Goal: Task Accomplishment & Management: Use online tool/utility

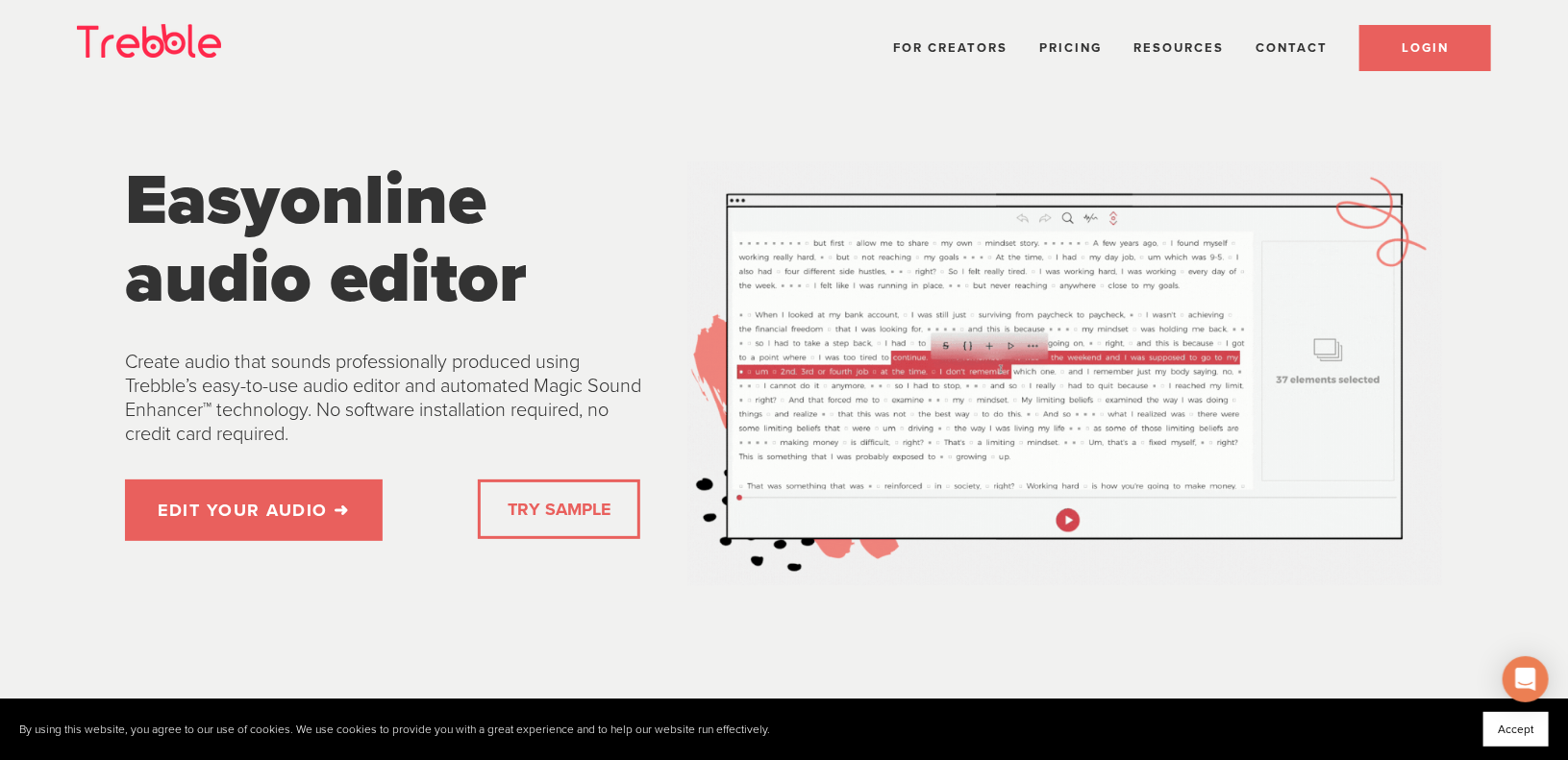
click at [1455, 55] on link "LOGIN" at bounding box center [1426, 48] width 132 height 46
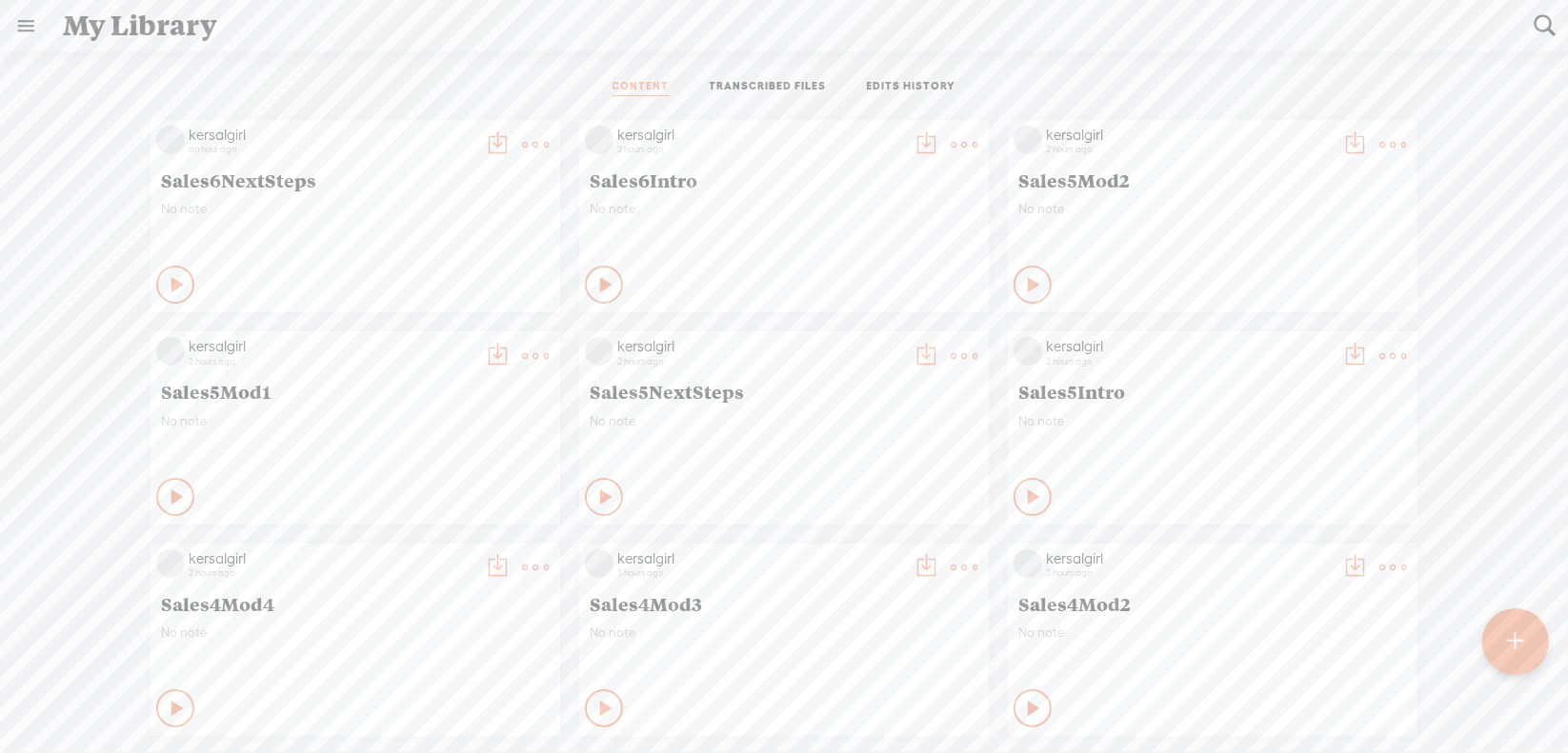
click at [1522, 642] on t at bounding box center [1515, 642] width 16 height 42
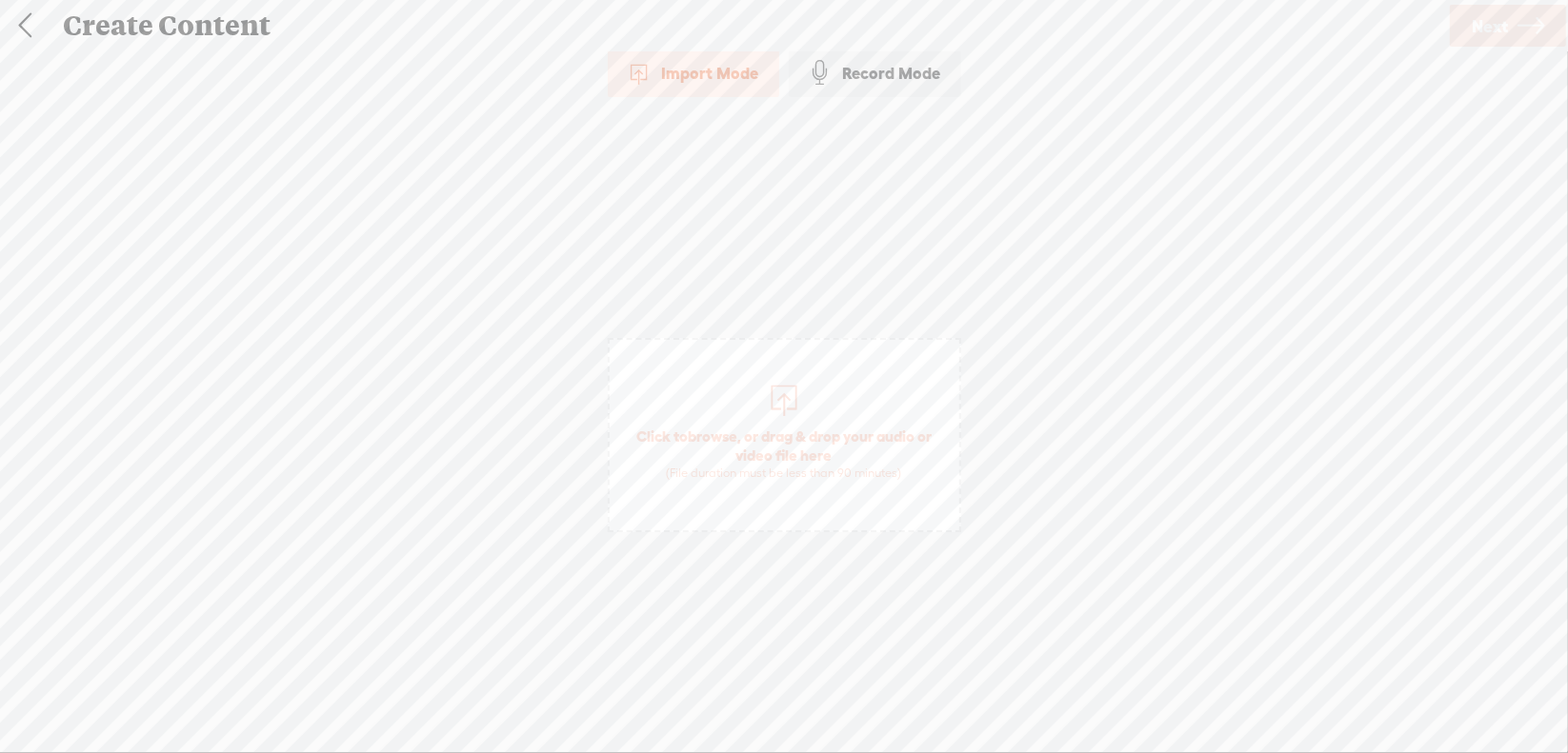
click at [693, 428] on span "browse" at bounding box center [713, 436] width 50 height 17
click at [1513, 16] on link "Next" at bounding box center [1508, 26] width 116 height 42
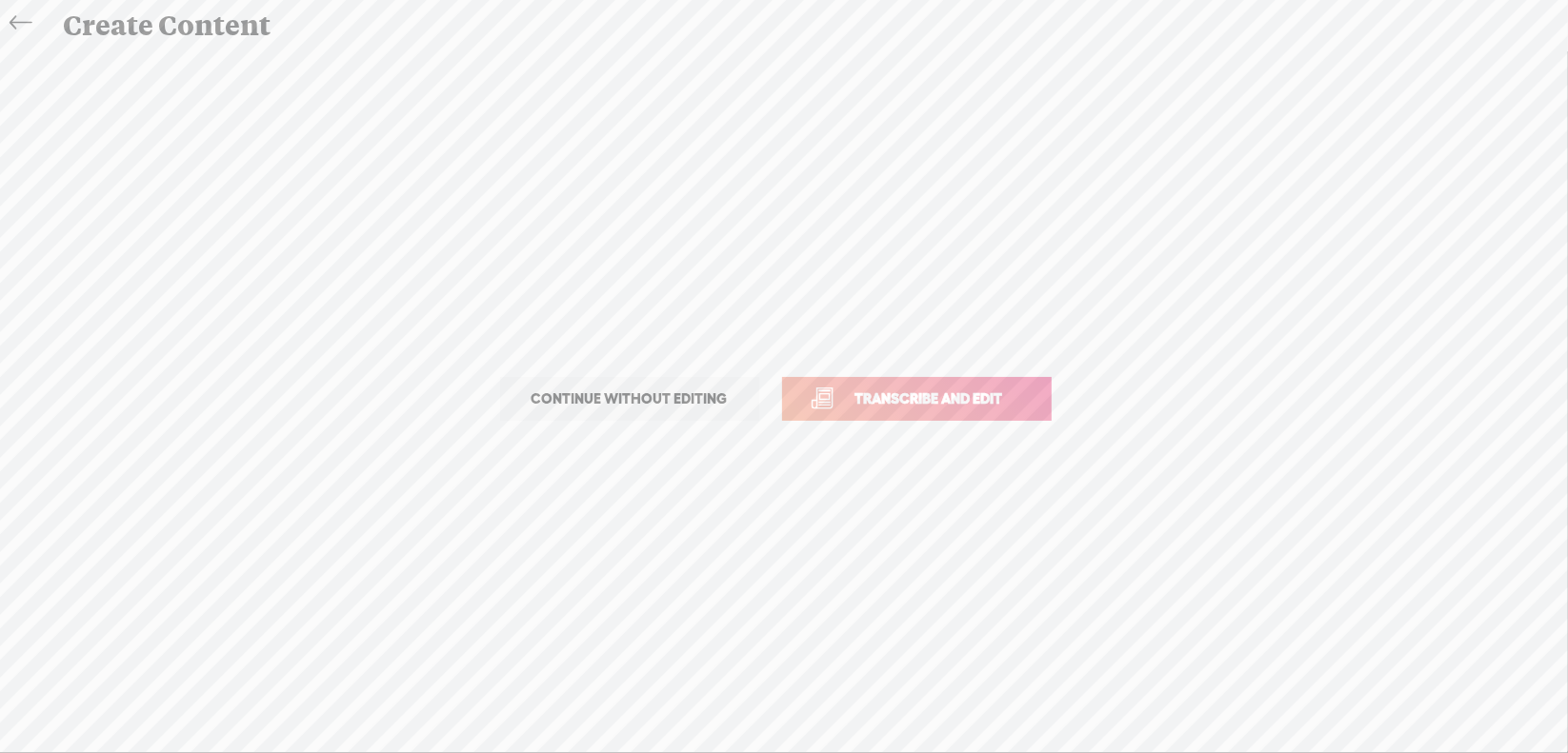
click at [921, 391] on span "Transcribe and edit" at bounding box center [930, 398] width 188 height 22
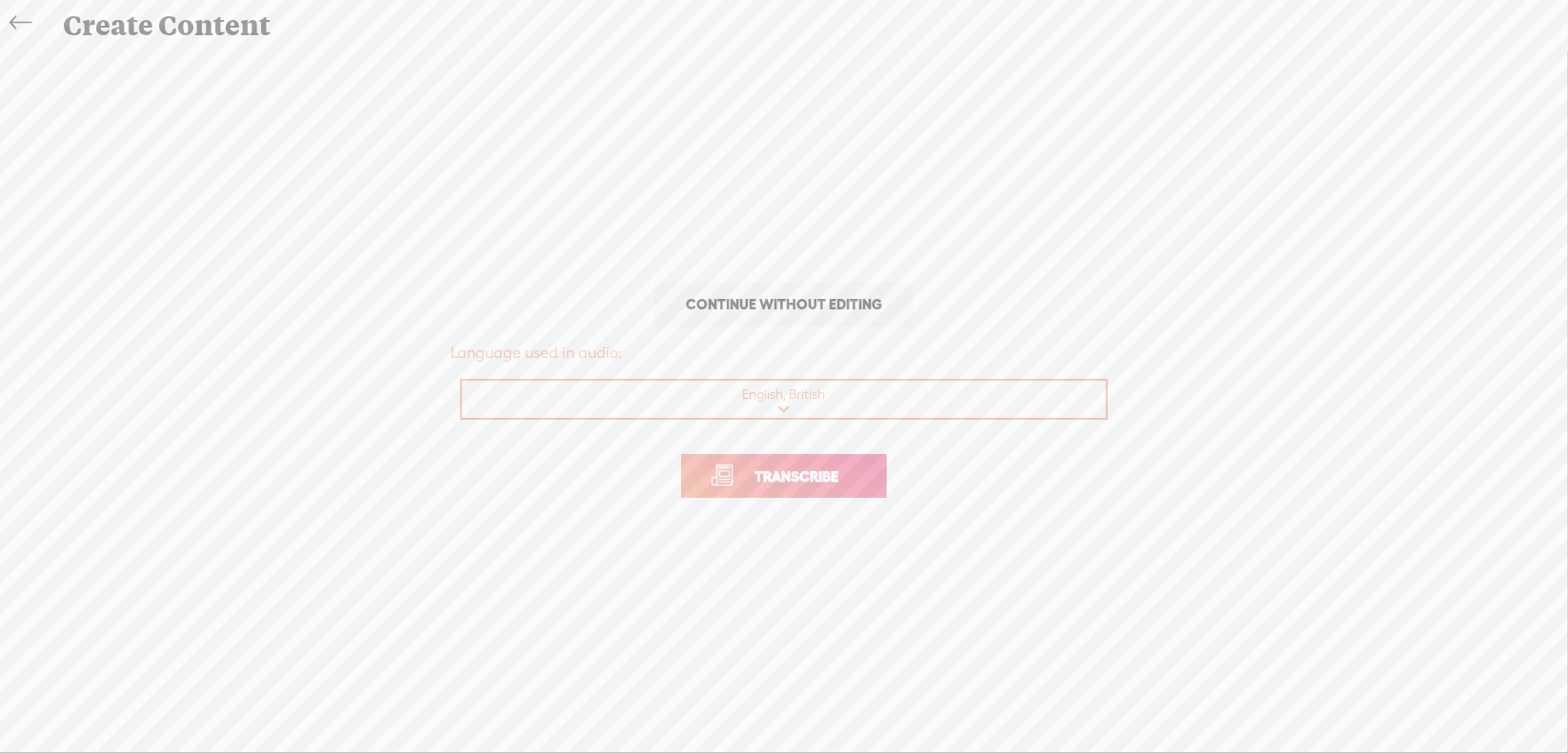
click at [820, 482] on span "Transcribe" at bounding box center [796, 476] width 124 height 22
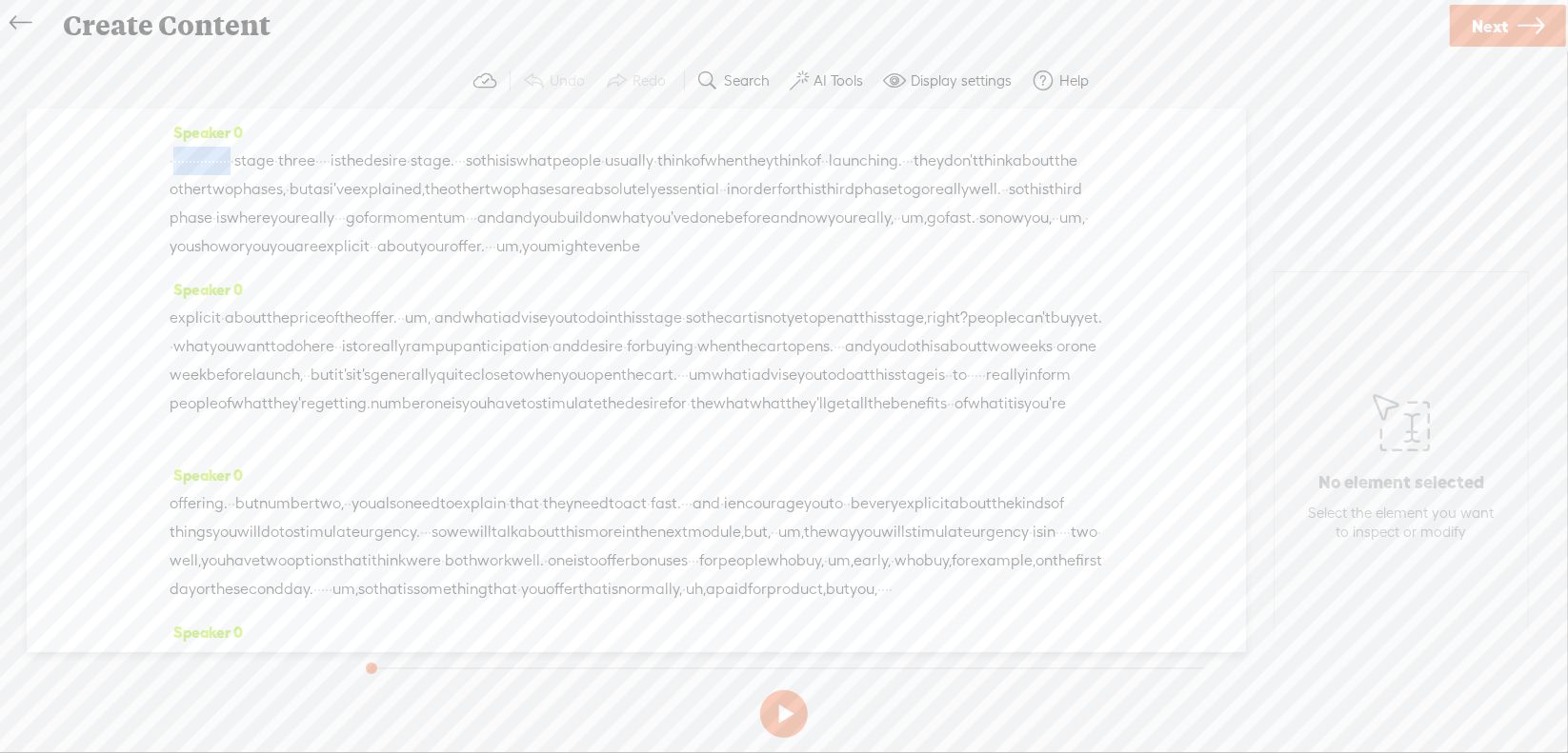
drag, startPoint x: 173, startPoint y: 169, endPoint x: 341, endPoint y: 153, distance: 168.8
click at [341, 153] on div "· · · · · · · · · · · · · · · · · stage · three · · · · is the desire · stage. …" at bounding box center [636, 203] width 934 height 114
click at [219, 108] on span "Delete" at bounding box center [213, 114] width 45 height 19
click at [332, 157] on div "[S] · · · · · · · · · · · · · · · · · stage · three · · · · is the desire · sta…" at bounding box center [636, 204] width 934 height 115
click at [216, 120] on span "Delete" at bounding box center [206, 114] width 45 height 19
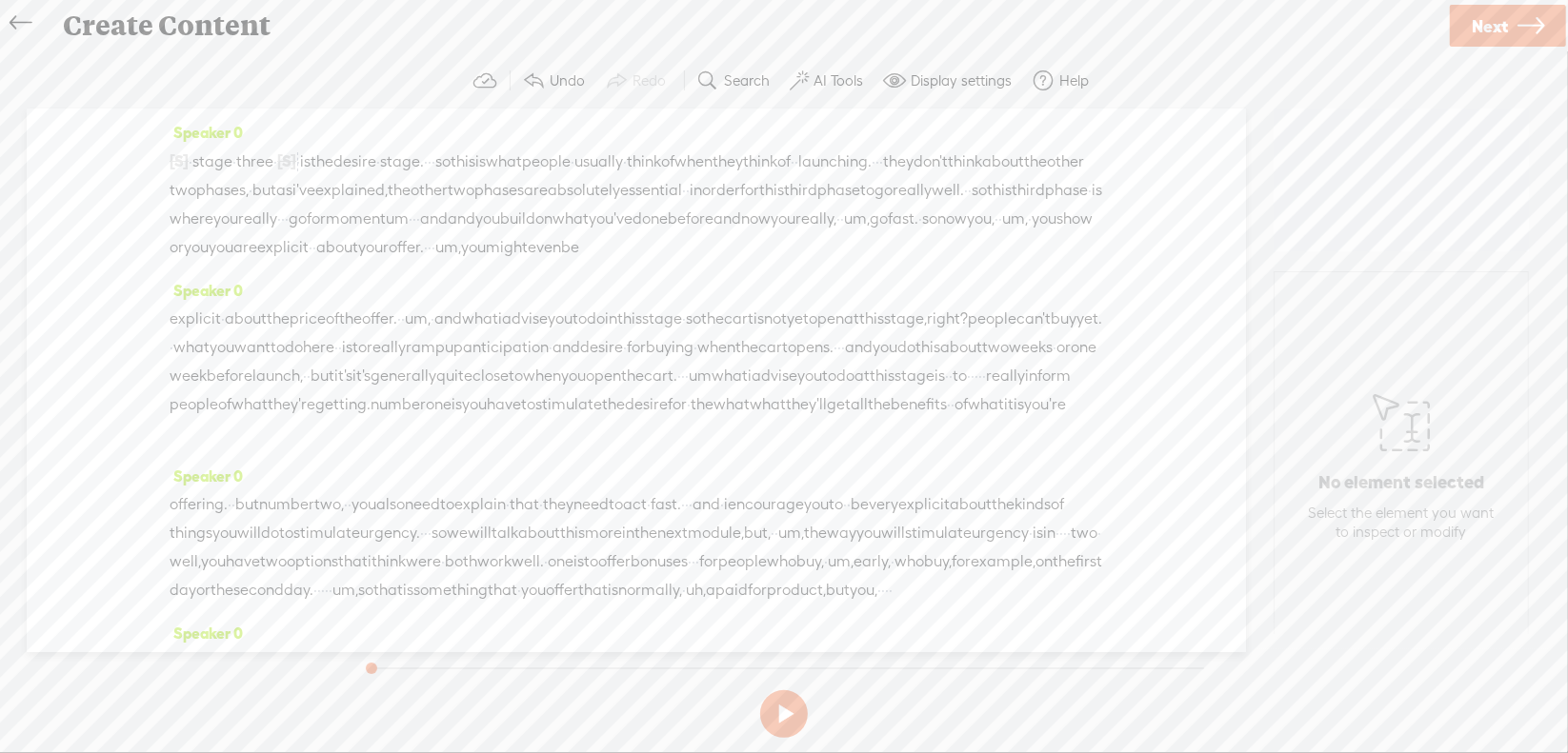
click at [432, 155] on span "·" at bounding box center [430, 162] width 4 height 29
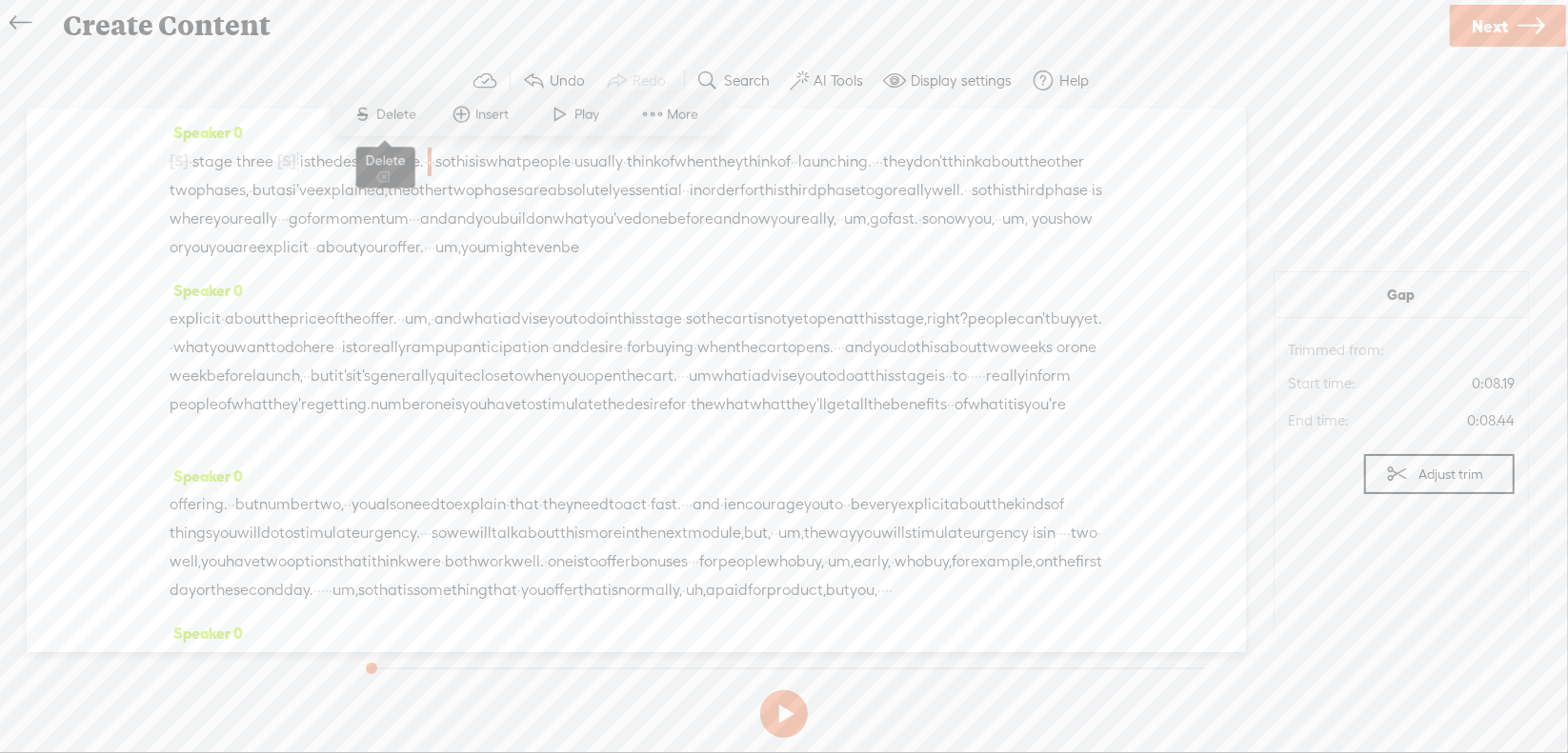
click at [416, 113] on span "Delete" at bounding box center [399, 114] width 45 height 19
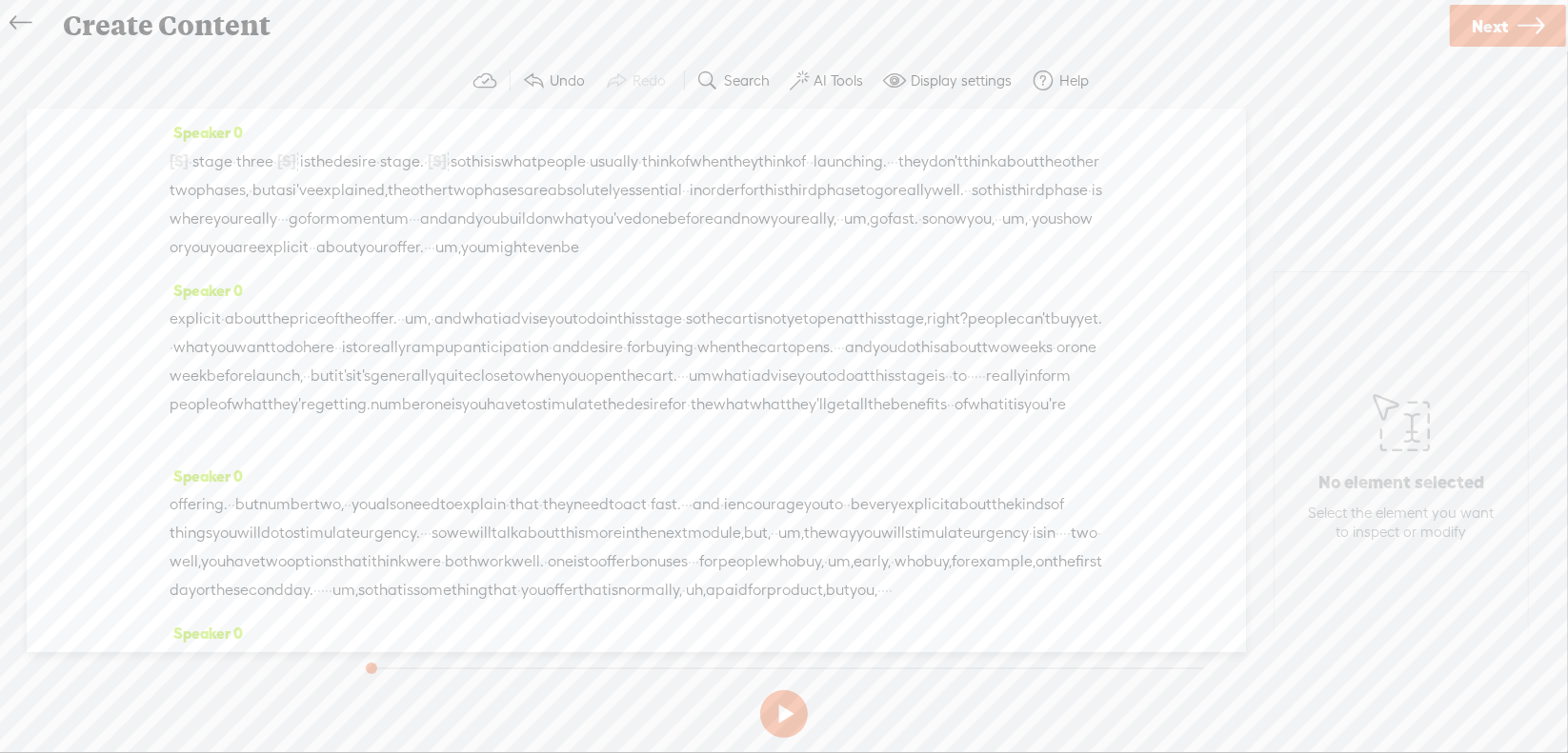
click at [891, 176] on span "·" at bounding box center [892, 162] width 4 height 29
click at [142, 147] on span "Delete" at bounding box center [137, 143] width 45 height 19
click at [342, 226] on span "·" at bounding box center [340, 219] width 4 height 29
click at [802, 169] on span "Delete" at bounding box center [810, 172] width 45 height 19
click at [485, 234] on span "·" at bounding box center [487, 220] width 4 height 29
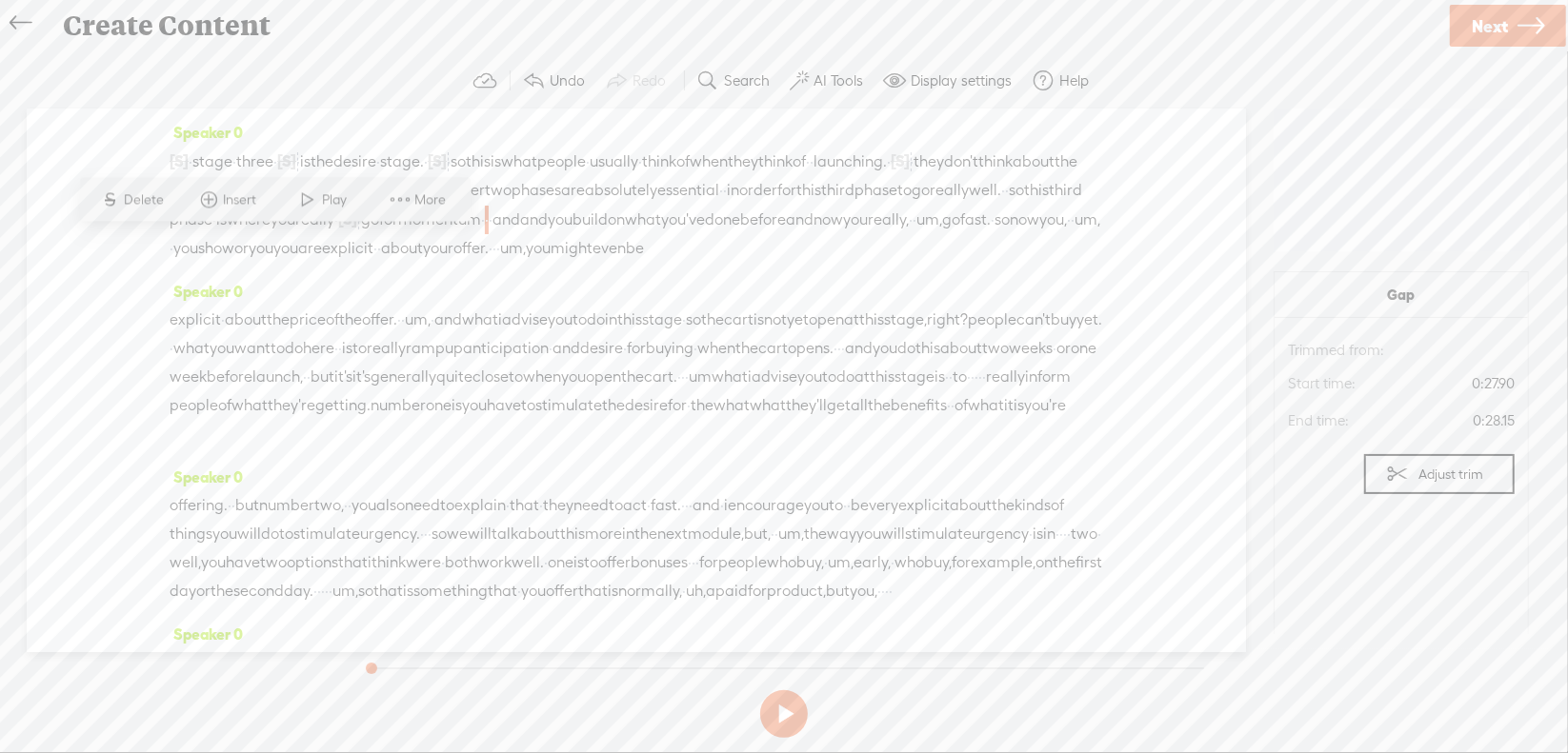
click at [143, 200] on span "Delete" at bounding box center [147, 200] width 45 height 19
click at [508, 234] on span "and" at bounding box center [521, 220] width 28 height 29
click at [198, 200] on span "Delete" at bounding box center [195, 200] width 45 height 19
click at [923, 234] on span "um," at bounding box center [936, 220] width 26 height 29
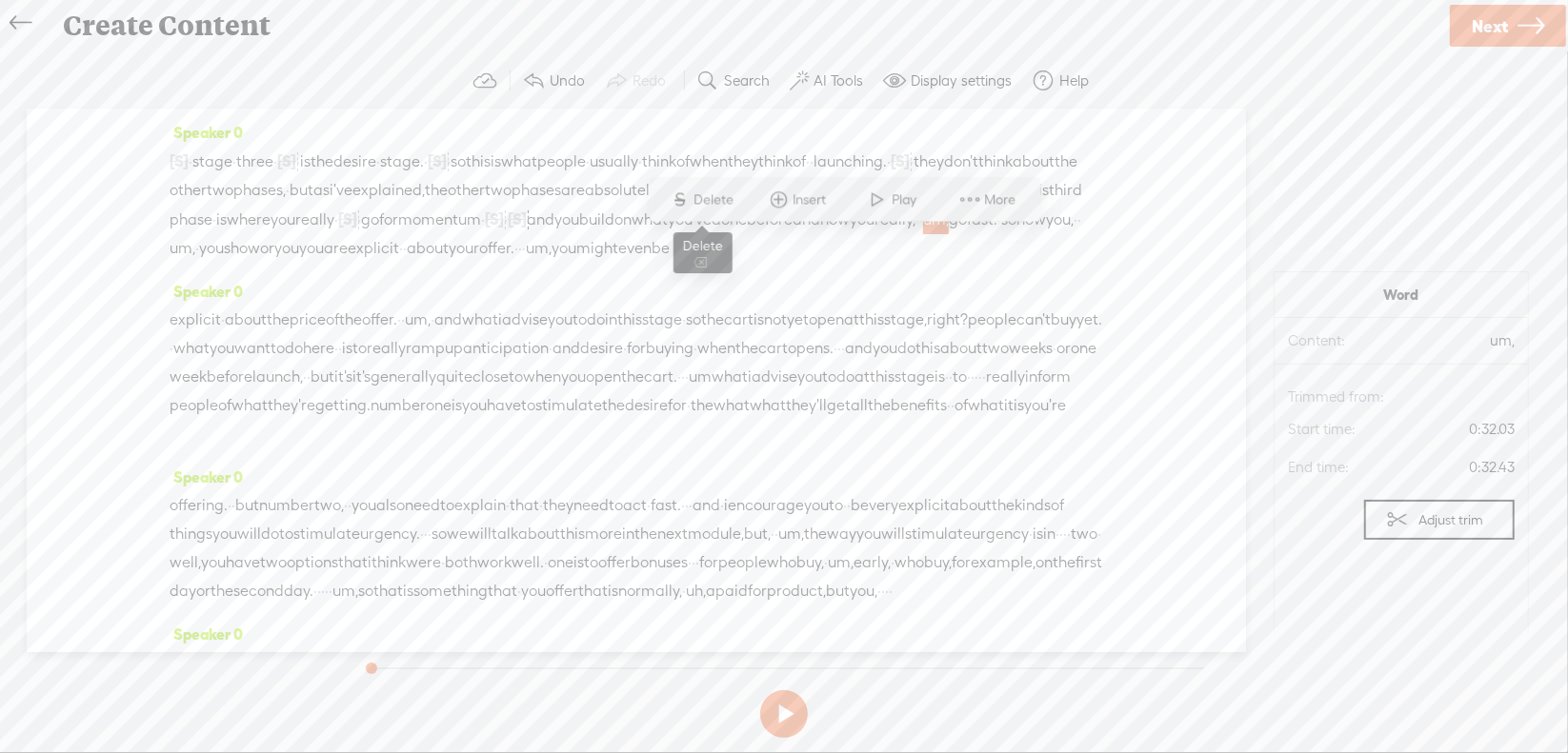
click at [732, 212] on span "S Delete" at bounding box center [701, 200] width 95 height 35
click at [1075, 234] on span "um," at bounding box center [1087, 220] width 26 height 29
click at [919, 200] on span "Delete" at bounding box center [933, 200] width 45 height 19
drag, startPoint x: 185, startPoint y: 279, endPoint x: 234, endPoint y: 277, distance: 49.0
click at [234, 263] on div "[S] · · · · · · · · · · · · · · · · · stage · three · [S] · · · is the desire ·…" at bounding box center [636, 204] width 934 height 116
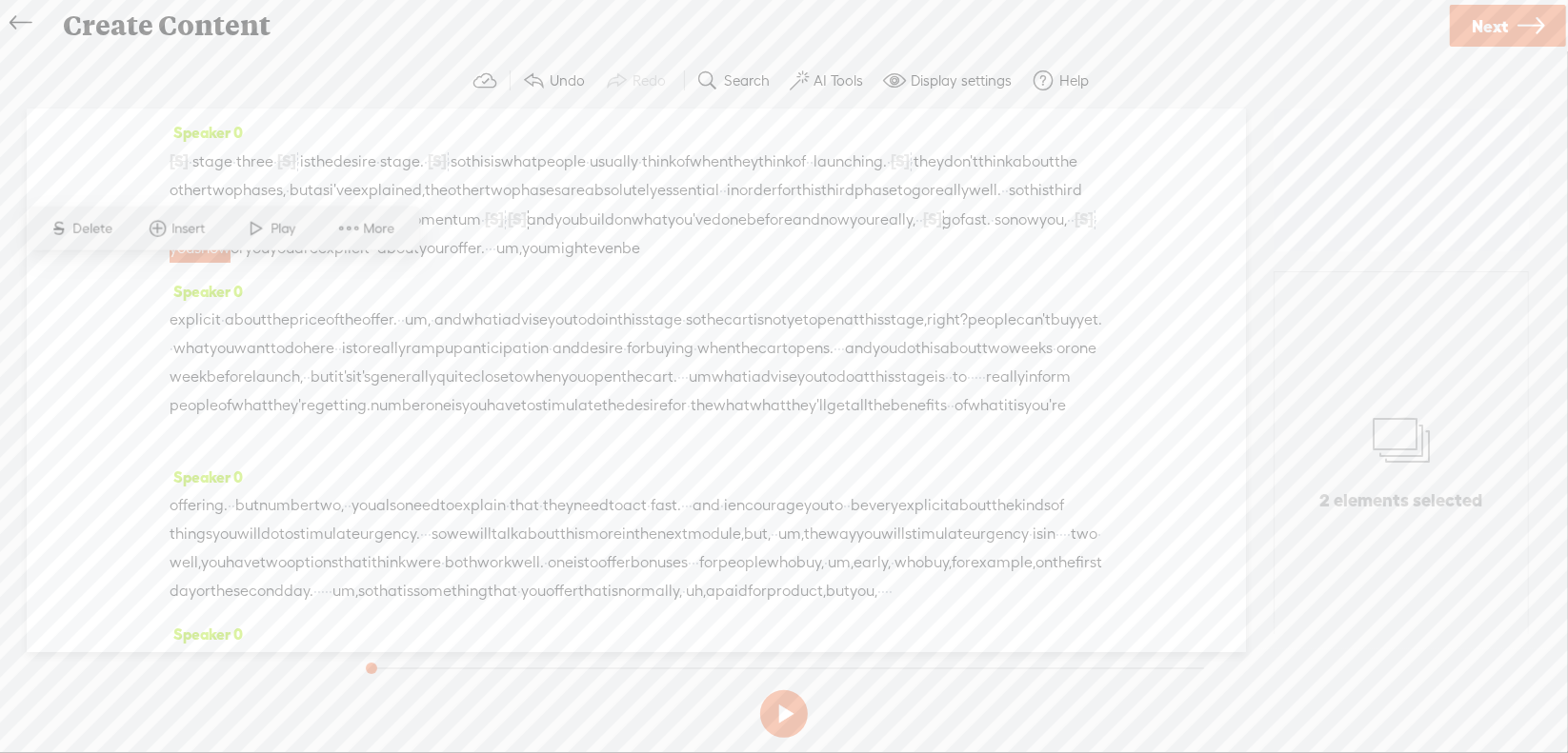
click at [270, 263] on span "you" at bounding box center [257, 248] width 25 height 29
click at [164, 238] on span "Delete" at bounding box center [155, 228] width 45 height 19
drag, startPoint x: 588, startPoint y: 274, endPoint x: 609, endPoint y: 277, distance: 21.2
click at [609, 264] on div "[S] · · · · · · · · · · · · · · · · · stage · three · [S] · · · is the desire ·…" at bounding box center [636, 205] width 934 height 117
click at [455, 232] on span "S" at bounding box center [447, 228] width 29 height 35
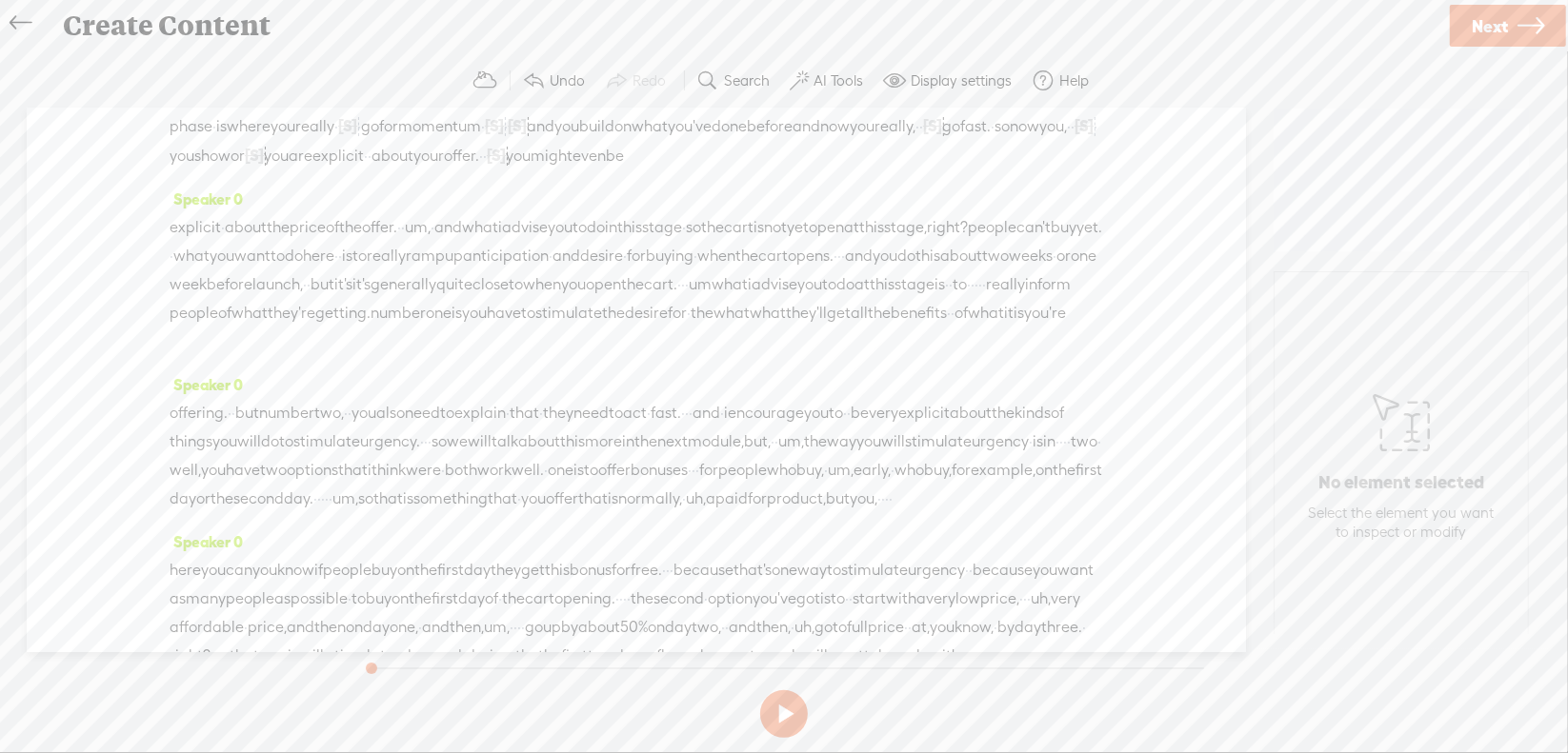
scroll to position [95, 0]
click at [431, 240] on span "um," at bounding box center [417, 225] width 26 height 29
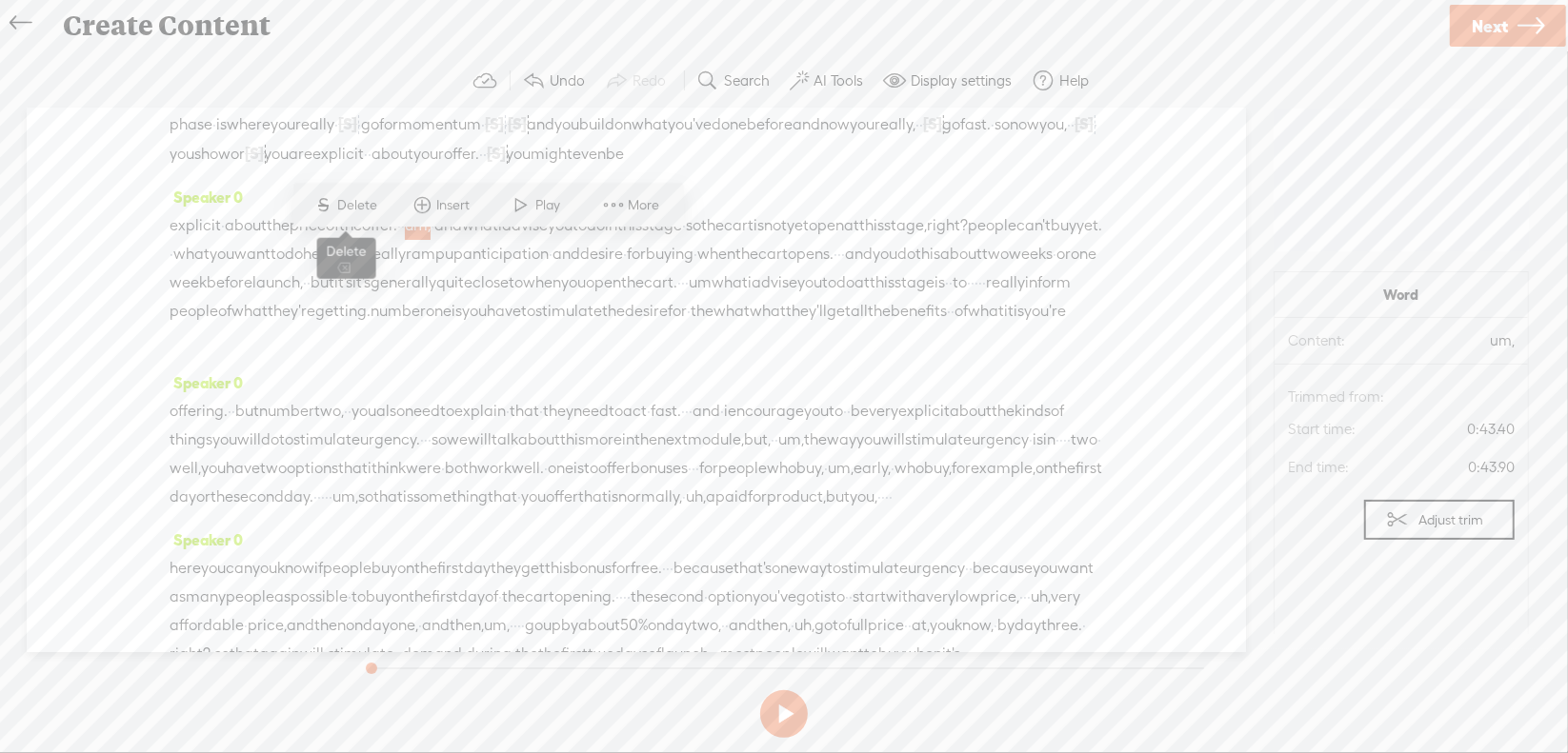
click at [341, 204] on span "Delete" at bounding box center [360, 205] width 45 height 19
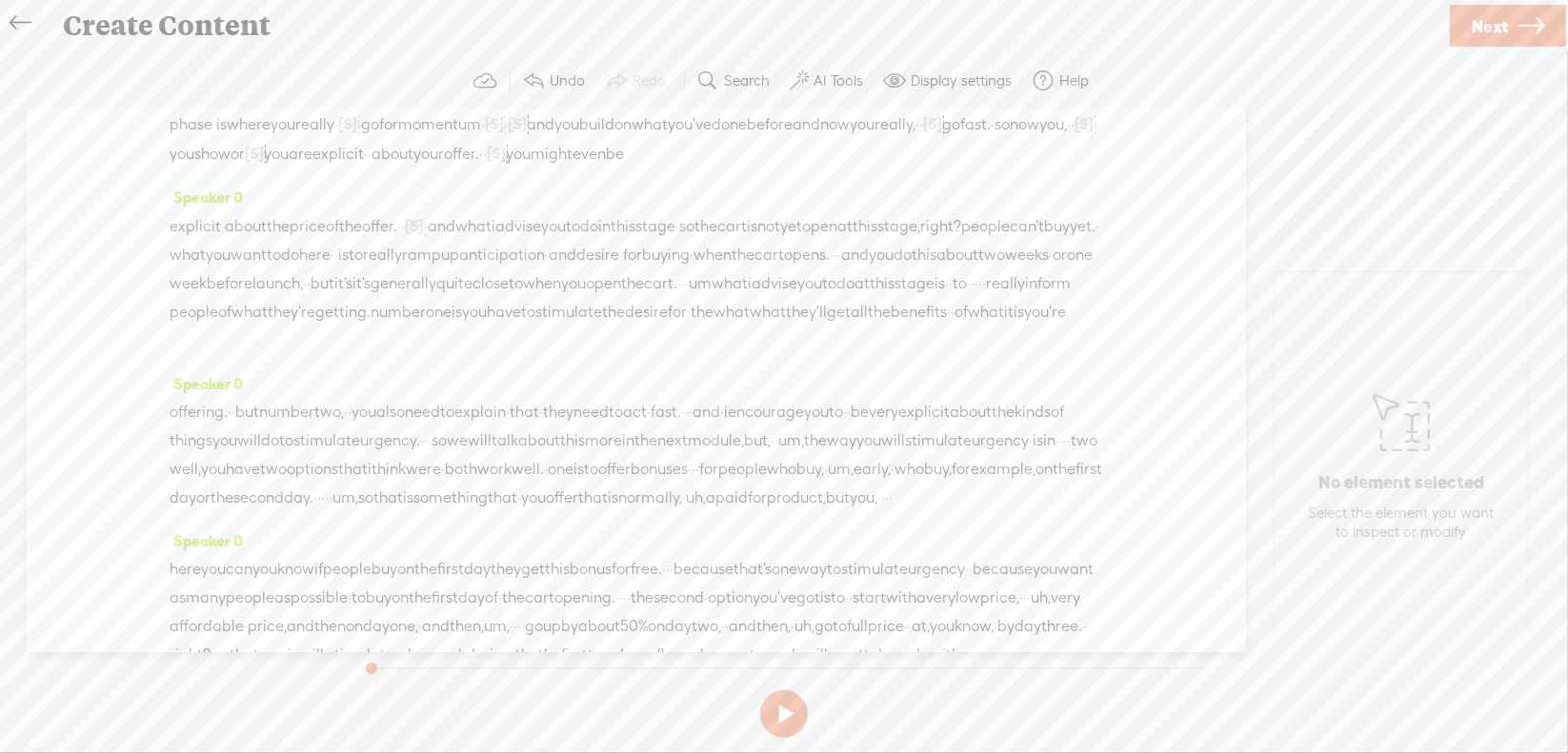
click at [834, 270] on span "·" at bounding box center [836, 255] width 4 height 29
click at [294, 260] on span "Delete" at bounding box center [288, 263] width 45 height 19
click at [378, 299] on span "it's" at bounding box center [368, 285] width 18 height 29
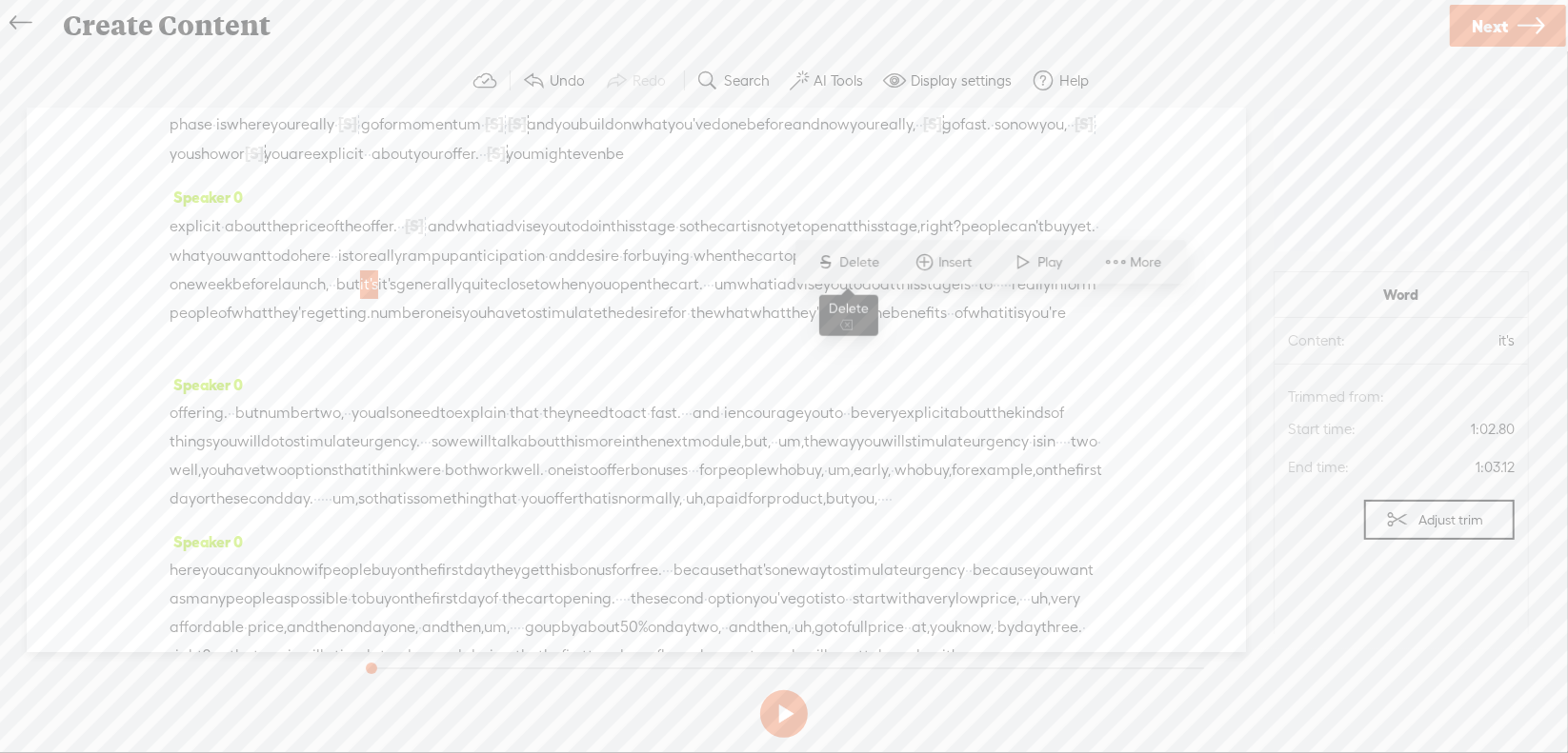
click at [861, 263] on span "Delete" at bounding box center [863, 263] width 45 height 19
click at [716, 300] on span "um" at bounding box center [727, 286] width 23 height 29
click at [463, 290] on span "Delete" at bounding box center [458, 291] width 45 height 19
click at [993, 300] on span "·" at bounding box center [995, 286] width 4 height 29
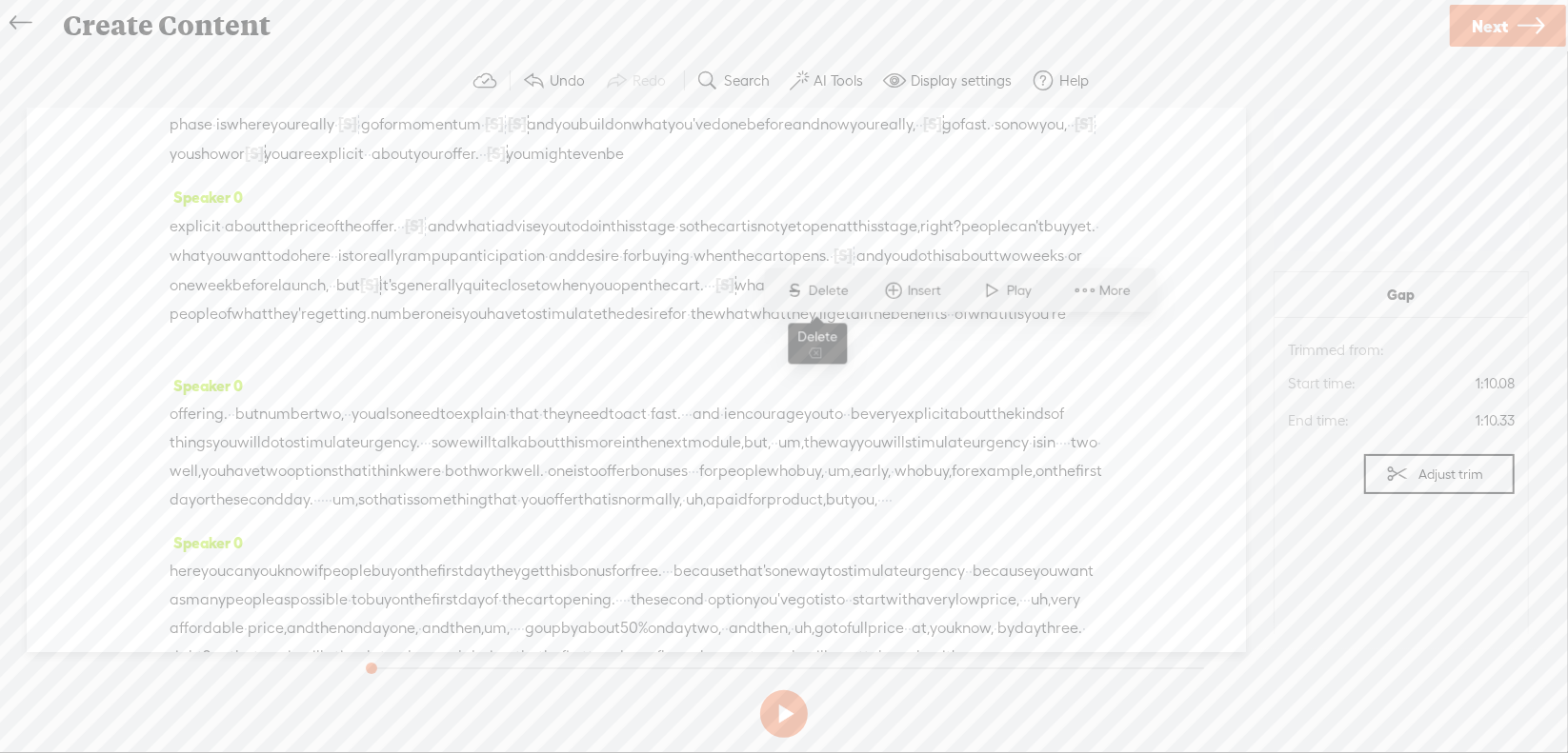
click at [836, 287] on span "Delete" at bounding box center [831, 291] width 45 height 19
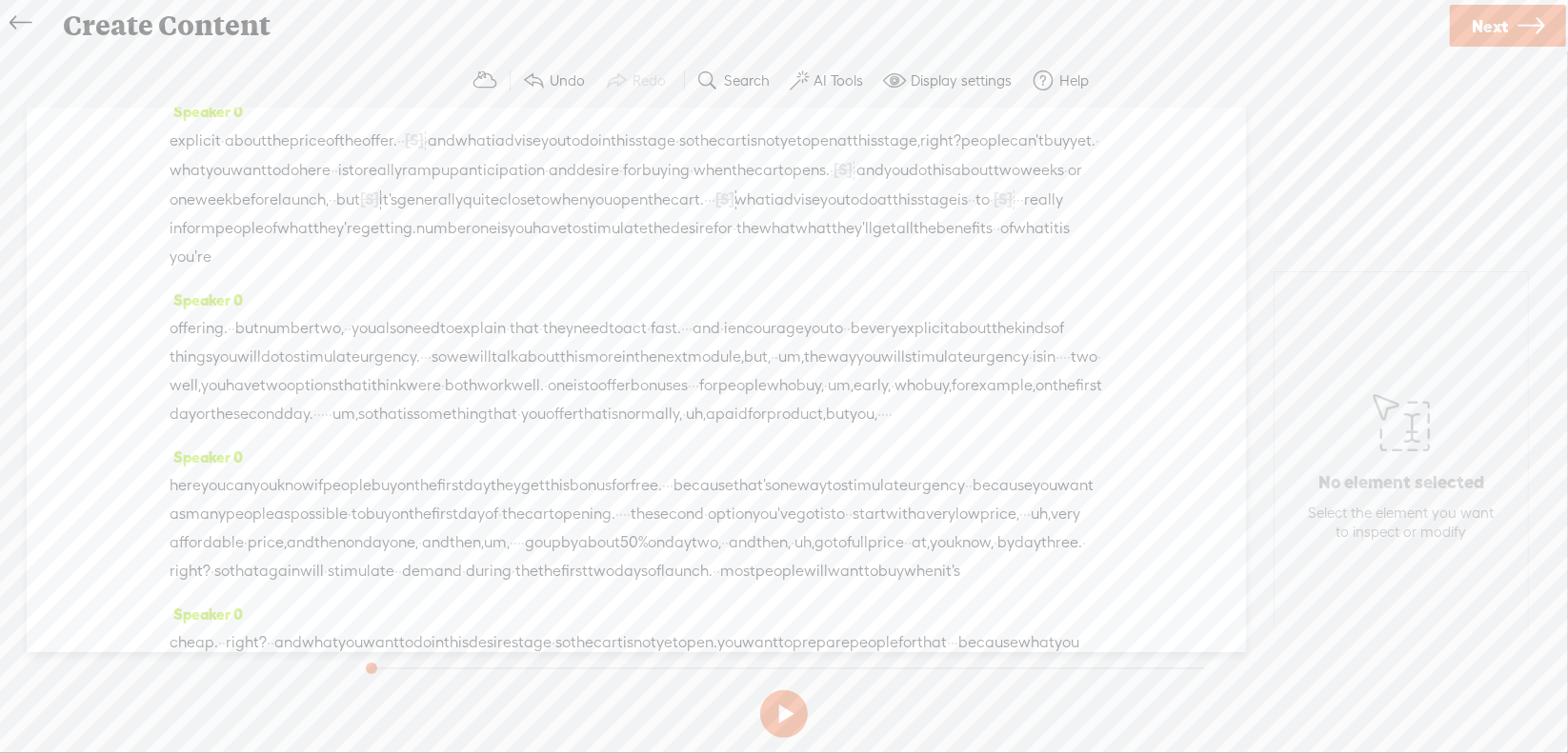
scroll to position [191, 0]
drag, startPoint x: 858, startPoint y: 271, endPoint x: 895, endPoint y: 277, distance: 37.5
click at [895, 262] on div "explicit · about the price of the offer. · · [S] um, · and what i advise you to…" at bounding box center [636, 189] width 934 height 146
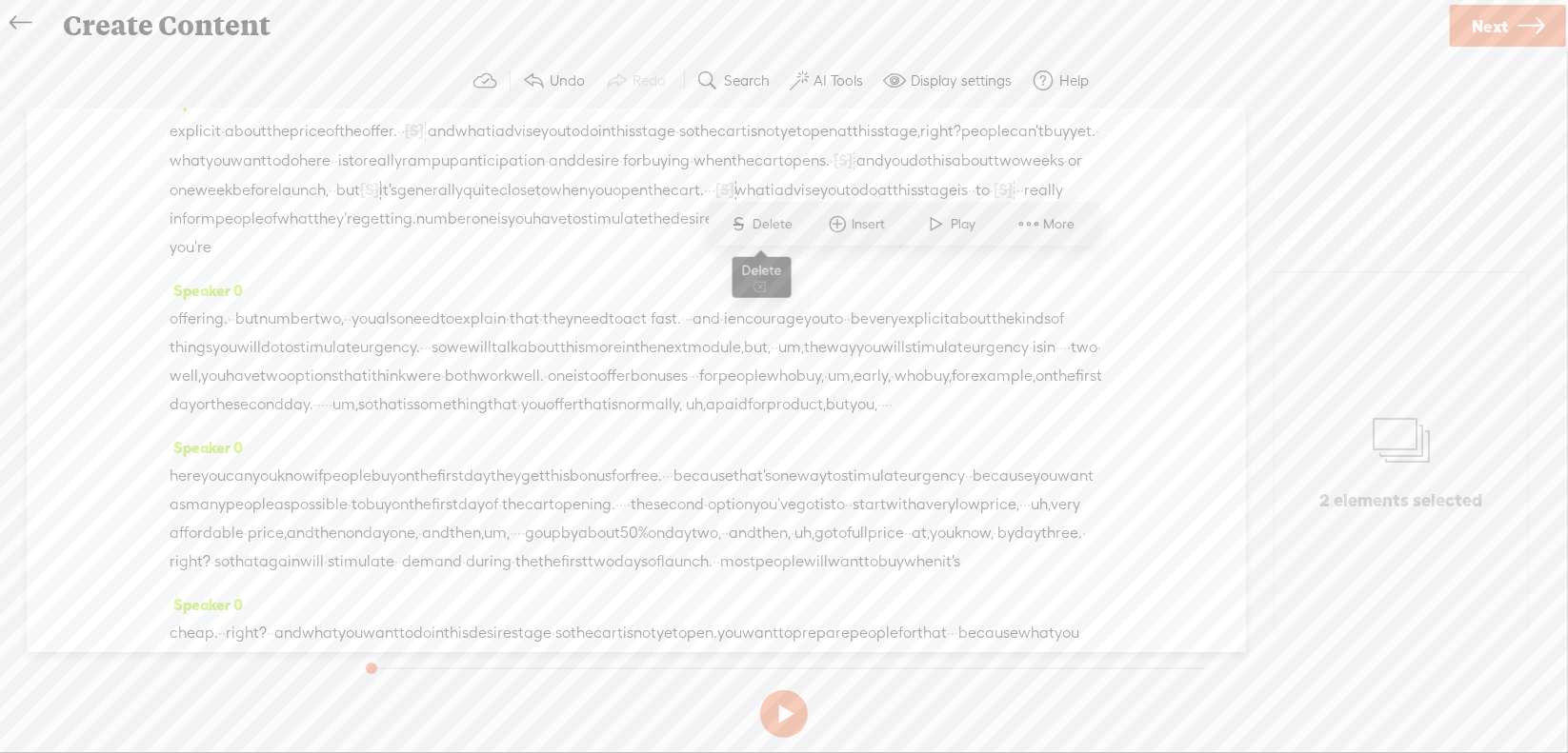
click at [793, 231] on span "Delete" at bounding box center [775, 224] width 45 height 19
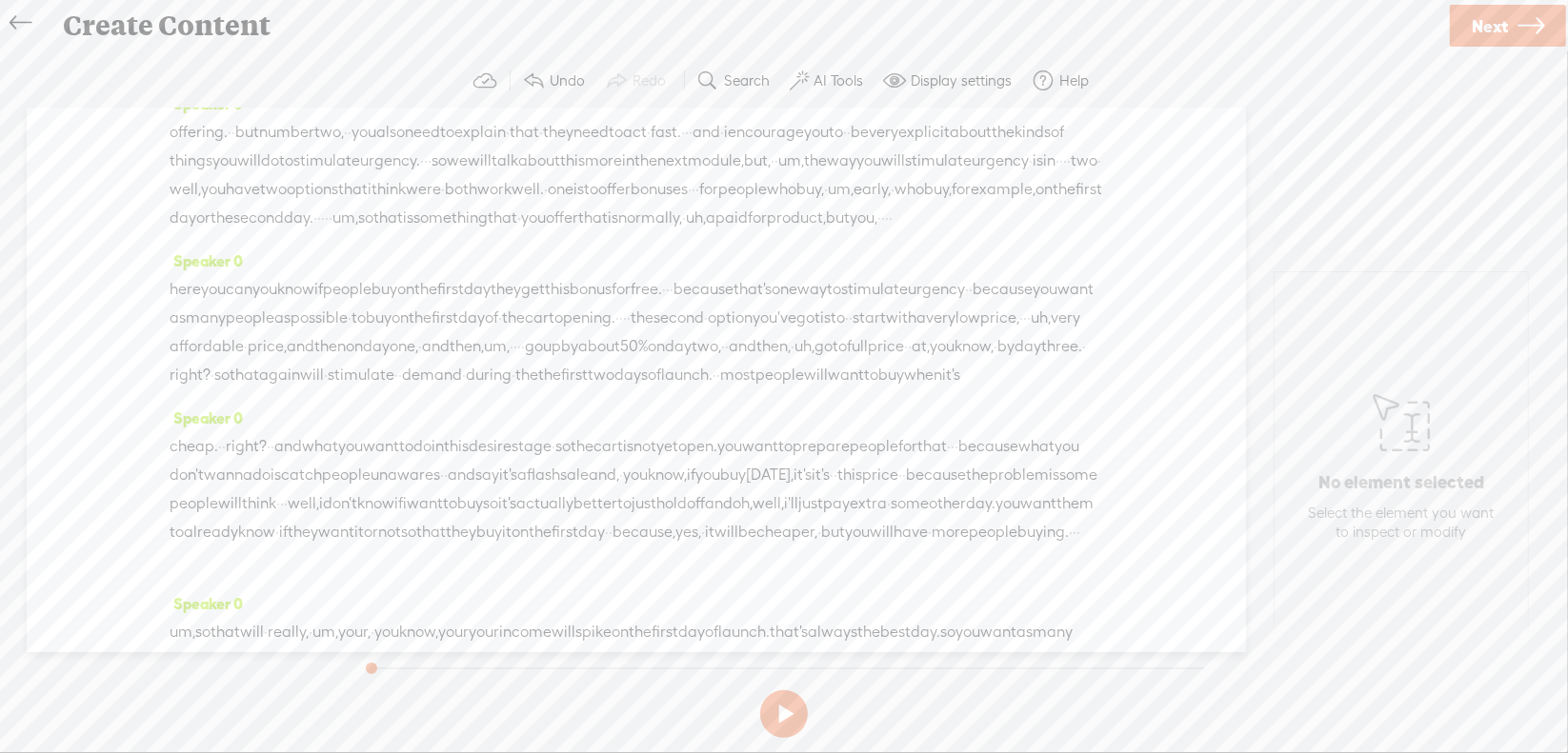
scroll to position [381, 0]
click at [689, 144] on span "·" at bounding box center [687, 129] width 4 height 29
click at [745, 136] on span "S Delete" at bounding box center [706, 134] width 95 height 35
click at [428, 174] on span "·" at bounding box center [426, 159] width 4 height 29
click at [610, 159] on span "Delete" at bounding box center [626, 163] width 45 height 19
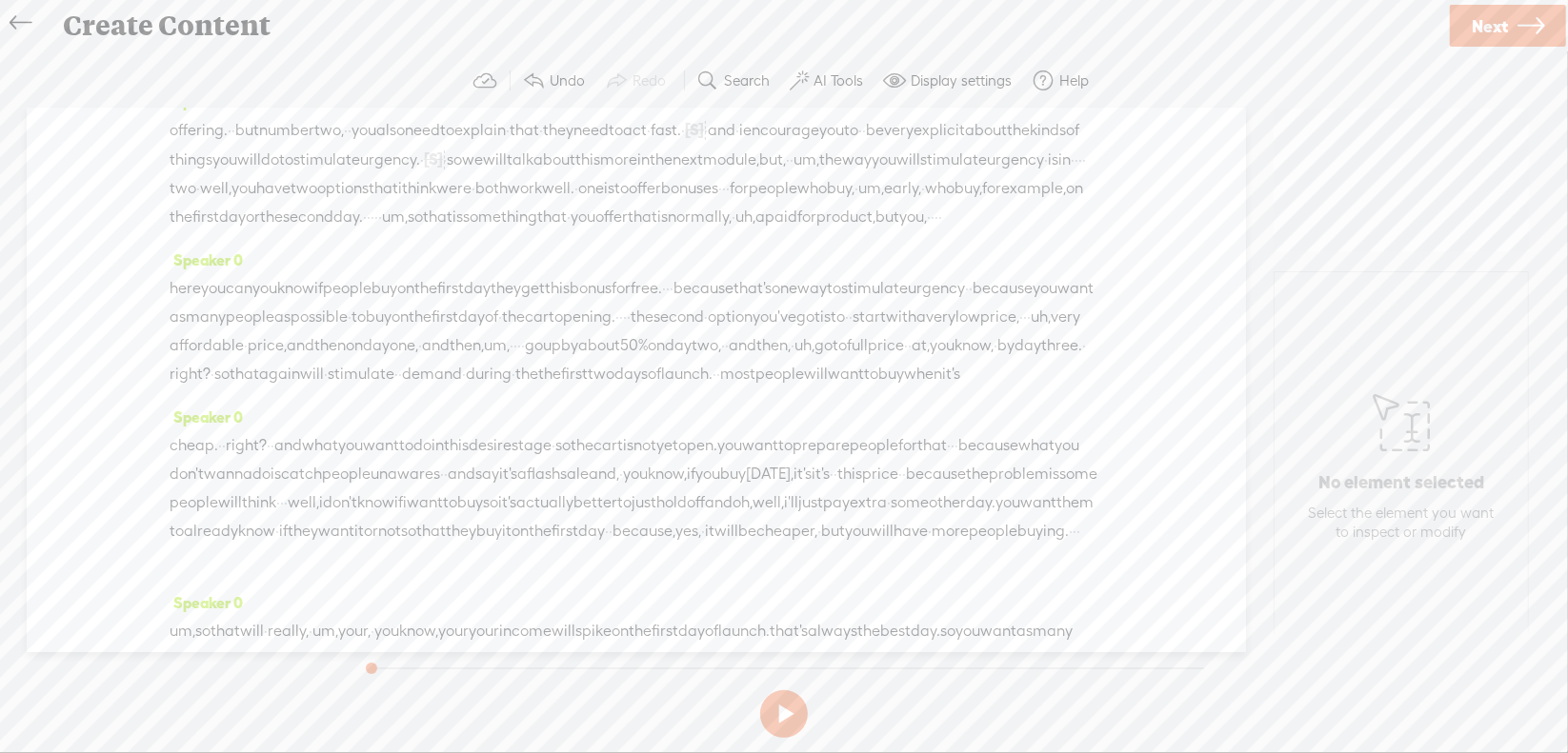
click at [794, 175] on span "um," at bounding box center [806, 160] width 26 height 29
click at [214, 196] on span "Delete" at bounding box center [213, 192] width 45 height 19
drag, startPoint x: 648, startPoint y: 237, endPoint x: 714, endPoint y: 229, distance: 66.5
click at [714, 229] on div "offering. · · but number two, · · you also need to explain · that · they need t…" at bounding box center [636, 173] width 934 height 116
click at [590, 186] on span "Delete" at bounding box center [595, 192] width 45 height 19
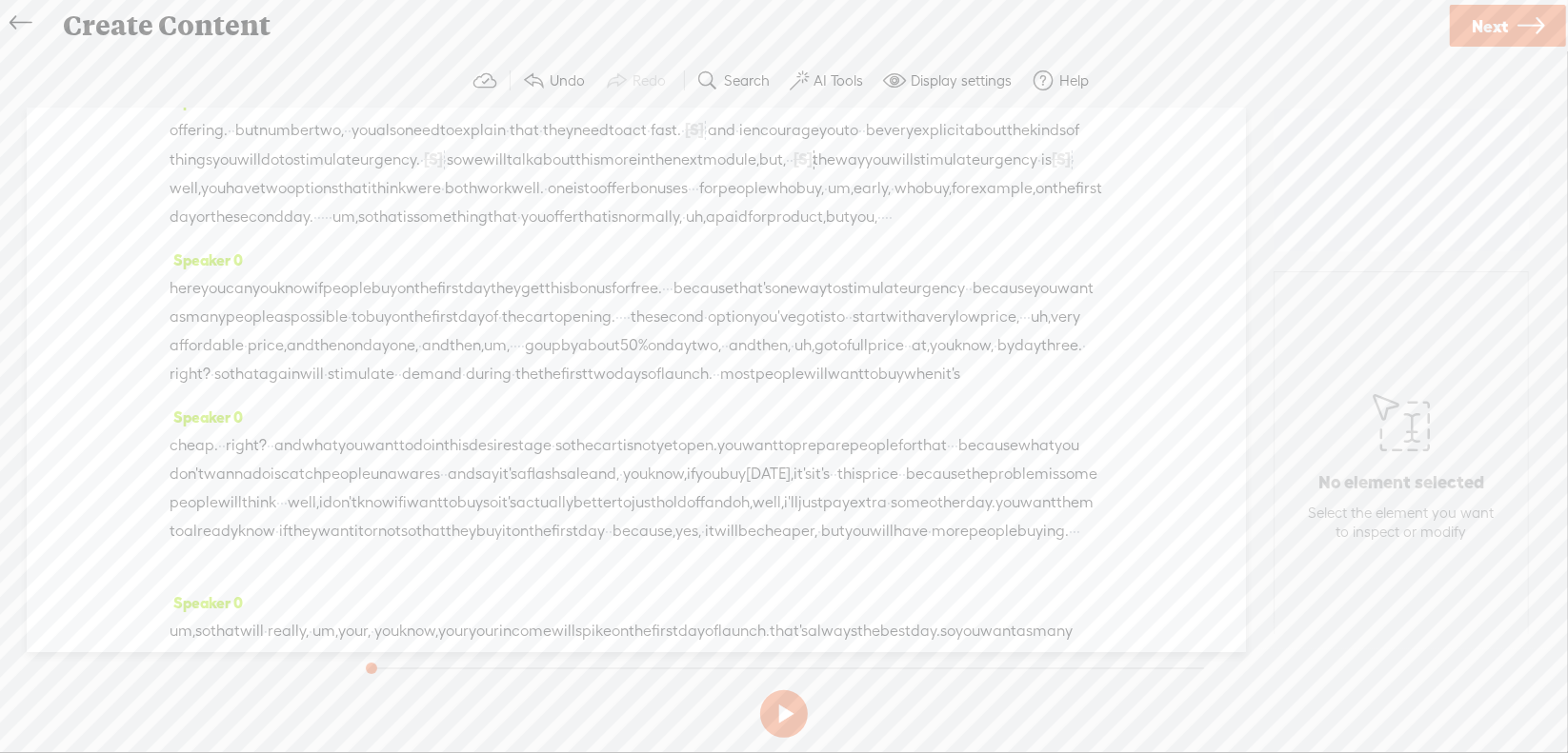
click at [441, 202] on span "were" at bounding box center [423, 189] width 36 height 29
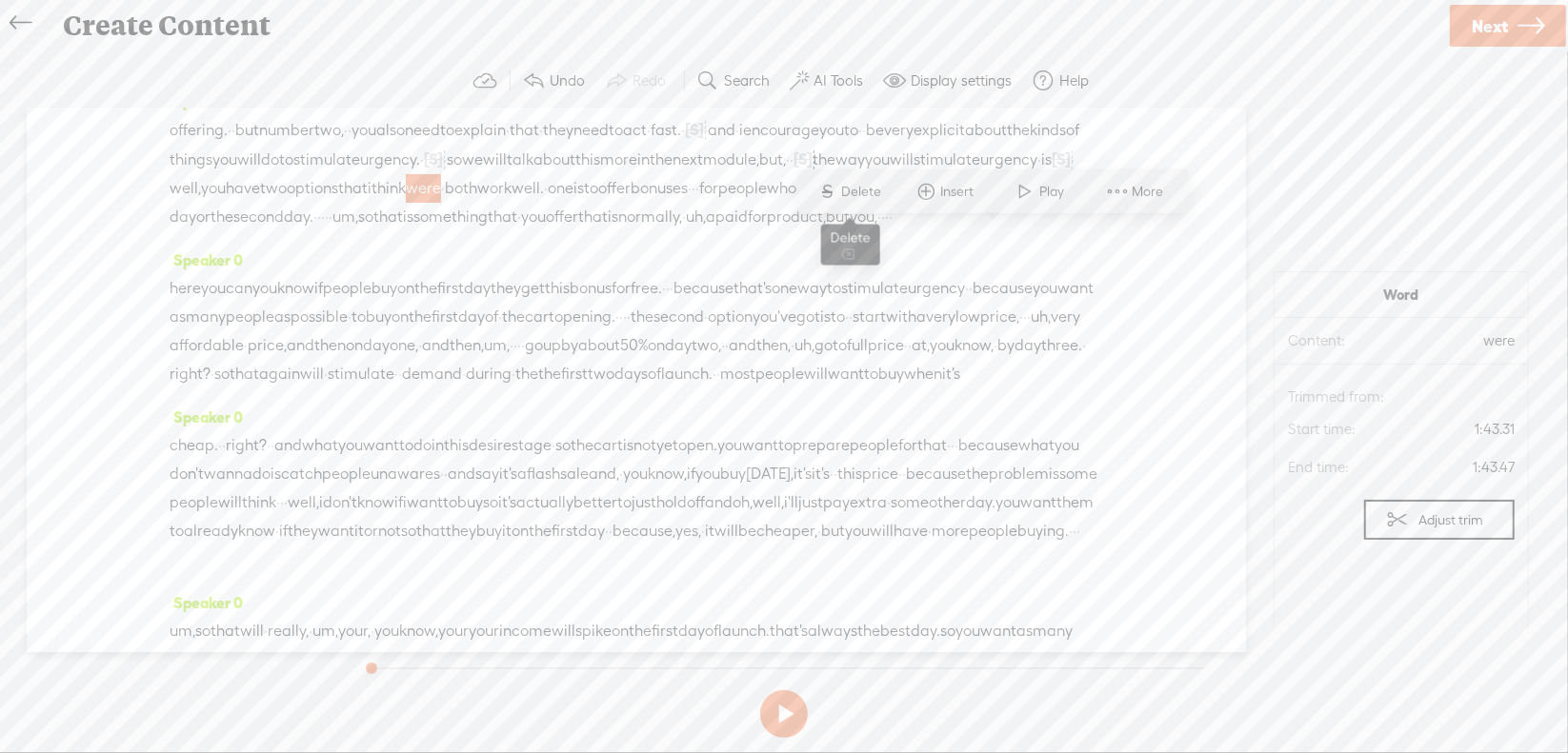
click at [880, 196] on span "Delete" at bounding box center [865, 192] width 45 height 19
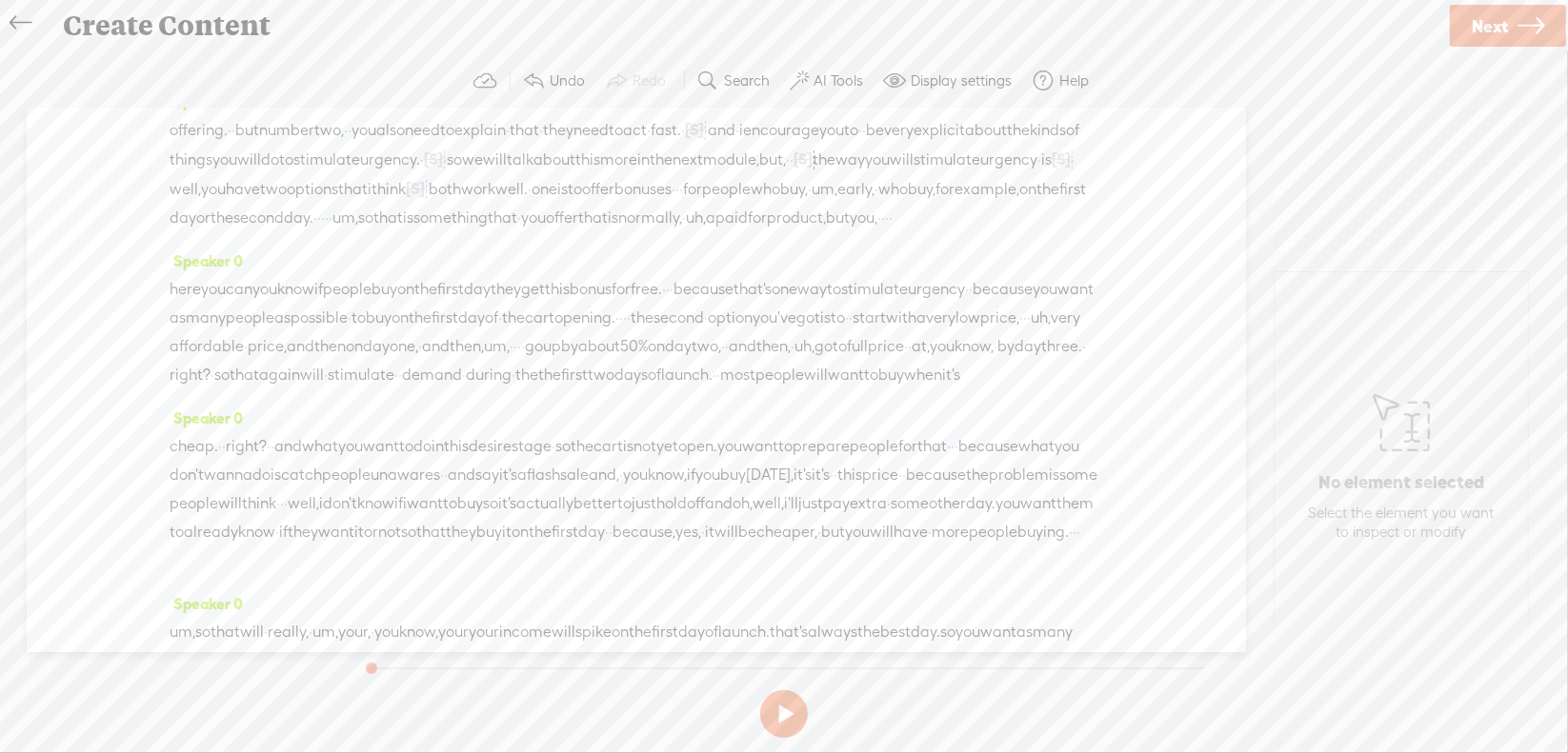
click at [676, 203] on span "·" at bounding box center [677, 190] width 4 height 29
click at [314, 216] on span "Delete" at bounding box center [325, 220] width 45 height 19
click at [827, 203] on span "um," at bounding box center [840, 190] width 26 height 29
click at [539, 222] on span "Delete" at bounding box center [537, 220] width 45 height 19
drag, startPoint x: 288, startPoint y: 296, endPoint x: 304, endPoint y: 296, distance: 16.0
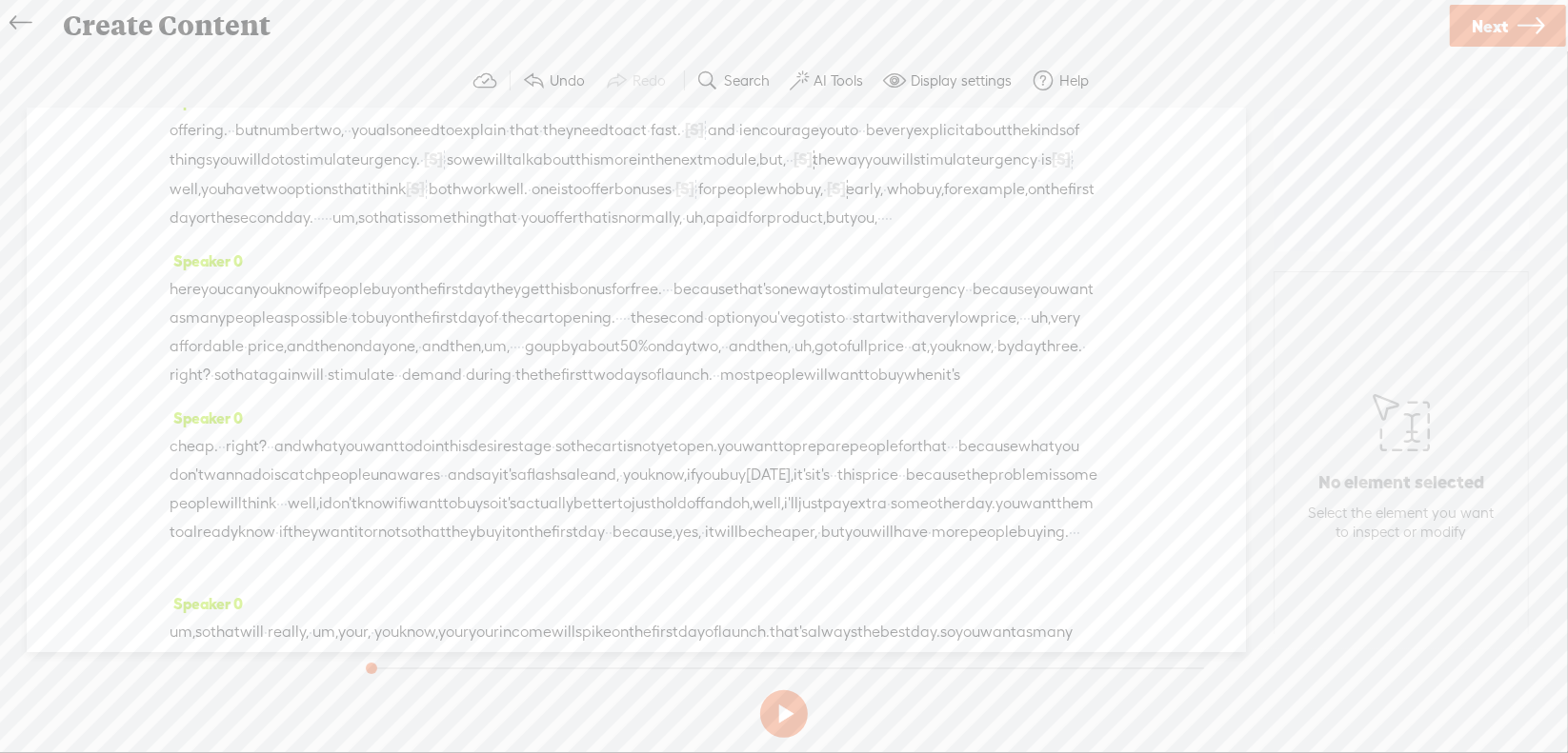
click at [304, 232] on div "offering. · · but number two, · · you also need to explain · that · they need t…" at bounding box center [636, 174] width 934 height 117
click at [175, 254] on span "Delete" at bounding box center [174, 248] width 45 height 19
click at [346, 233] on span "um," at bounding box center [356, 219] width 26 height 29
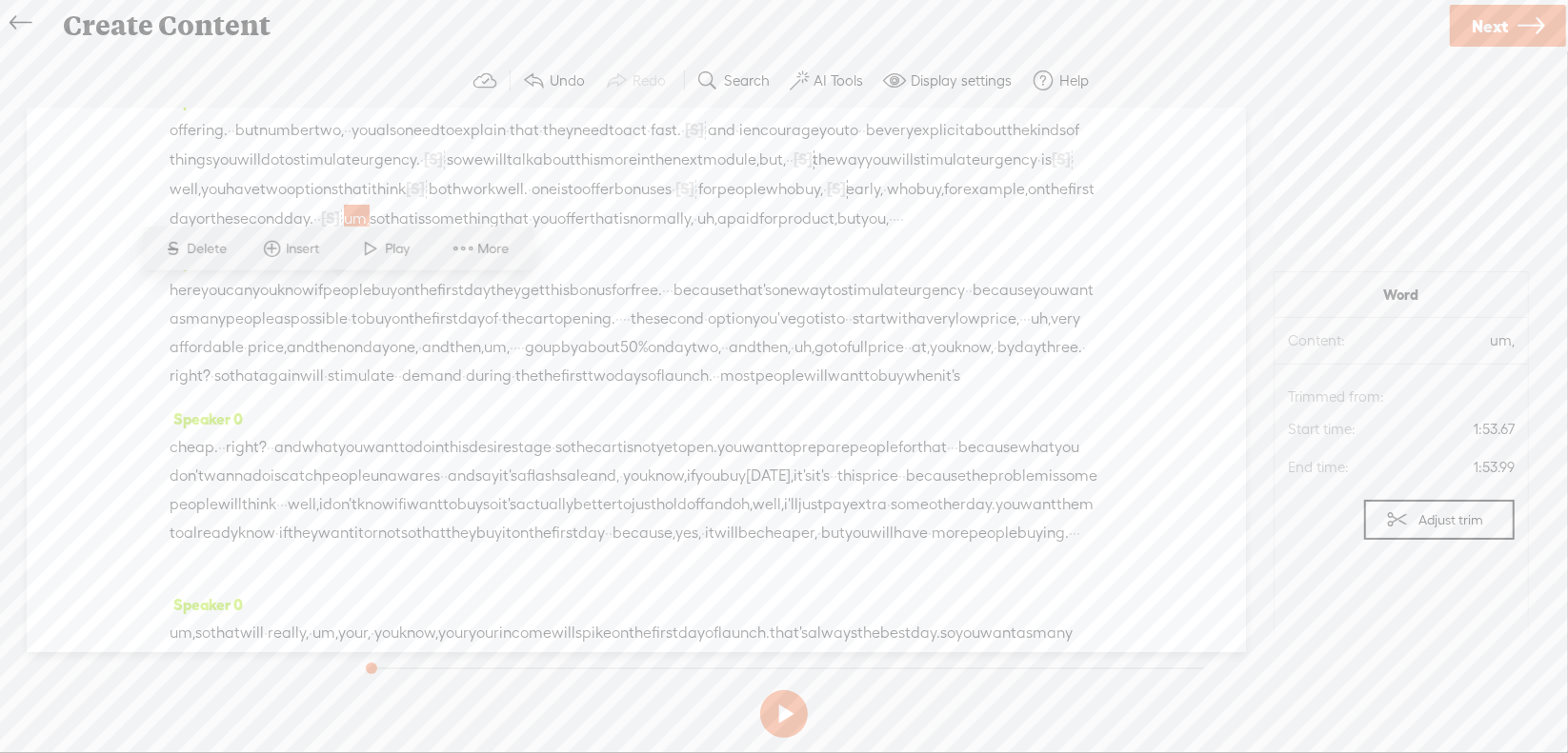
click at [215, 247] on span "Delete" at bounding box center [210, 248] width 45 height 19
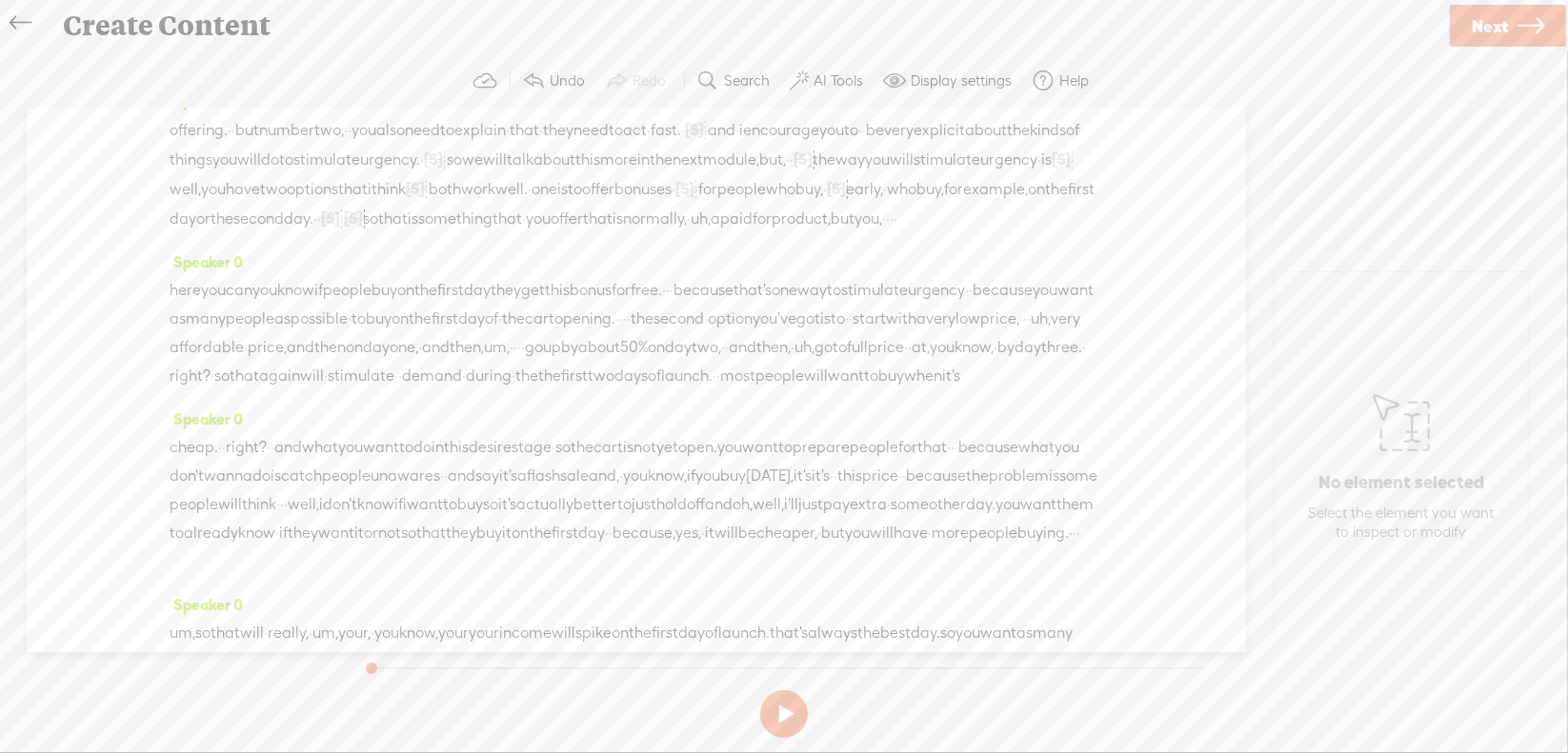
click at [711, 233] on span "uh," at bounding box center [701, 219] width 20 height 29
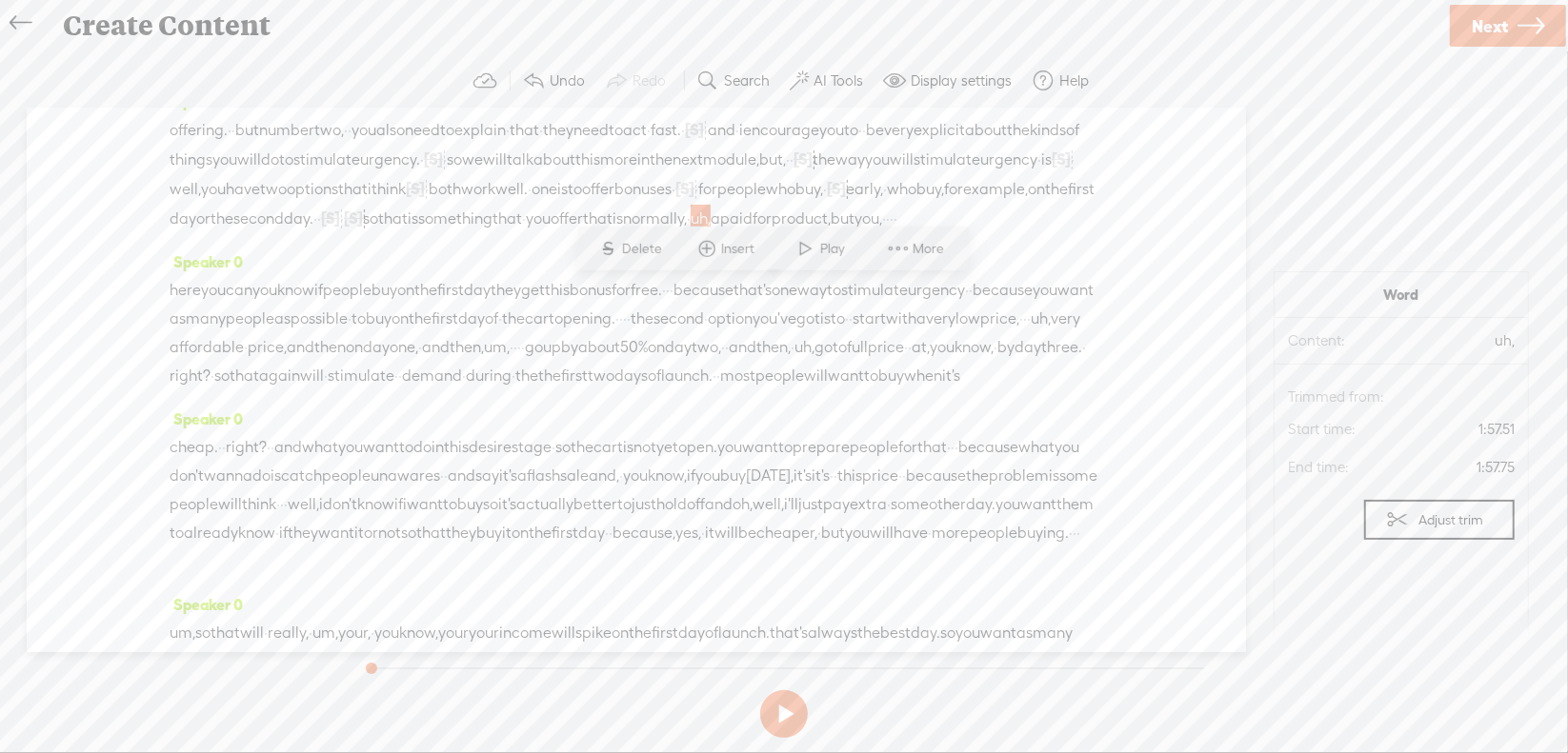
click at [627, 255] on span "Delete" at bounding box center [644, 248] width 45 height 19
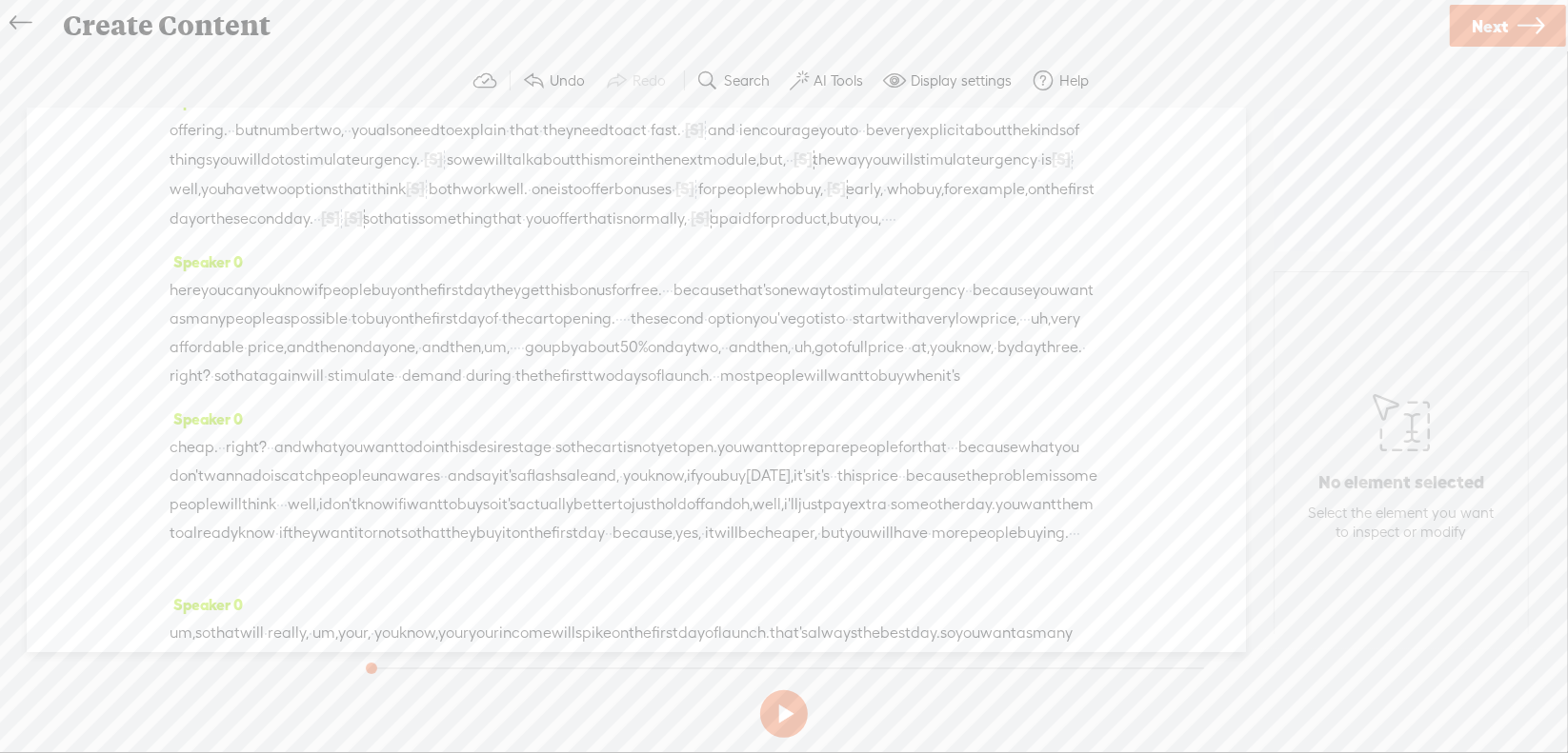
drag, startPoint x: 969, startPoint y: 294, endPoint x: 1036, endPoint y: 294, distance: 67.0
click at [1036, 233] on div "offering. · · but number two, · · you also need to explain · that · they need t…" at bounding box center [636, 174] width 934 height 118
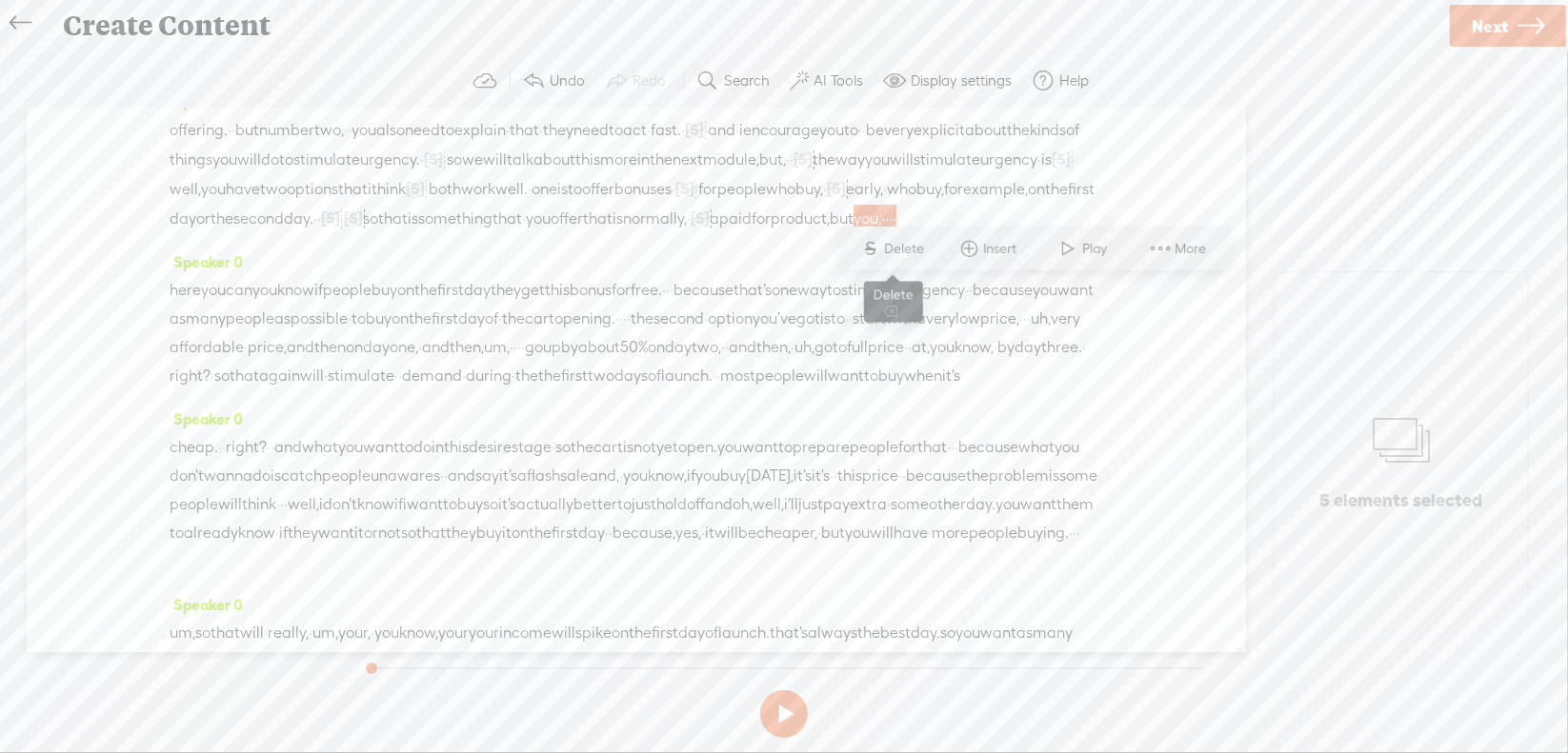
click at [895, 257] on span "Delete" at bounding box center [907, 248] width 45 height 19
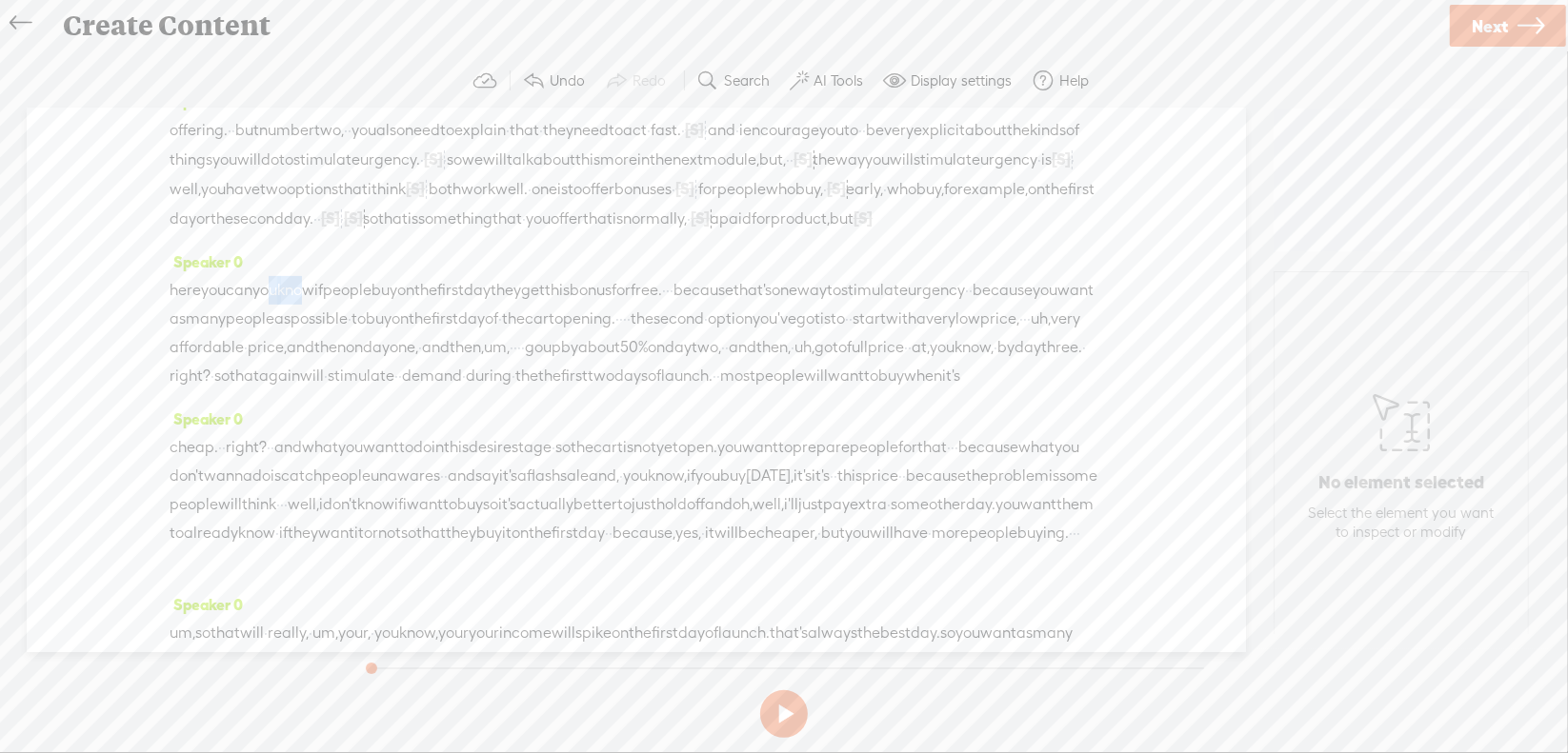
drag, startPoint x: 290, startPoint y: 370, endPoint x: 330, endPoint y: 362, distance: 40.8
click at [330, 362] on div "here you can you know if people buy on the first day they get this bonus for fr…" at bounding box center [636, 333] width 934 height 114
click at [210, 324] on span "Delete" at bounding box center [201, 321] width 45 height 19
click at [627, 306] on span "·" at bounding box center [625, 292] width 4 height 29
click at [647, 323] on span "Delete" at bounding box center [627, 321] width 45 height 19
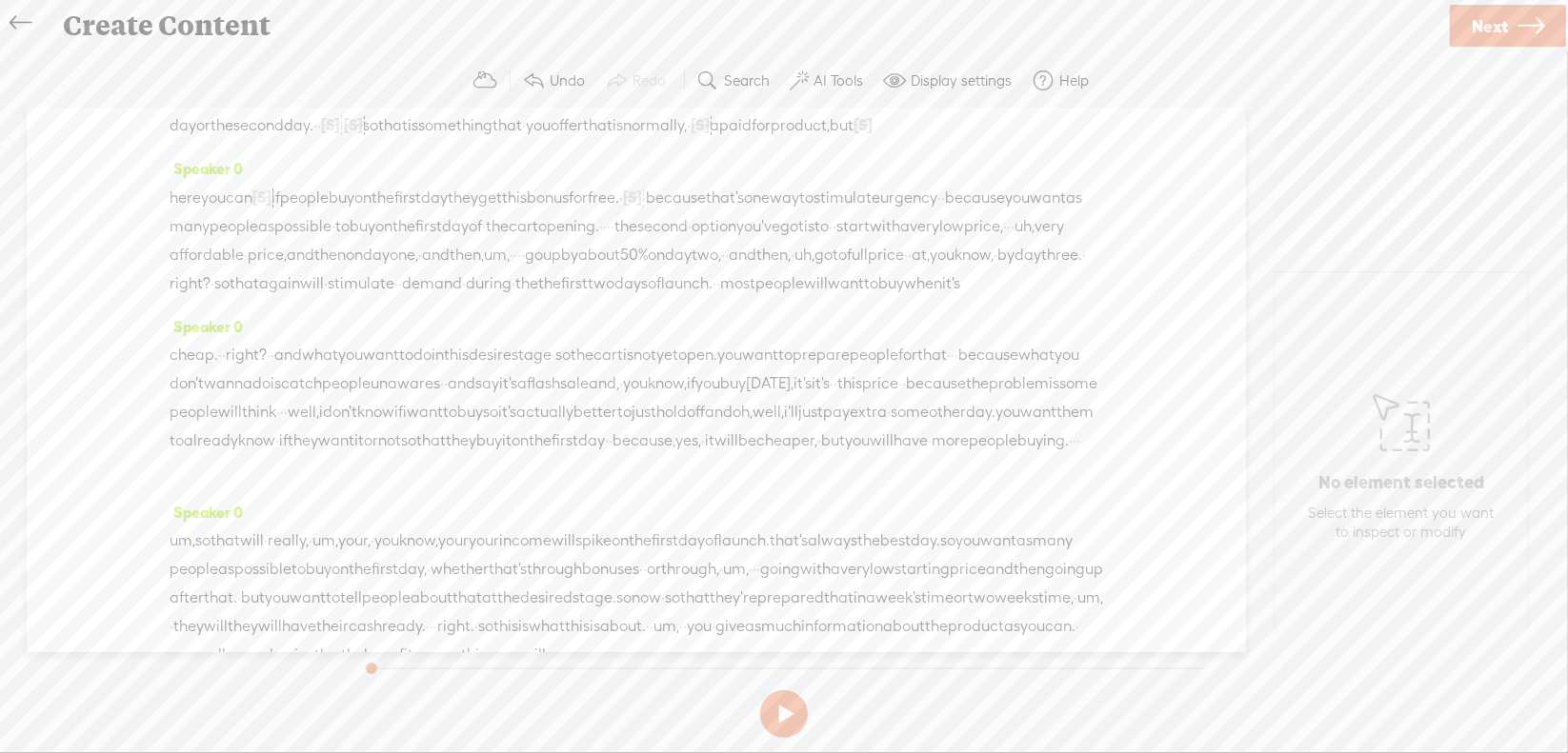
scroll to position [476, 0]
click at [606, 239] on span "·" at bounding box center [605, 224] width 4 height 29
click at [868, 268] on span "S Delete" at bounding box center [835, 253] width 95 height 35
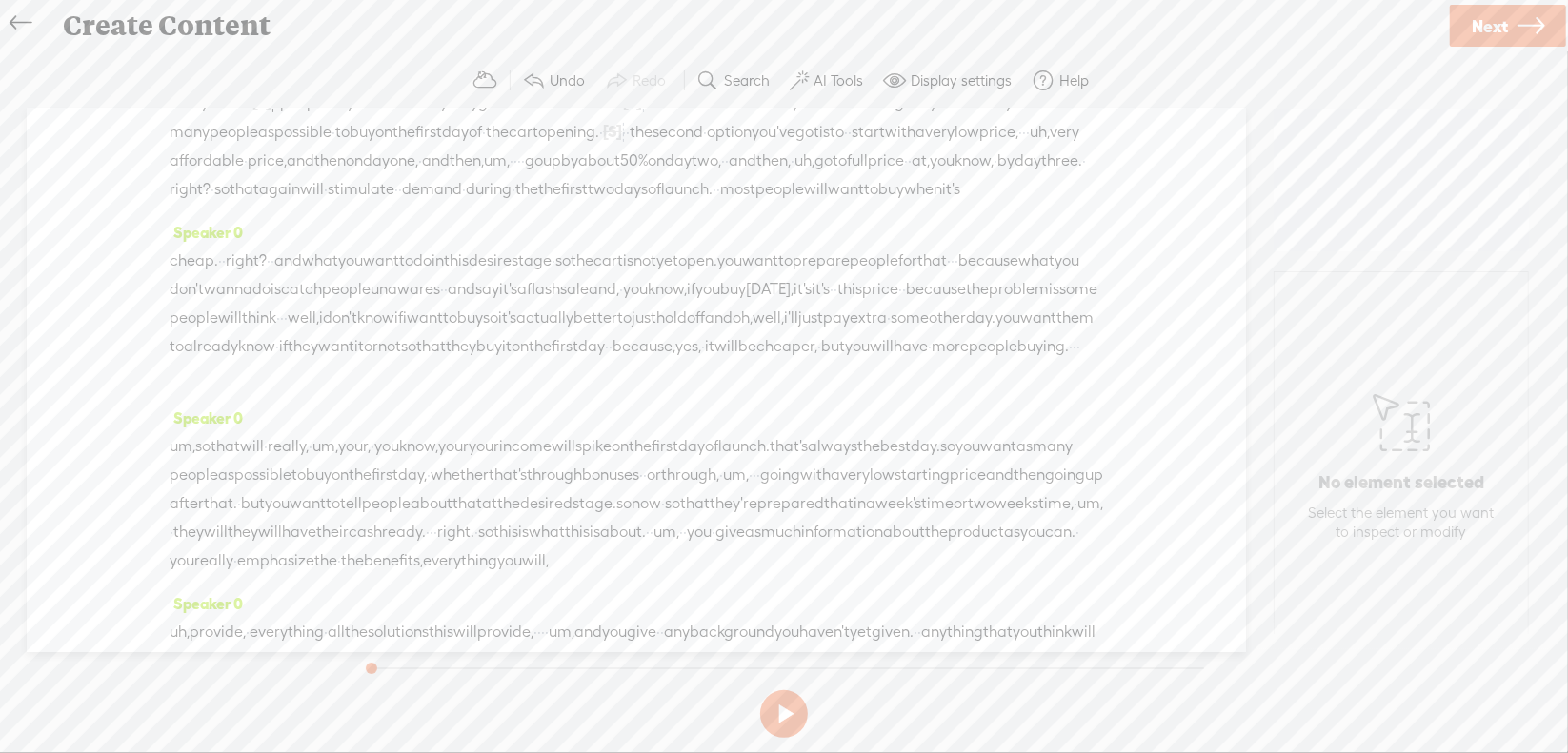
scroll to position [572, 0]
click at [1030, 145] on span "uh," at bounding box center [1039, 130] width 20 height 29
click at [554, 192] on span "Delete" at bounding box center [558, 188] width 45 height 19
click at [1030, 138] on span "[S]" at bounding box center [1039, 129] width 19 height 17
click at [682, 178] on span "Restore" at bounding box center [700, 188] width 51 height 19
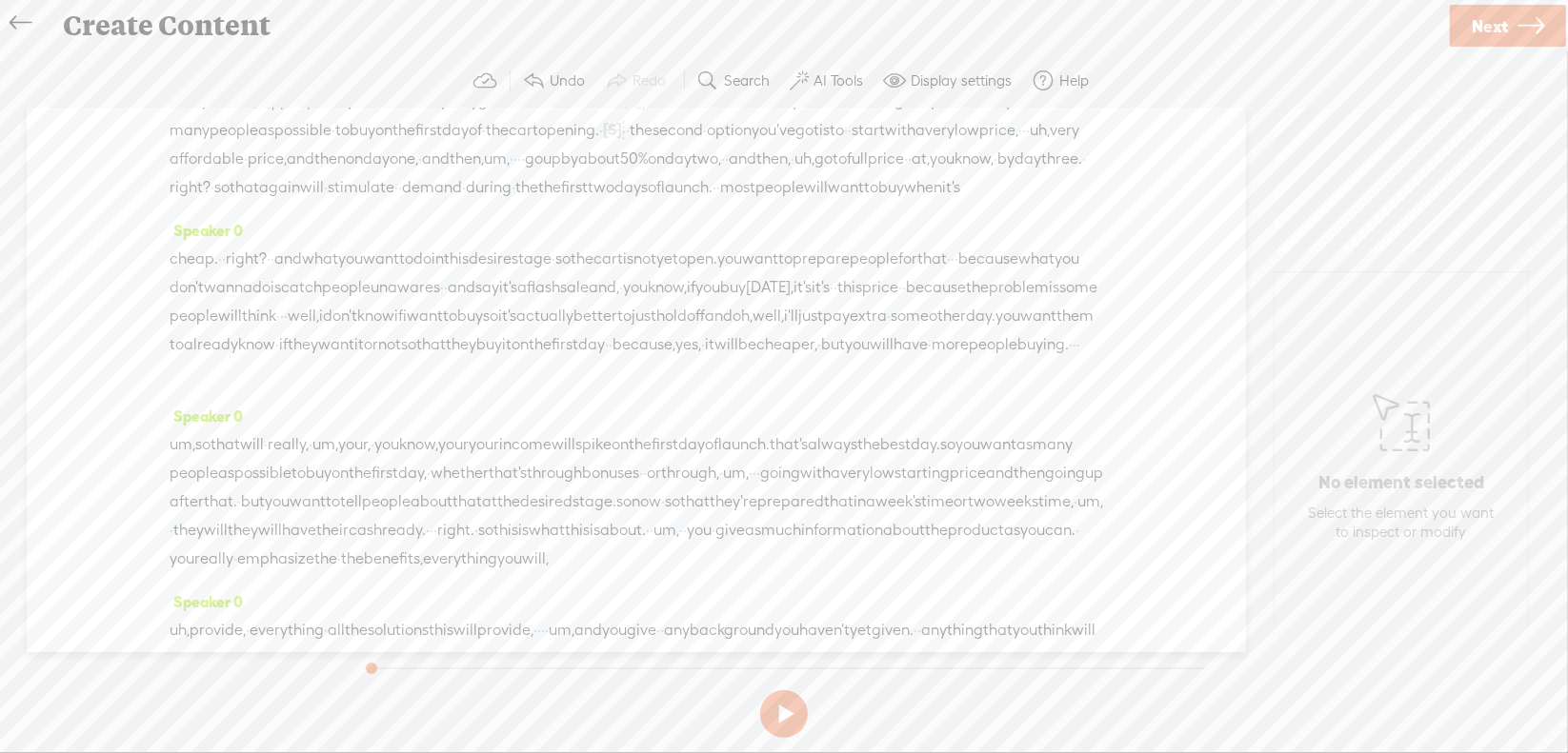
click at [484, 174] on span "um," at bounding box center [496, 159] width 26 height 29
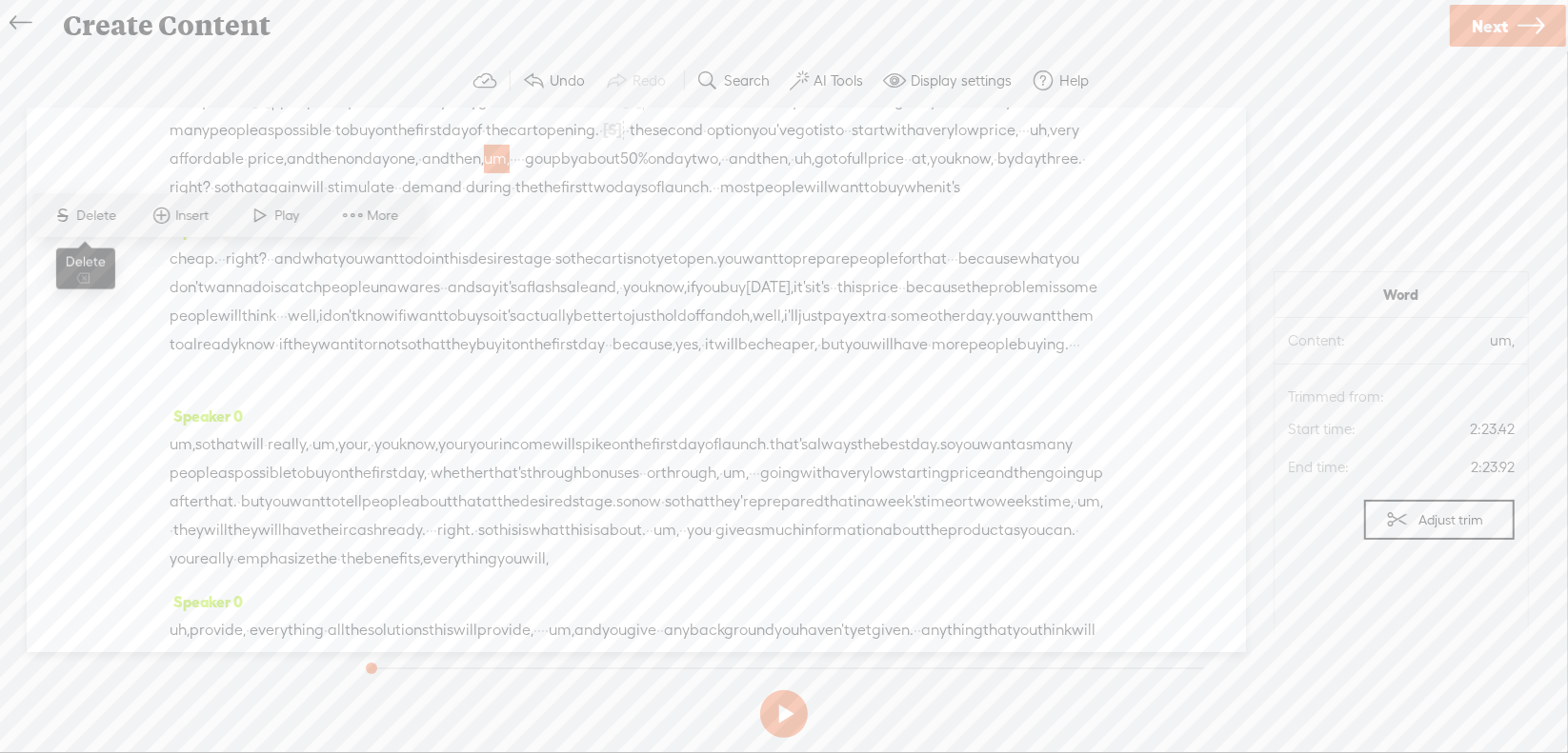
click at [110, 223] on span "Delete" at bounding box center [99, 216] width 45 height 19
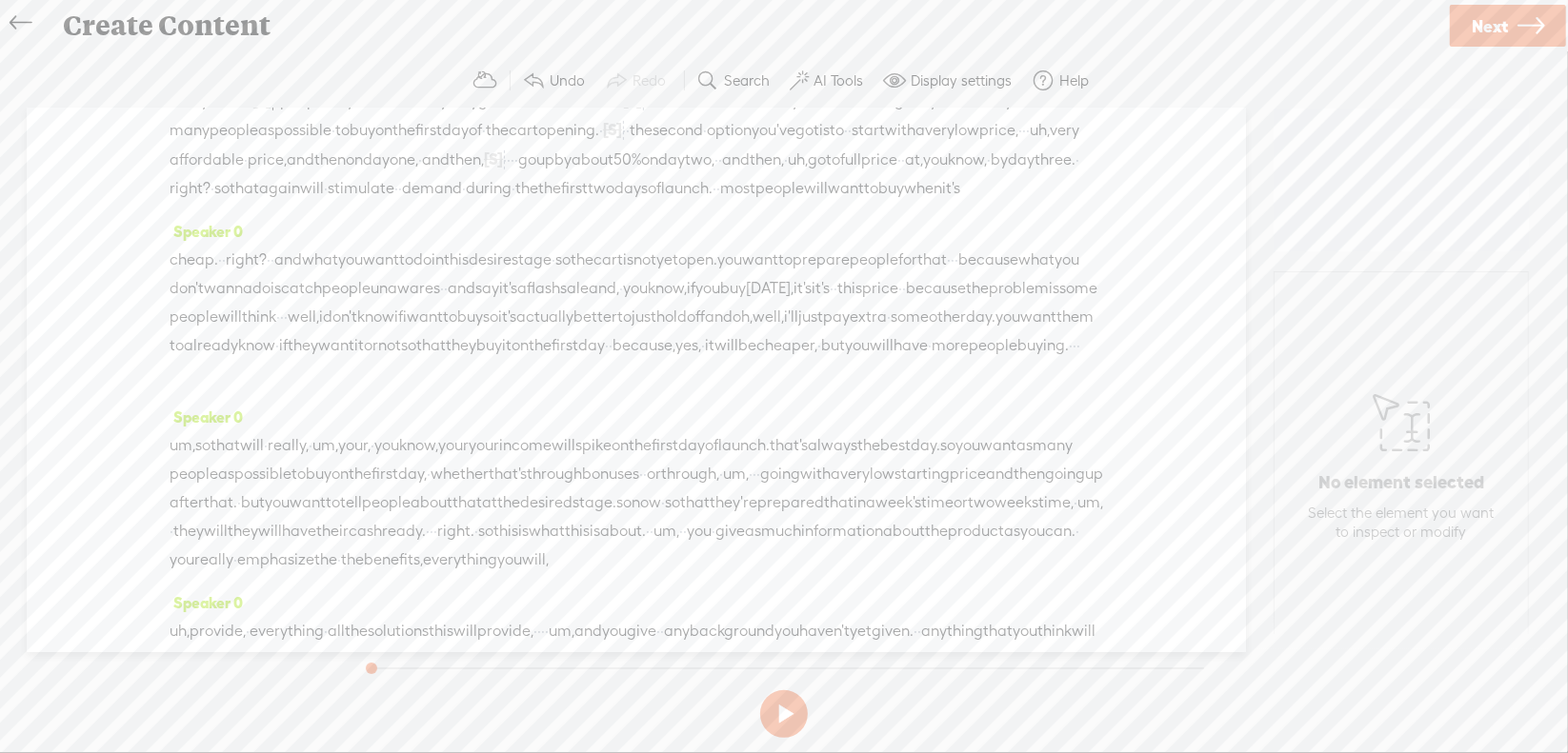
click at [511, 175] on span "·" at bounding box center [512, 160] width 4 height 29
click at [157, 224] on span "S Delete" at bounding box center [121, 215] width 95 height 35
click at [803, 175] on span "uh," at bounding box center [813, 160] width 20 height 29
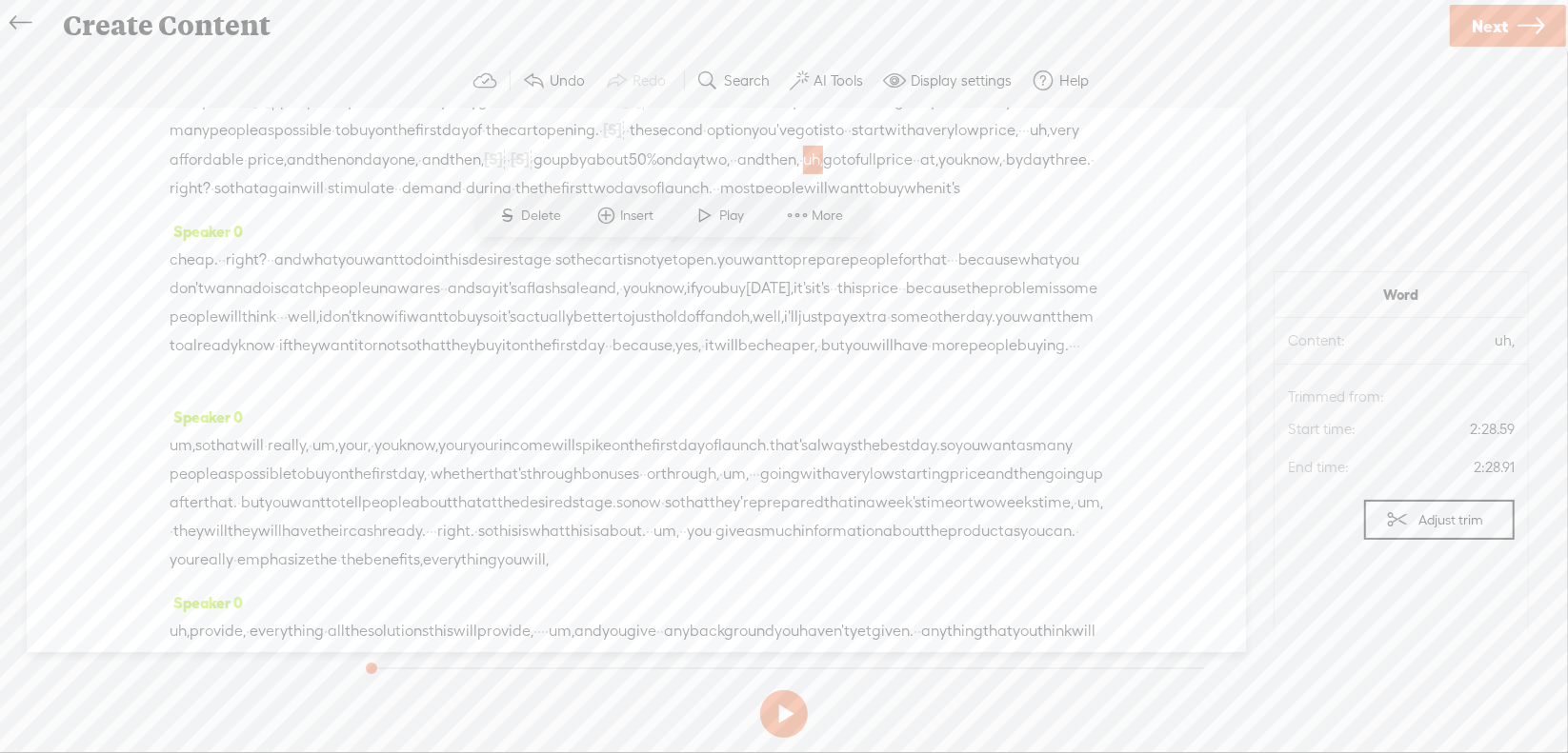
click at [547, 213] on span "Delete" at bounding box center [544, 216] width 45 height 19
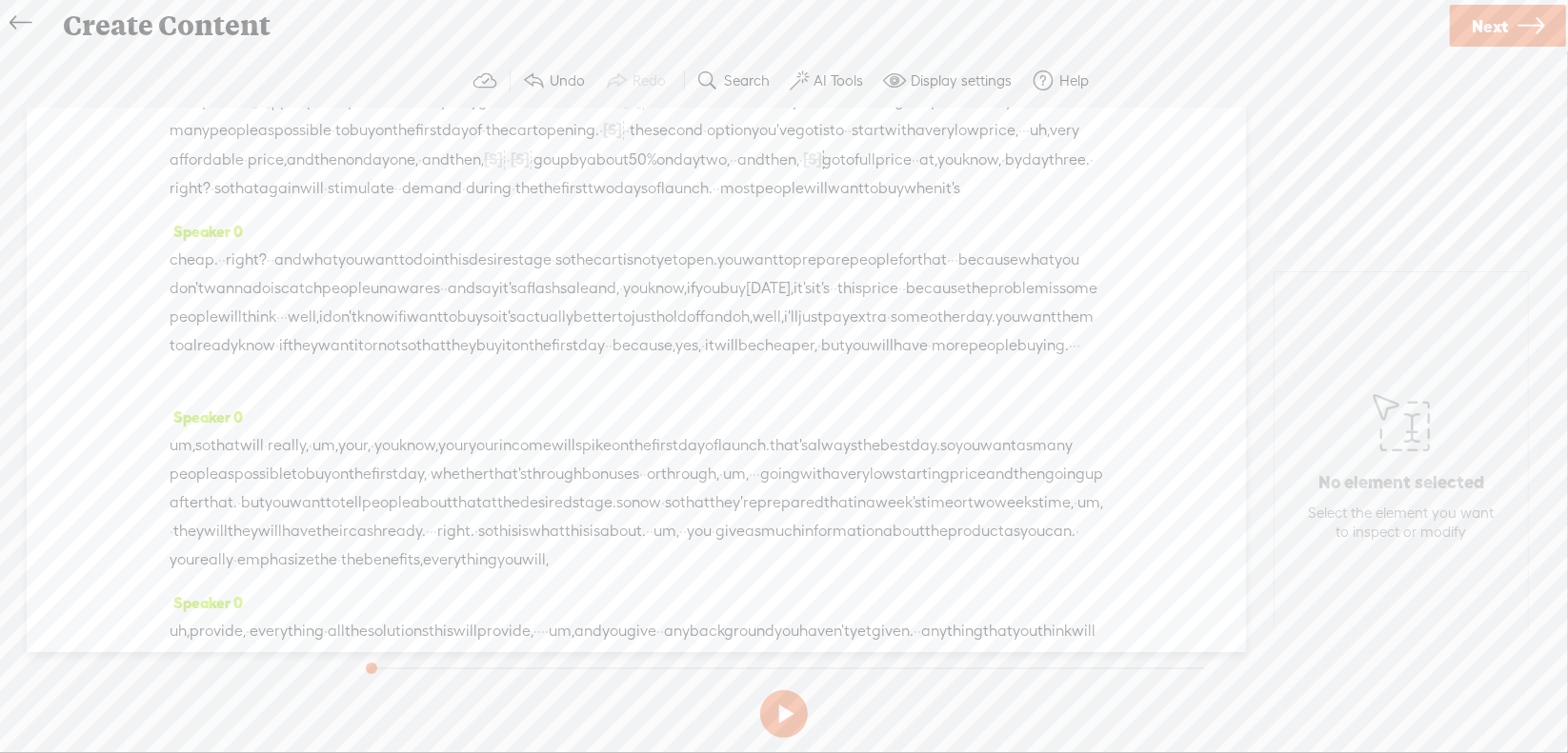
click at [179, 202] on span "right?" at bounding box center [190, 189] width 41 height 29
click at [72, 241] on span "Delete" at bounding box center [72, 245] width 45 height 19
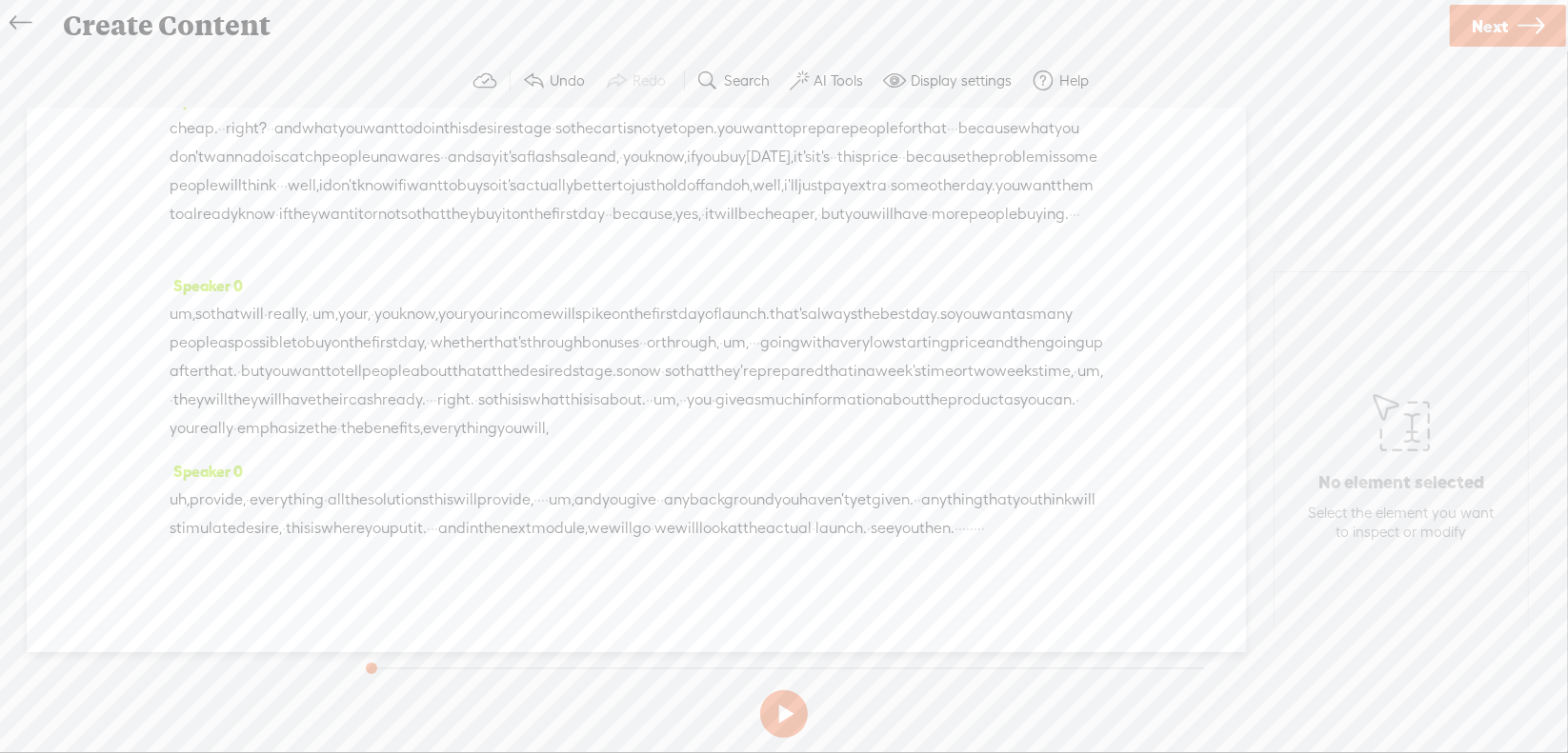
scroll to position [762, 0]
click at [263, 143] on span "right?" at bounding box center [246, 129] width 41 height 29
click at [120, 160] on span "Delete" at bounding box center [140, 155] width 45 height 19
click at [929, 130] on span "·" at bounding box center [931, 129] width 4 height 29
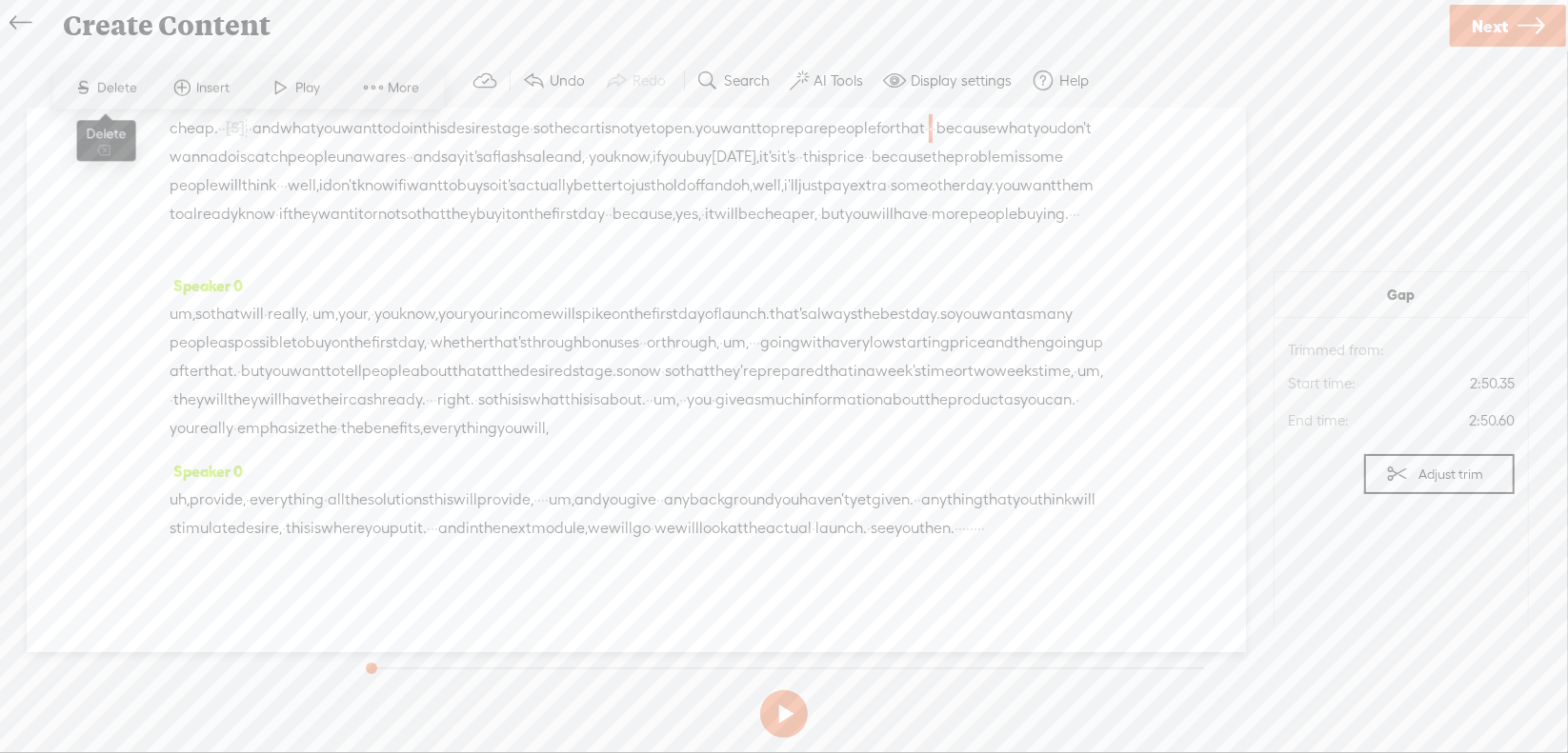
click at [130, 92] on span "Delete" at bounding box center [120, 87] width 45 height 19
drag, startPoint x: 1001, startPoint y: 135, endPoint x: 1040, endPoint y: 141, distance: 39.5
click at [1040, 141] on div "cheap. · · [S] right? · · and what you want to do in this desire stage · so the…" at bounding box center [636, 185] width 934 height 144
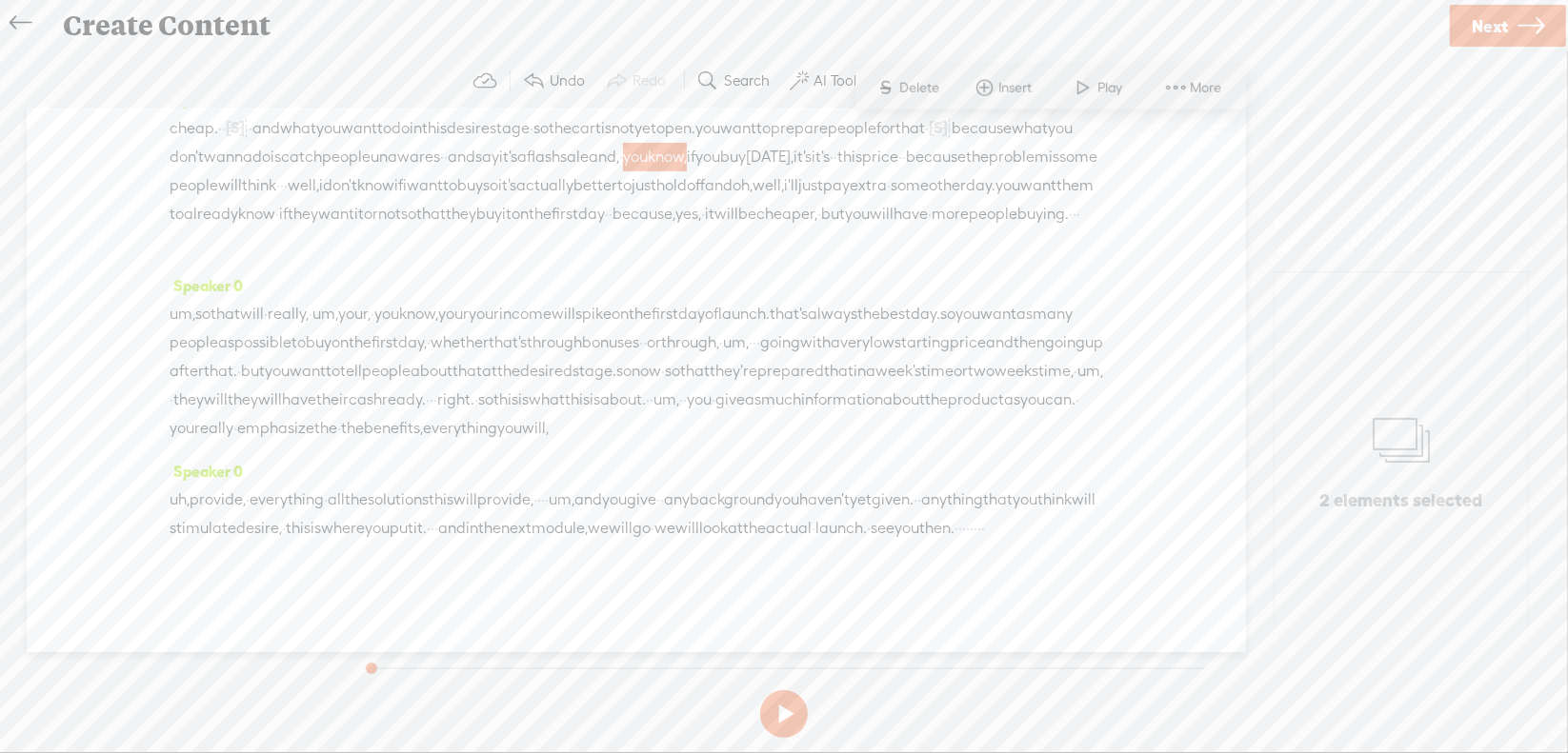
click at [941, 89] on span "Delete" at bounding box center [922, 87] width 45 height 19
click at [767, 162] on span "it's" at bounding box center [775, 157] width 18 height 29
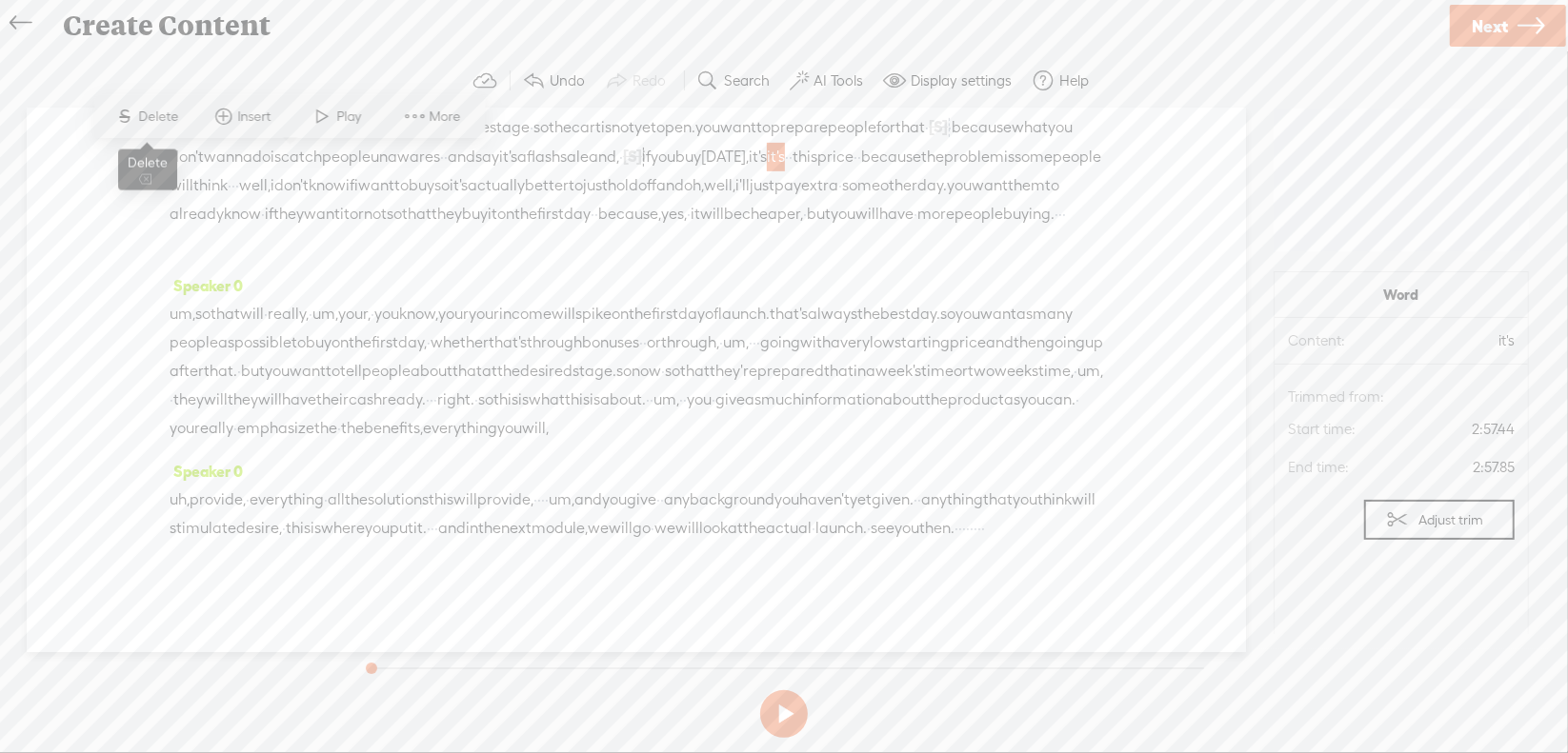
click at [162, 115] on span "Delete" at bounding box center [161, 117] width 45 height 19
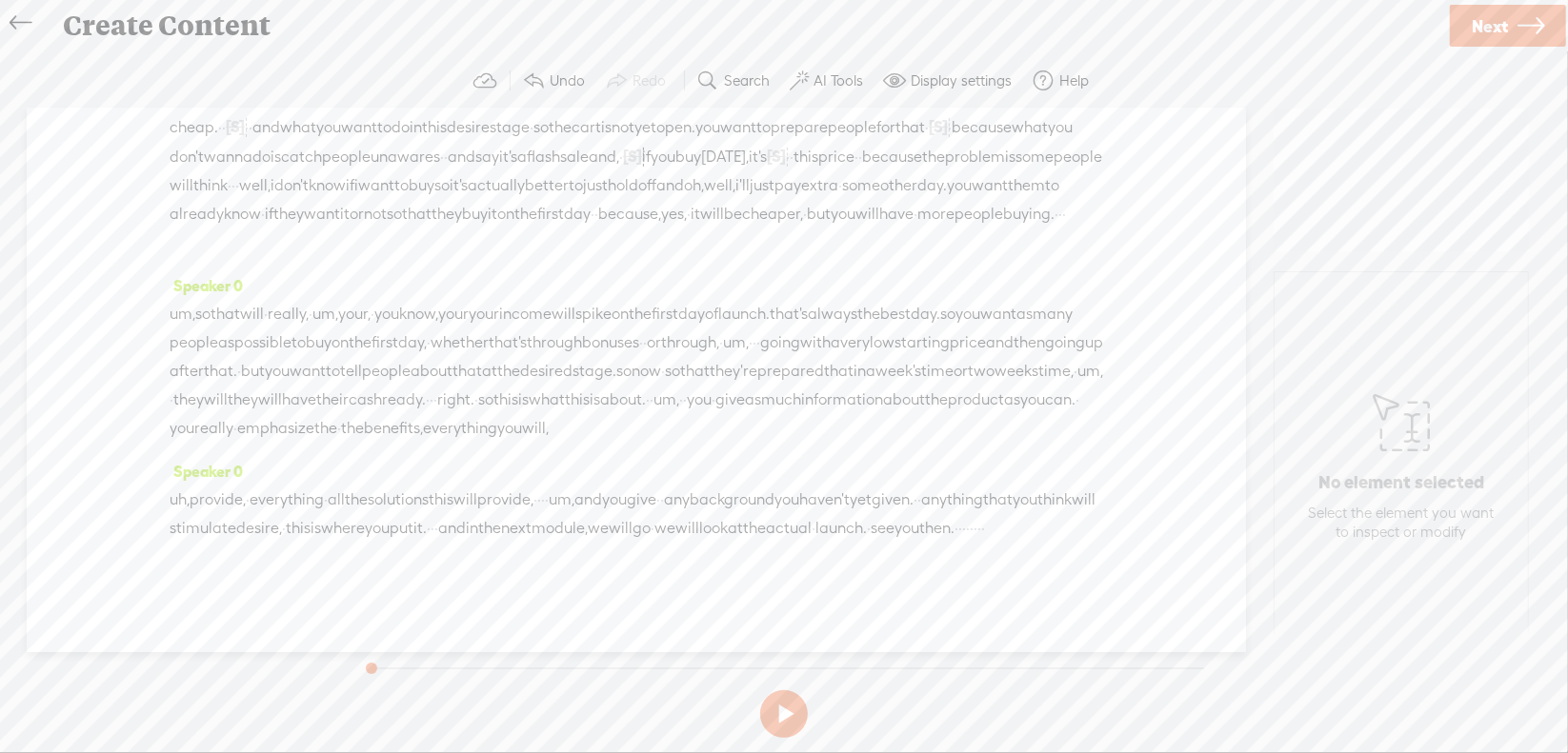
click at [235, 172] on span "·" at bounding box center [233, 186] width 4 height 29
click at [674, 121] on span "Delete" at bounding box center [660, 117] width 45 height 19
click at [1058, 228] on span "·" at bounding box center [1060, 214] width 4 height 29
click at [153, 205] on span "Delete" at bounding box center [171, 202] width 45 height 19
click at [189, 314] on span "um," at bounding box center [182, 315] width 26 height 29
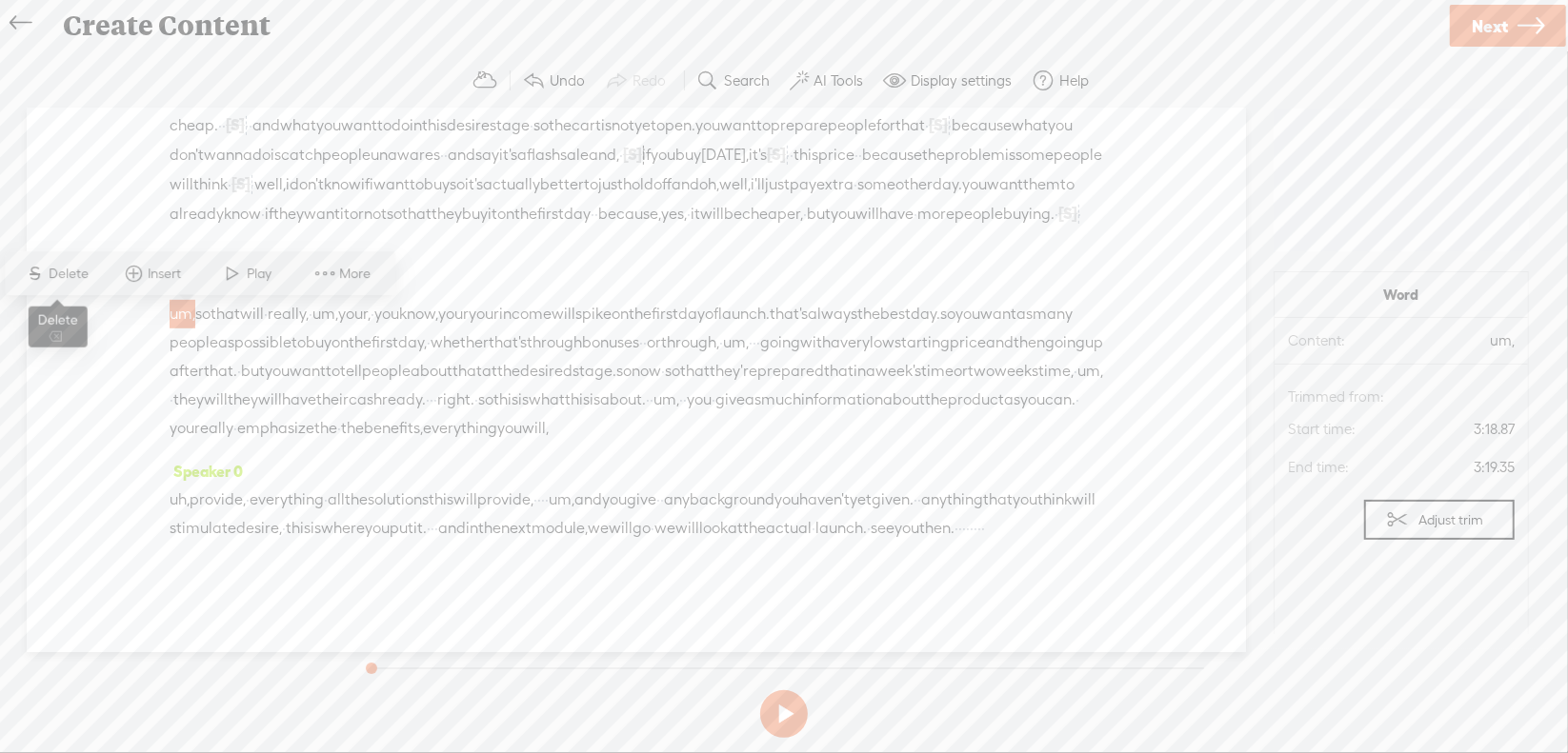
click at [70, 273] on span "Delete" at bounding box center [72, 274] width 45 height 19
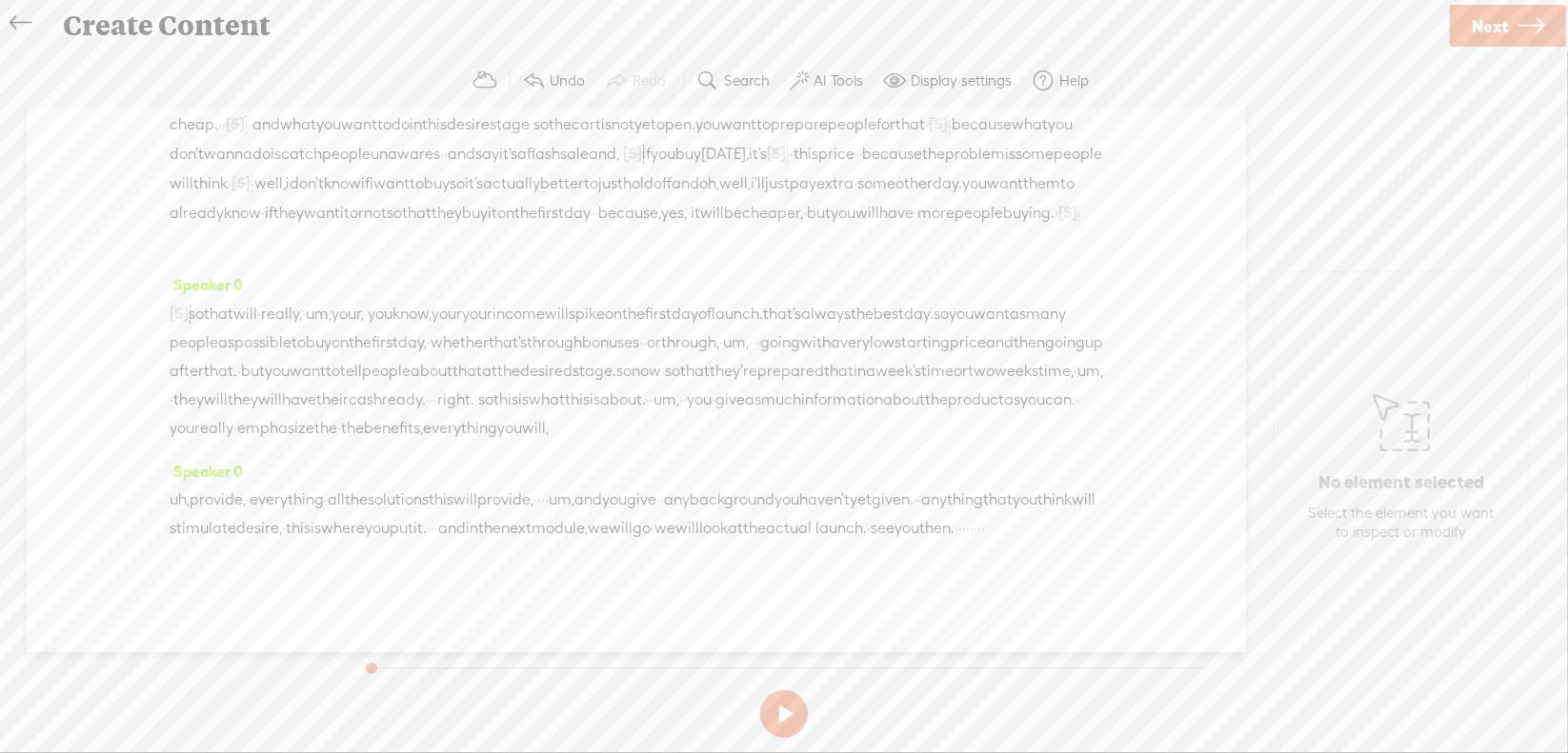
scroll to position [922, 0]
drag, startPoint x: 236, startPoint y: 258, endPoint x: 537, endPoint y: 243, distance: 301.4
click at [537, 299] on div "[S] um, so that will · really, · um, your, · you know, your your income will sp…" at bounding box center [636, 371] width 934 height 144
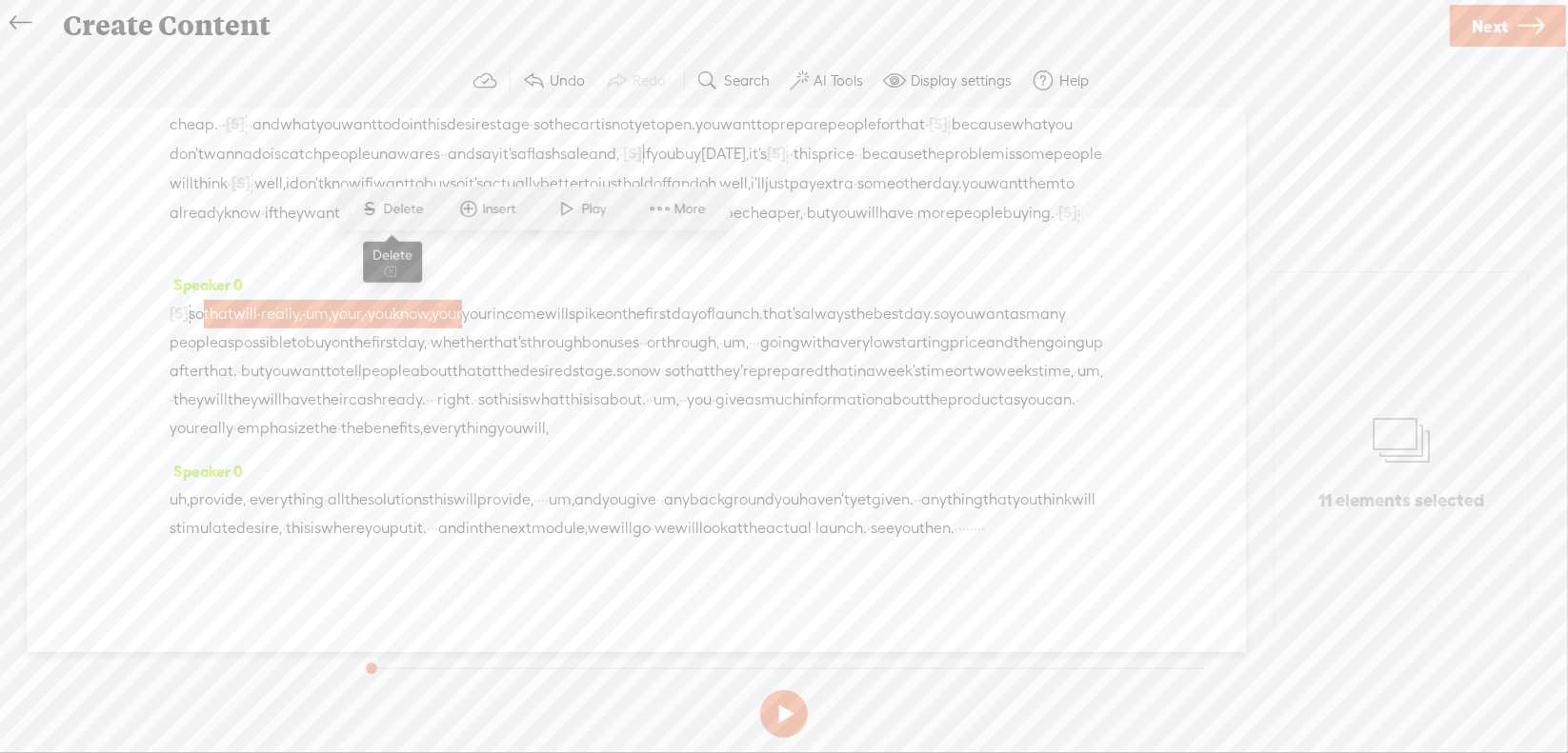
click at [363, 209] on span "S" at bounding box center [369, 210] width 29 height 35
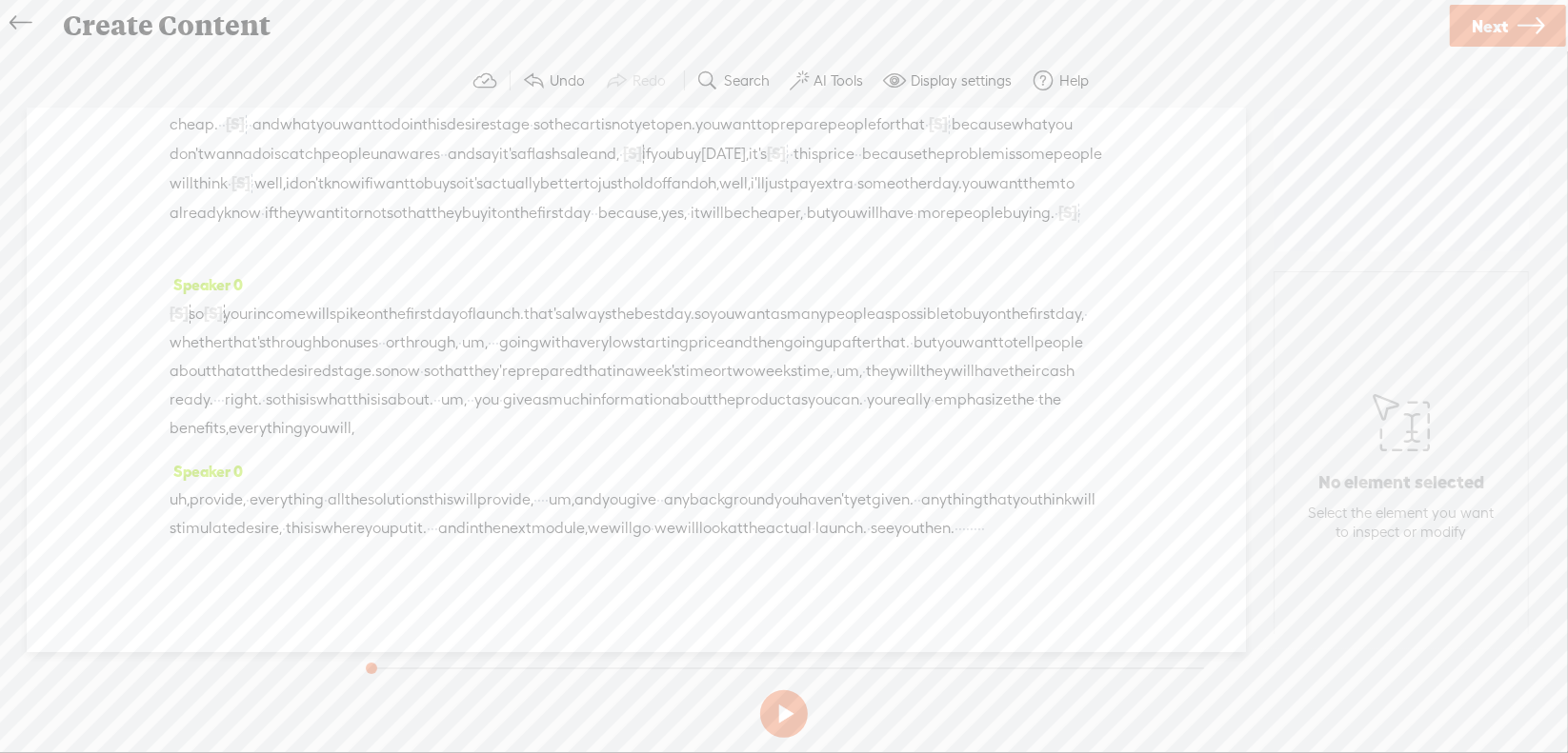
click at [487, 328] on span "um," at bounding box center [474, 342] width 26 height 29
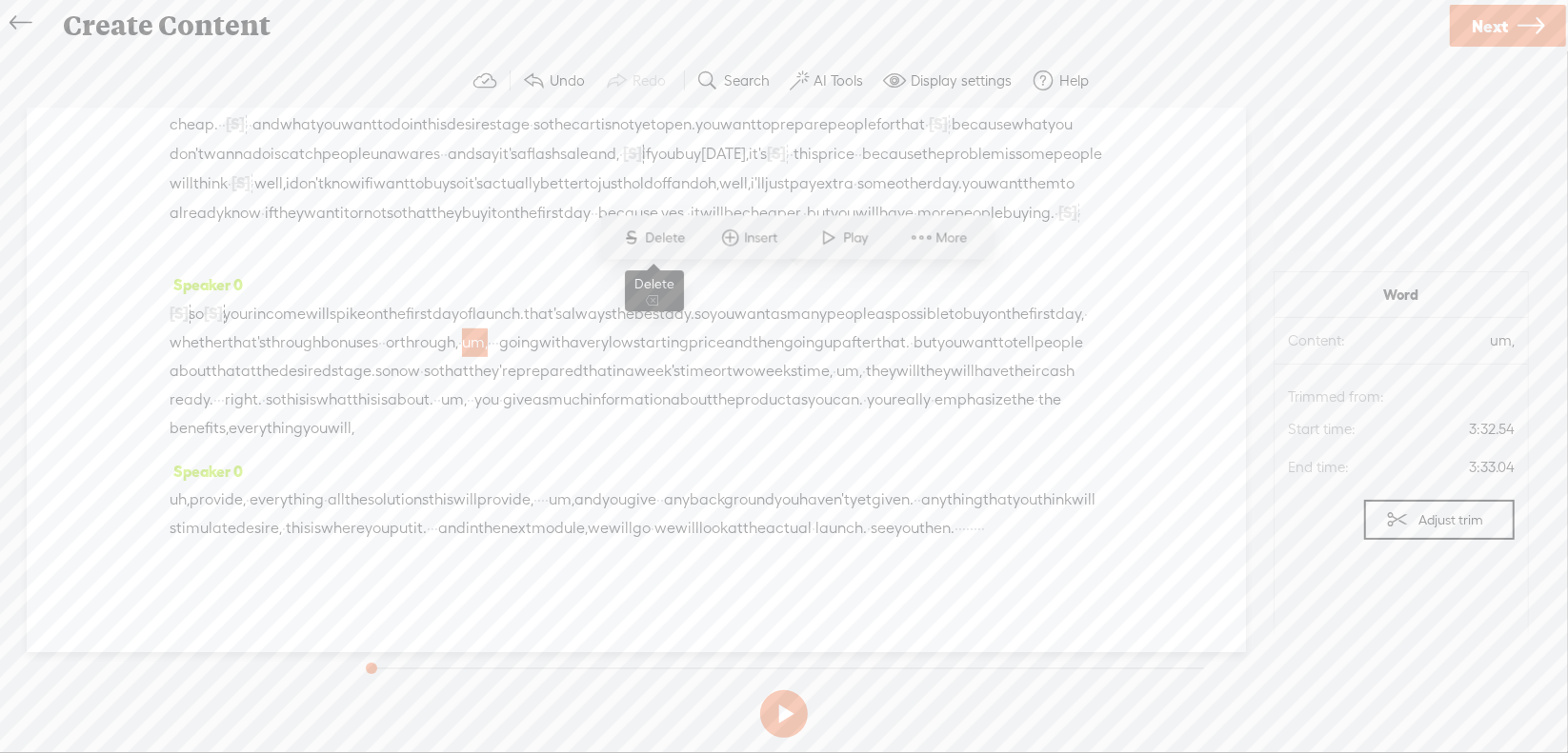
click at [664, 237] on span "Delete" at bounding box center [668, 238] width 45 height 19
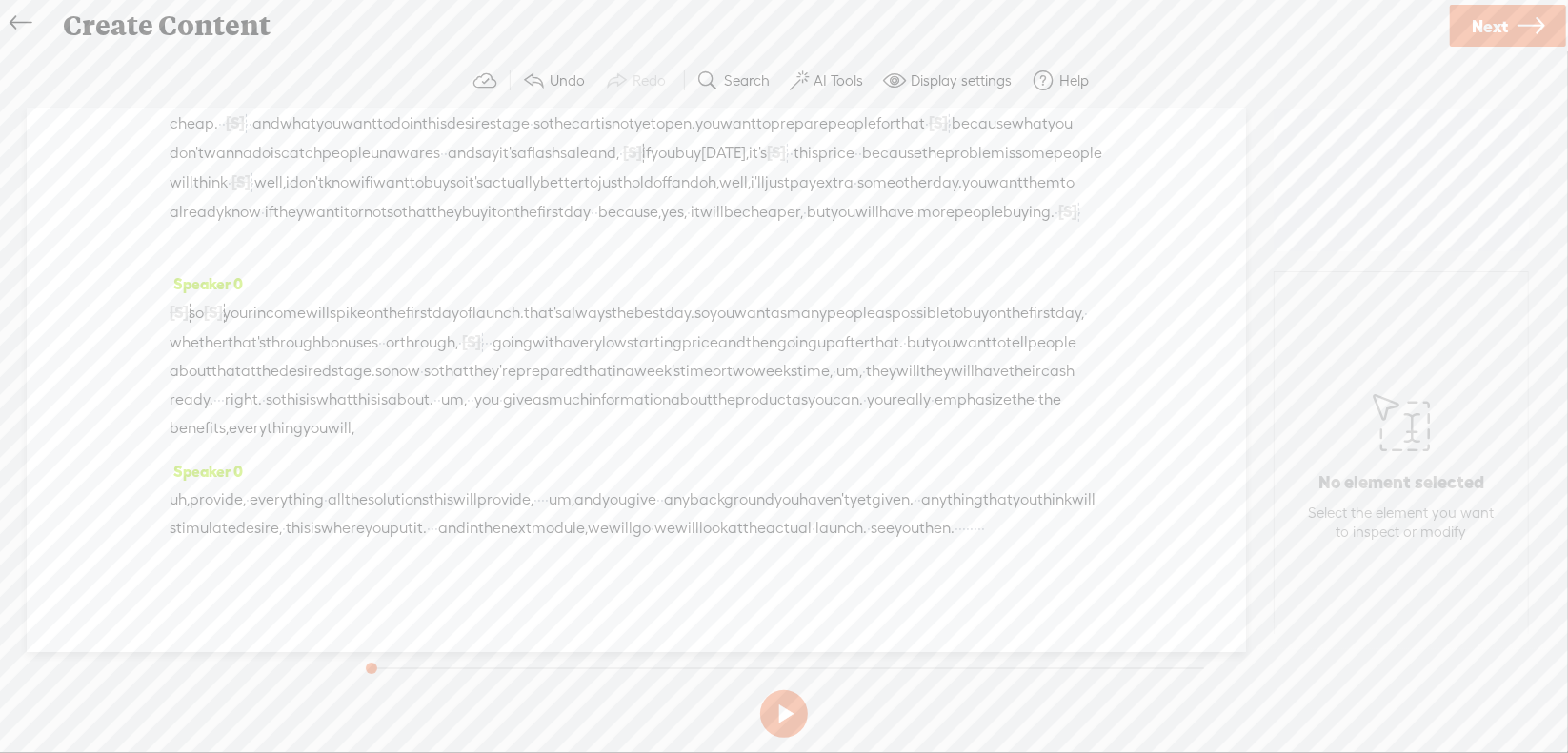
click at [837, 357] on span "um," at bounding box center [849, 371] width 26 height 29
click at [446, 308] on span "S Delete" at bounding box center [436, 295] width 95 height 35
drag, startPoint x: 672, startPoint y: 343, endPoint x: 720, endPoint y: 347, distance: 48.2
click at [720, 347] on div "[S] um, so [S] that will · really, · um, your, · you know, your your income wil…" at bounding box center [636, 370] width 934 height 146
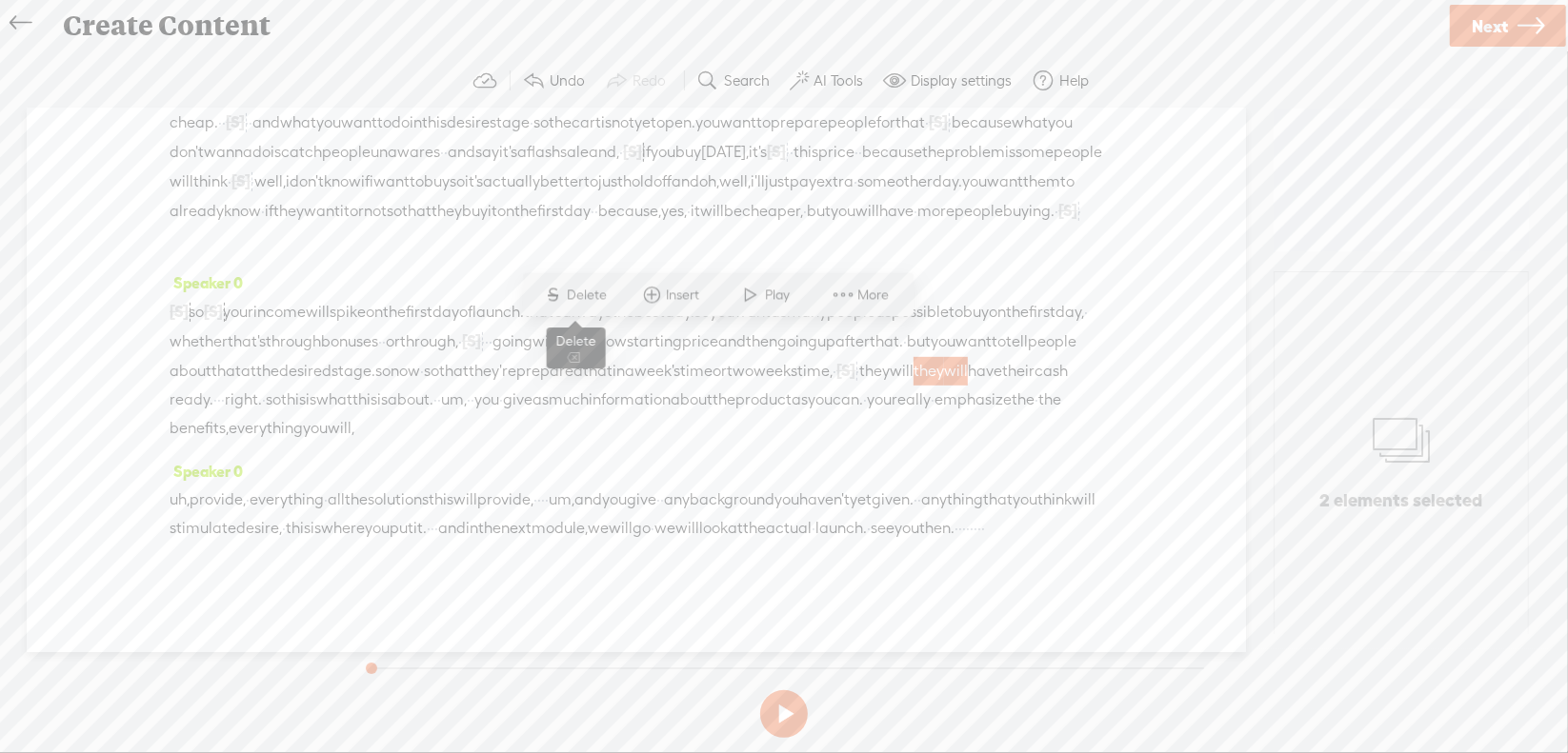
click at [604, 296] on span "Delete" at bounding box center [590, 295] width 45 height 19
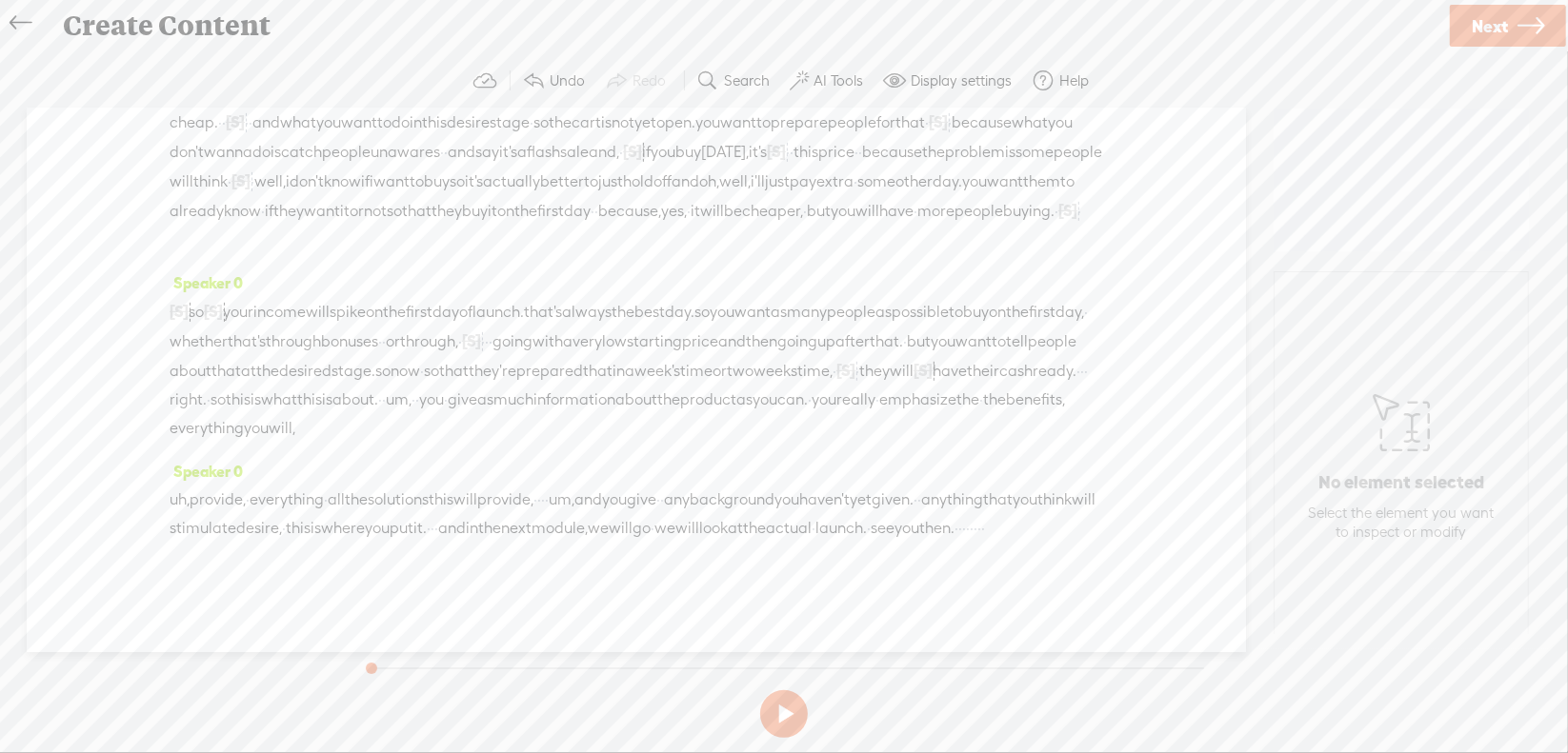
click at [1081, 357] on span "·" at bounding box center [1082, 371] width 4 height 29
click at [745, 284] on span "S Delete" at bounding box center [735, 295] width 95 height 35
click at [386, 386] on span "um," at bounding box center [398, 400] width 26 height 29
click at [185, 317] on span "Delete" at bounding box center [181, 324] width 45 height 19
click at [973, 386] on span "the" at bounding box center [962, 400] width 23 height 29
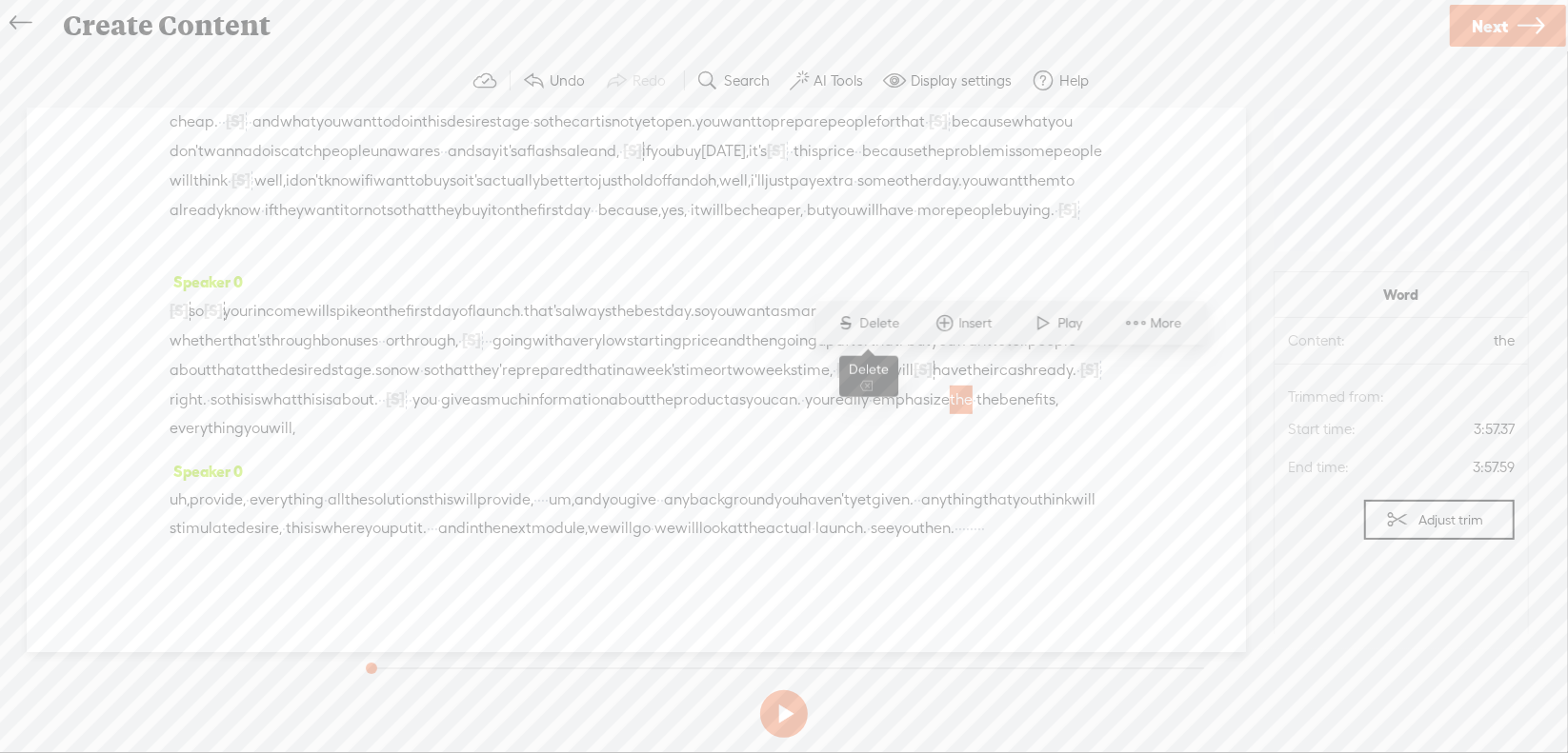
click at [884, 334] on span "S Delete" at bounding box center [868, 324] width 95 height 35
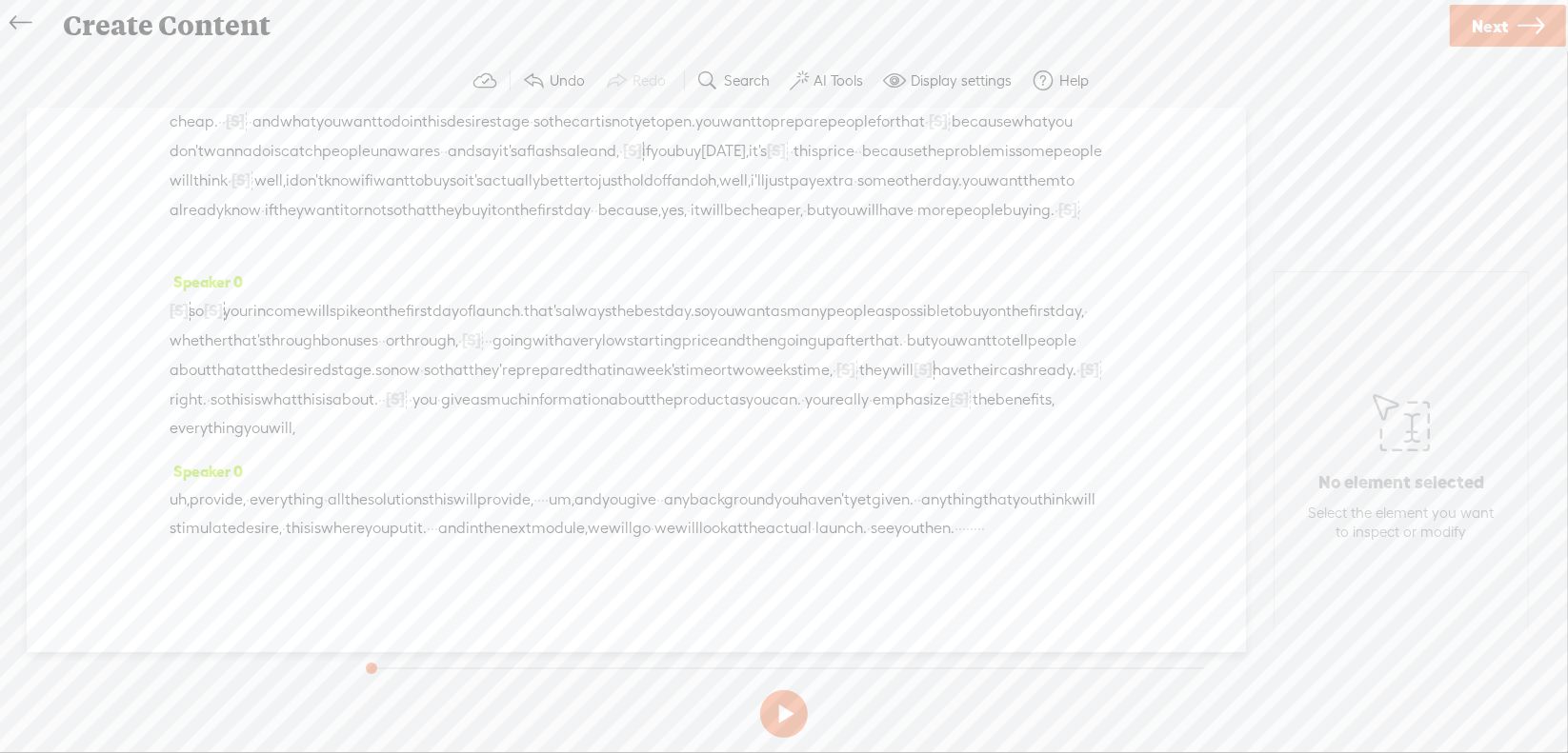
click at [184, 485] on span "uh," at bounding box center [179, 500] width 20 height 29
click at [76, 428] on span "Delete" at bounding box center [72, 424] width 45 height 19
click at [315, 485] on span "everything" at bounding box center [285, 500] width 74 height 29
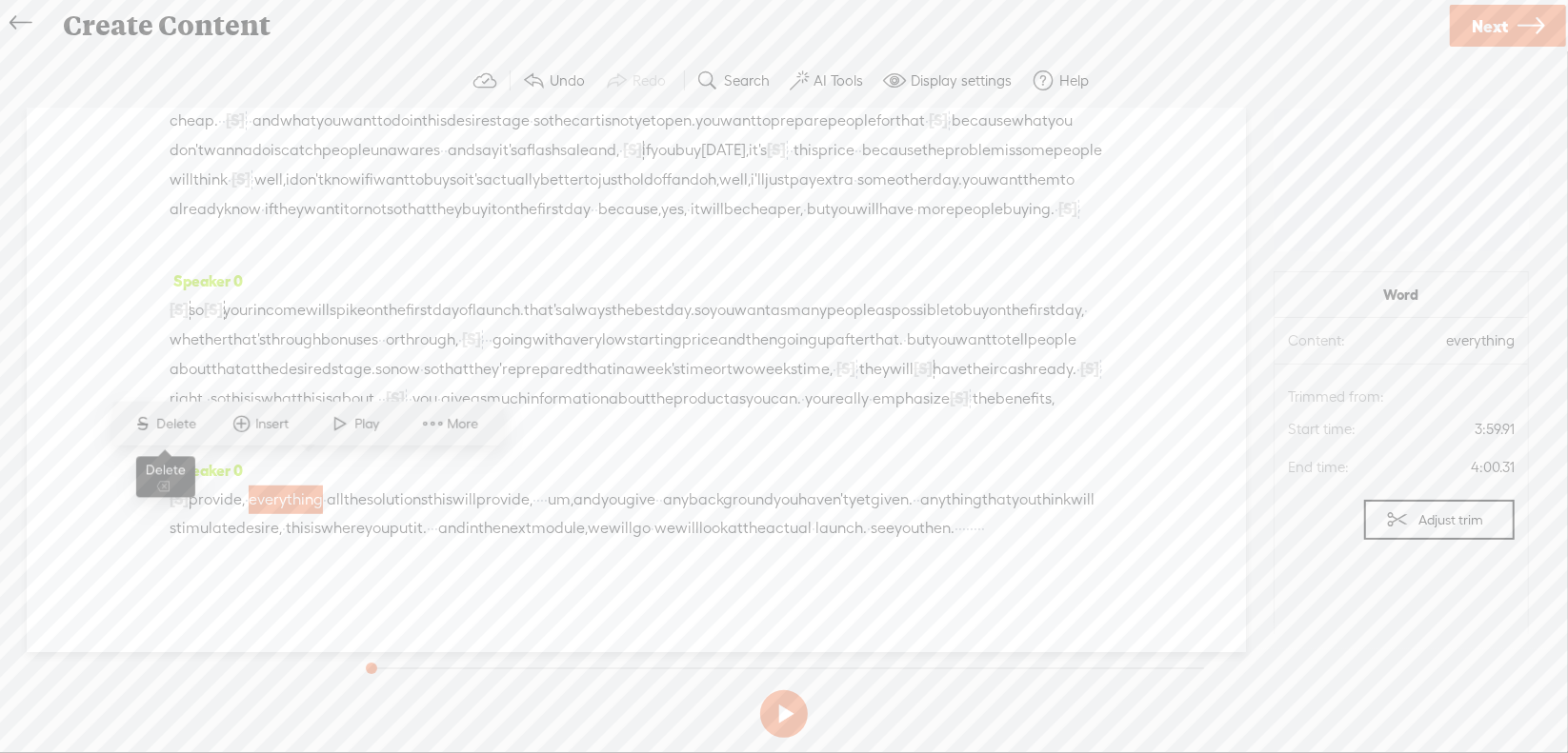
click at [180, 424] on span "Delete" at bounding box center [179, 424] width 45 height 19
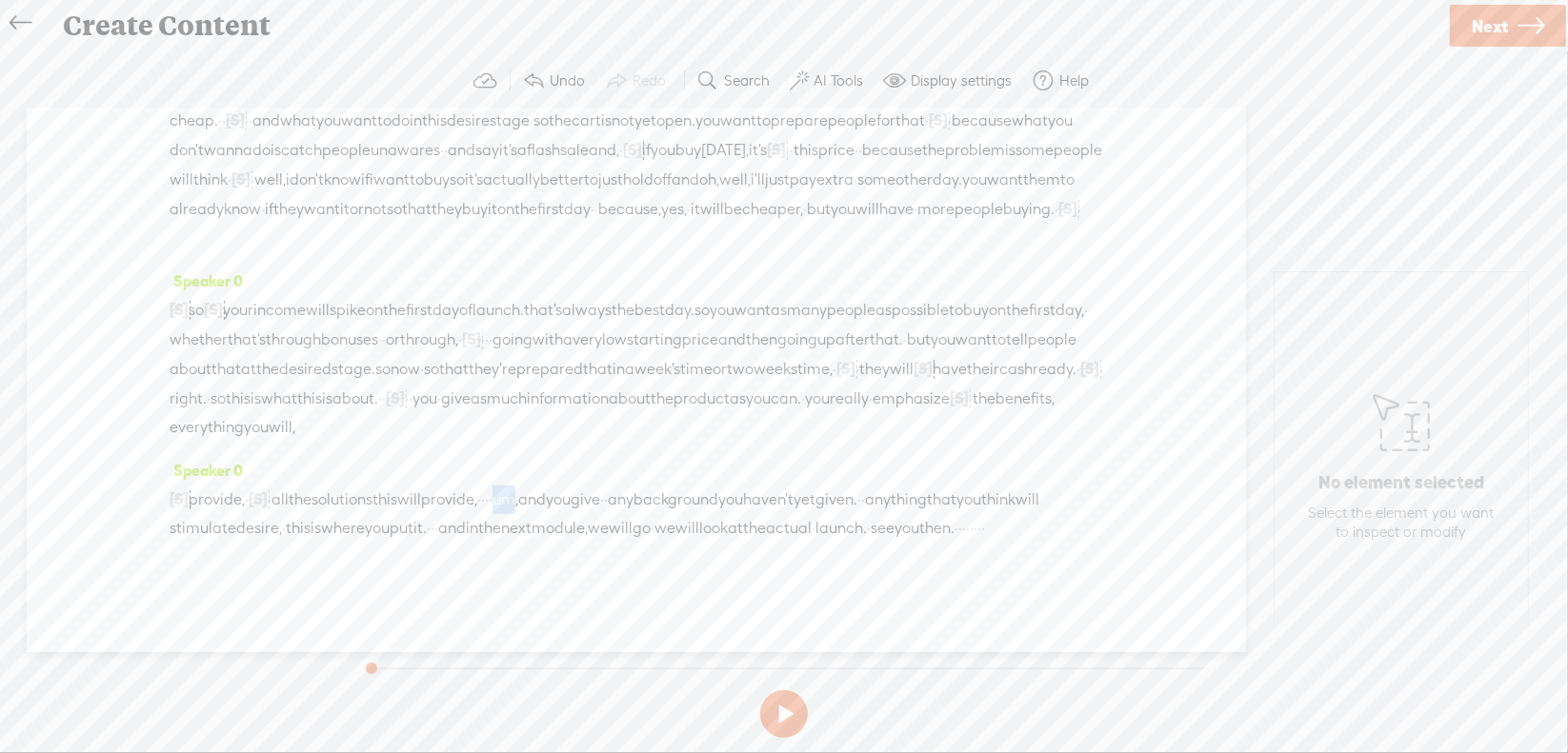
drag, startPoint x: 586, startPoint y: 466, endPoint x: 613, endPoint y: 467, distance: 27.0
click at [613, 484] on div "[S] uh, provide, · [S] everything · all the solutions this will provide, · · · …" at bounding box center [636, 513] width 934 height 59
click at [470, 427] on span "Delete" at bounding box center [482, 424] width 45 height 19
click at [368, 514] on span "·" at bounding box center [366, 529] width 4 height 29
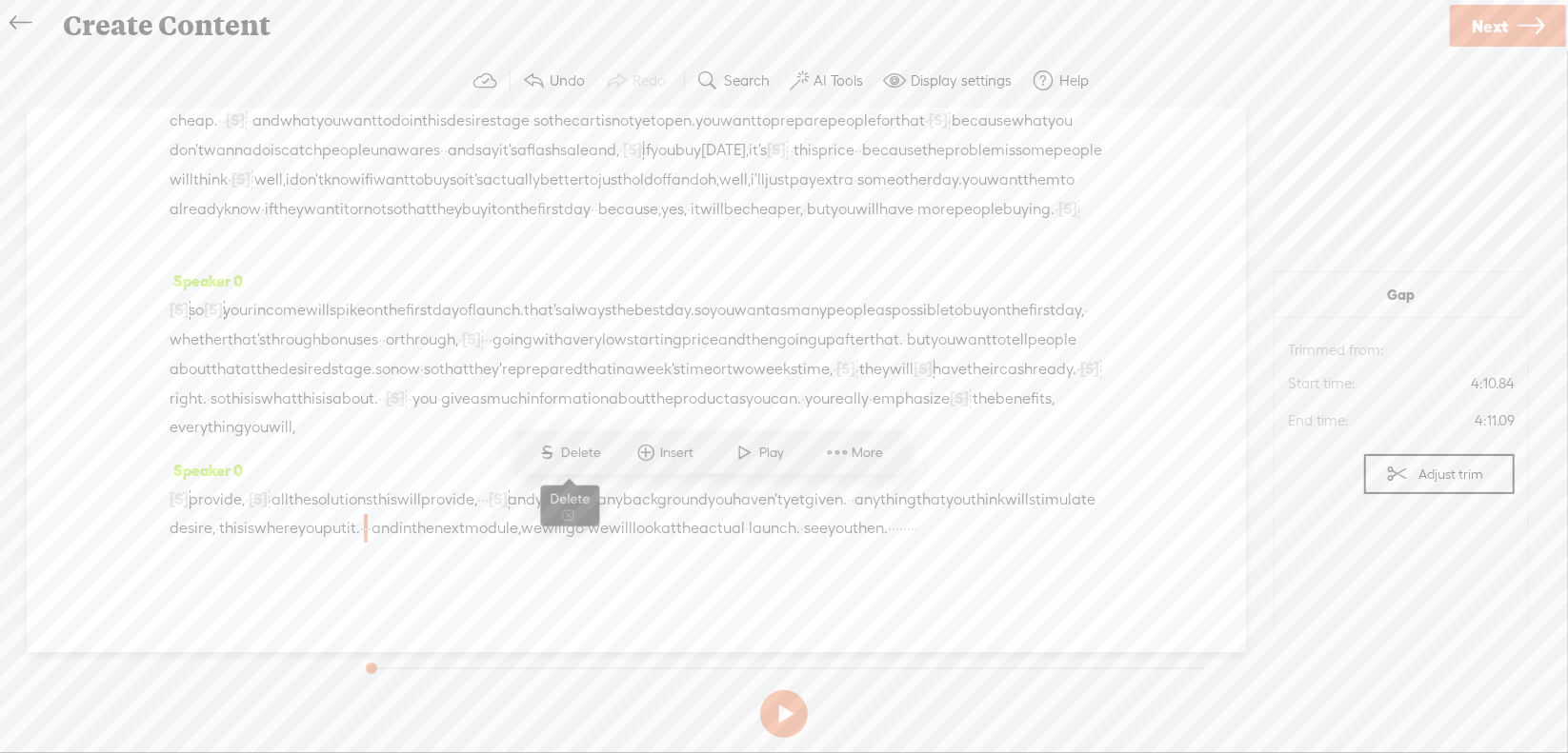
click at [595, 458] on span "Delete" at bounding box center [583, 454] width 45 height 19
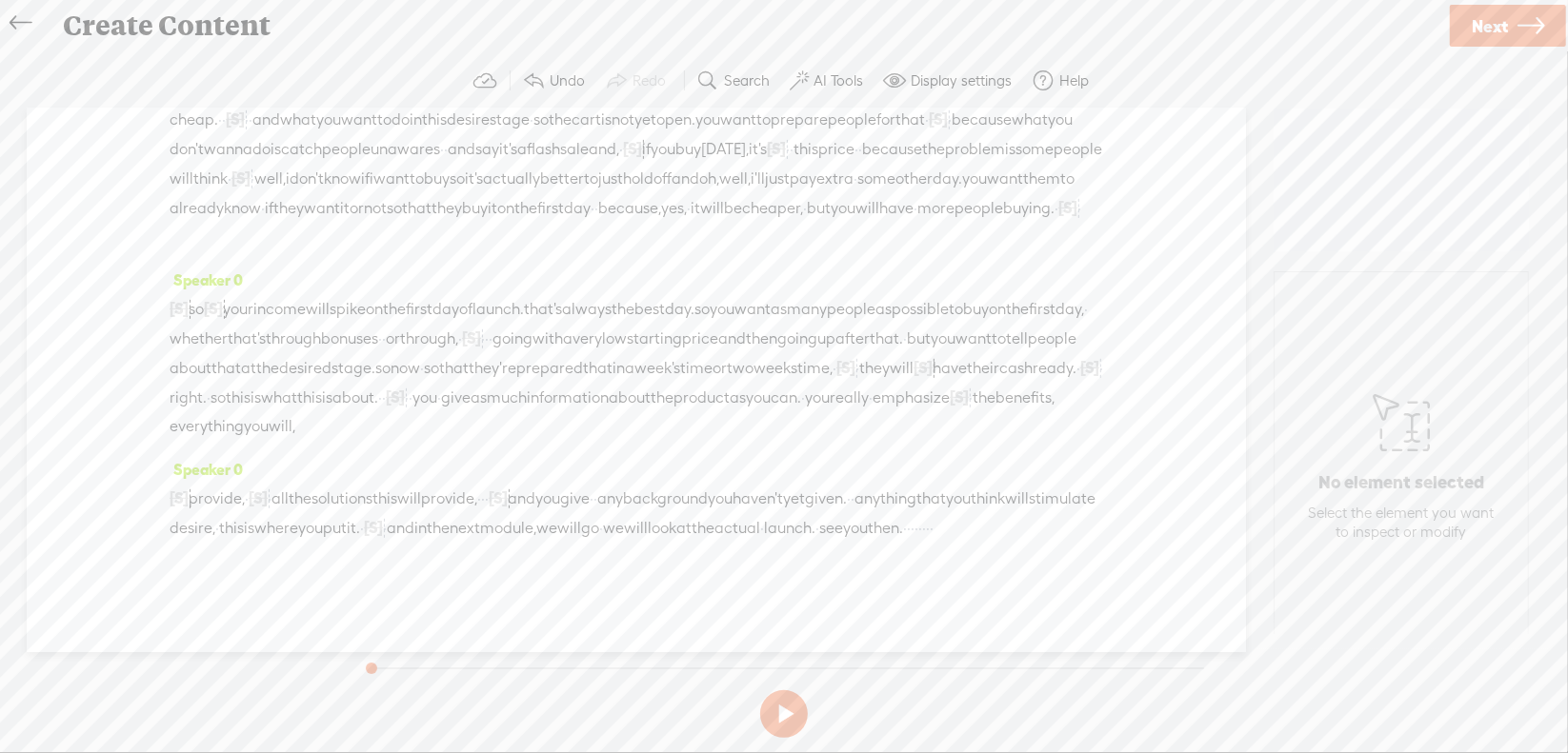
drag, startPoint x: 945, startPoint y: 500, endPoint x: 1004, endPoint y: 508, distance: 59.5
click at [1004, 508] on div "[S] uh, provide, · [S] everything · all the solutions this will provide, · · · …" at bounding box center [636, 513] width 934 height 59
click at [881, 455] on span "Delete" at bounding box center [869, 454] width 45 height 19
drag, startPoint x: 456, startPoint y: 535, endPoint x: 516, endPoint y: 518, distance: 62.4
click at [532, 527] on div "[S] uh, provide, · [S] everything · all the solutions this will provide, · · · …" at bounding box center [636, 513] width 934 height 59
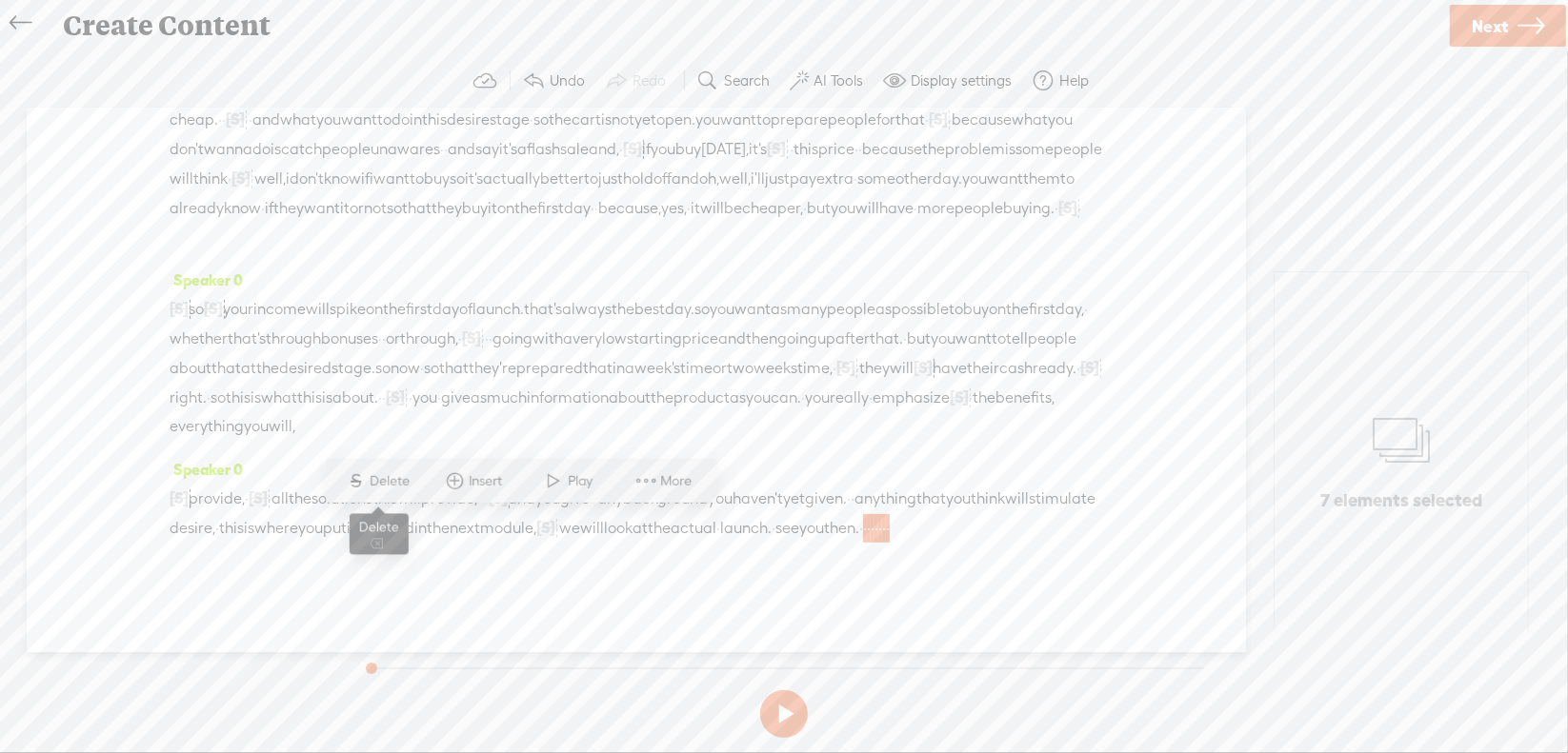
drag, startPoint x: 386, startPoint y: 474, endPoint x: 398, endPoint y: 471, distance: 12.4
click at [386, 475] on span "Delete" at bounding box center [392, 481] width 45 height 19
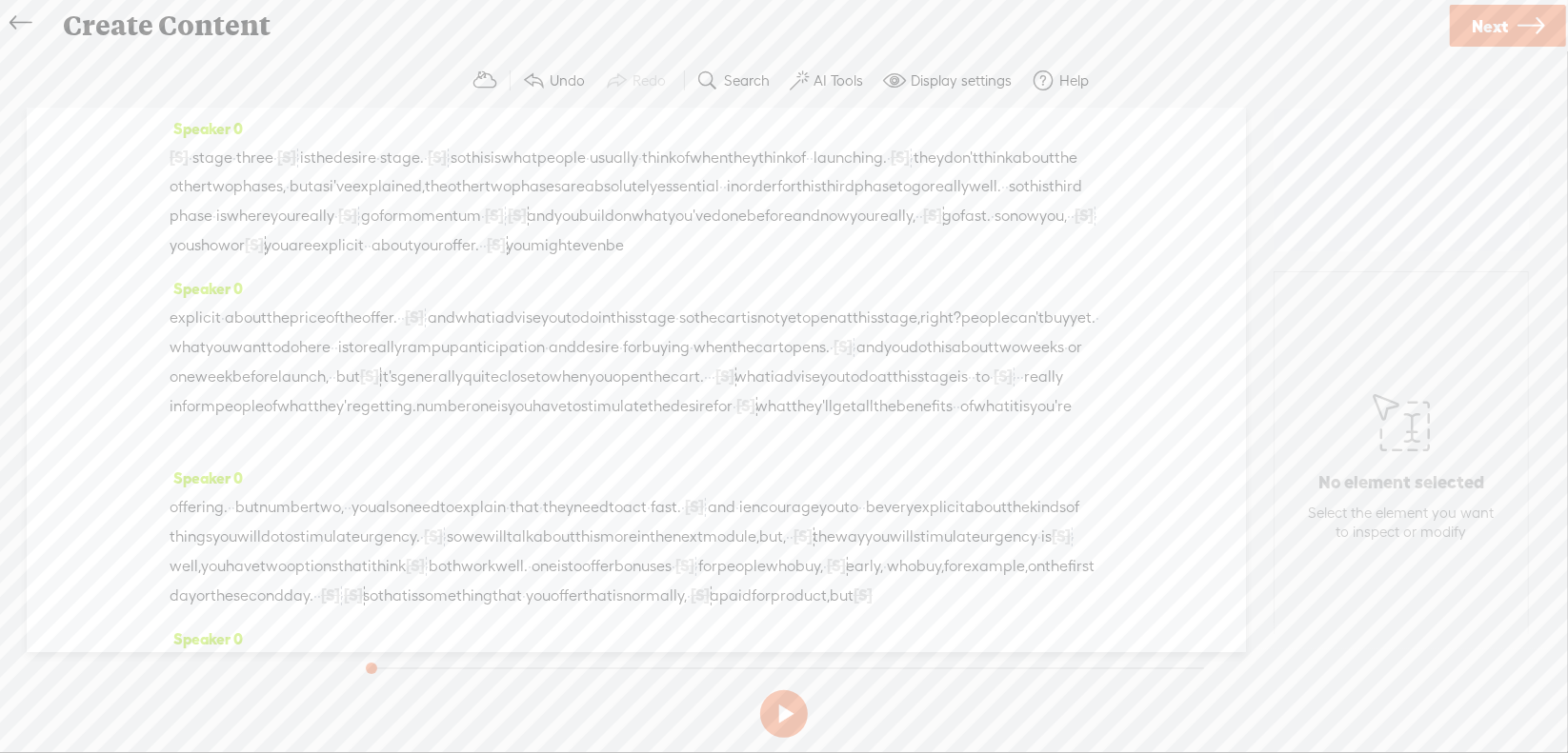
scroll to position [0, 0]
click at [193, 167] on span "·" at bounding box center [191, 162] width 4 height 29
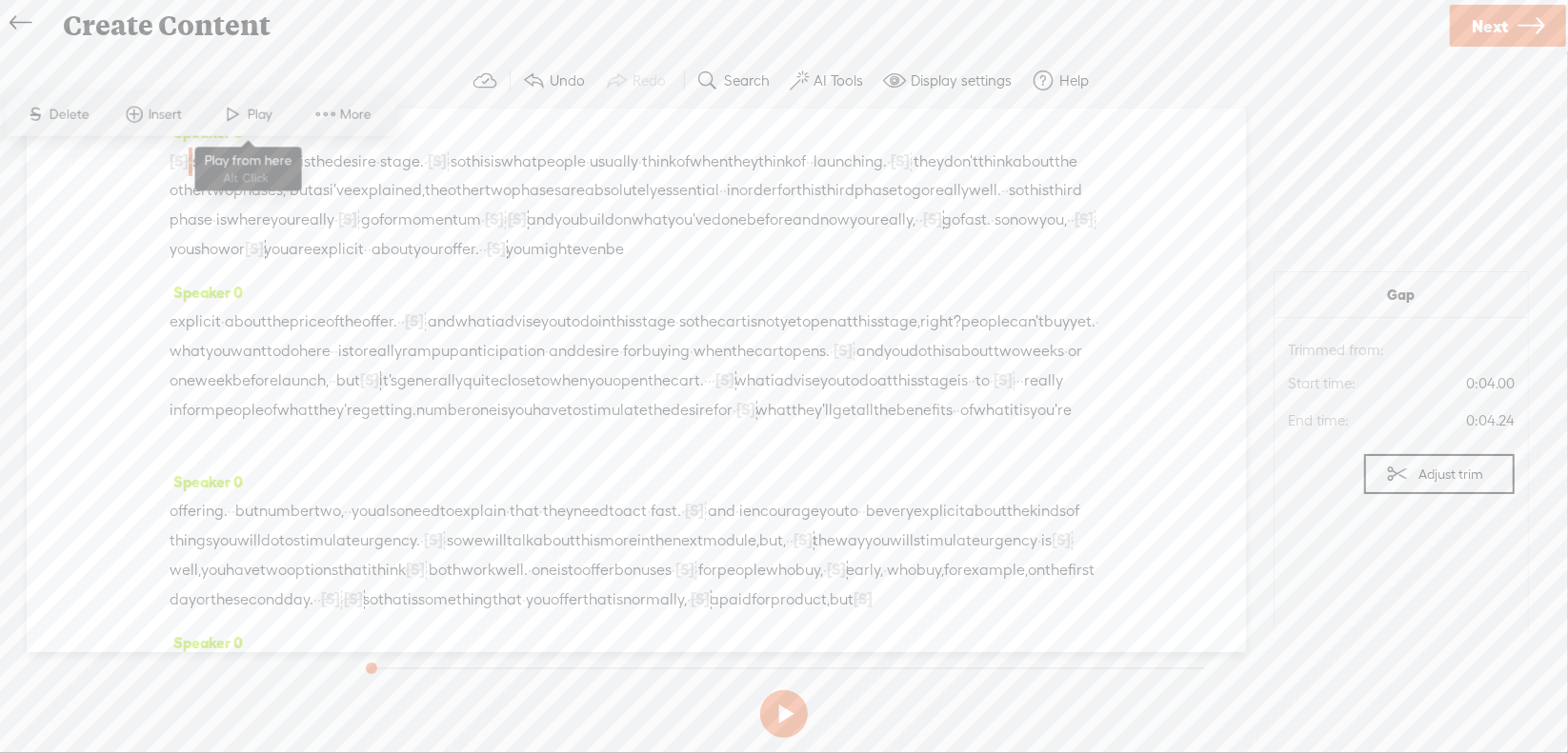
click at [263, 110] on span "Play" at bounding box center [262, 114] width 30 height 19
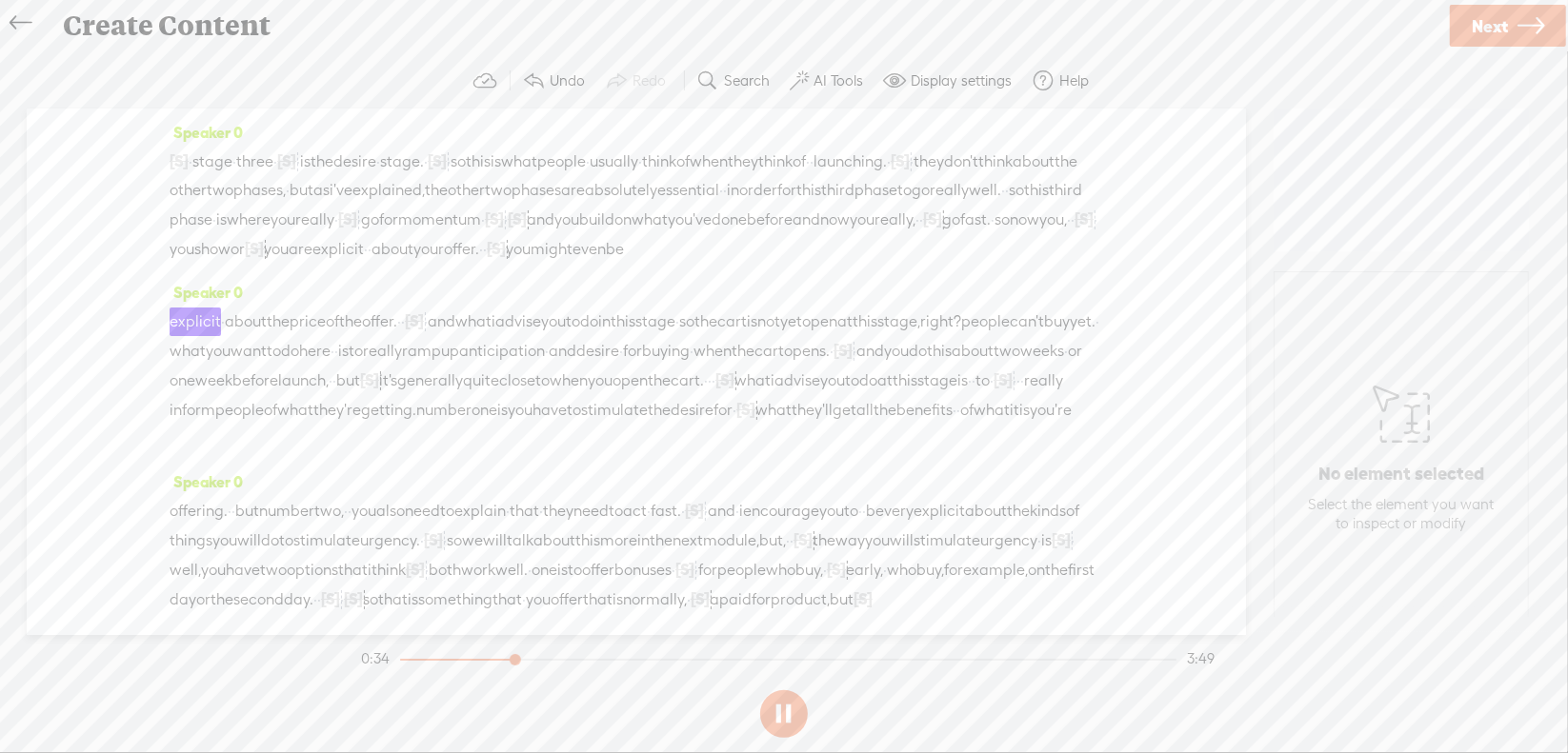
click at [788, 713] on button at bounding box center [784, 715] width 48 height 48
drag, startPoint x: 174, startPoint y: 277, endPoint x: 251, endPoint y: 273, distance: 77.1
click at [251, 264] on div "[S] · · · · · · · · · · · · · · · · · stage · three · [S] · · · is the desire ·…" at bounding box center [636, 205] width 934 height 117
click at [133, 243] on span "S Delete" at bounding box center [113, 228] width 95 height 35
click at [942, 234] on span "go" at bounding box center [951, 220] width 18 height 29
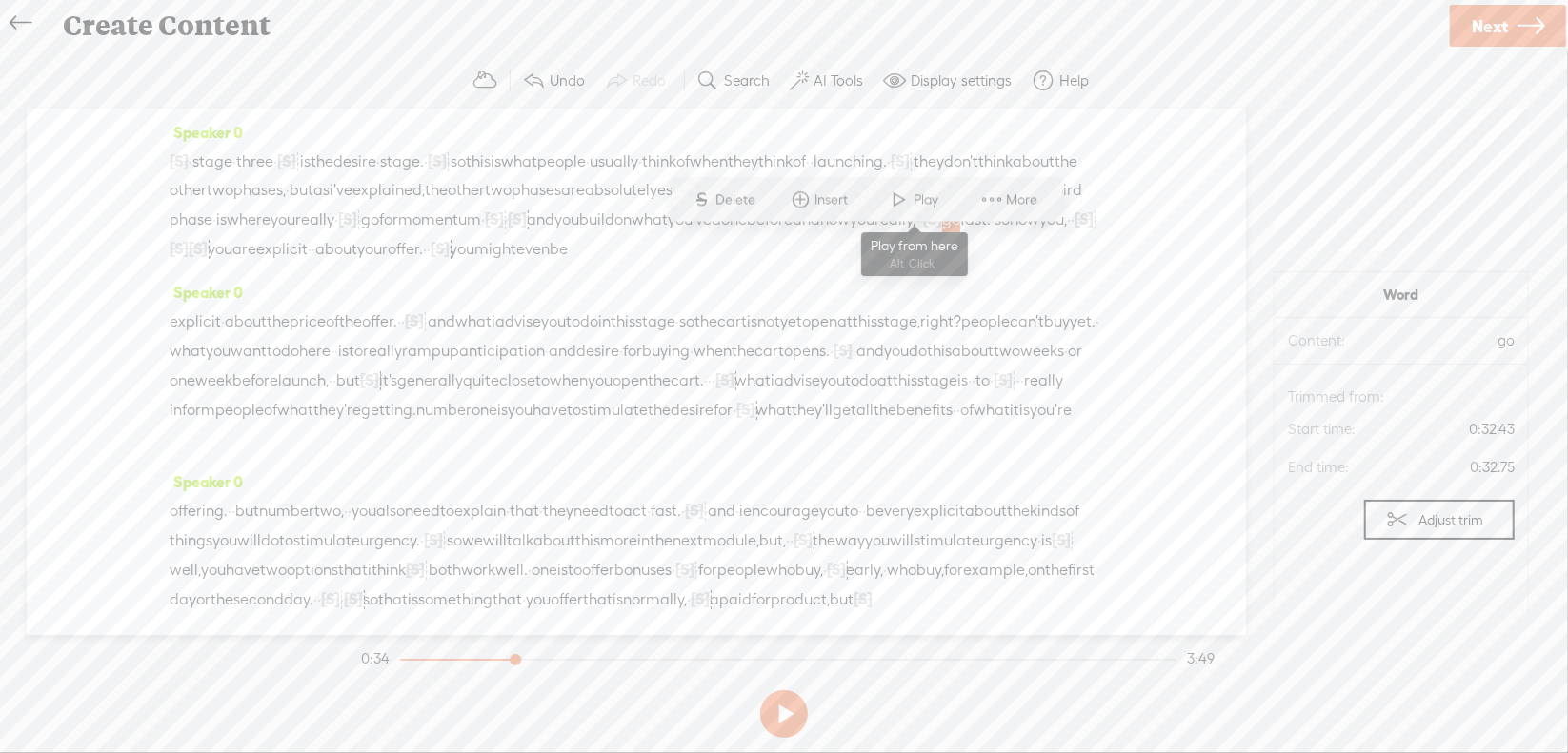
click at [891, 200] on span at bounding box center [900, 200] width 29 height 35
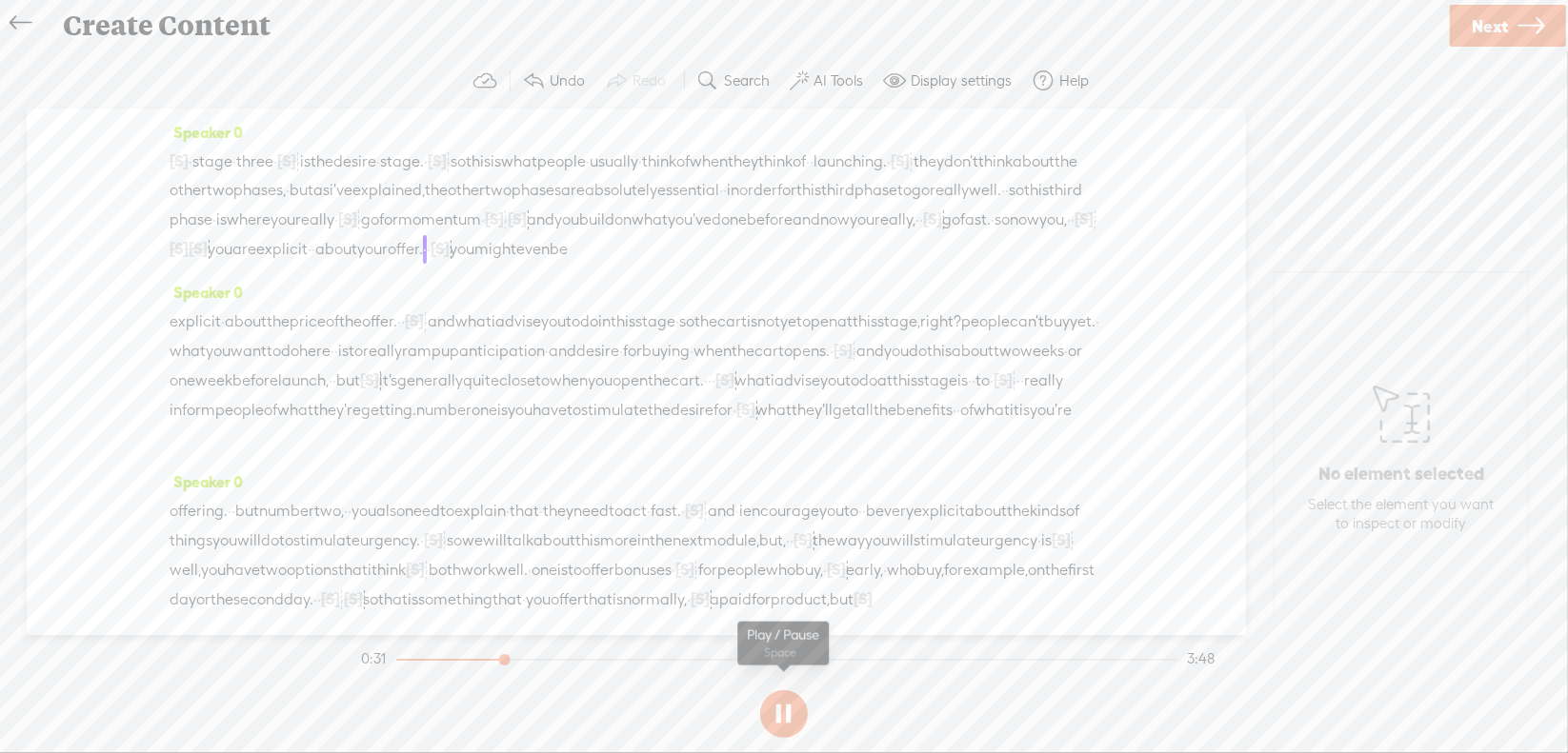
click at [783, 717] on section at bounding box center [783, 715] width 853 height 63
click at [783, 713] on button at bounding box center [784, 715] width 48 height 48
click at [232, 264] on span "you" at bounding box center [220, 249] width 25 height 29
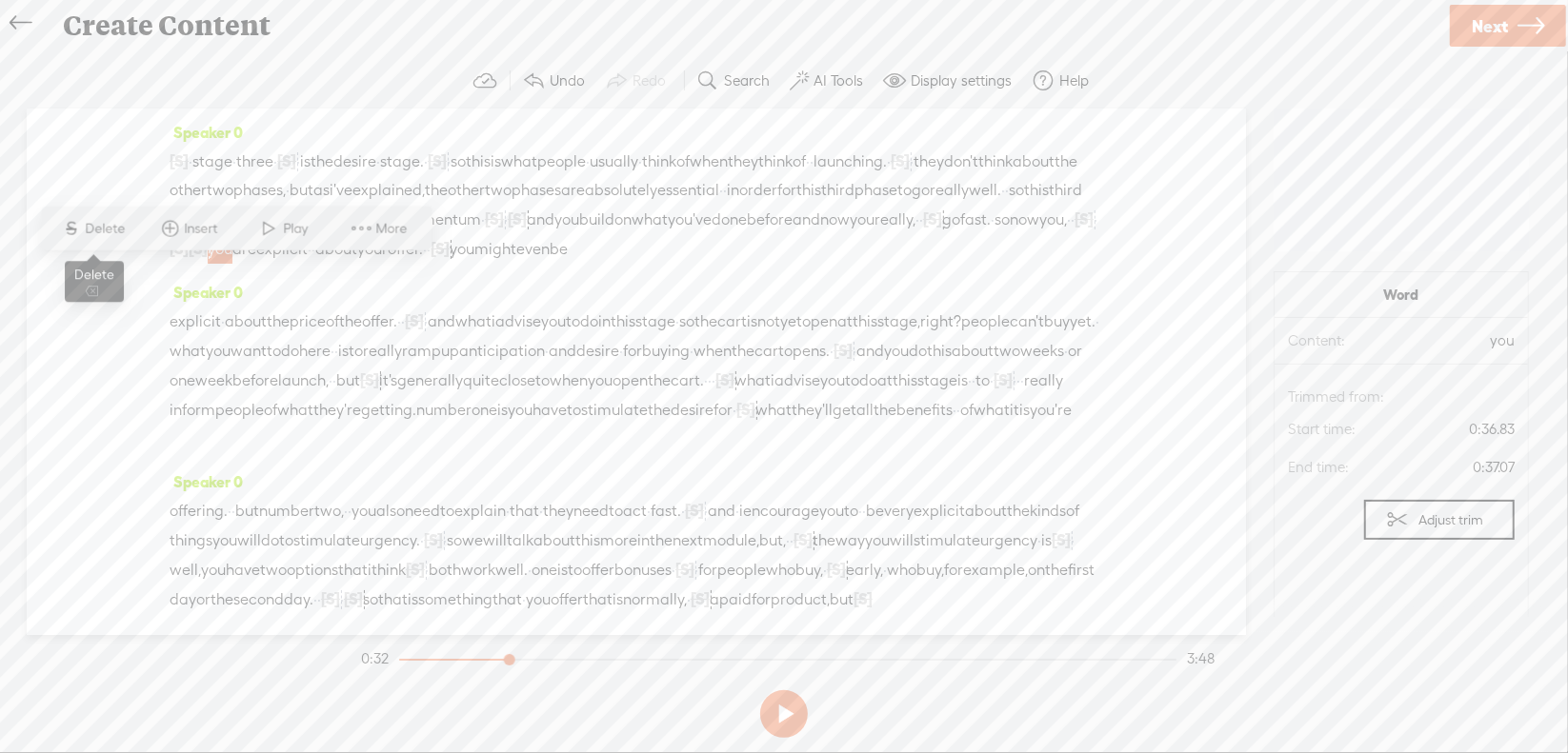
click at [103, 236] on span "Delete" at bounding box center [107, 228] width 45 height 19
click at [961, 234] on span "fast." at bounding box center [976, 220] width 31 height 29
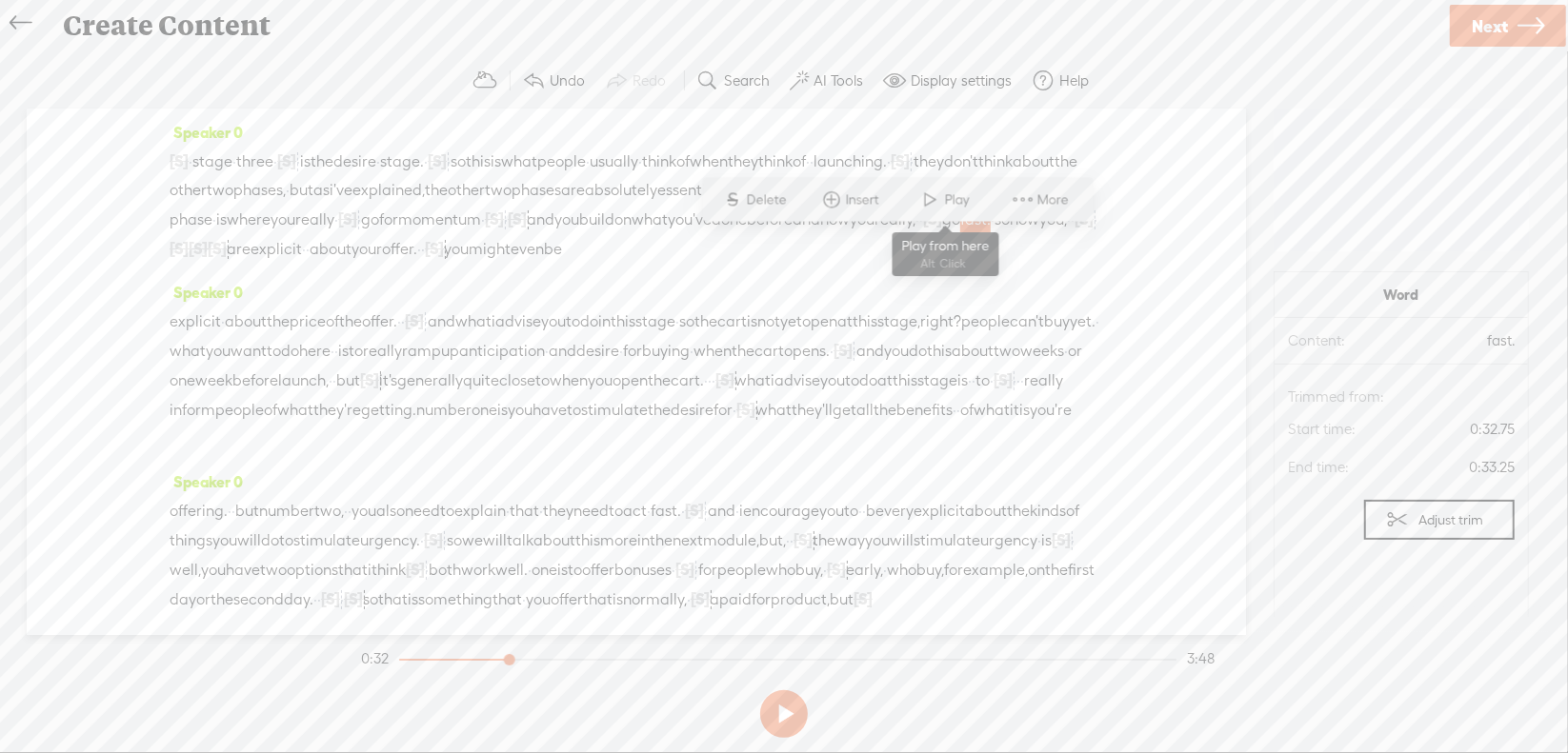
click at [923, 205] on span at bounding box center [931, 200] width 29 height 35
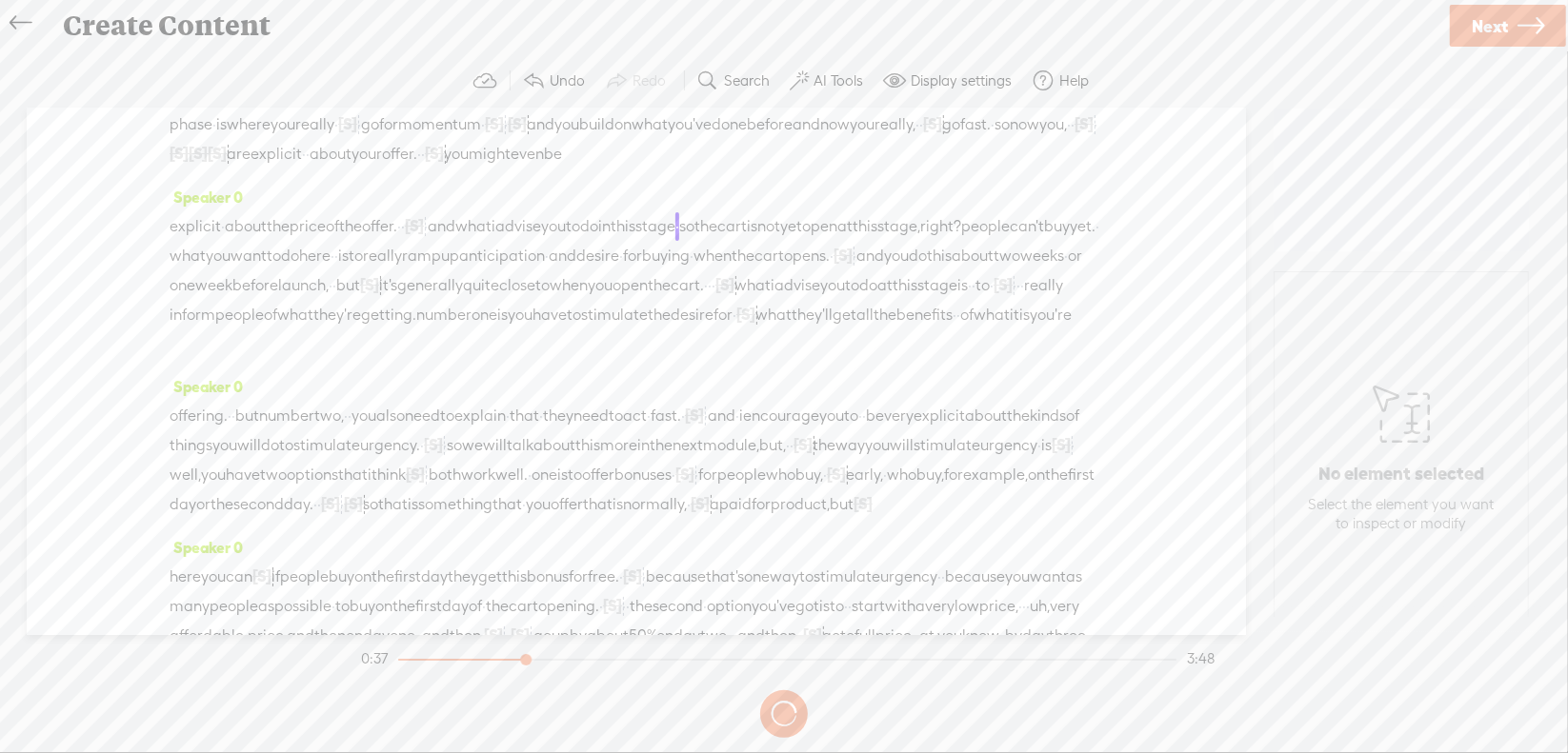
scroll to position [191, 0]
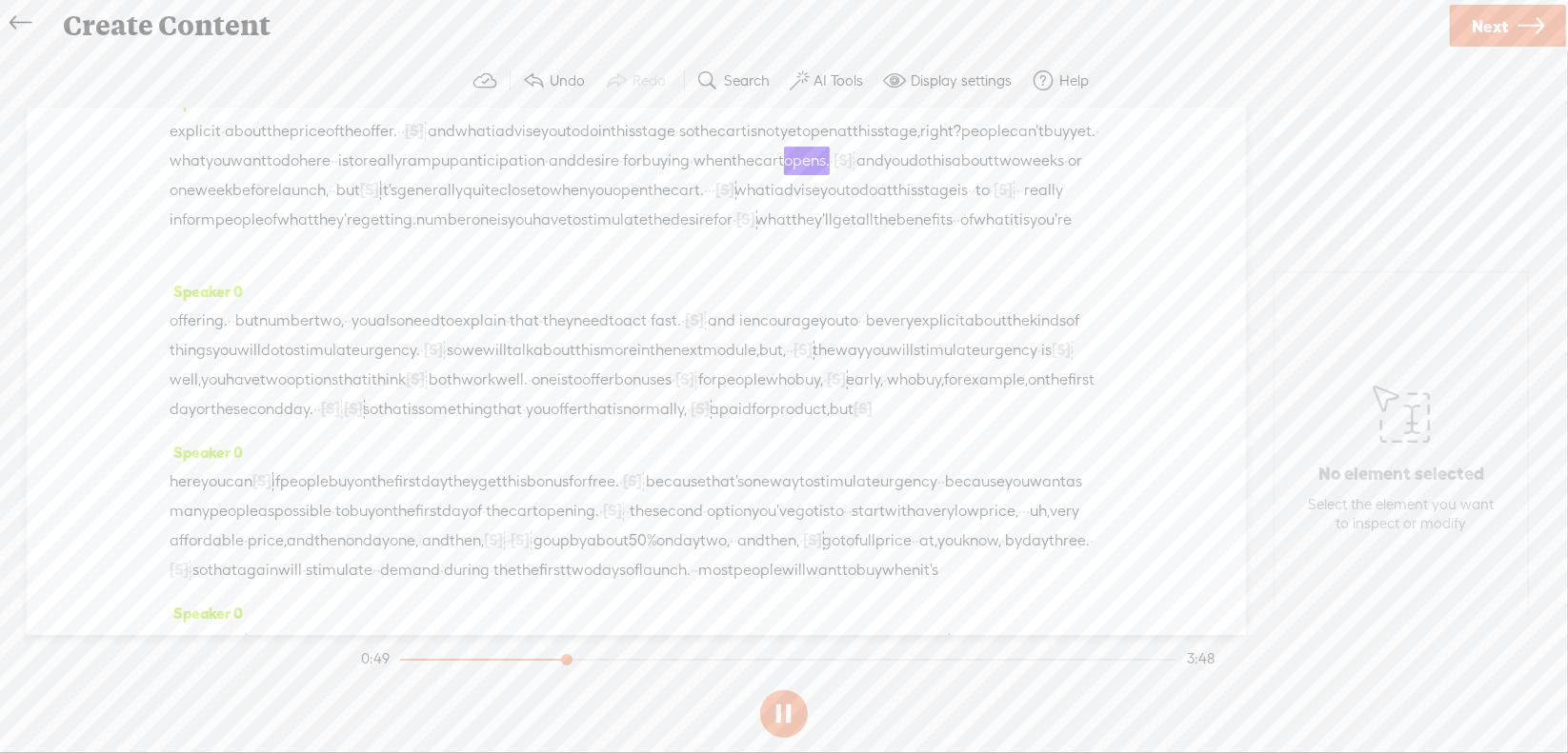
click at [781, 708] on button at bounding box center [784, 715] width 48 height 48
click at [402, 176] on span "really" at bounding box center [382, 161] width 39 height 29
click at [638, 139] on span "Delete" at bounding box center [628, 138] width 45 height 19
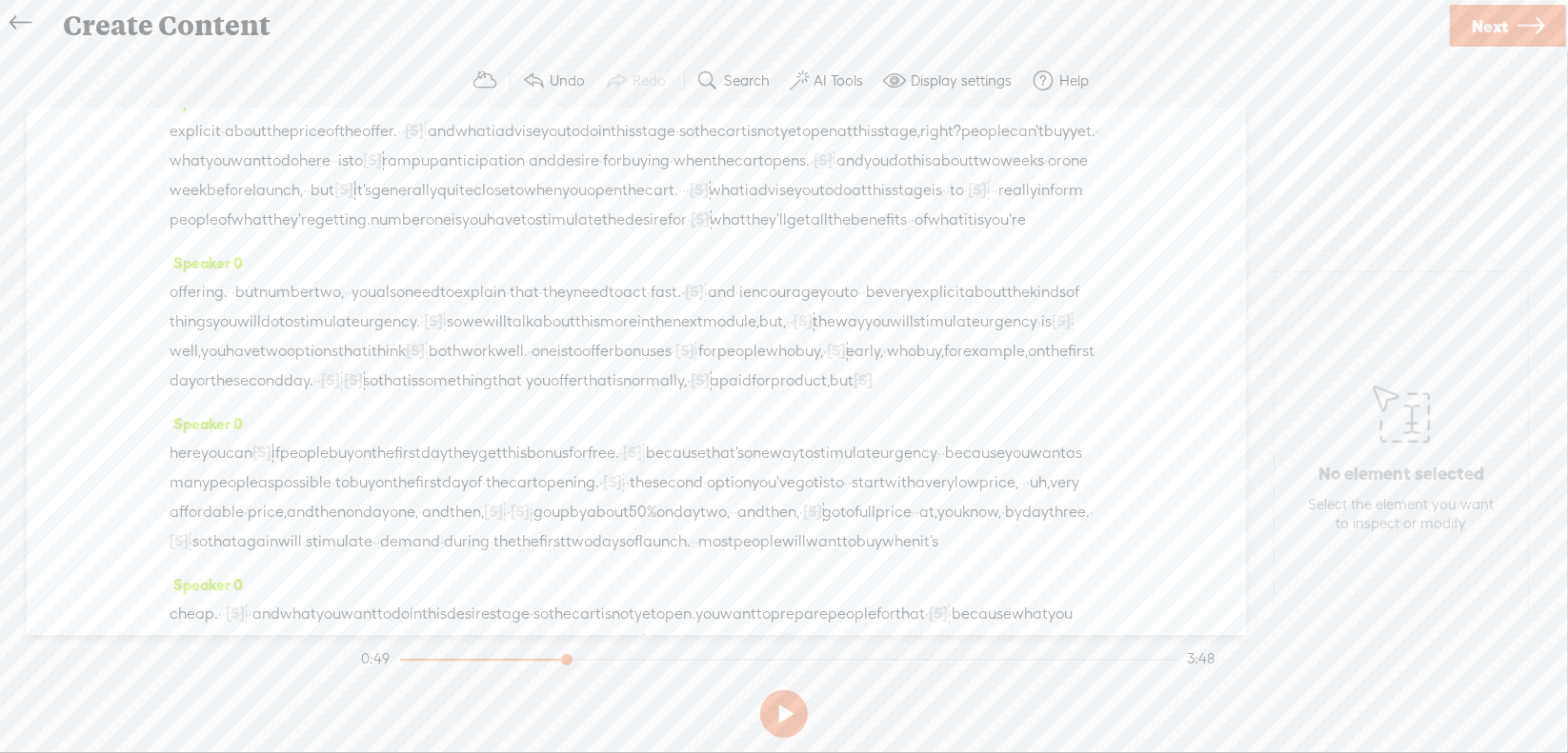
click at [330, 176] on span "here" at bounding box center [315, 161] width 32 height 29
click at [695, 137] on span at bounding box center [687, 138] width 29 height 35
click at [786, 710] on button at bounding box center [784, 715] width 48 height 48
click at [353, 198] on span "[S]" at bounding box center [344, 190] width 19 height 17
click at [1007, 158] on span "Restore" at bounding box center [1005, 168] width 51 height 19
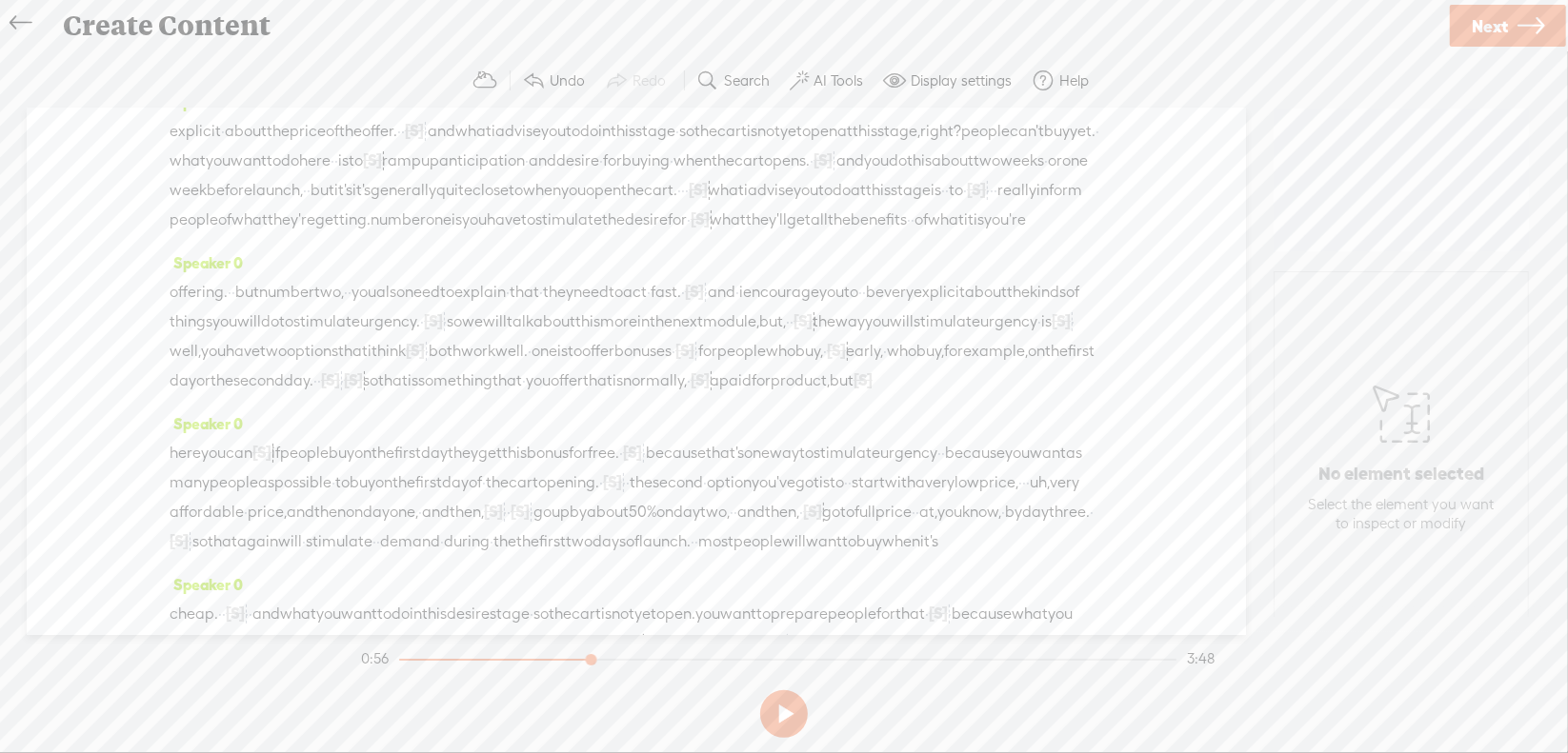
click at [252, 204] on span "before" at bounding box center [229, 191] width 46 height 29
click at [870, 175] on span at bounding box center [874, 168] width 29 height 35
click at [0, 0] on button at bounding box center [0, 0] width 0 height 0
click at [1036, 204] on span "really" at bounding box center [1016, 191] width 39 height 29
click at [919, 197] on span "Delete" at bounding box center [907, 196] width 45 height 19
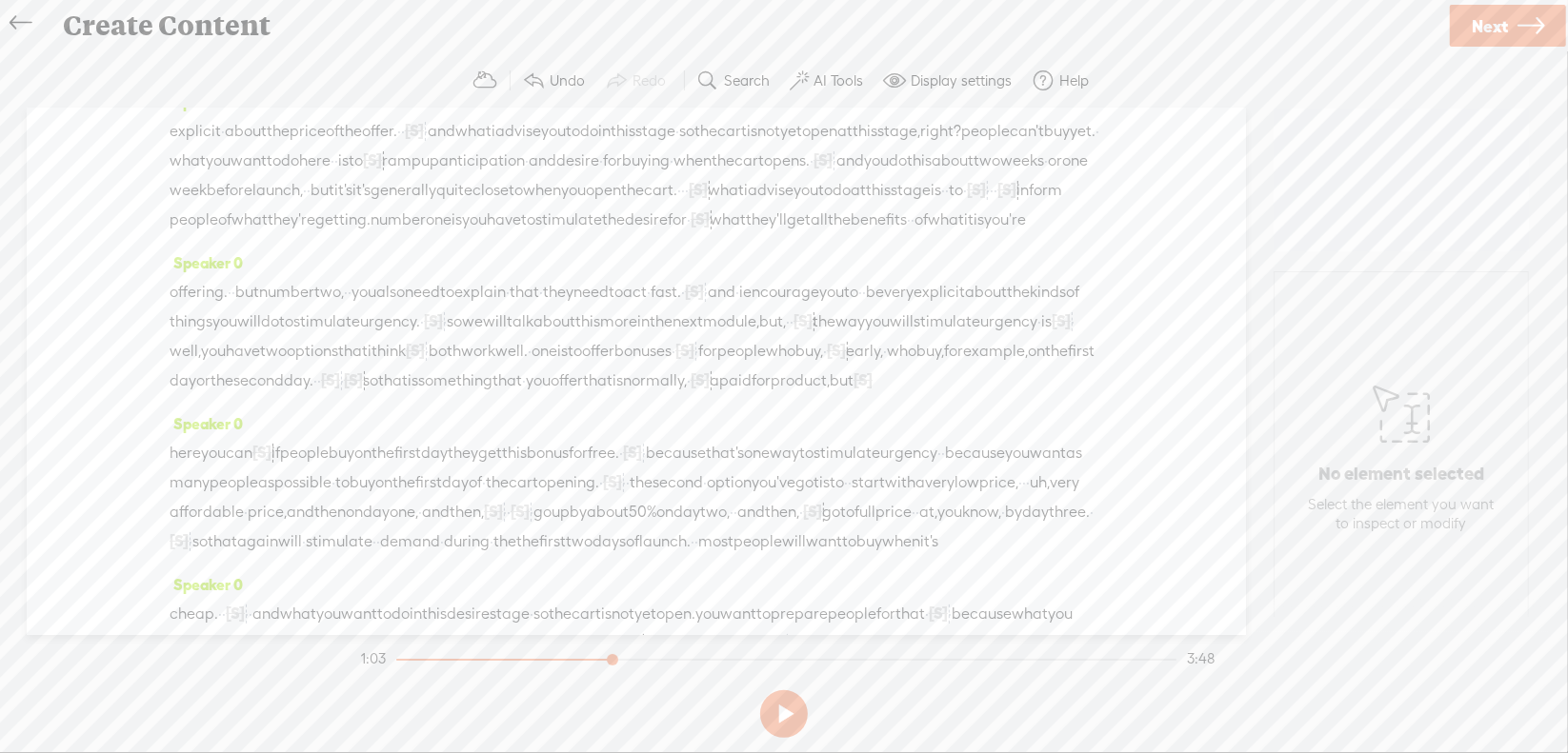
click at [891, 204] on span "stage" at bounding box center [911, 191] width 40 height 29
click at [894, 200] on span at bounding box center [892, 196] width 29 height 35
click at [781, 709] on button at bounding box center [784, 715] width 48 height 48
click at [1016, 198] on span "[S]" at bounding box center [1007, 190] width 19 height 17
click at [1034, 196] on span "Restore" at bounding box center [1040, 196] width 51 height 19
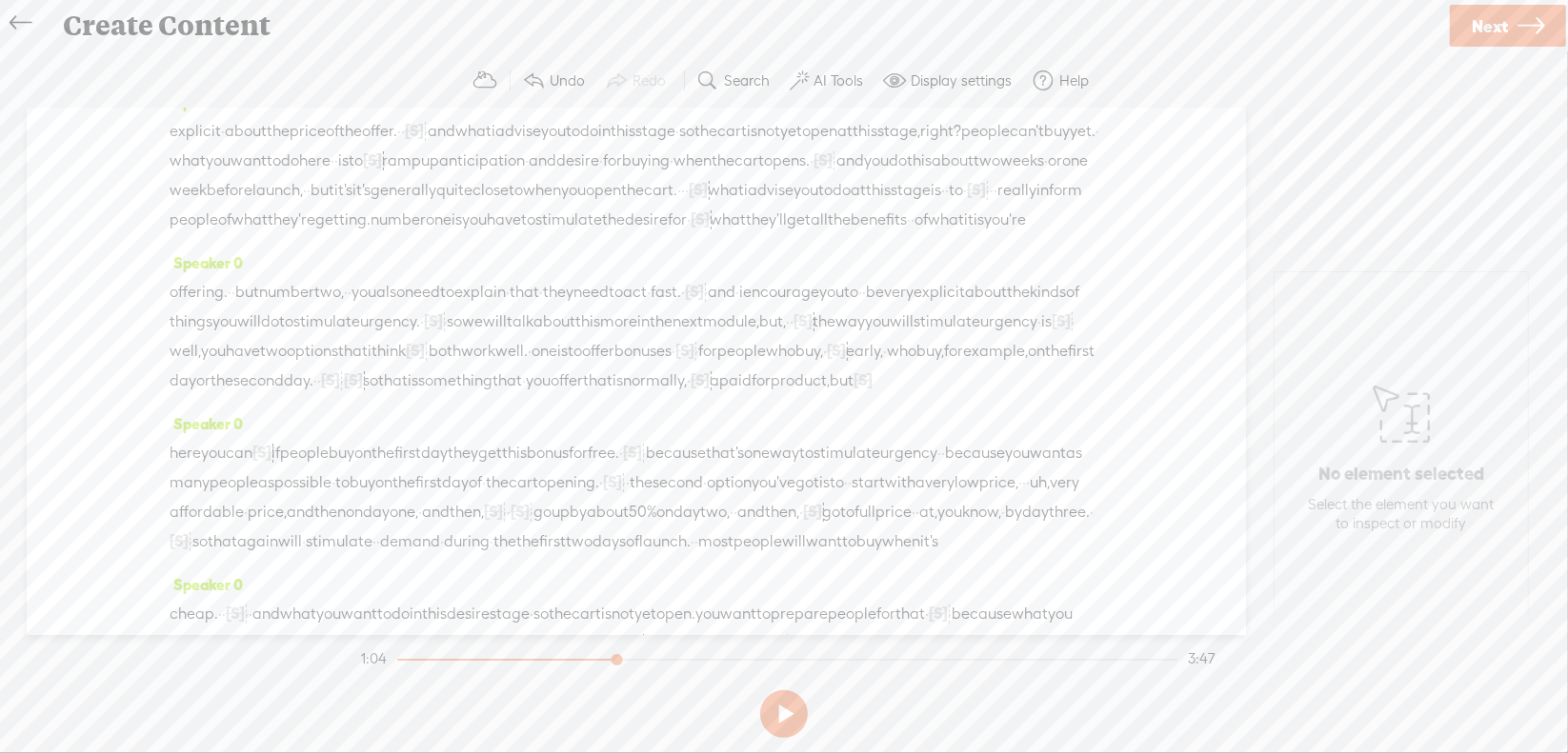
click at [891, 204] on span "stage" at bounding box center [911, 191] width 40 height 29
click at [879, 202] on span at bounding box center [892, 196] width 29 height 35
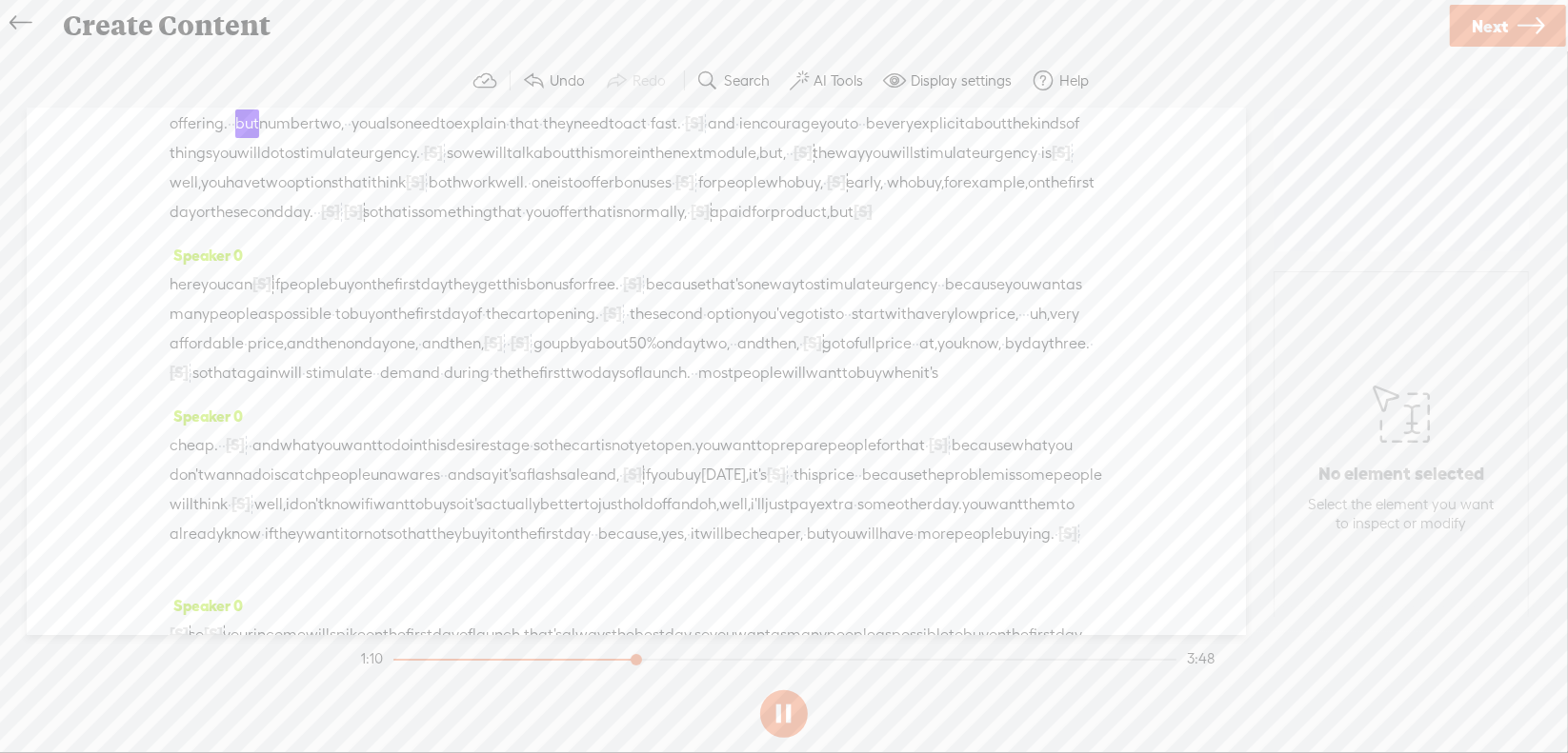
scroll to position [381, 0]
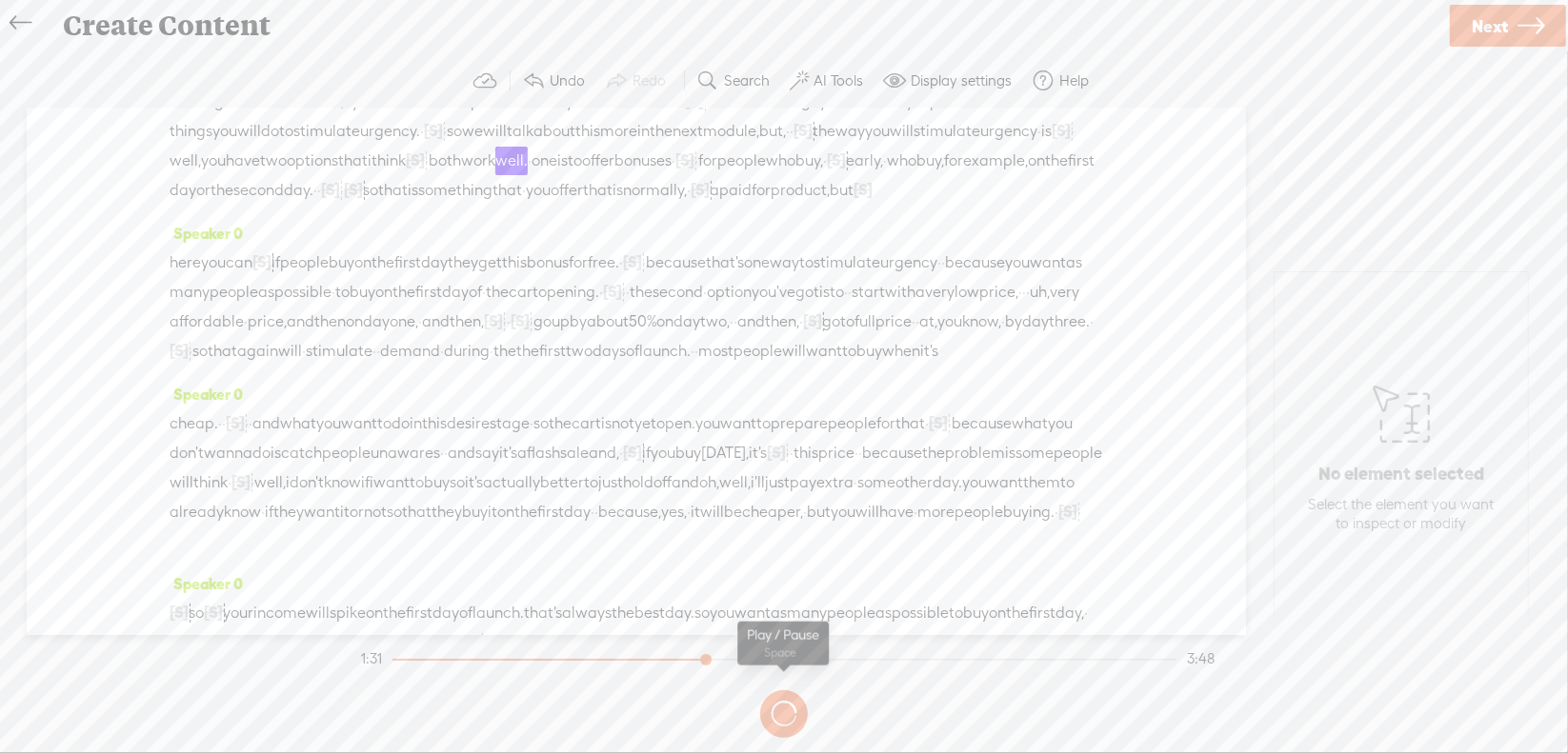
click at [0, 0] on button at bounding box center [0, 0] width 0 height 0
drag, startPoint x: 364, startPoint y: 235, endPoint x: 645, endPoint y: 236, distance: 281.0
click at [645, 204] on div "offering. · · but number two, · · you also need to explain · that · they need t…" at bounding box center [636, 145] width 934 height 118
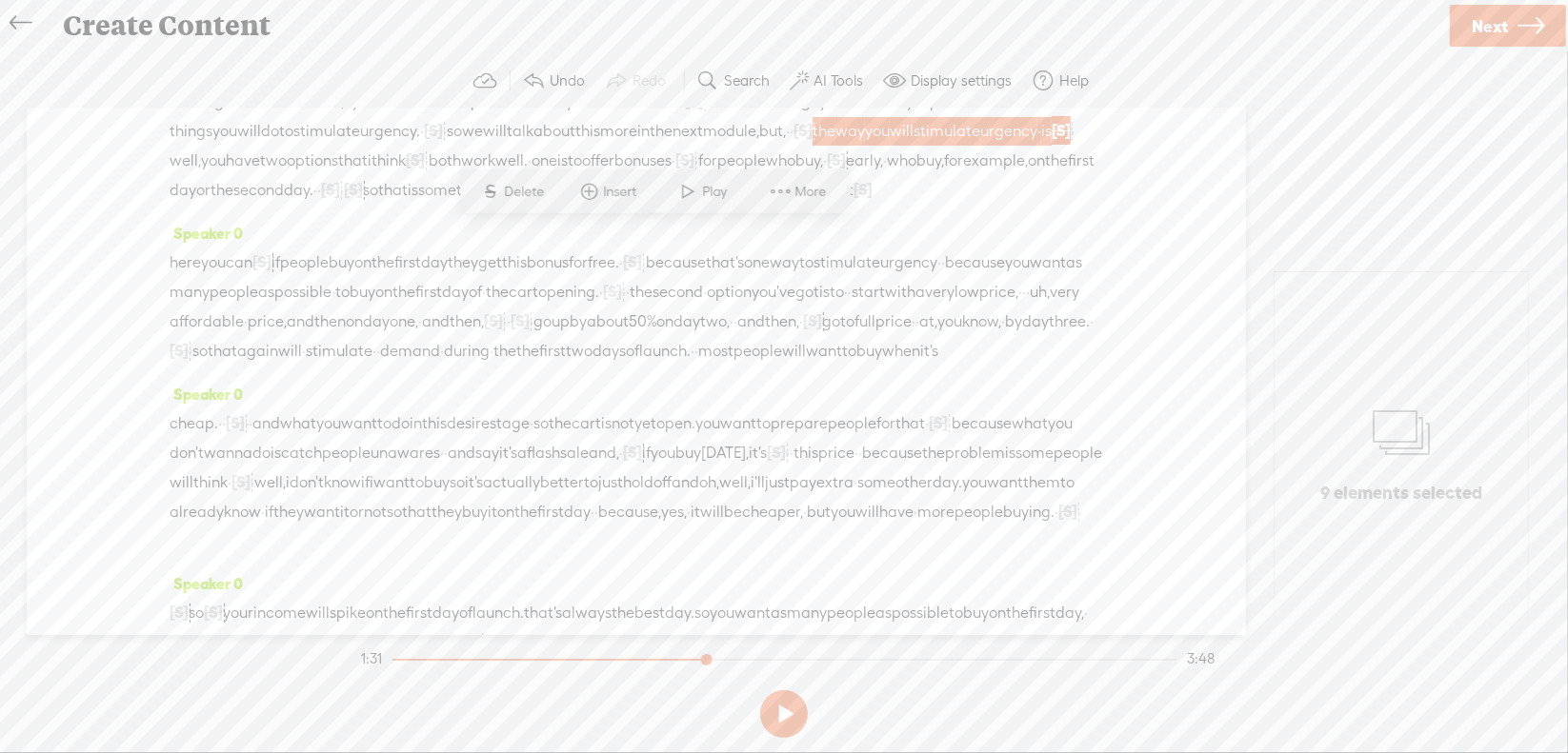
click at [512, 185] on span "Delete" at bounding box center [527, 192] width 45 height 19
click at [836, 146] on span "well," at bounding box center [851, 131] width 32 height 29
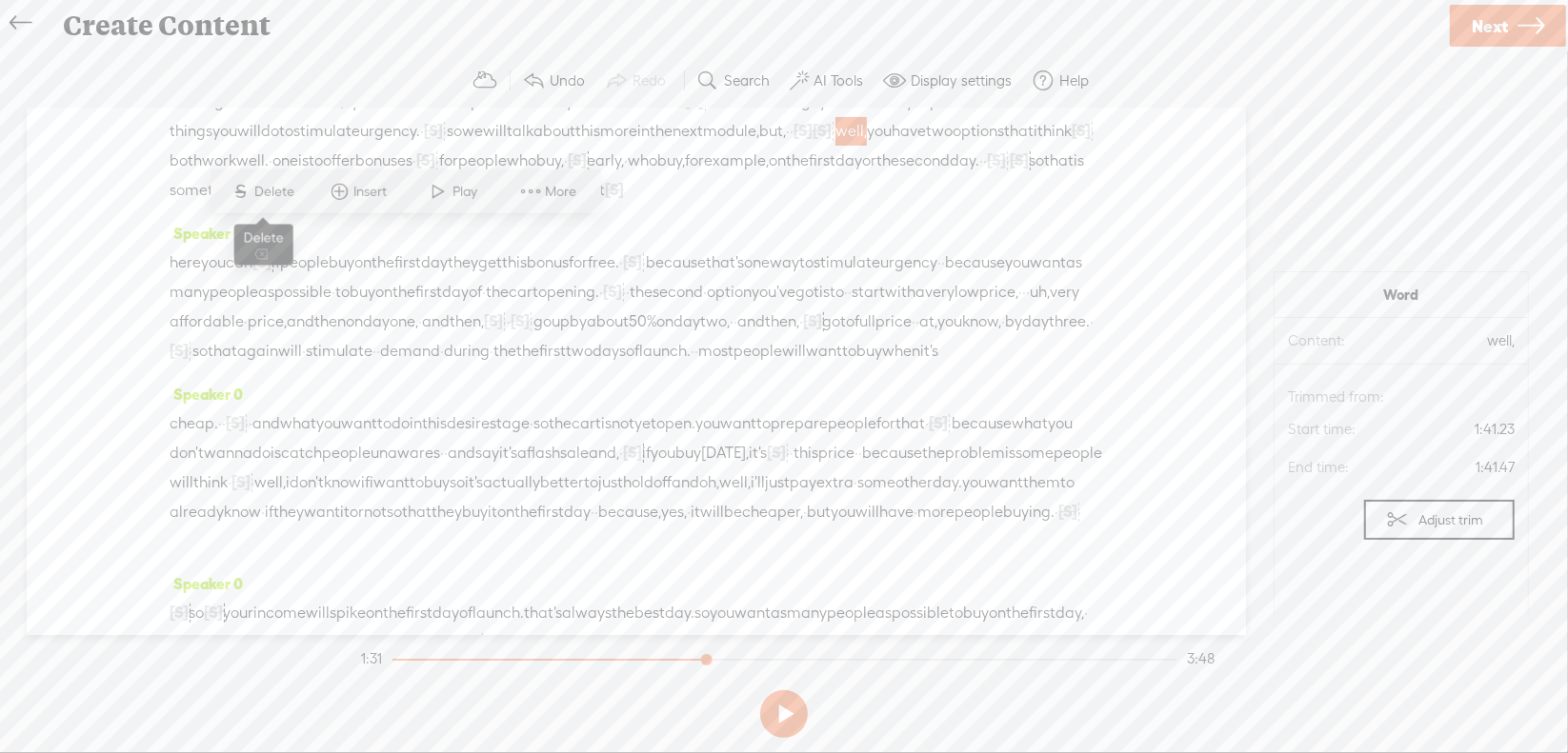
click at [273, 184] on span "Delete" at bounding box center [277, 192] width 45 height 19
click at [673, 146] on span "next" at bounding box center [688, 131] width 31 height 29
click at [249, 196] on span "Play" at bounding box center [262, 192] width 30 height 19
click at [779, 713] on section at bounding box center [783, 715] width 853 height 63
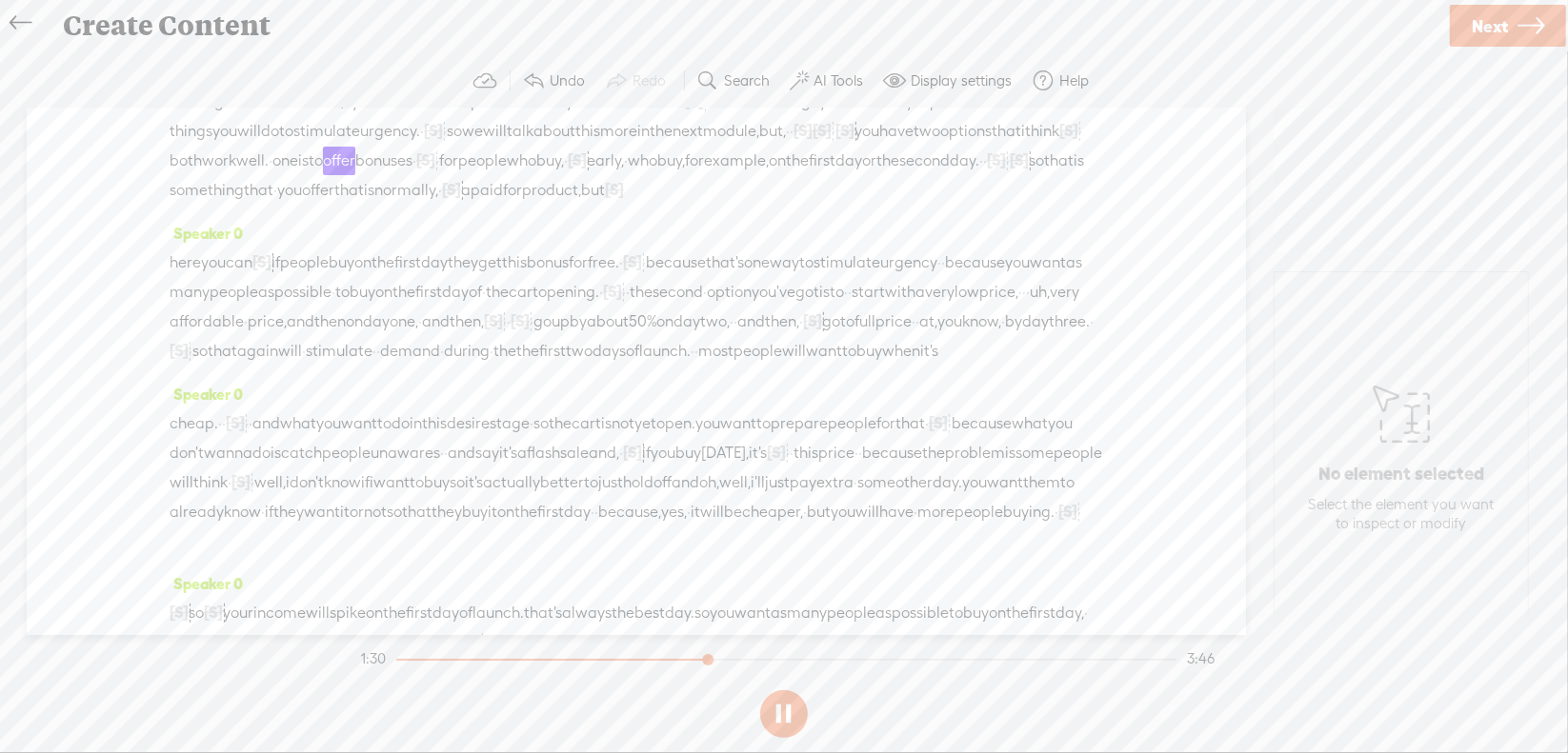
click at [779, 712] on section at bounding box center [783, 715] width 853 height 63
click at [0, 0] on button at bounding box center [0, 0] width 0 height 0
click at [832, 146] on span "·" at bounding box center [834, 131] width 4 height 29
click at [257, 185] on span "Delete" at bounding box center [252, 192] width 45 height 19
click at [673, 146] on span "next" at bounding box center [688, 131] width 31 height 29
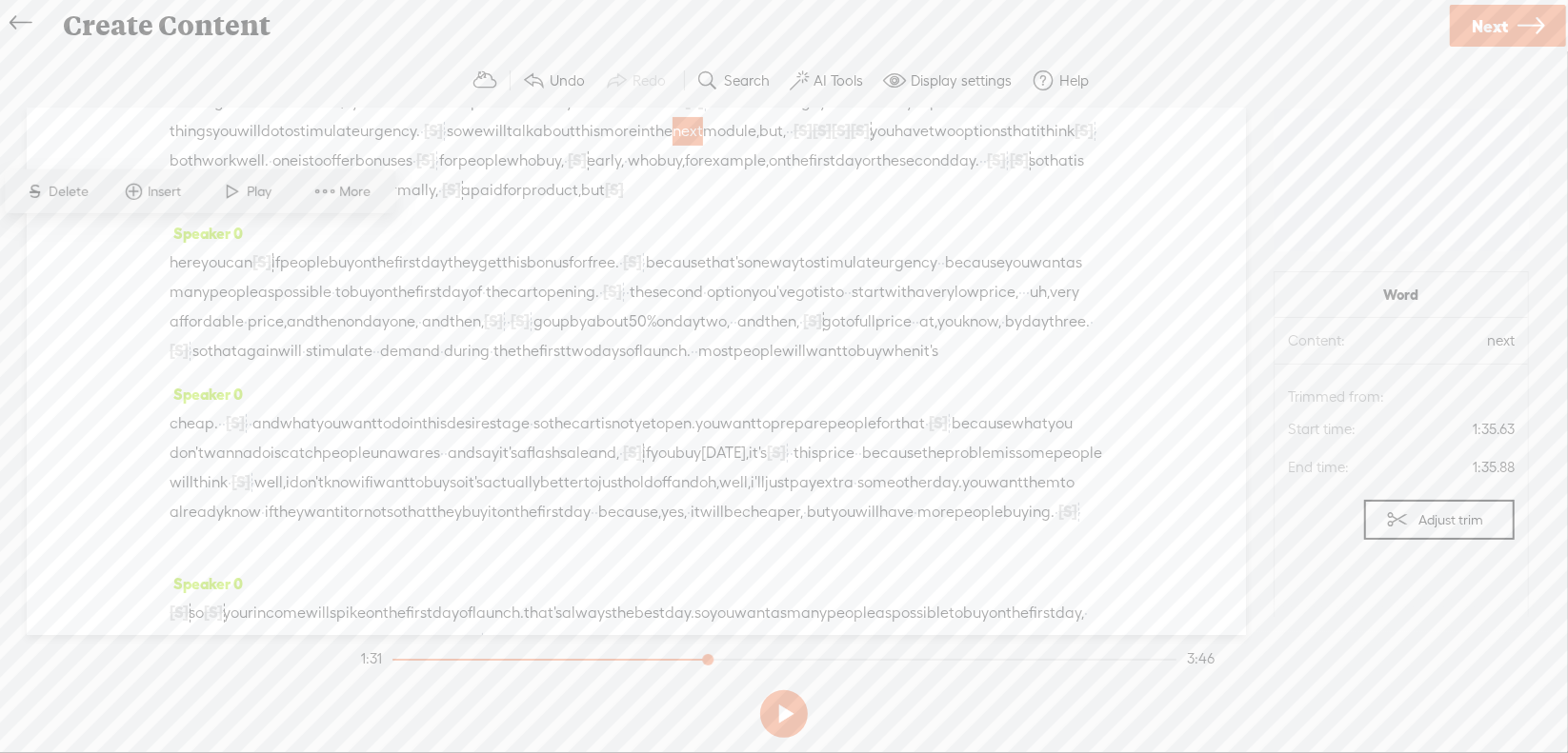
drag, startPoint x: 229, startPoint y: 193, endPoint x: 326, endPoint y: 218, distance: 100.2
click at [229, 194] on span at bounding box center [233, 192] width 29 height 35
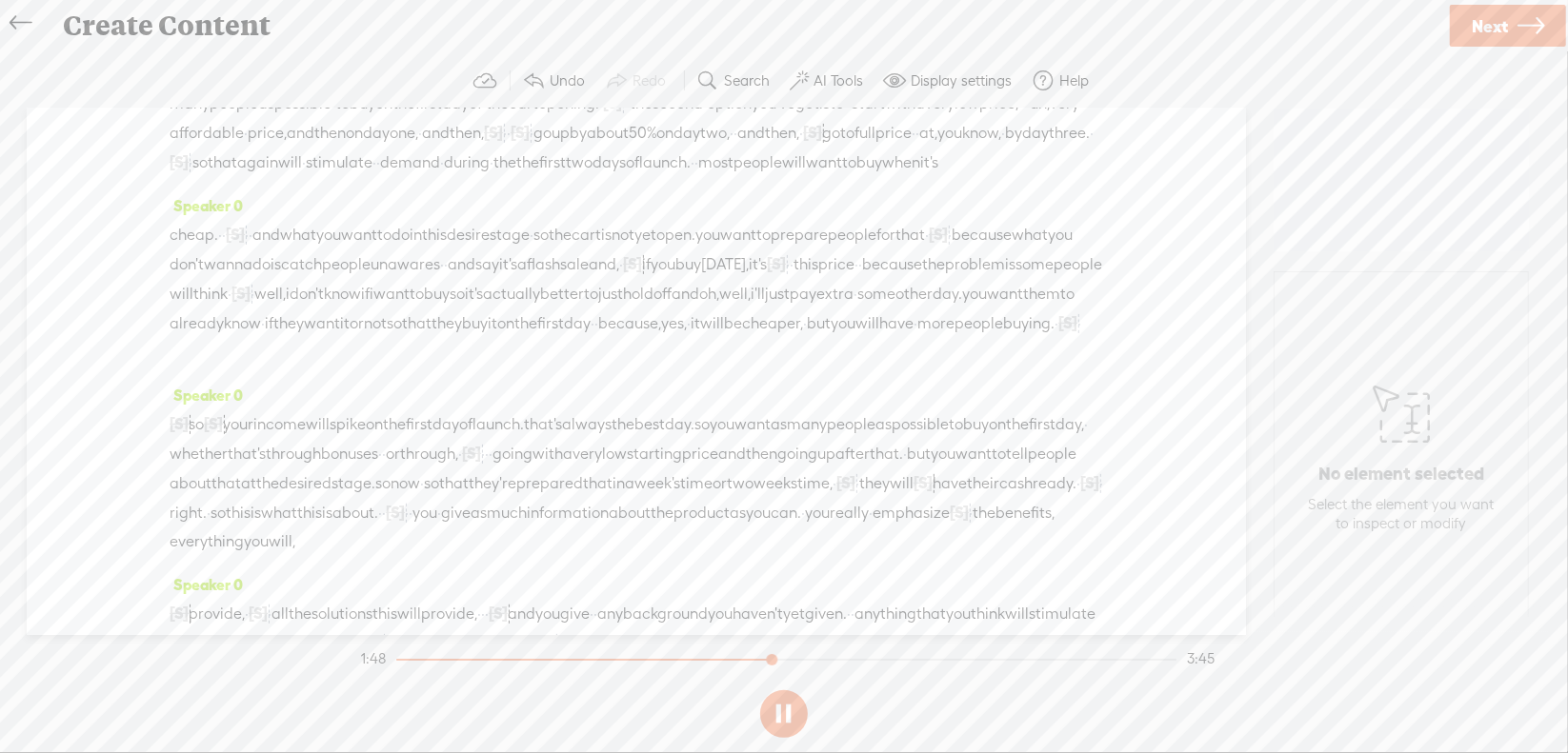
scroll to position [572, 0]
click at [0, 0] on button at bounding box center [0, 0] width 0 height 0
drag, startPoint x: 899, startPoint y: 234, endPoint x: 921, endPoint y: 231, distance: 22.2
click at [921, 176] on div "here you can [S] you know if people buy on the first day they get this bonus fo…" at bounding box center [636, 116] width 934 height 118
click at [810, 188] on span "Delete" at bounding box center [796, 188] width 45 height 19
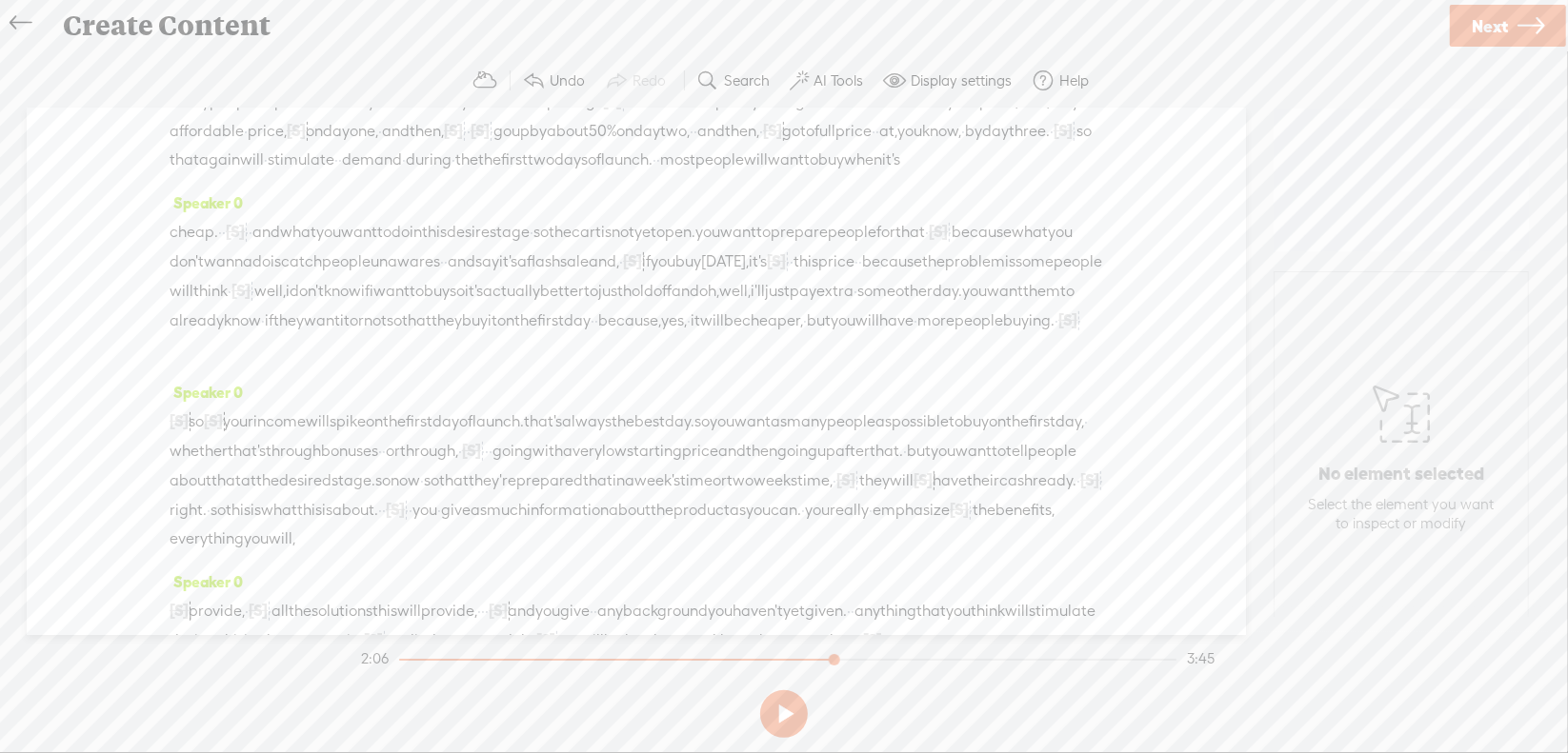
click at [1030, 116] on span "uh," at bounding box center [1039, 102] width 20 height 29
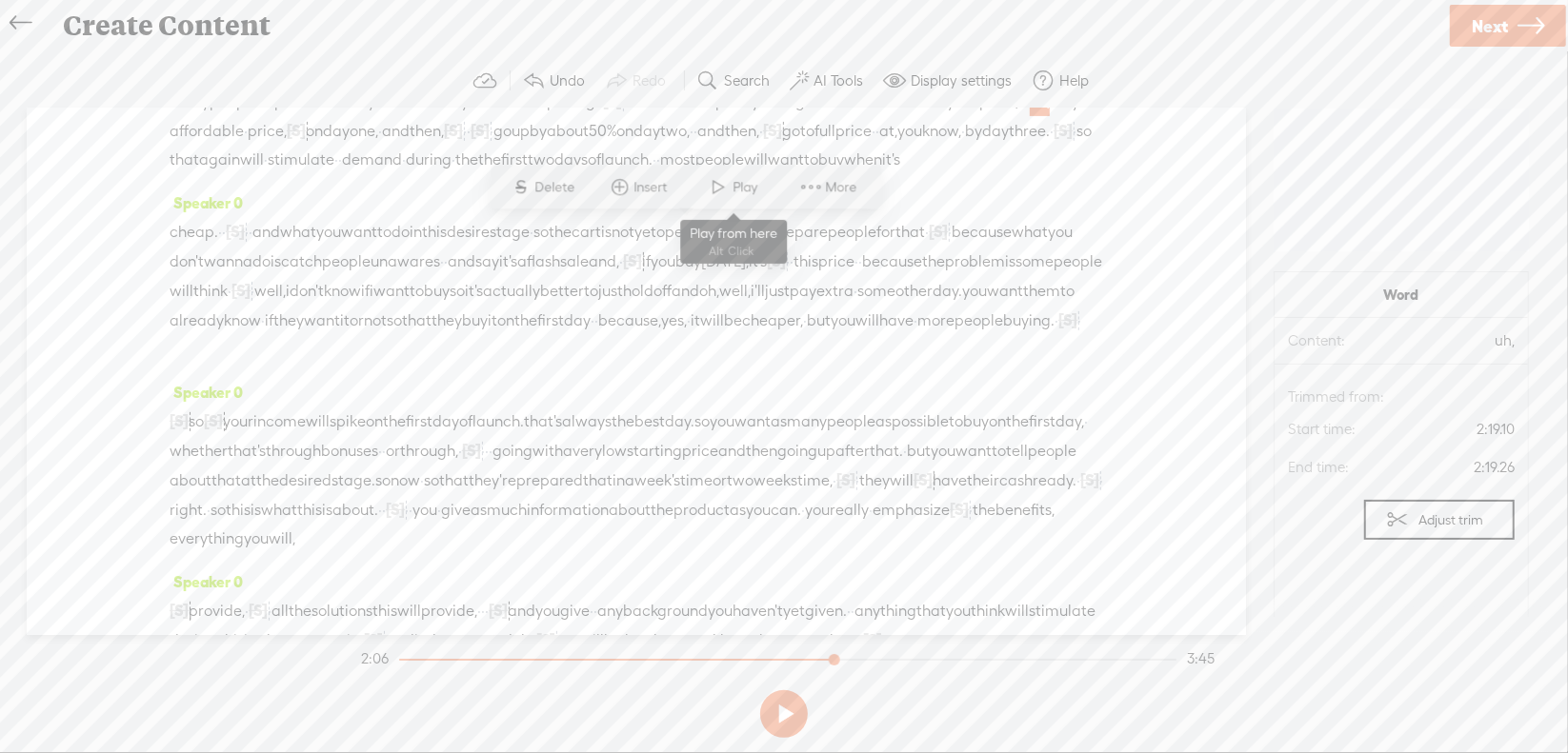
click at [710, 189] on span at bounding box center [720, 188] width 29 height 35
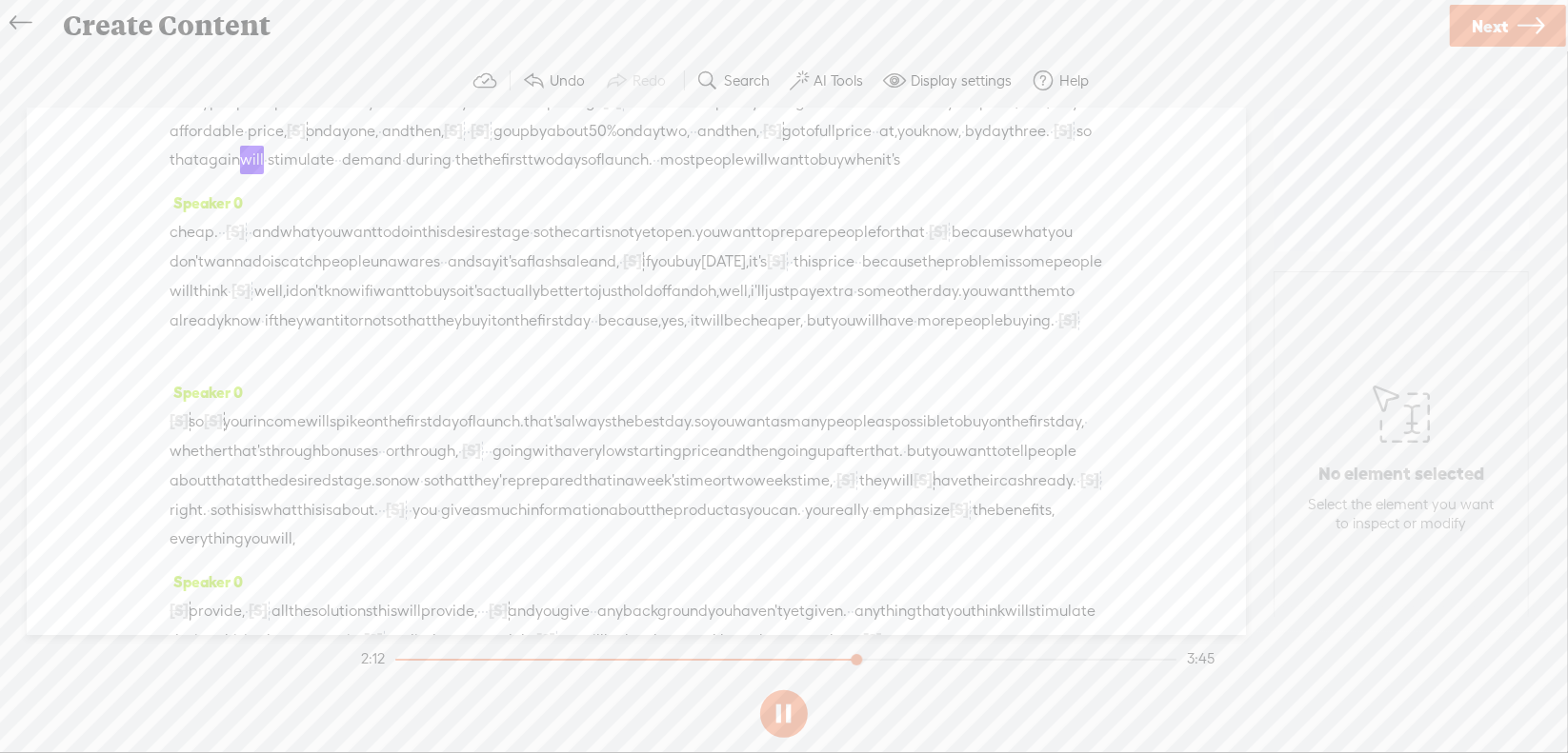
click at [776, 716] on button at bounding box center [784, 715] width 48 height 48
drag, startPoint x: 784, startPoint y: 266, endPoint x: 863, endPoint y: 268, distance: 79.0
click at [863, 175] on div "here you can [S] you know if people buy on the first day they get this bonus fo…" at bounding box center [636, 116] width 934 height 117
click at [728, 215] on span "Delete" at bounding box center [734, 216] width 45 height 19
click at [800, 146] on span "to" at bounding box center [807, 131] width 14 height 29
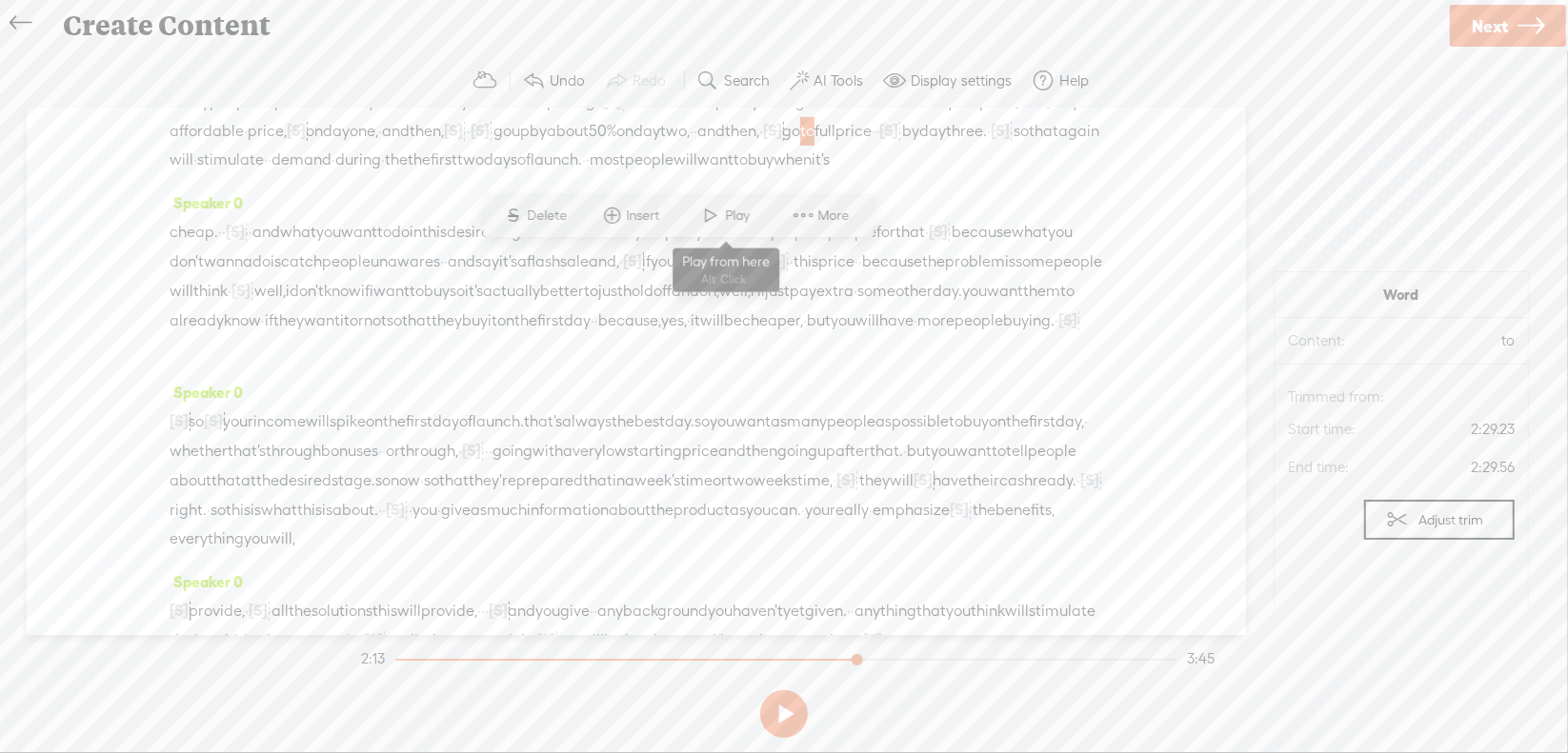
click at [703, 204] on span at bounding box center [712, 215] width 29 height 35
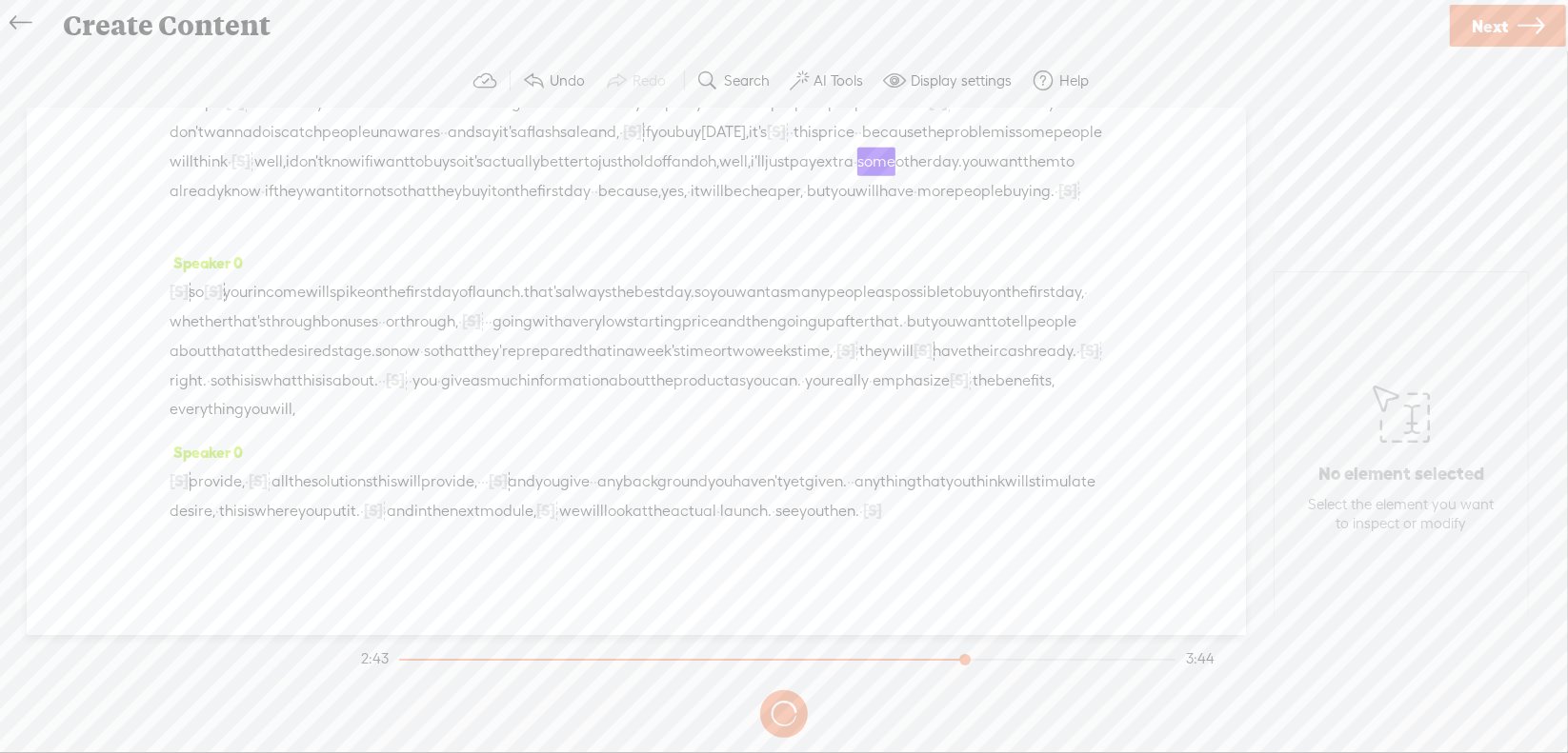
scroll to position [857, 0]
click at [786, 717] on button at bounding box center [784, 715] width 48 height 48
drag, startPoint x: 922, startPoint y: 341, endPoint x: 952, endPoint y: 345, distance: 30.3
click at [952, 345] on div "[S] um, so [S] that will · really, · um, your, · you know, your your income wil…" at bounding box center [636, 350] width 934 height 147
click at [841, 302] on span "S Delete" at bounding box center [801, 303] width 95 height 35
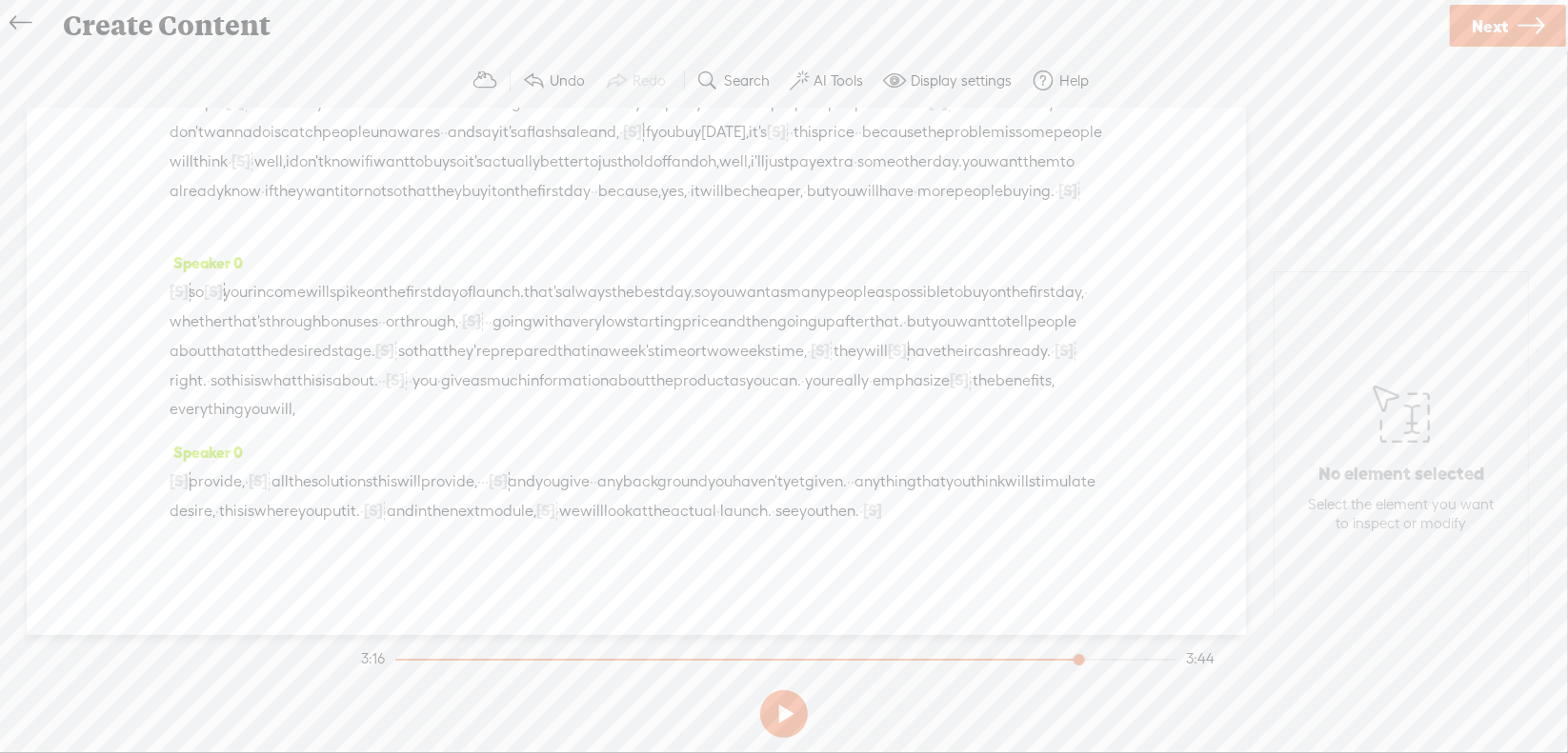
click at [241, 351] on span "that" at bounding box center [226, 351] width 30 height 29
click at [749, 308] on span at bounding box center [759, 303] width 29 height 35
click at [783, 712] on button at bounding box center [784, 715] width 48 height 48
click at [398, 352] on span "·" at bounding box center [396, 351] width 4 height 29
click at [824, 300] on span "Delete" at bounding box center [805, 303] width 45 height 19
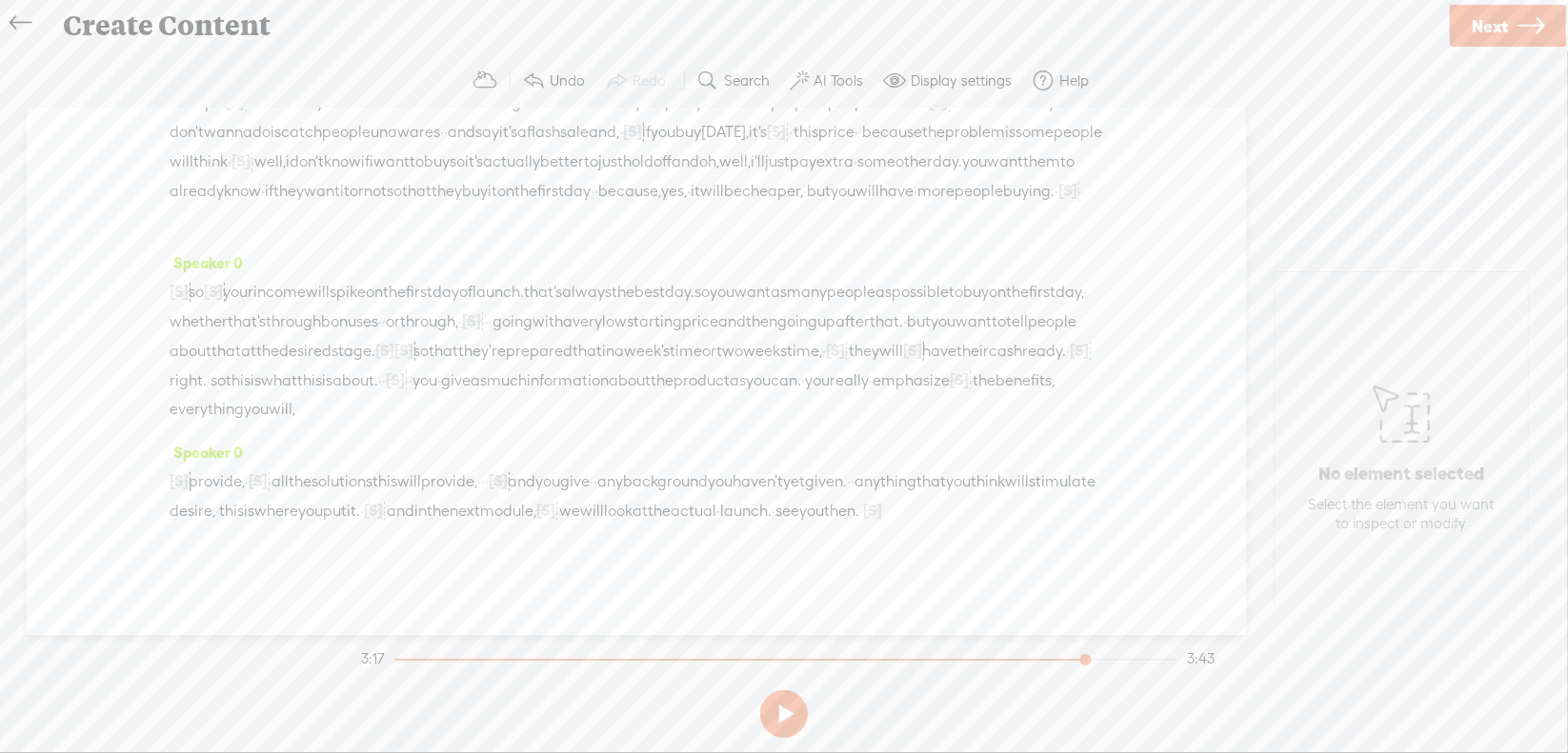
click at [211, 351] on span "about" at bounding box center [191, 351] width 42 height 29
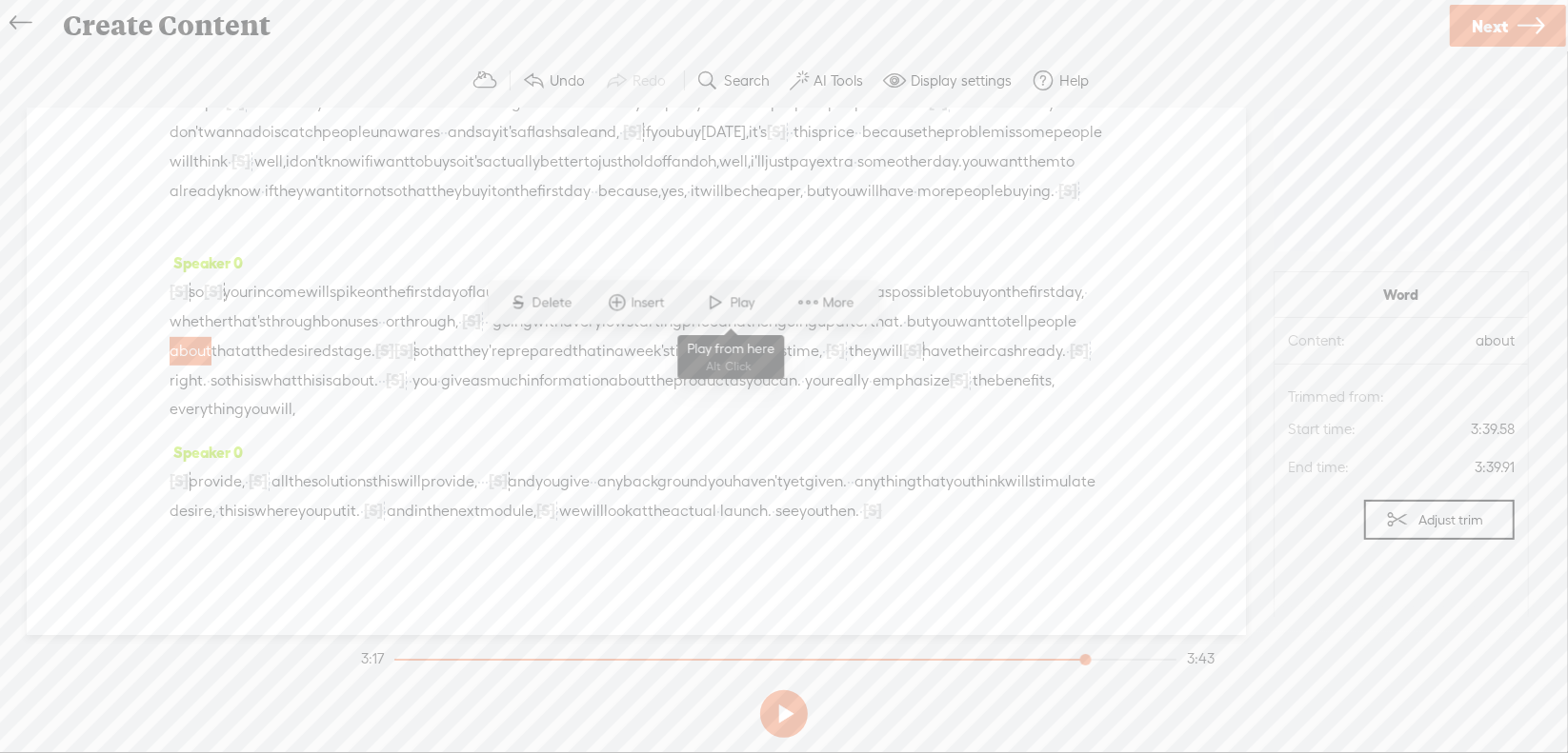
click at [710, 316] on span at bounding box center [717, 303] width 29 height 35
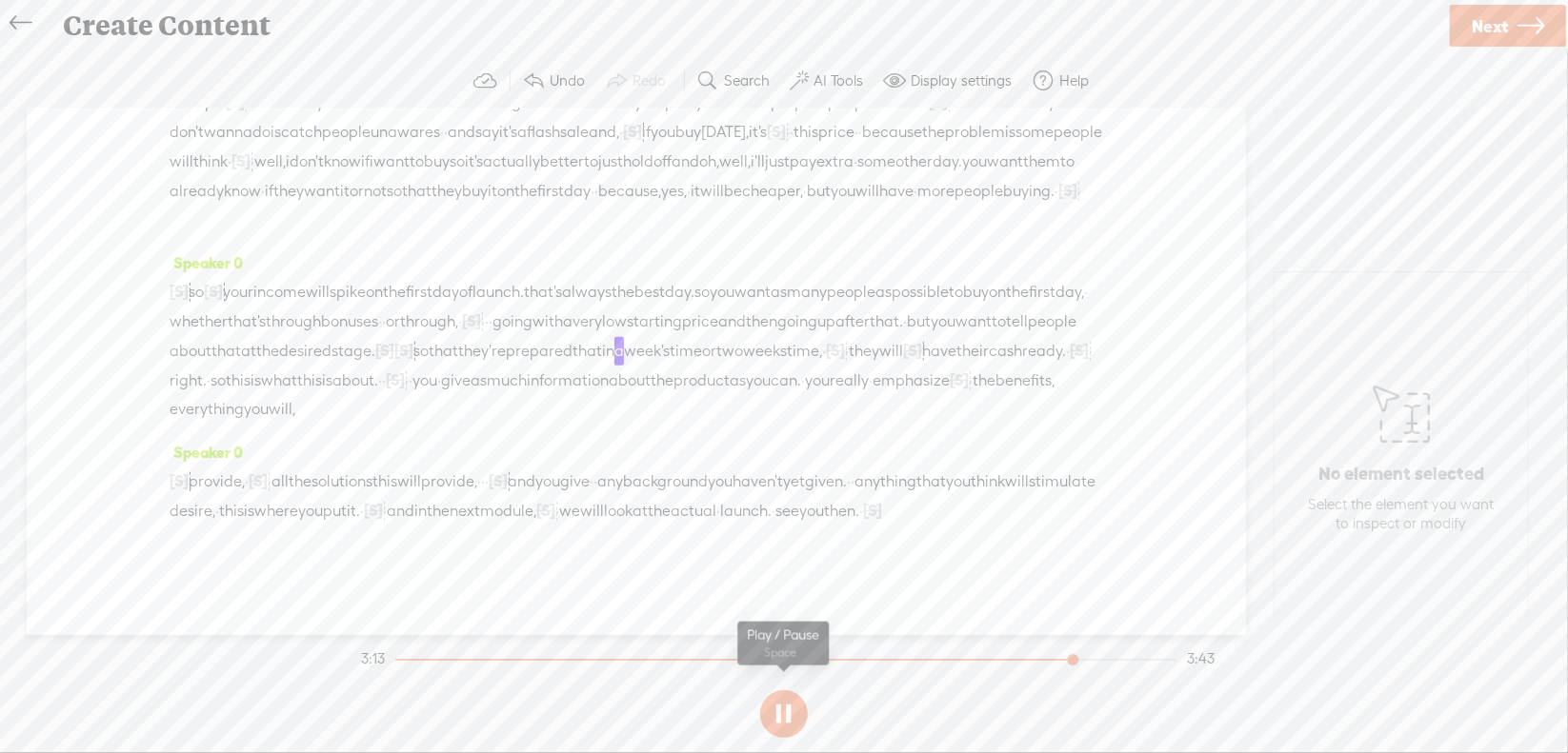
click at [785, 704] on button at bounding box center [784, 715] width 48 height 48
click at [414, 346] on span "[S]" at bounding box center [404, 350] width 19 height 17
click at [936, 308] on span "Restore" at bounding box center [956, 303] width 51 height 19
click at [211, 350] on span "about" at bounding box center [191, 351] width 42 height 29
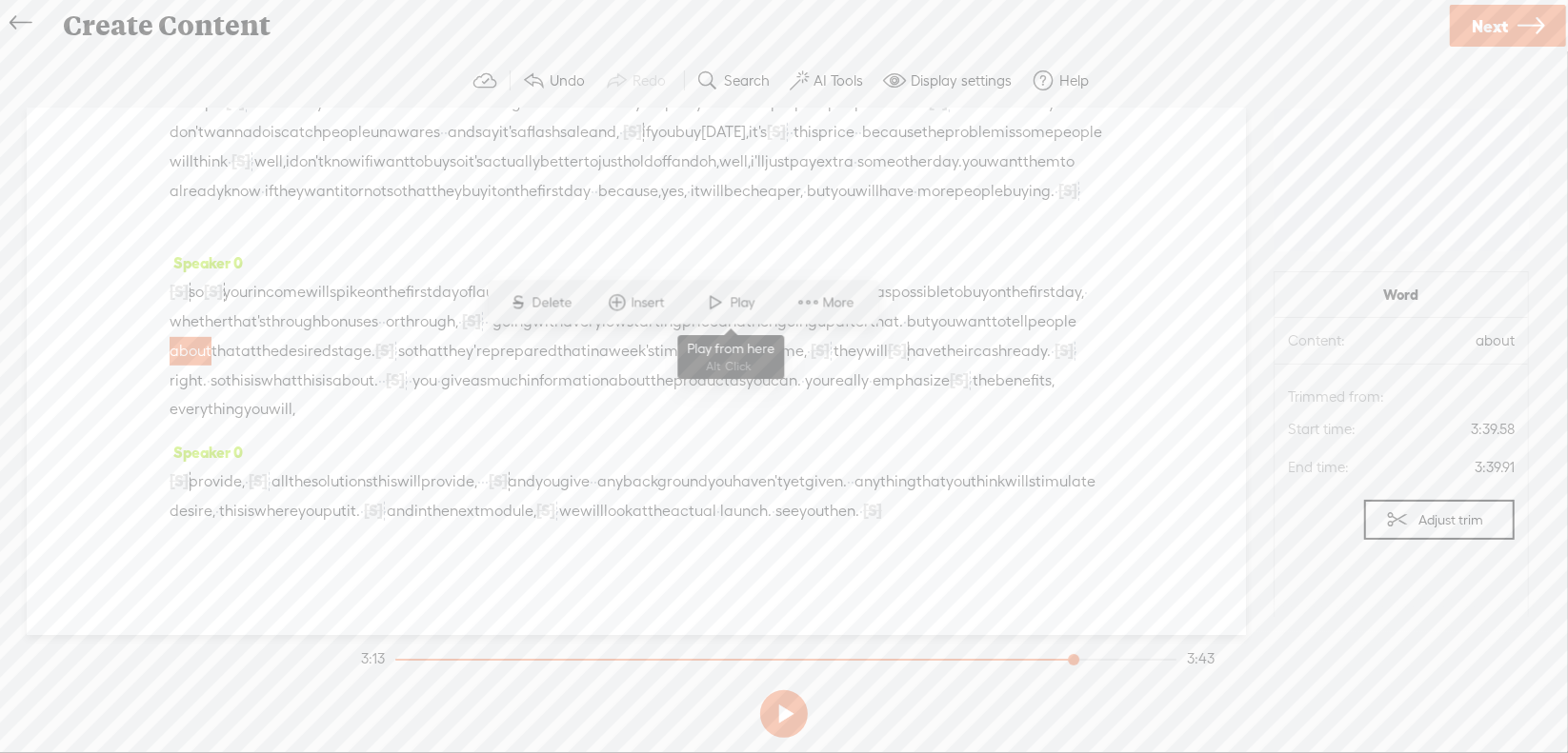
click at [721, 300] on span at bounding box center [717, 303] width 29 height 35
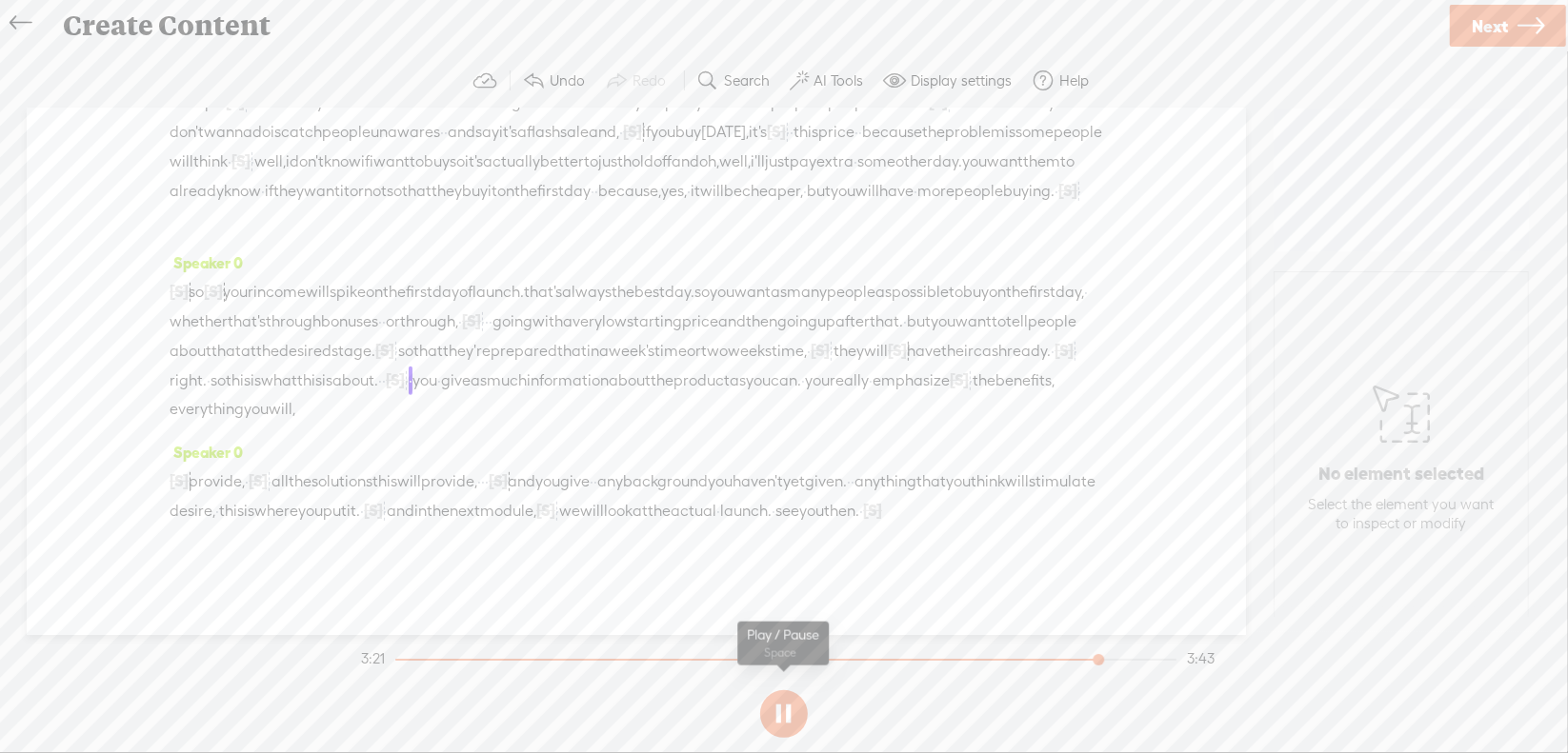
click at [789, 721] on button at bounding box center [784, 715] width 48 height 48
click at [206, 377] on span "right." at bounding box center [188, 381] width 37 height 29
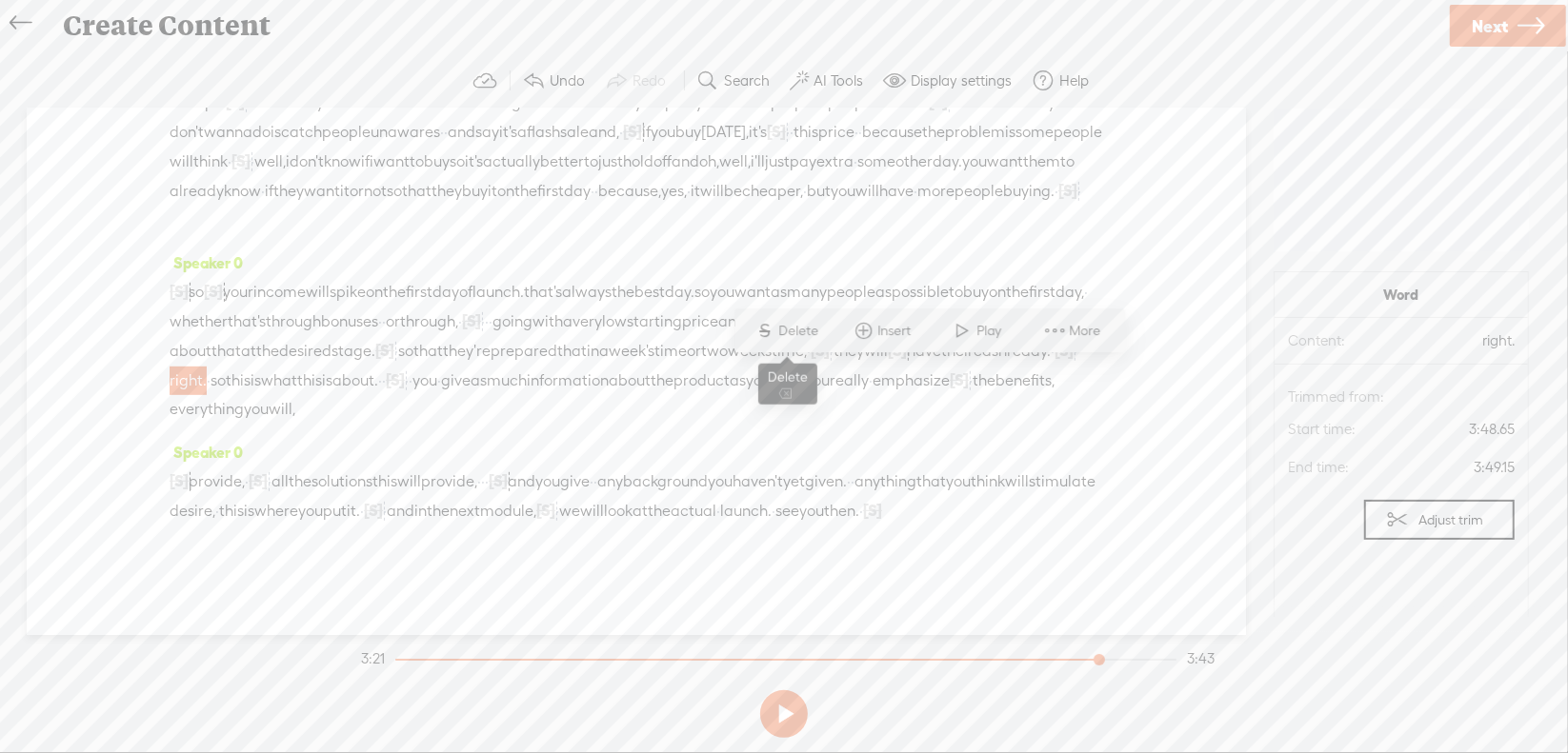
click at [806, 333] on span "Delete" at bounding box center [801, 332] width 45 height 19
click at [1007, 365] on span "ready." at bounding box center [1029, 351] width 44 height 29
click at [869, 330] on span at bounding box center [869, 332] width 29 height 35
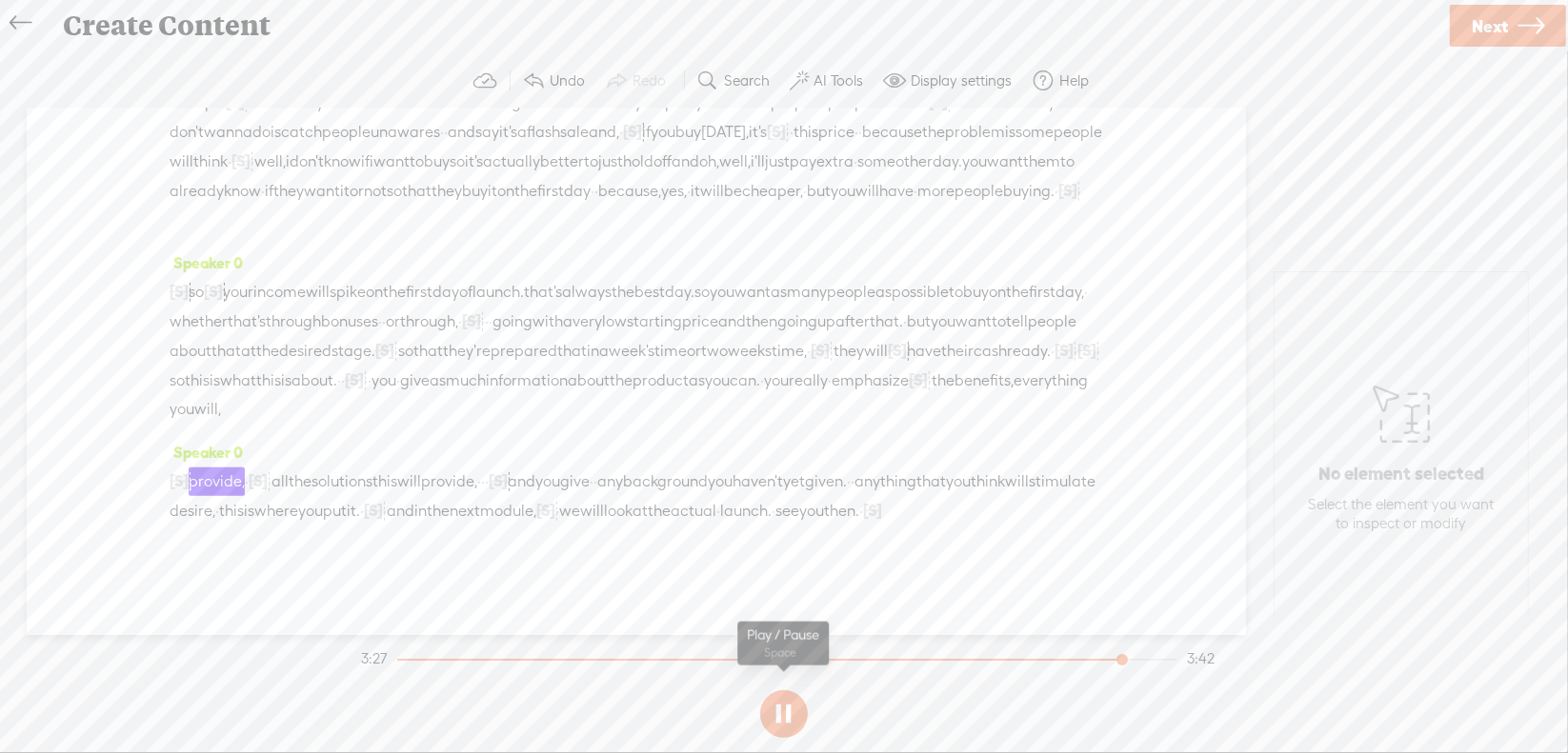
click at [786, 708] on button at bounding box center [784, 715] width 48 height 48
click at [928, 394] on div at bounding box center [918, 380] width 19 height 29
click at [1014, 354] on span "Restore" at bounding box center [1023, 360] width 51 height 19
click at [729, 395] on span "you" at bounding box center [718, 381] width 25 height 29
click at [794, 369] on span at bounding box center [794, 360] width 29 height 35
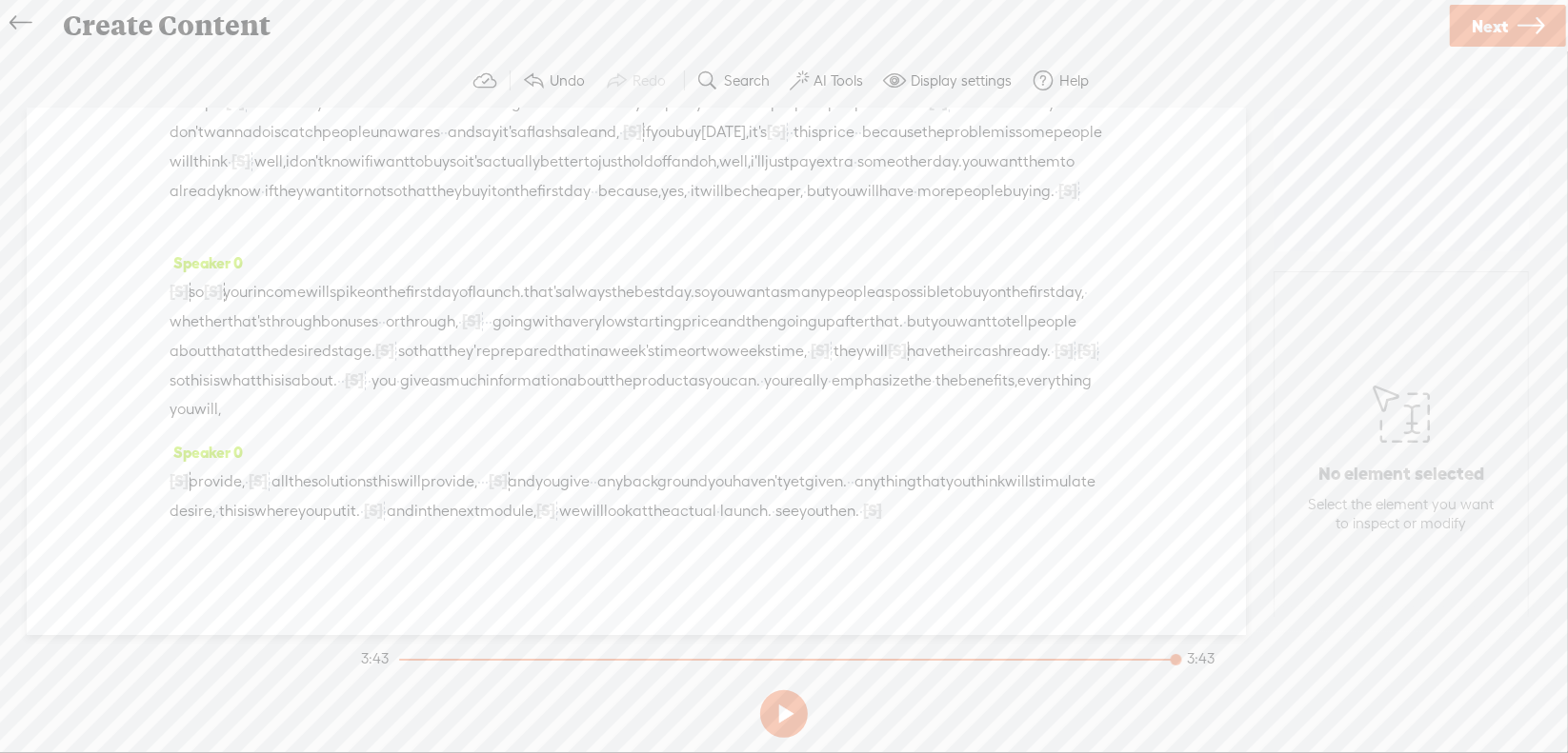
click at [859, 526] on span "·" at bounding box center [861, 511] width 4 height 29
drag, startPoint x: 317, startPoint y: 512, endPoint x: 331, endPoint y: 530, distance: 22.8
click at [317, 513] on span "Delete" at bounding box center [315, 518] width 45 height 19
click at [775, 526] on span "see" at bounding box center [787, 511] width 24 height 29
click at [375, 517] on span at bounding box center [380, 518] width 29 height 35
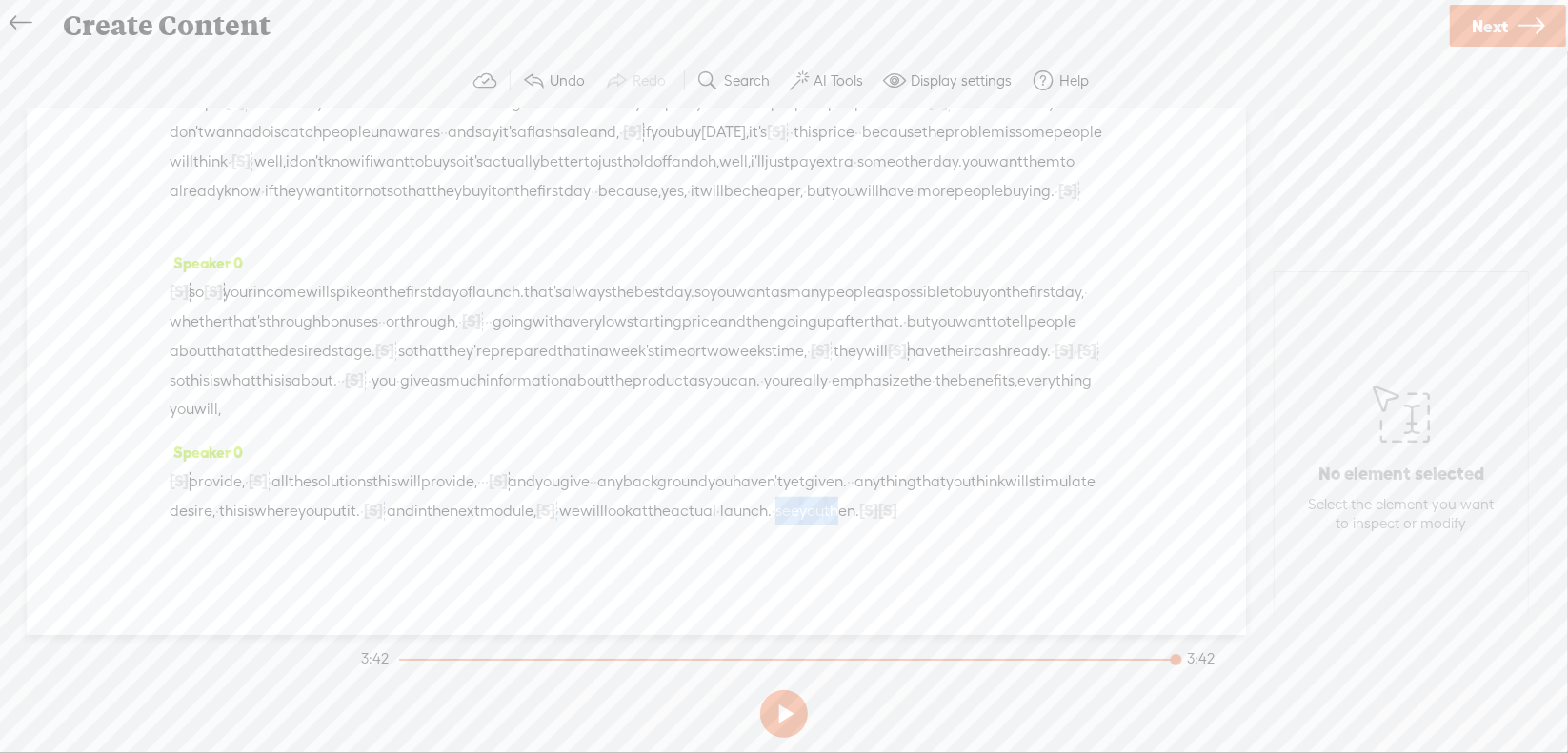
drag, startPoint x: 331, startPoint y: 566, endPoint x: 406, endPoint y: 570, distance: 75.1
click at [406, 526] on div "[S] uh, provide, · [S] everything · all the solutions this will provide, · · · …" at bounding box center [636, 496] width 934 height 59
click at [279, 521] on span "Delete" at bounding box center [288, 518] width 45 height 19
click at [648, 526] on span "the" at bounding box center [659, 511] width 23 height 29
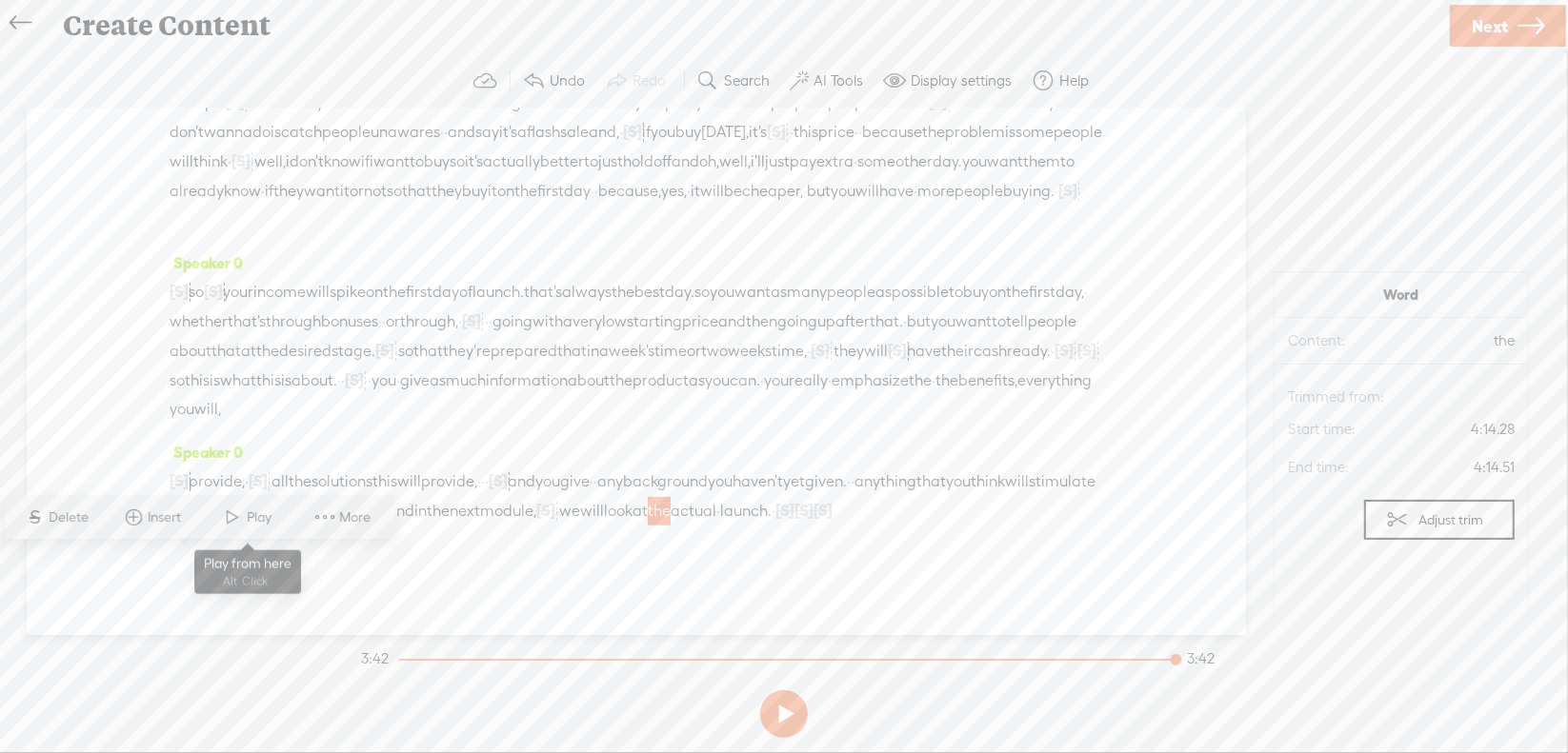
click at [219, 528] on span at bounding box center [233, 518] width 29 height 35
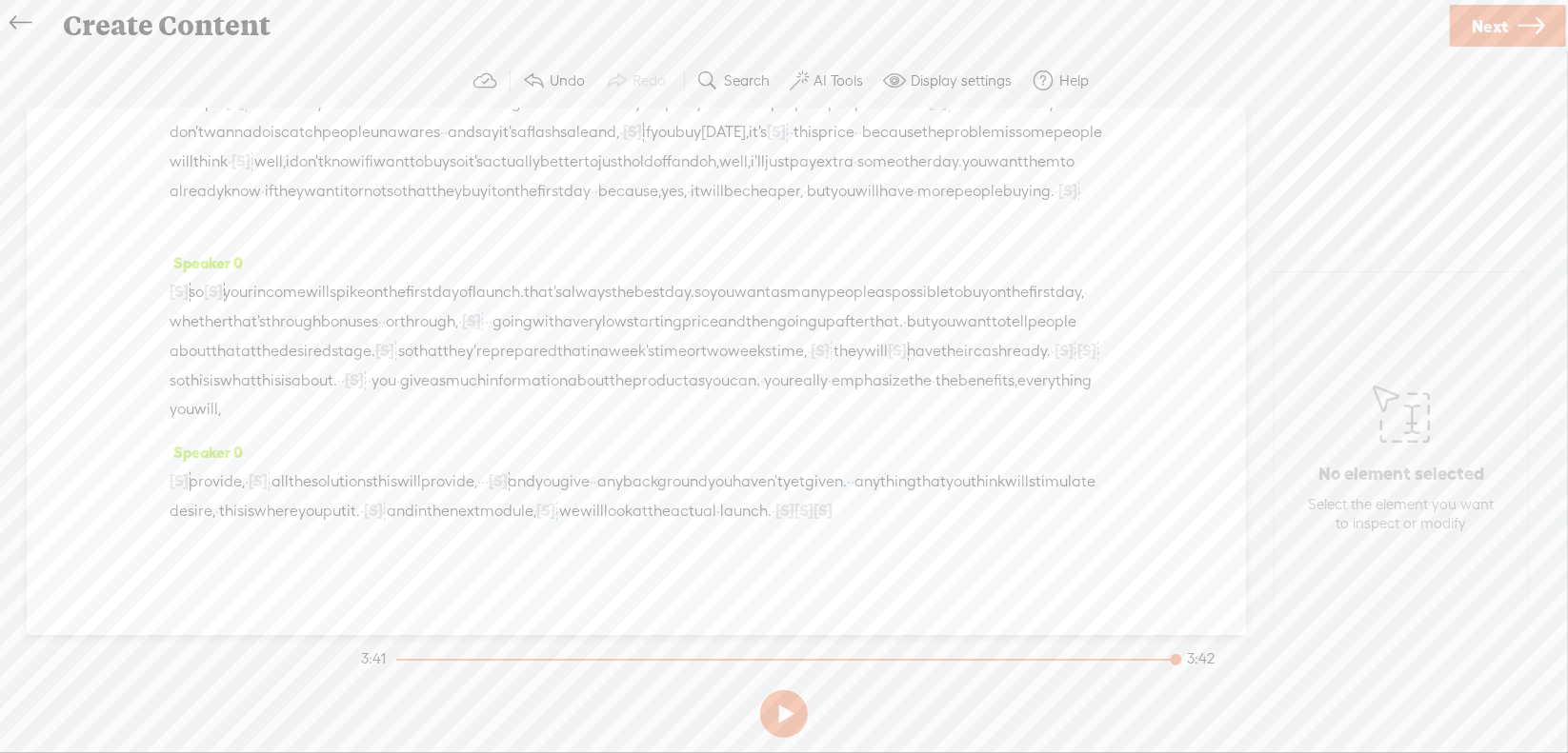
click at [772, 526] on span "·" at bounding box center [773, 511] width 4 height 29
click at [201, 511] on span "Delete" at bounding box center [198, 518] width 45 height 19
click at [648, 526] on span "the" at bounding box center [659, 511] width 23 height 29
drag, startPoint x: 221, startPoint y: 517, endPoint x: 278, endPoint y: 507, distance: 57.9
click at [221, 517] on span at bounding box center [233, 518] width 29 height 35
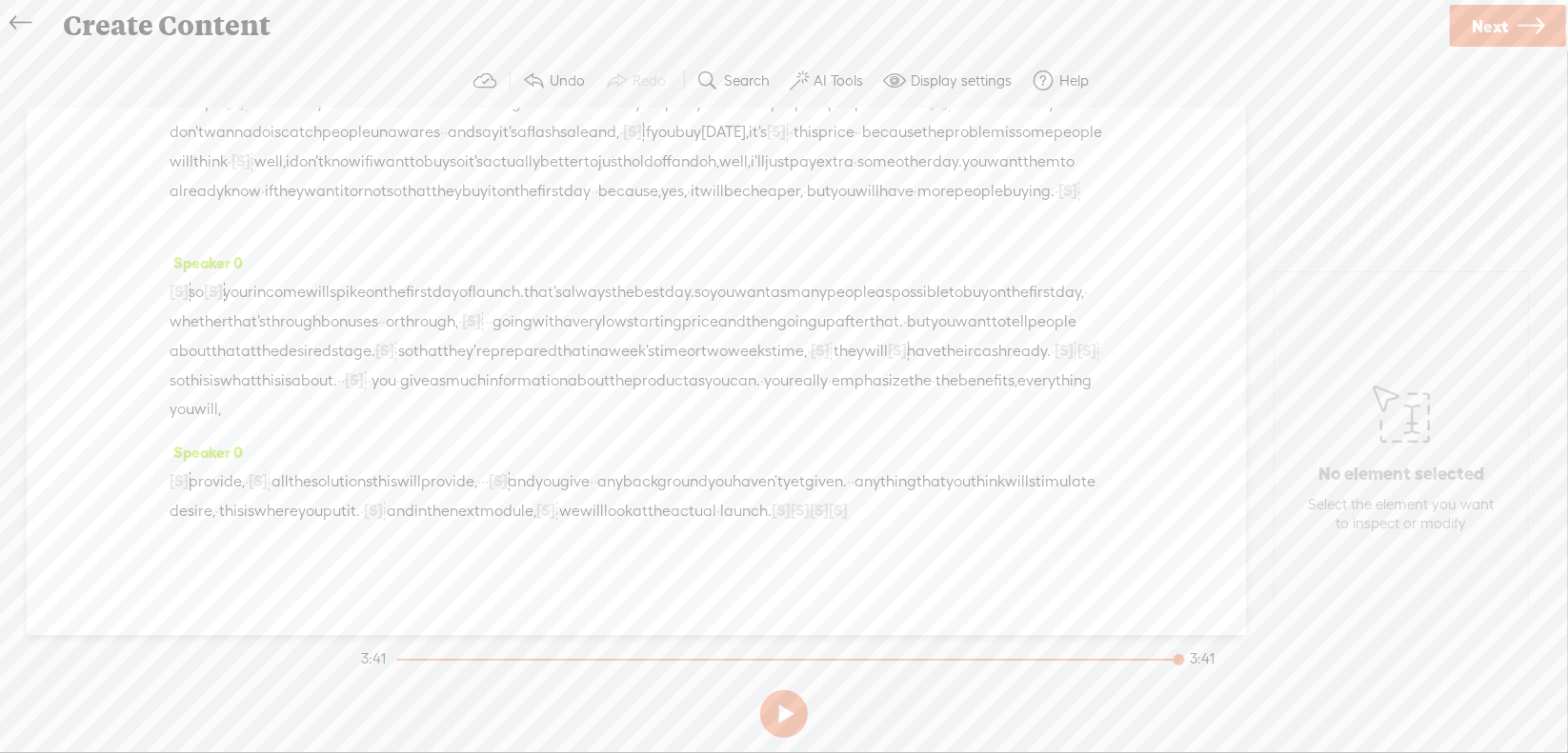
click at [772, 519] on span "[S]" at bounding box center [781, 510] width 19 height 17
click at [340, 510] on span "Restore" at bounding box center [347, 518] width 51 height 19
click at [775, 519] on span "[S]" at bounding box center [785, 510] width 19 height 17
click at [363, 527] on span "Restore" at bounding box center [358, 518] width 51 height 19
click at [648, 526] on span "the" at bounding box center [659, 511] width 23 height 29
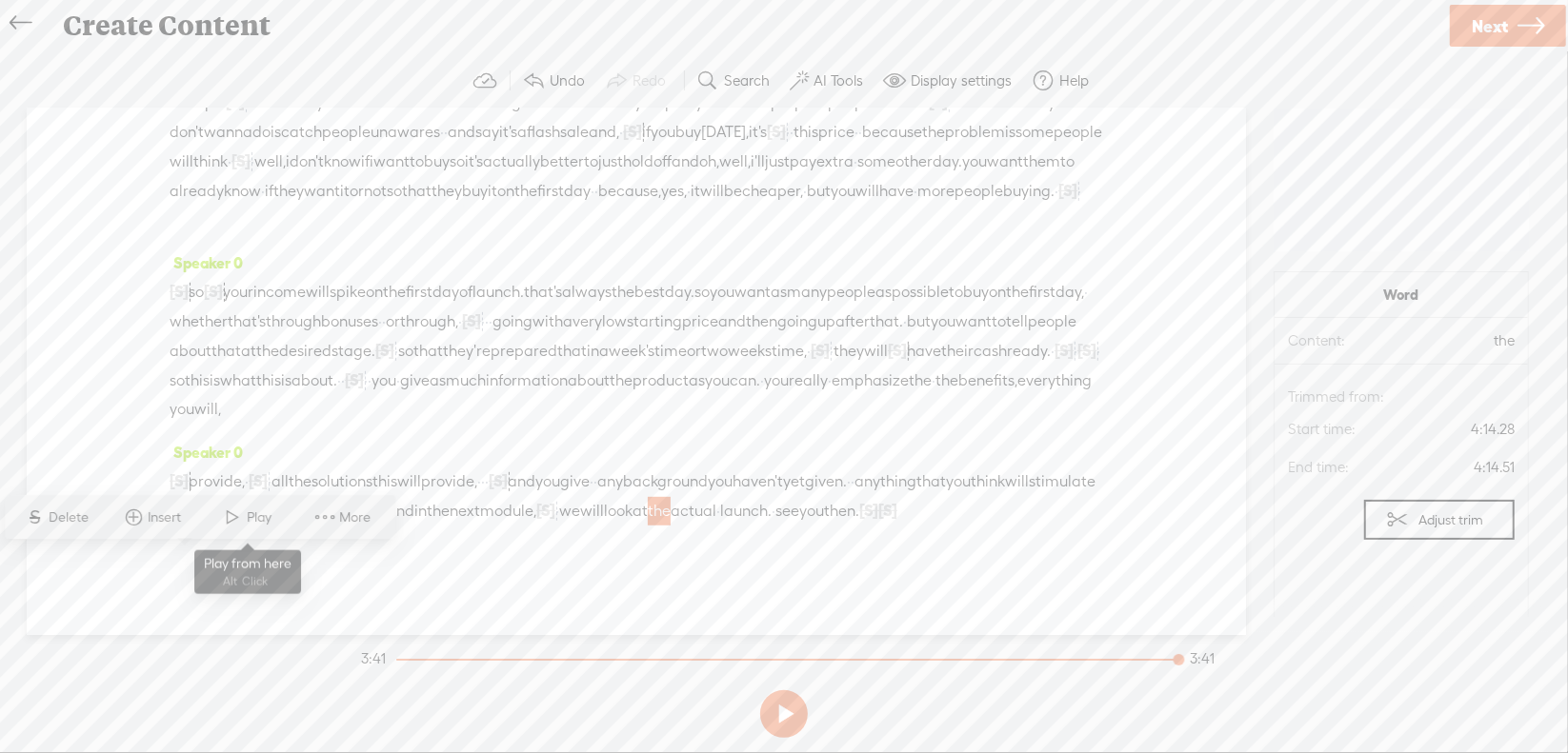
click at [252, 525] on span "Play" at bounding box center [262, 518] width 30 height 19
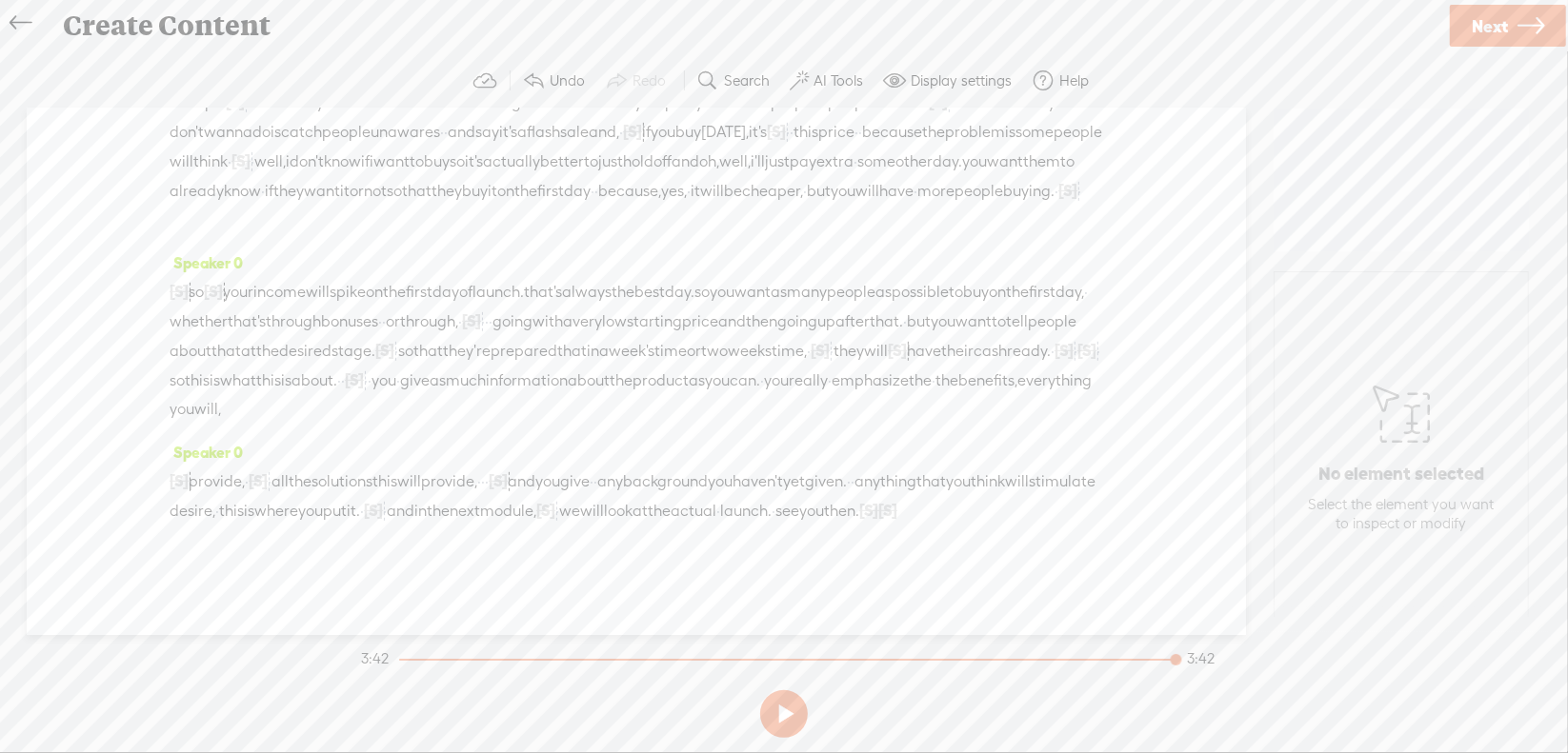
click at [1507, 26] on span "Next" at bounding box center [1490, 26] width 36 height 49
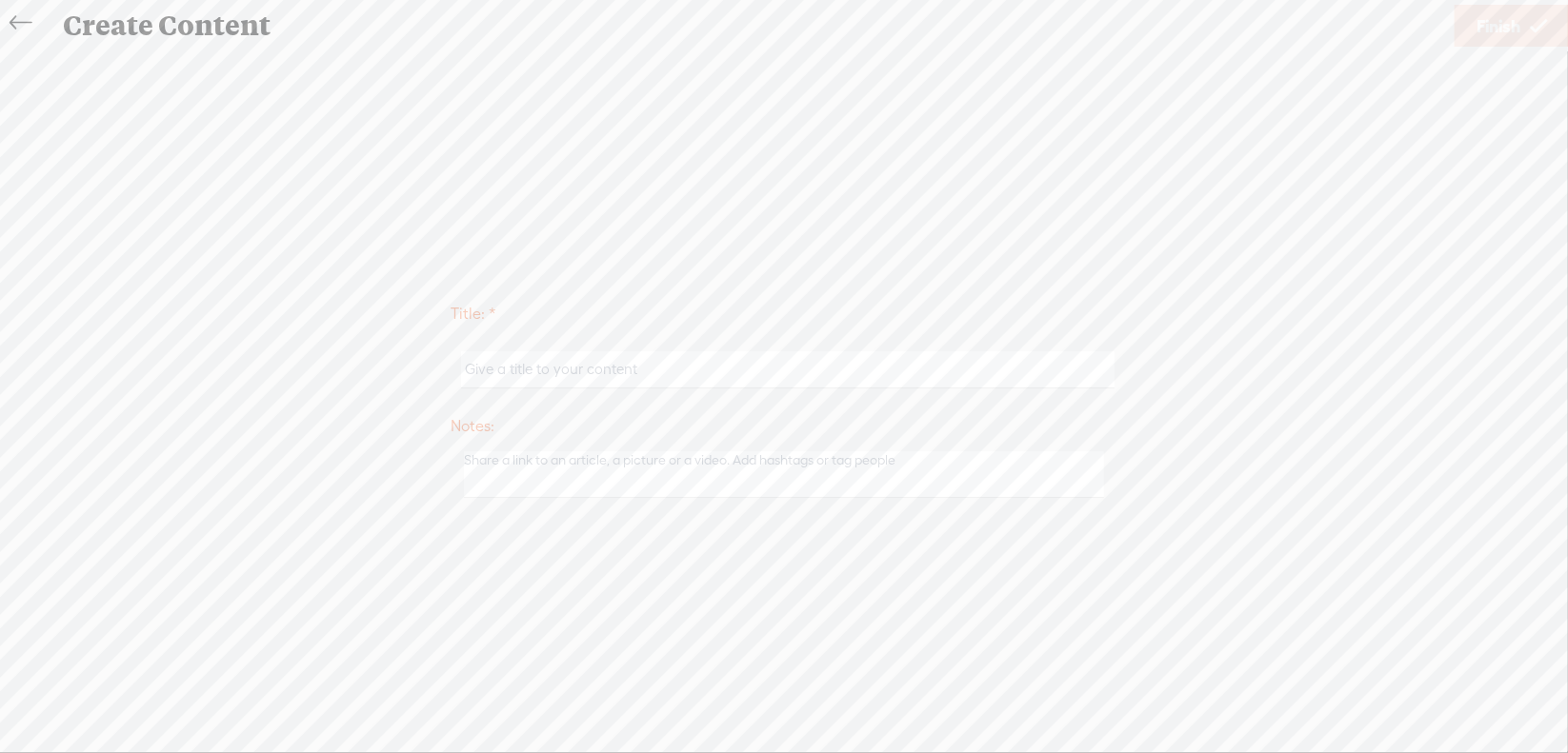
click at [655, 367] on input "text" at bounding box center [787, 369] width 653 height 37
type input "Sales5Mod3"
click at [1485, 24] on span "Finish" at bounding box center [1499, 26] width 44 height 49
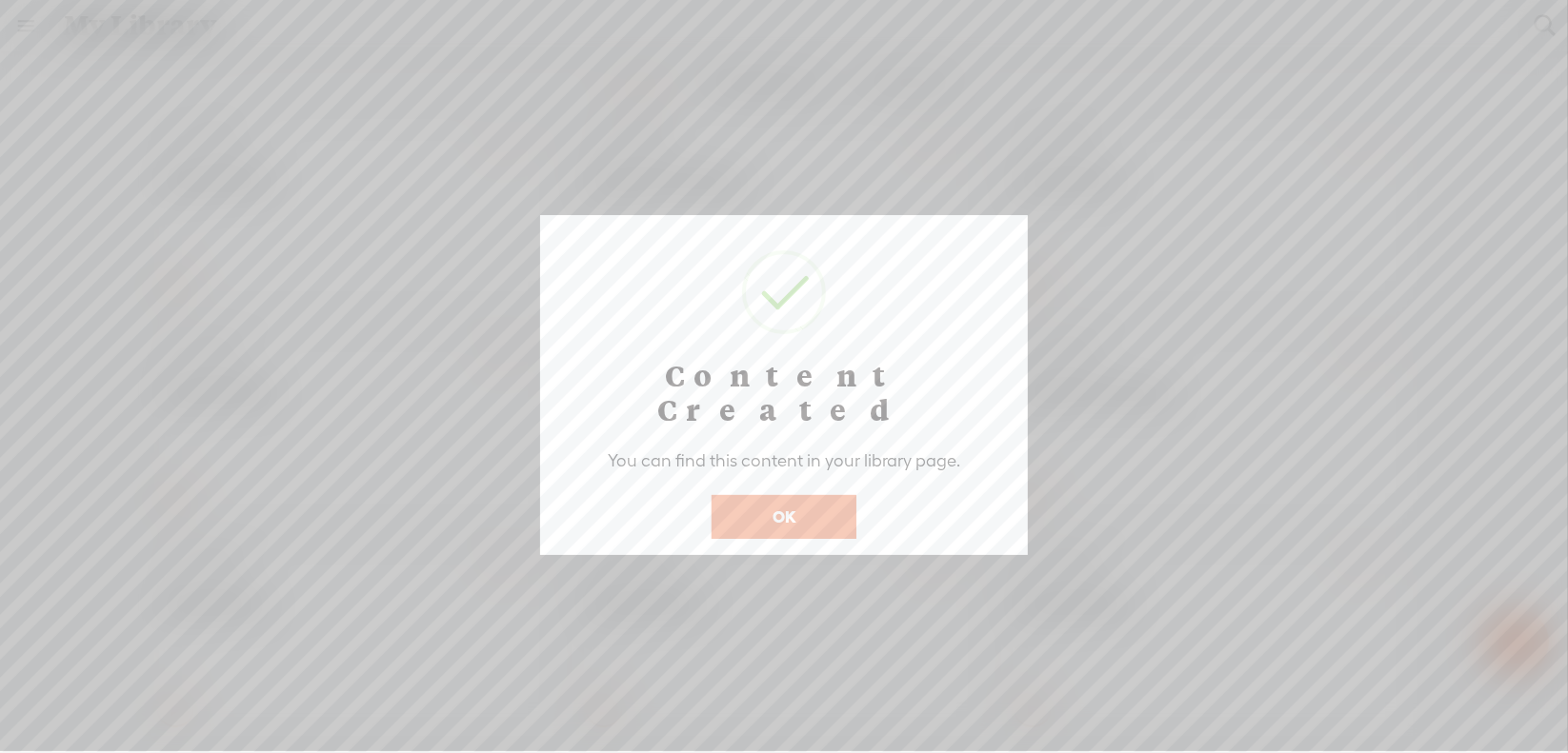
click at [790, 495] on button "OK" at bounding box center [784, 517] width 145 height 44
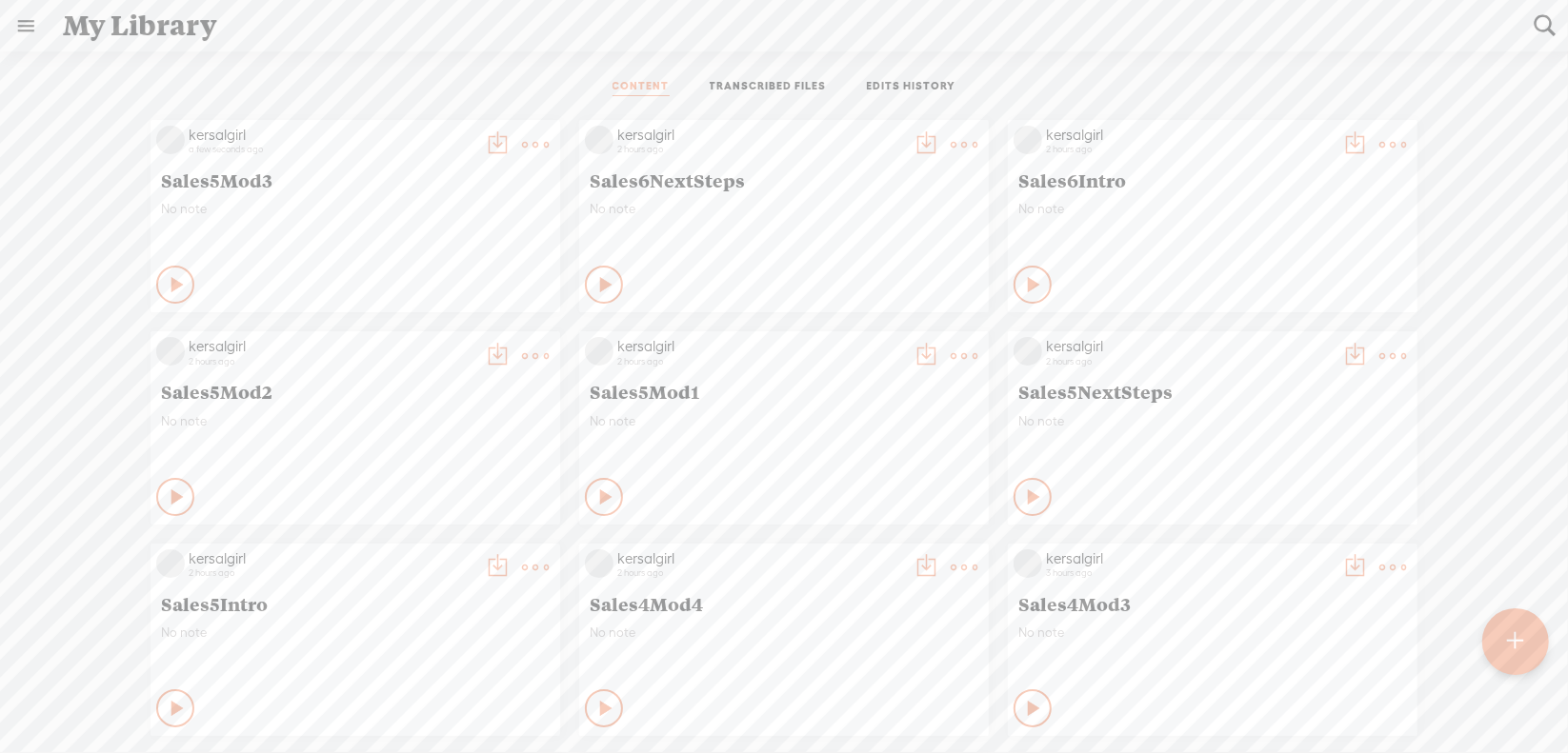
click at [1505, 645] on div at bounding box center [1515, 641] width 66 height 66
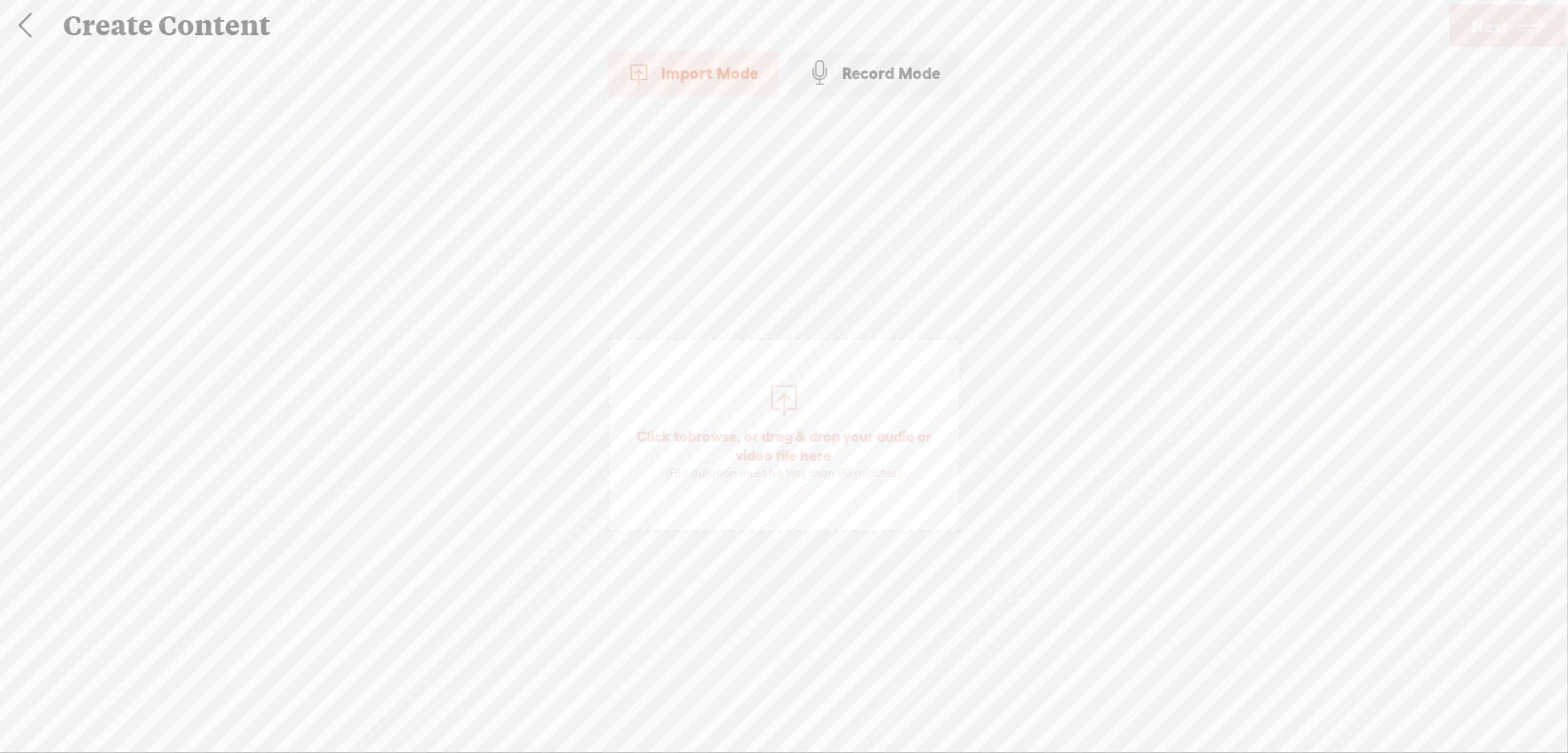
click at [718, 434] on span "browse" at bounding box center [713, 436] width 50 height 17
click at [1486, 18] on span "Next" at bounding box center [1490, 26] width 36 height 49
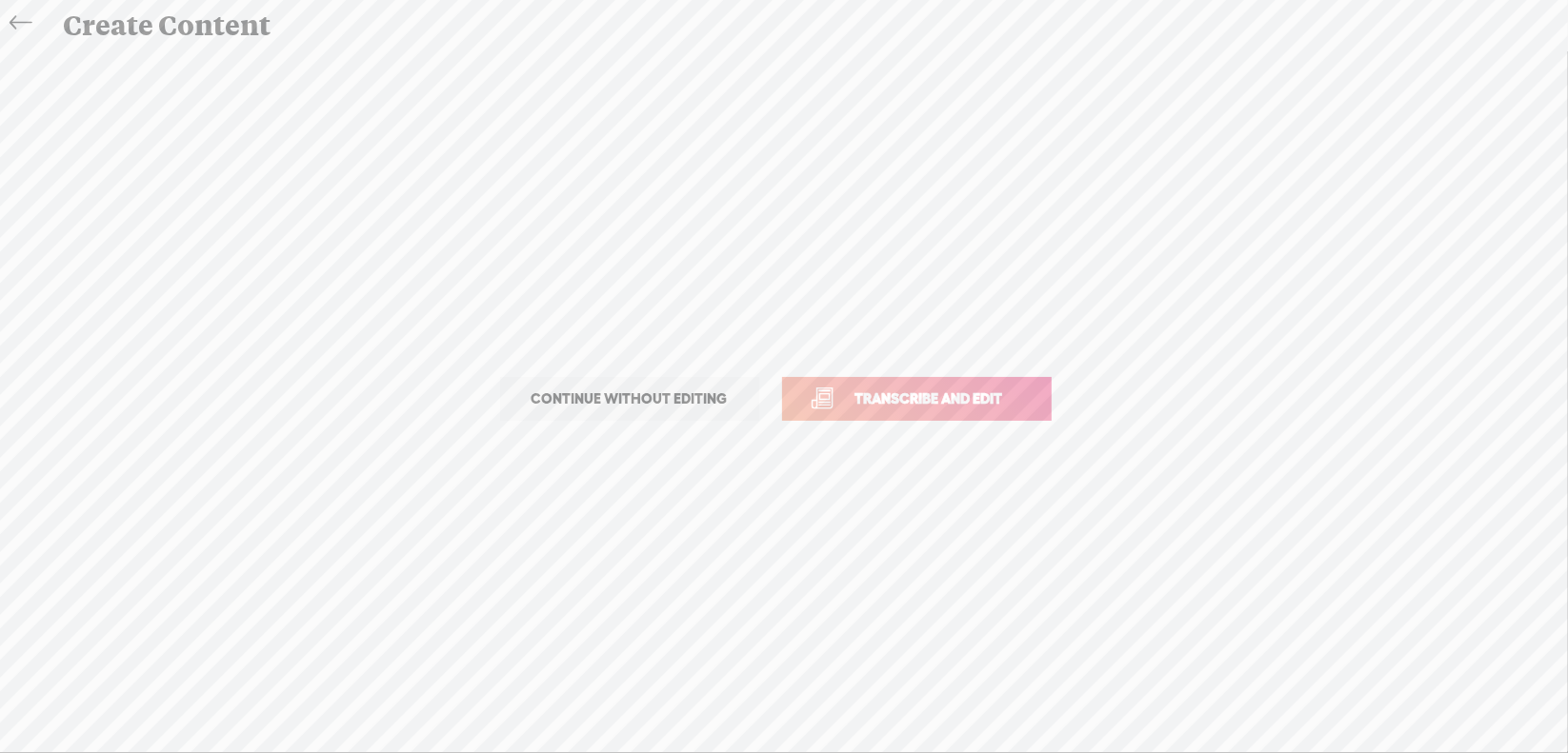
click at [965, 405] on span "Transcribe and edit" at bounding box center [930, 398] width 188 height 22
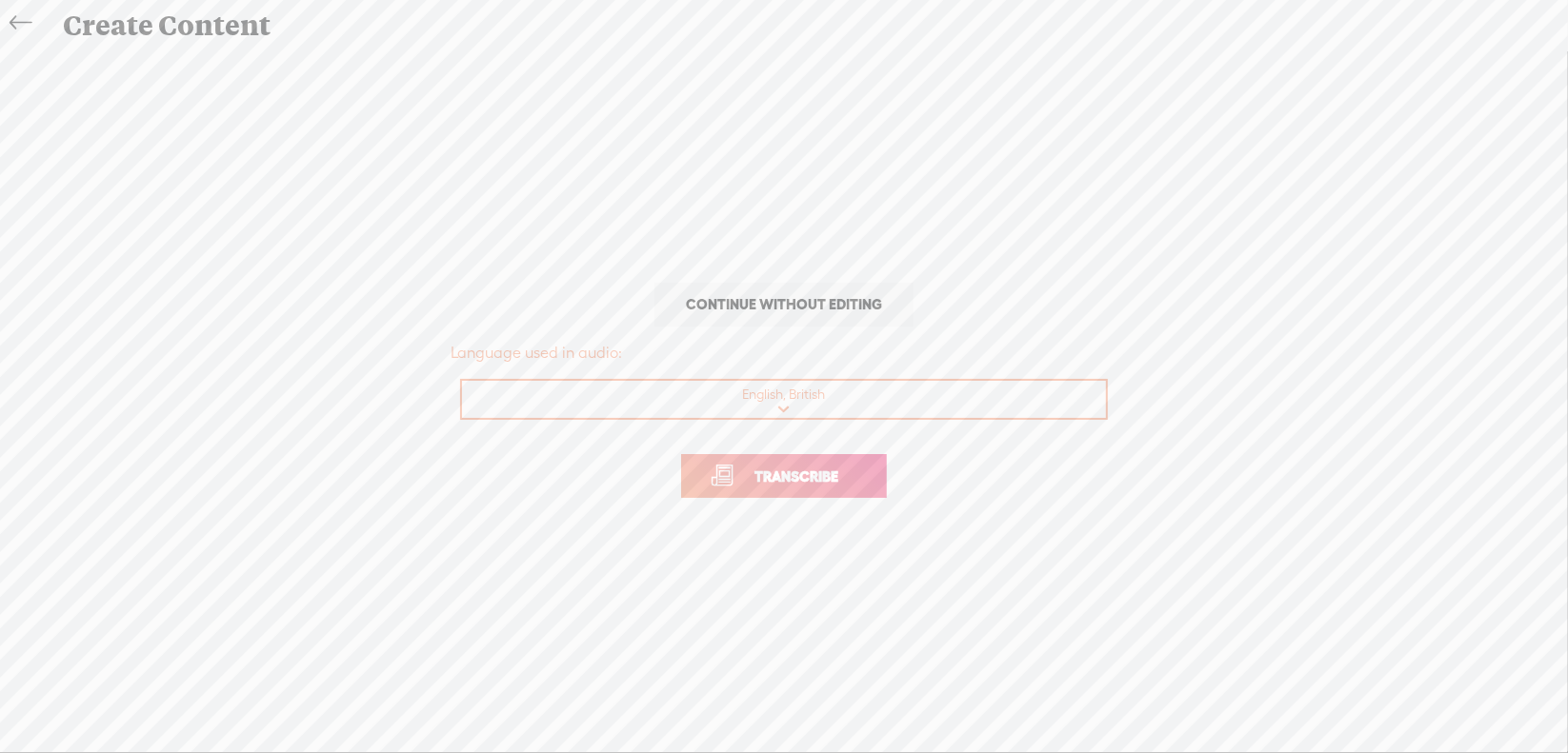
click at [777, 479] on span "Transcribe" at bounding box center [796, 476] width 124 height 22
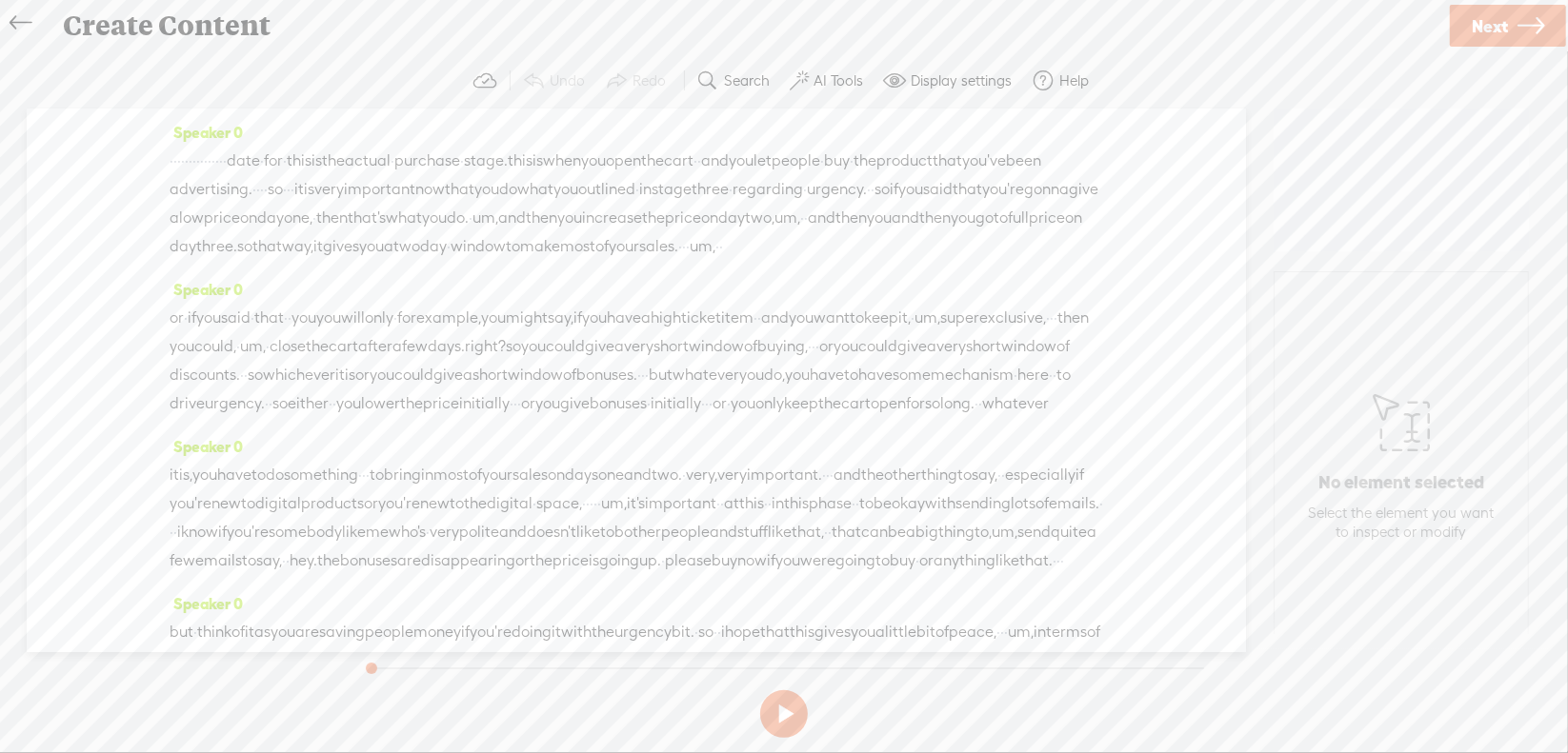
click at [174, 159] on span "·" at bounding box center [172, 161] width 4 height 29
click at [784, 718] on button at bounding box center [784, 715] width 48 height 48
click at [0, 0] on button at bounding box center [0, 0] width 0 height 0
drag, startPoint x: 175, startPoint y: 165, endPoint x: 324, endPoint y: 171, distance: 149.1
click at [322, 168] on div "· · · · · · · · · · · · · · · date · for · this is the actual · purchase · stag…" at bounding box center [636, 203] width 934 height 114
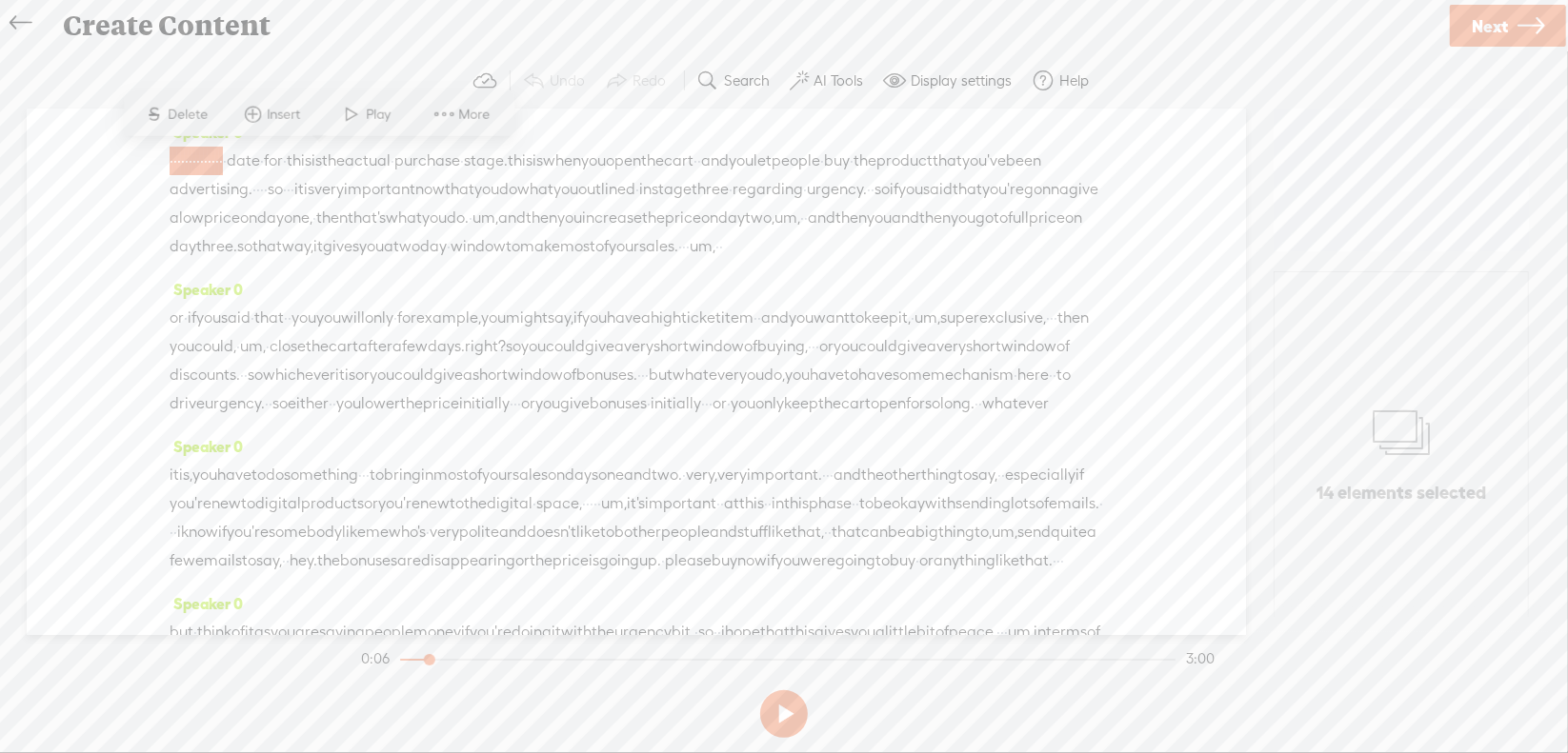
click at [201, 115] on span "Delete" at bounding box center [191, 114] width 45 height 19
click at [193, 161] on span "·" at bounding box center [191, 162] width 4 height 29
click at [230, 114] on span at bounding box center [233, 114] width 29 height 35
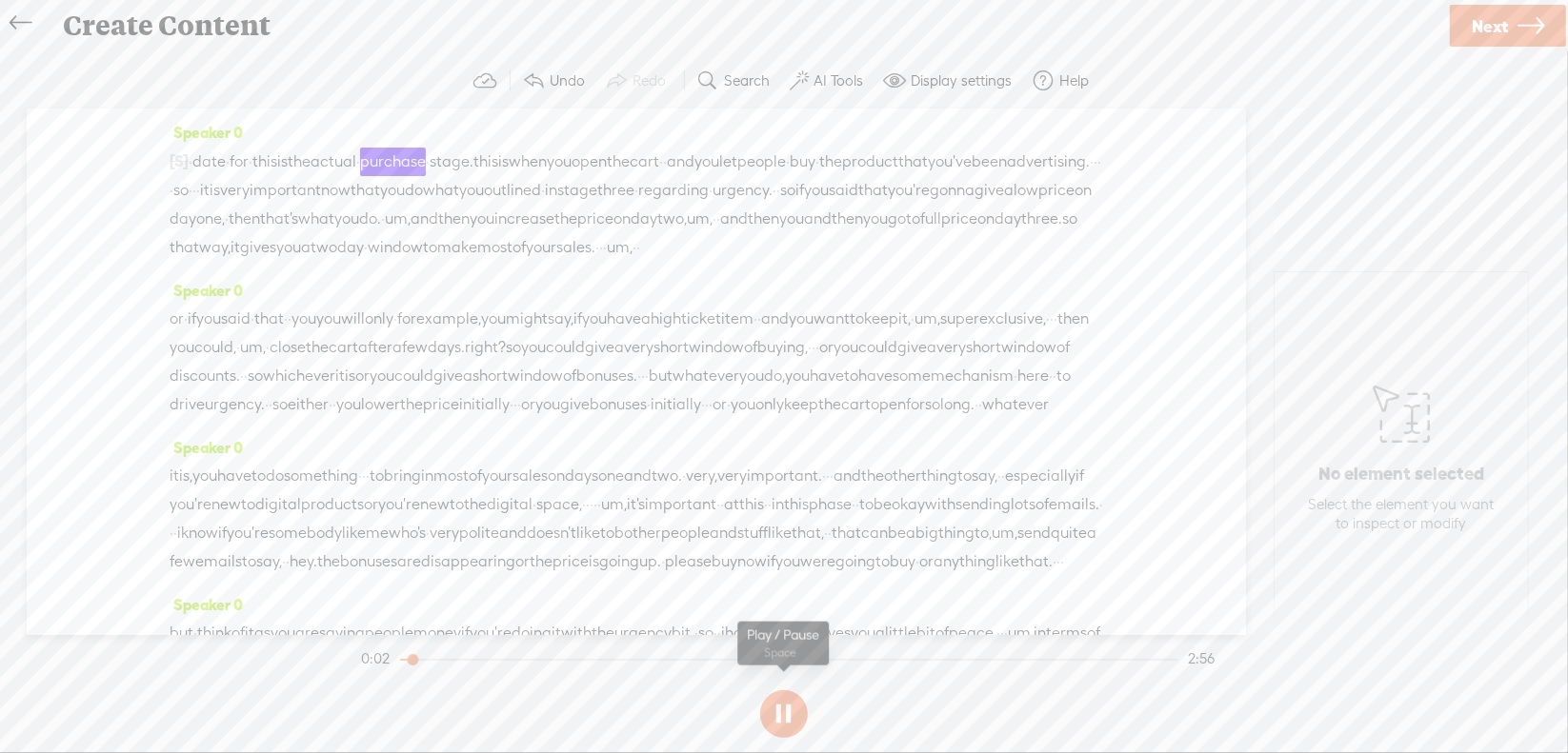
click at [783, 707] on button at bounding box center [784, 715] width 48 height 48
click at [1098, 176] on span "·" at bounding box center [1100, 162] width 4 height 29
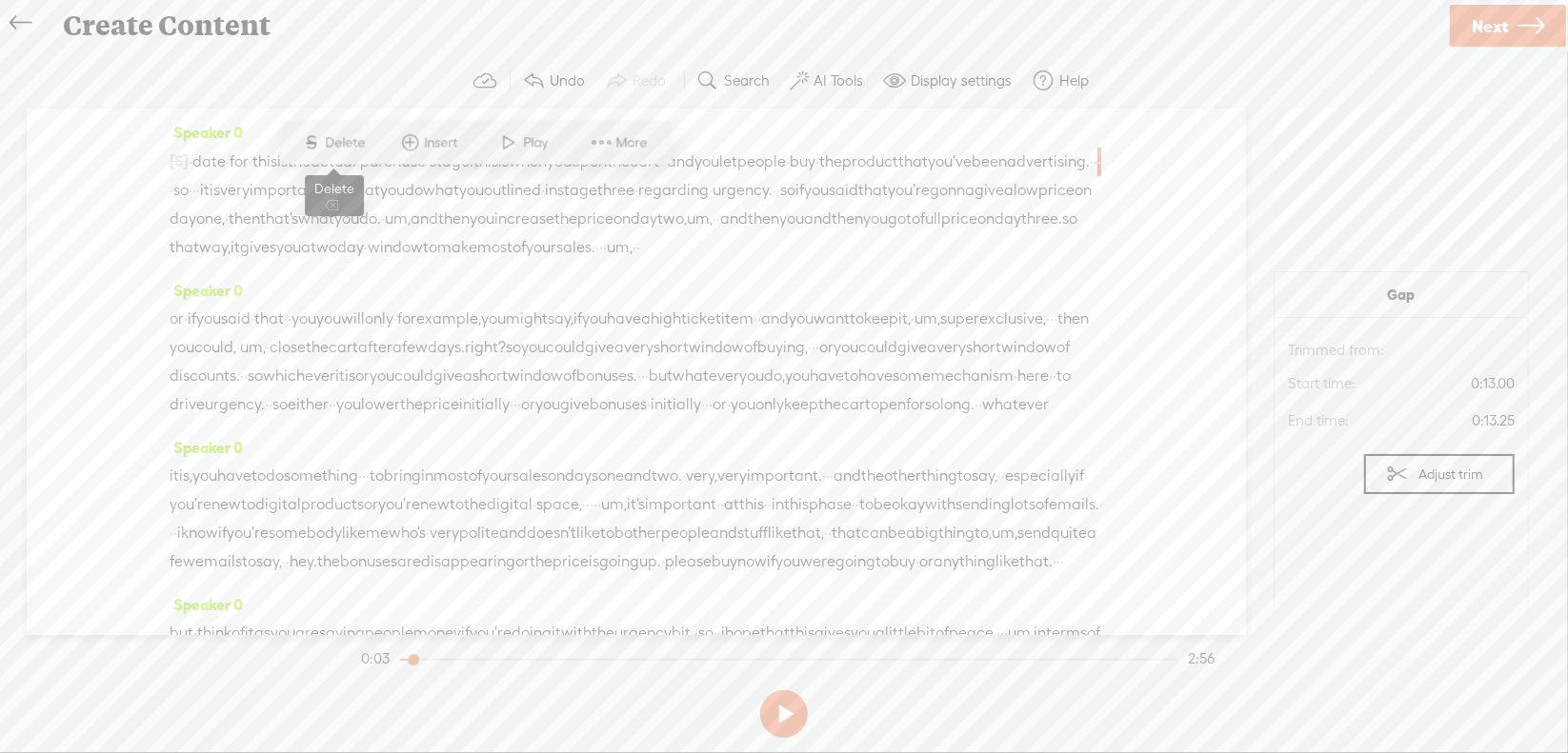
click at [352, 146] on span "Delete" at bounding box center [348, 143] width 45 height 19
click at [215, 192] on span "·" at bounding box center [213, 192] width 4 height 29
click at [431, 150] on span "Delete" at bounding box center [418, 143] width 45 height 19
click at [439, 234] on span "um," at bounding box center [451, 220] width 26 height 29
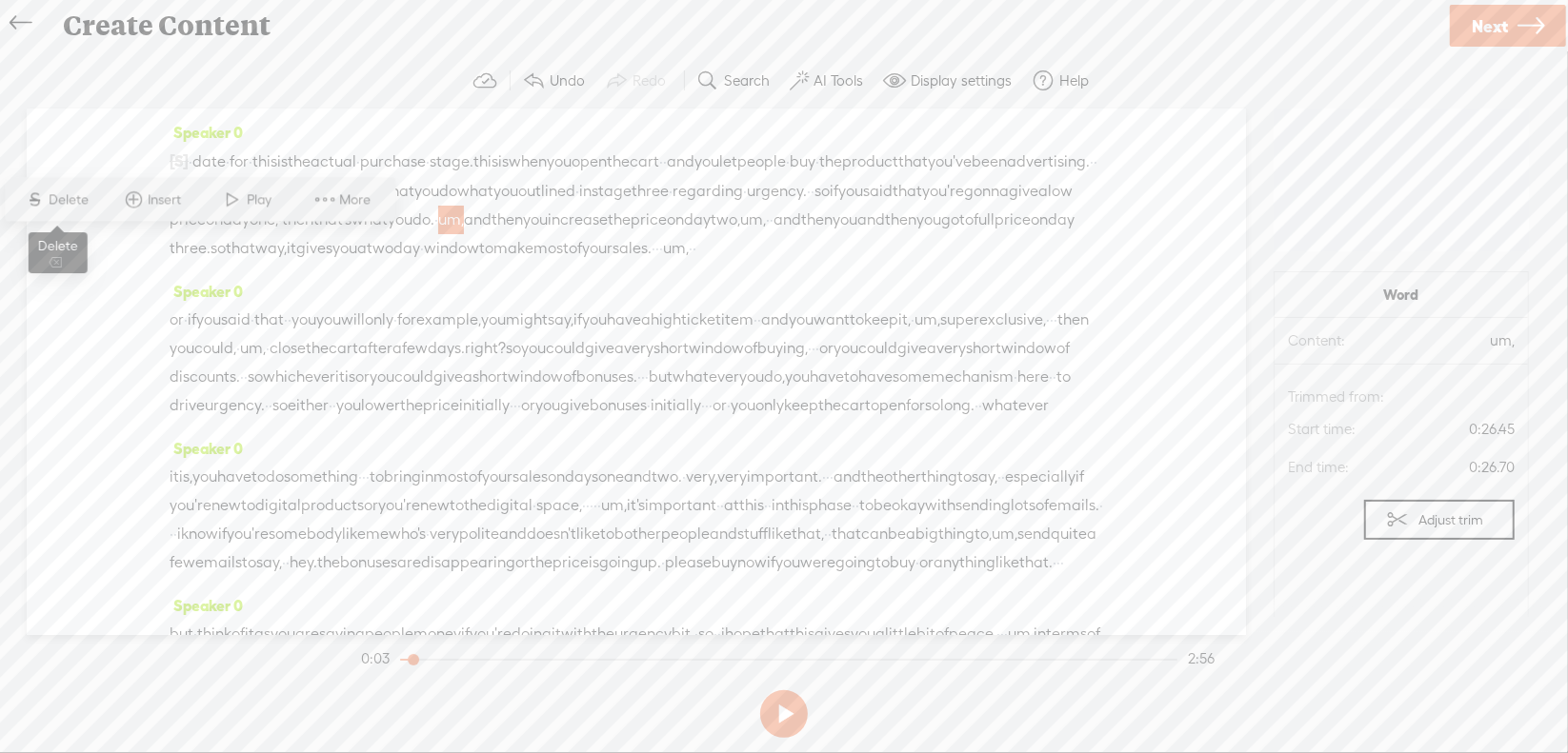
click at [81, 200] on span "Delete" at bounding box center [72, 200] width 45 height 19
click at [733, 235] on span "um," at bounding box center [746, 221] width 26 height 29
click at [420, 197] on span "Delete" at bounding box center [422, 200] width 45 height 19
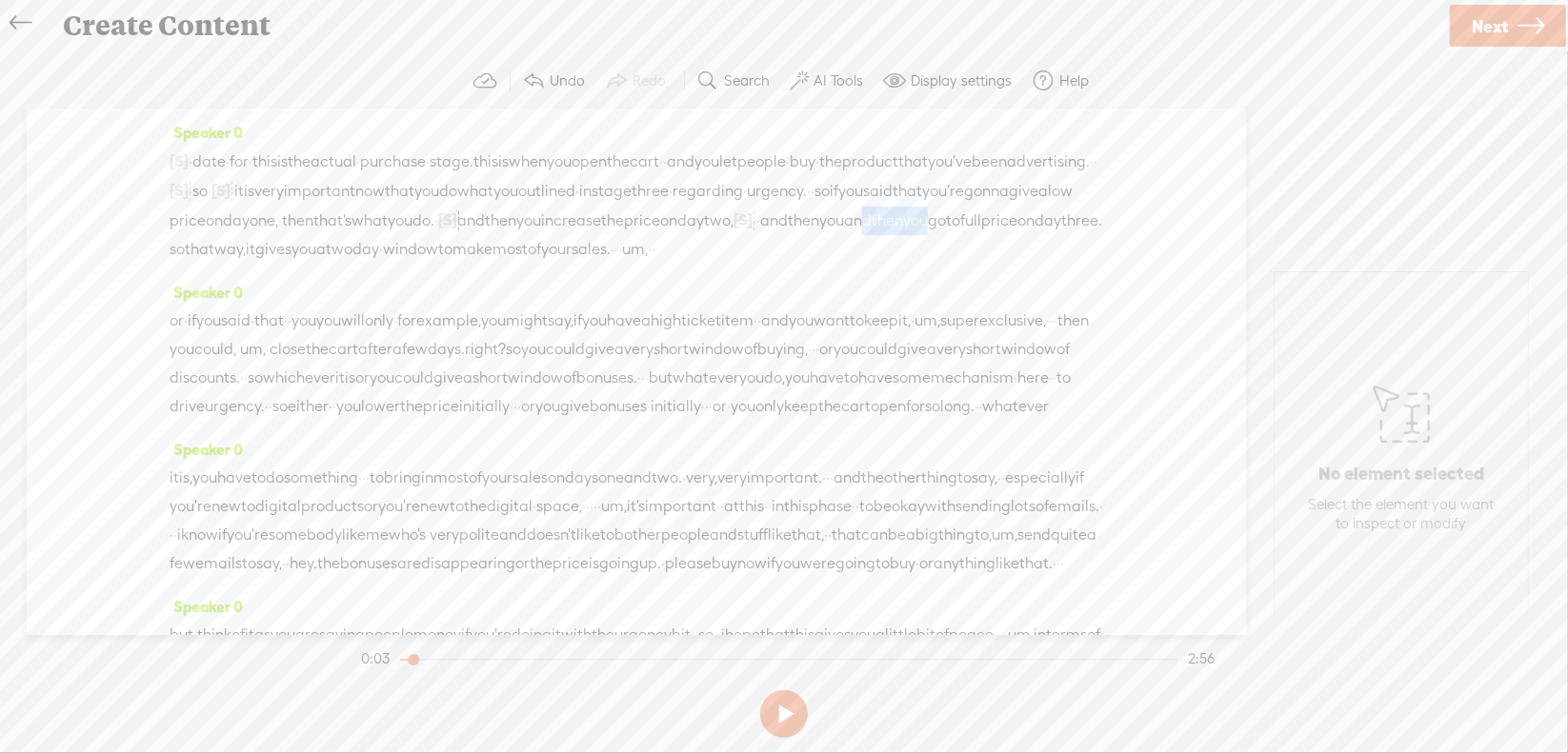
drag, startPoint x: 703, startPoint y: 245, endPoint x: 783, endPoint y: 248, distance: 80.1
click at [783, 248] on div "[S] · · · · · · · · · · · · · · · date · for · this is the actual · purchase · …" at bounding box center [636, 205] width 934 height 117
click at [622, 200] on span "S" at bounding box center [613, 200] width 29 height 35
drag, startPoint x: 641, startPoint y: 273, endPoint x: 682, endPoint y: 278, distance: 41.3
click at [682, 264] on div "[S] · · · · · · · · · · · · · · · date · for · this is the actual · purchase · …" at bounding box center [636, 205] width 934 height 117
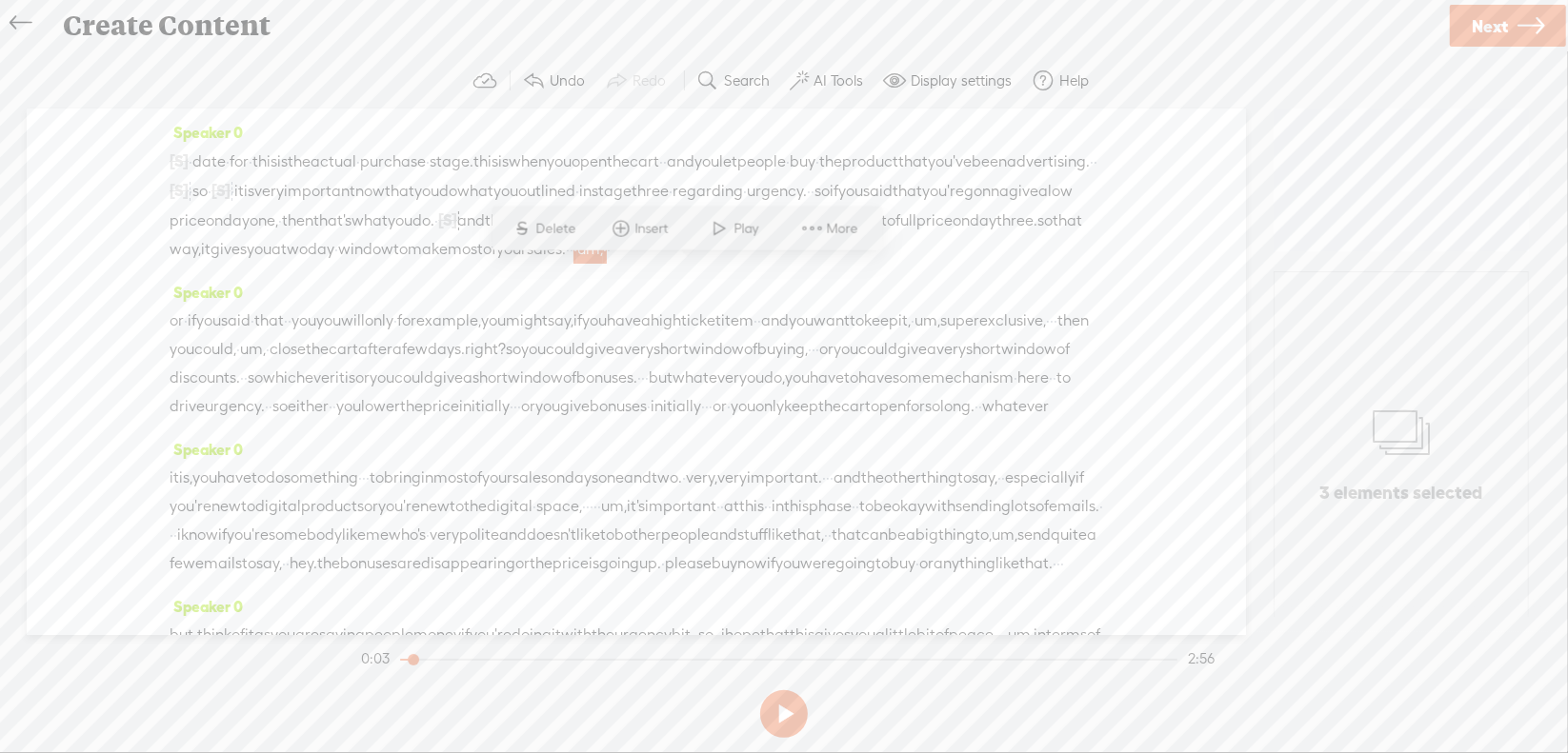
click at [553, 237] on span "Delete" at bounding box center [558, 228] width 45 height 19
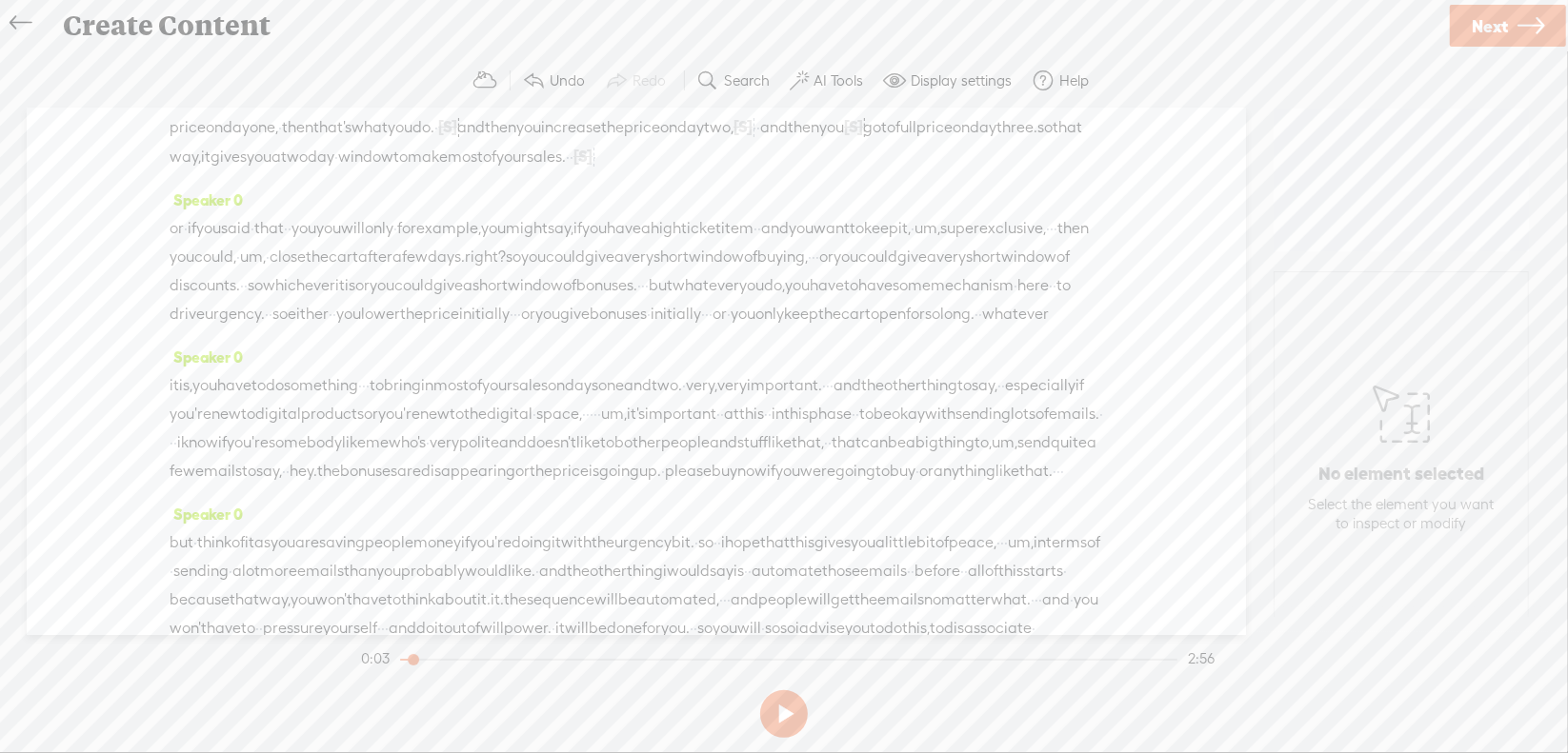
scroll to position [95, 0]
click at [915, 241] on span "um," at bounding box center [927, 226] width 26 height 29
click at [140, 231] on span "Delete" at bounding box center [150, 233] width 45 height 19
click at [812, 271] on span "·" at bounding box center [814, 256] width 4 height 29
click at [262, 258] on span "Delete" at bounding box center [276, 263] width 45 height 19
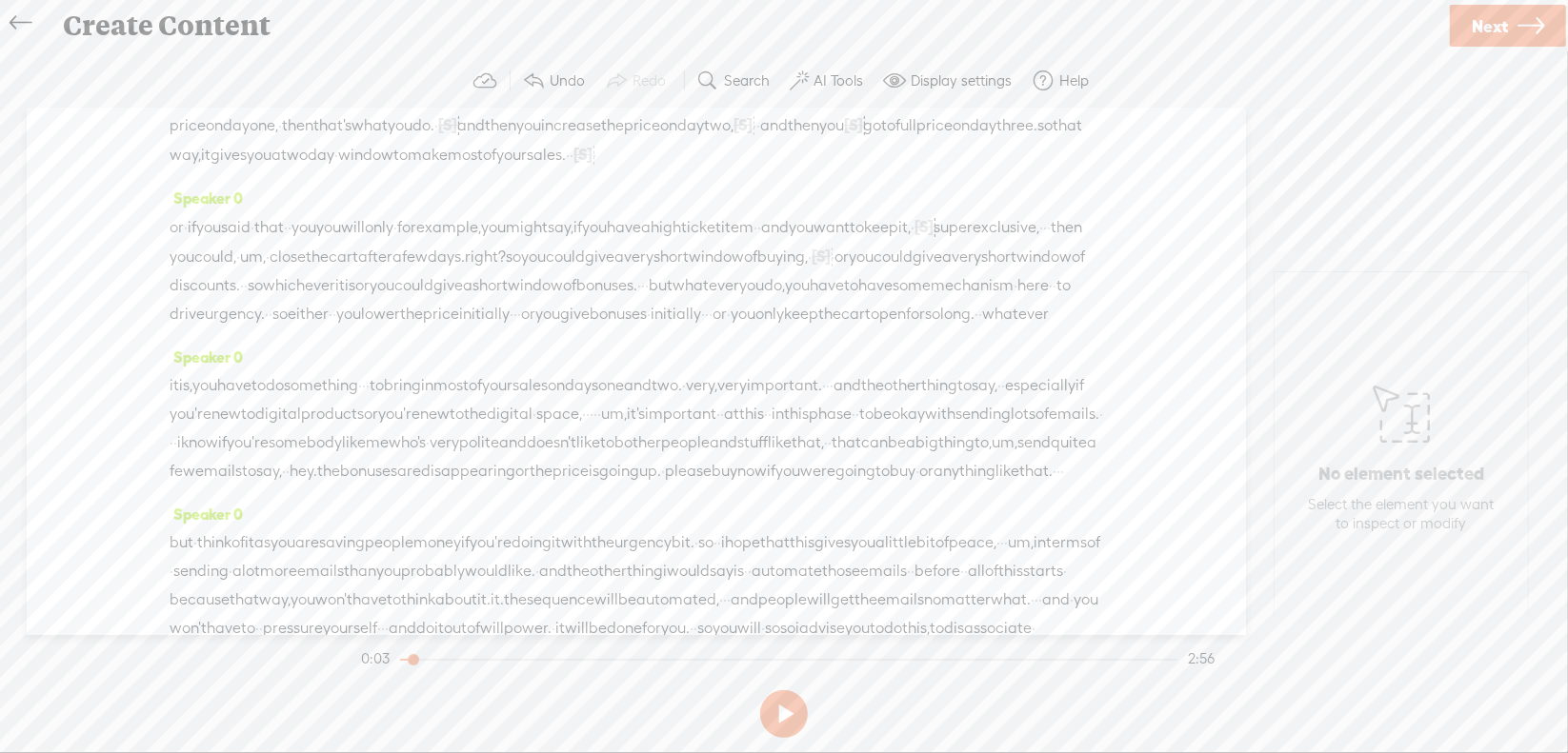
click at [641, 300] on span "·" at bounding box center [643, 286] width 4 height 29
click at [295, 295] on span "Delete" at bounding box center [304, 291] width 45 height 19
click at [517, 329] on span "·" at bounding box center [515, 316] width 4 height 29
click at [456, 322] on span "Delete" at bounding box center [442, 320] width 45 height 19
click at [724, 330] on span "·" at bounding box center [722, 317] width 4 height 29
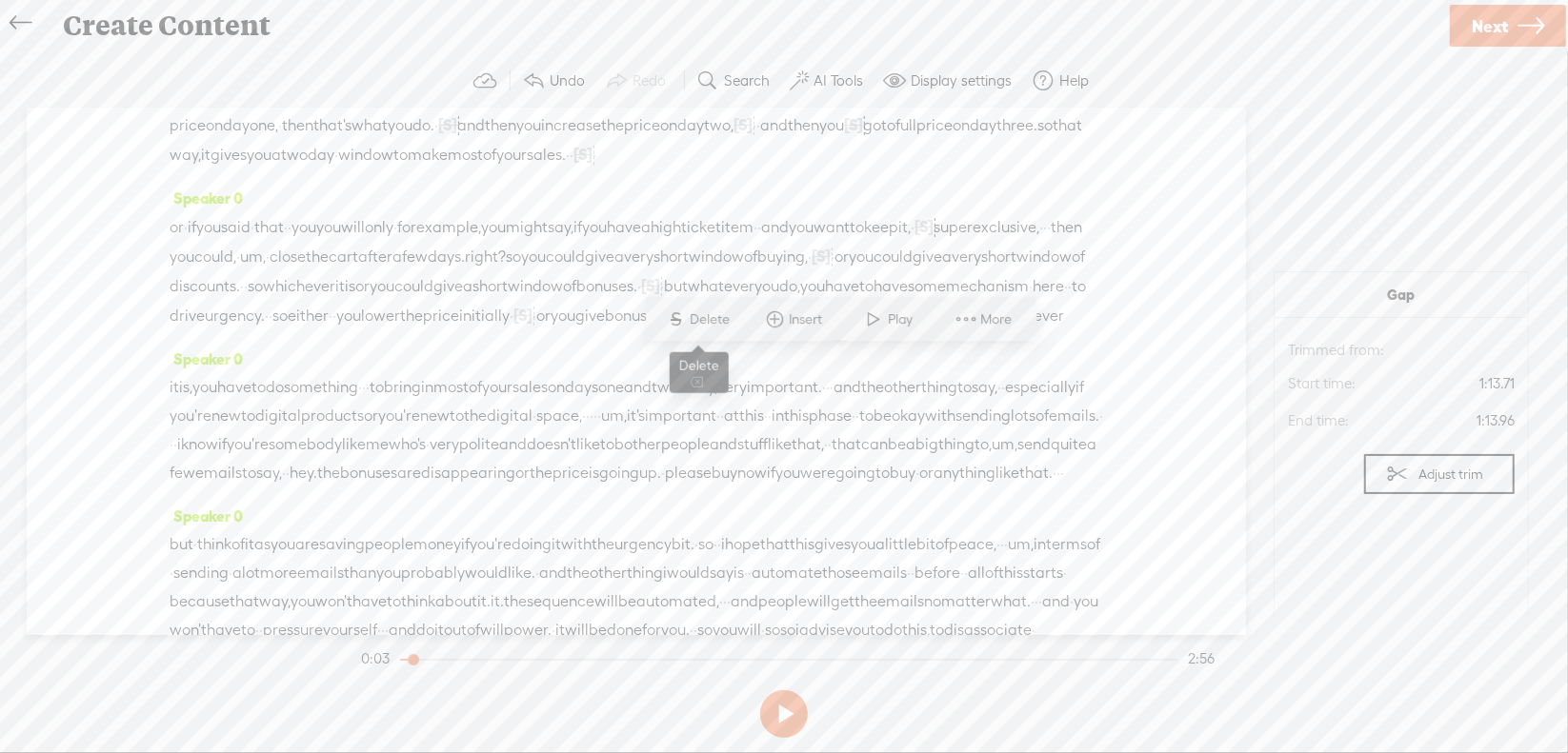
click at [709, 329] on span "S Delete" at bounding box center [698, 320] width 95 height 35
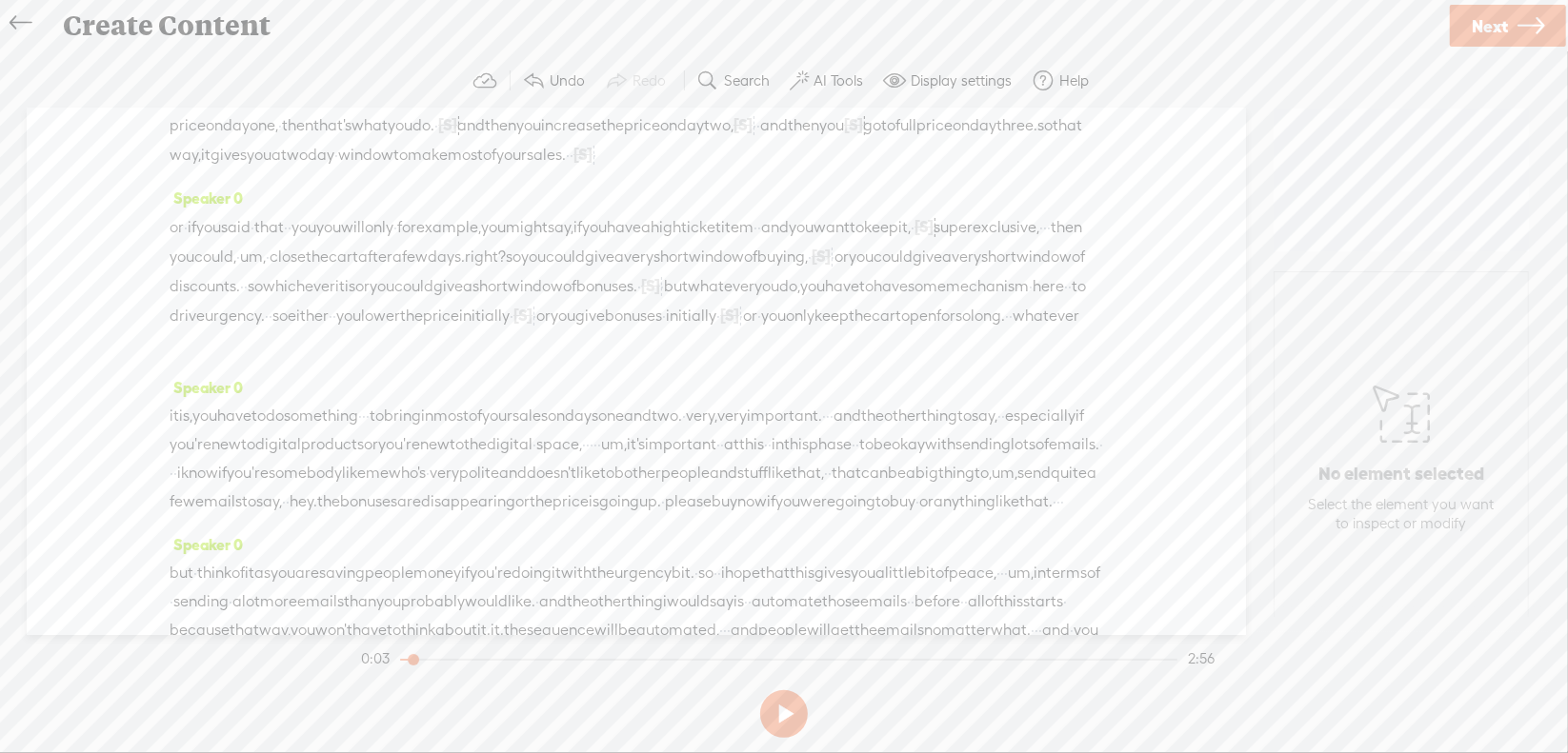
click at [366, 431] on span "·" at bounding box center [364, 416] width 4 height 29
click at [287, 414] on span "Delete" at bounding box center [297, 420] width 45 height 19
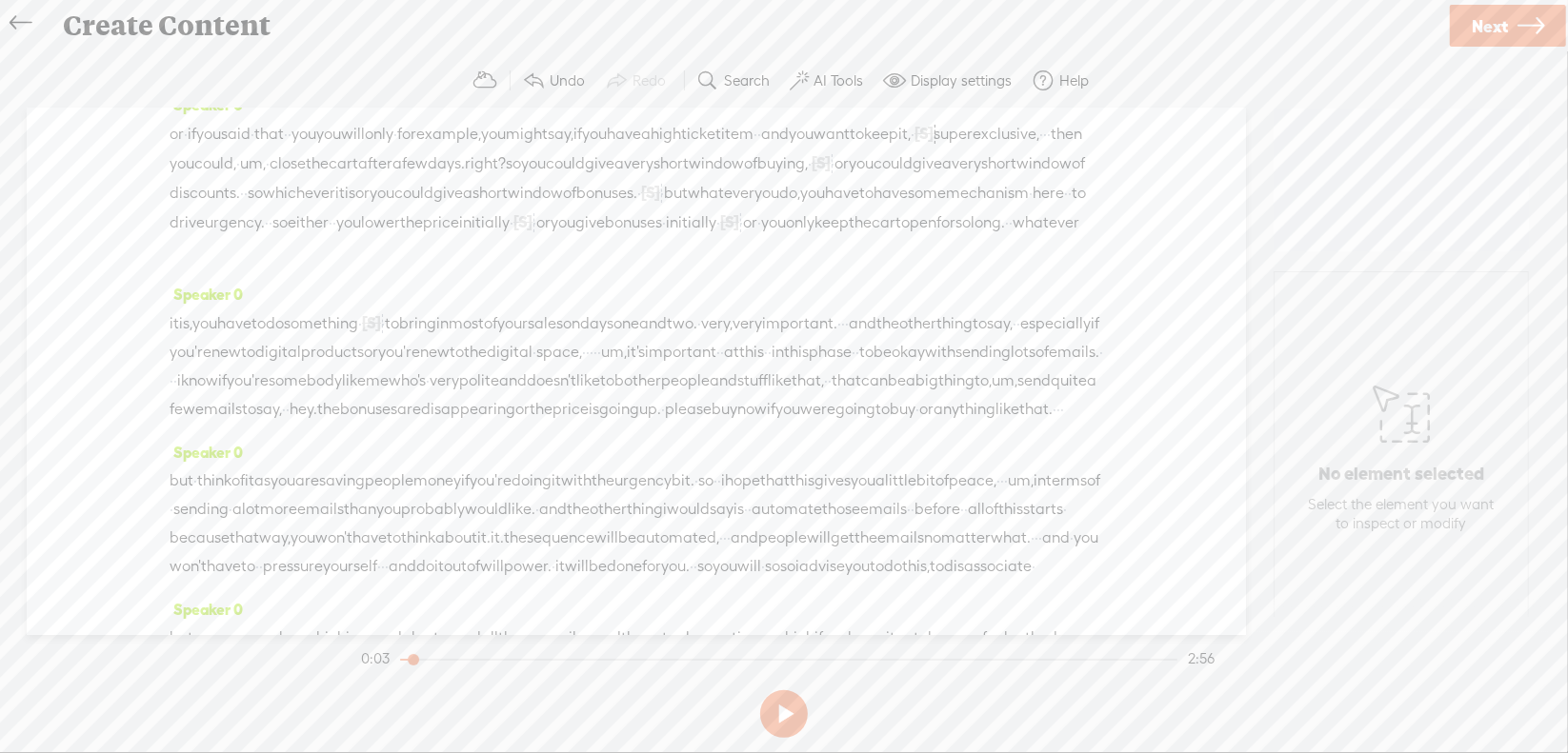
scroll to position [191, 0]
click at [845, 336] on span "·" at bounding box center [843, 322] width 4 height 29
click at [904, 326] on span "Delete" at bounding box center [907, 325] width 45 height 19
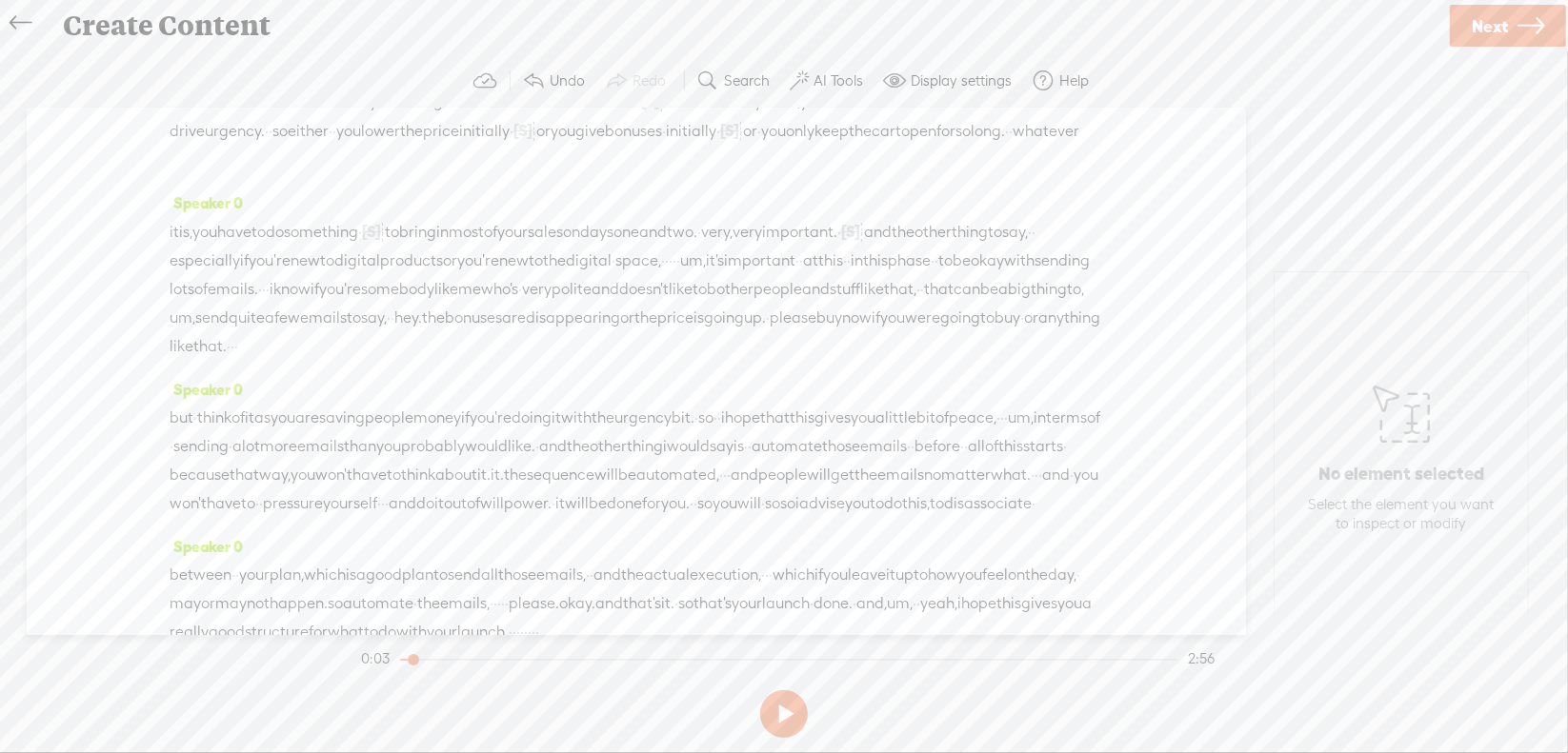
scroll to position [286, 0]
click at [673, 270] on span "·" at bounding box center [671, 255] width 4 height 29
click at [892, 255] on span "Delete" at bounding box center [885, 258] width 45 height 19
click at [721, 271] on span "um," at bounding box center [708, 256] width 26 height 29
click at [934, 264] on span "Delete" at bounding box center [943, 258] width 45 height 19
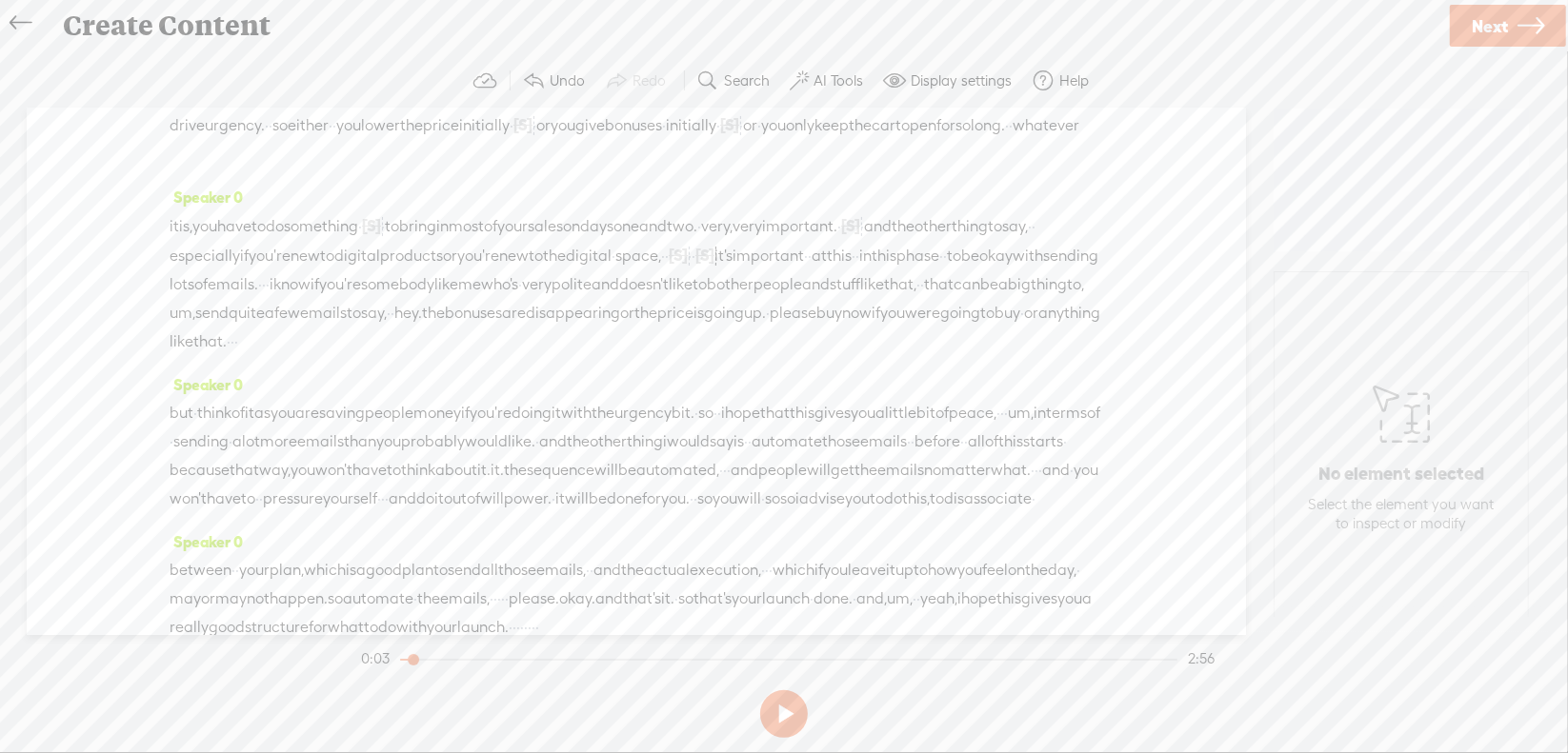
drag, startPoint x: 297, startPoint y: 330, endPoint x: 344, endPoint y: 326, distance: 47.2
click at [344, 326] on div "it is, you have to do something · [S] · · to bring in most of your sales on day…" at bounding box center [636, 283] width 934 height 145
click at [216, 293] on span "Delete" at bounding box center [202, 287] width 45 height 19
click at [241, 299] on span "·" at bounding box center [239, 285] width 4 height 29
click at [651, 294] on span "Delete" at bounding box center [648, 287] width 45 height 19
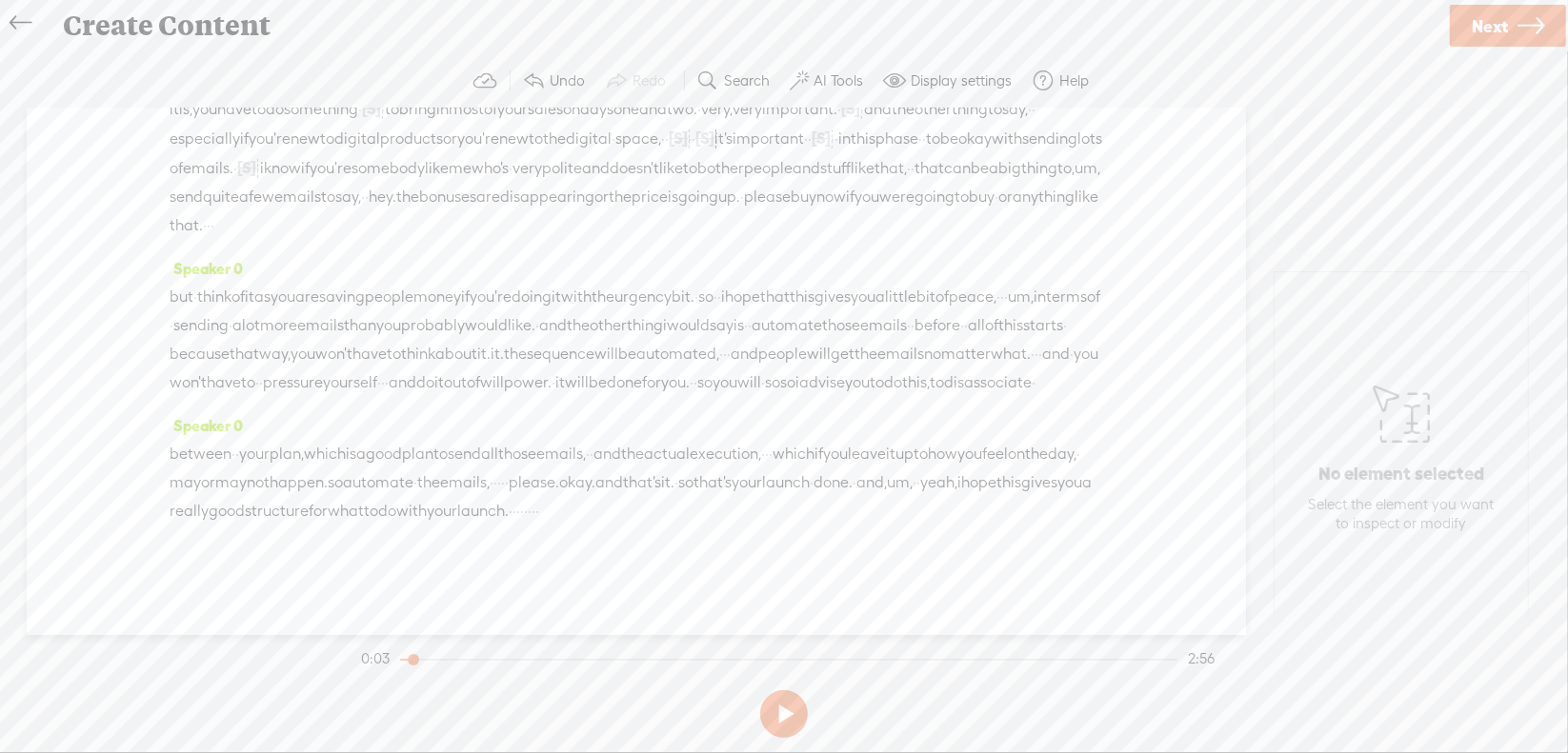
scroll to position [476, 0]
click at [1075, 173] on span "um," at bounding box center [1087, 169] width 26 height 29
click at [806, 124] on span "Delete" at bounding box center [820, 125] width 45 height 19
click at [210, 226] on span "·" at bounding box center [208, 225] width 4 height 29
click at [256, 193] on span "S Delete" at bounding box center [246, 182] width 95 height 35
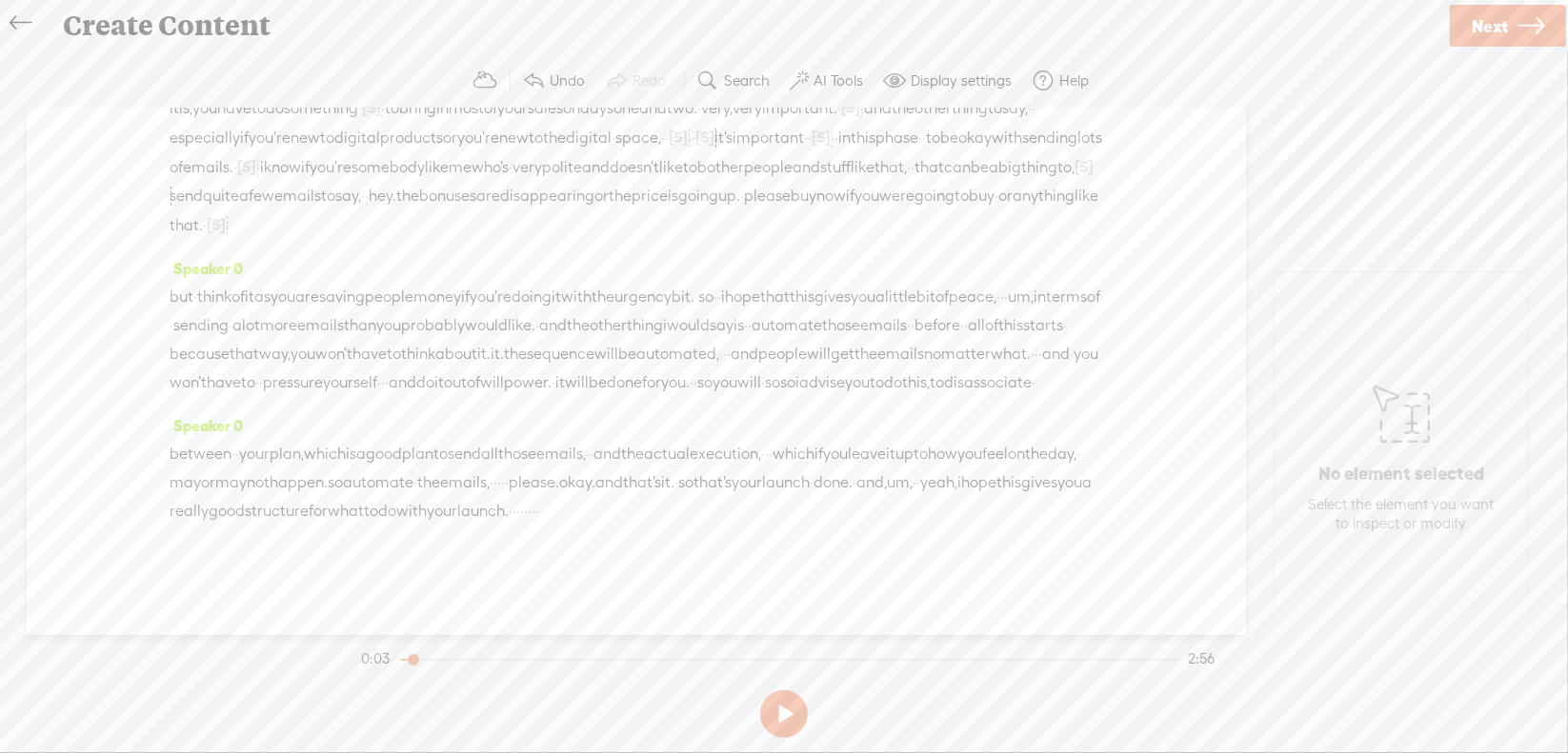
scroll to position [566, 0]
click at [1000, 283] on span "·" at bounding box center [1002, 297] width 4 height 29
click at [219, 192] on span "Delete" at bounding box center [211, 194] width 45 height 19
click at [1023, 283] on span "um," at bounding box center [1035, 297] width 26 height 29
click at [264, 194] on span "Delete" at bounding box center [258, 194] width 45 height 19
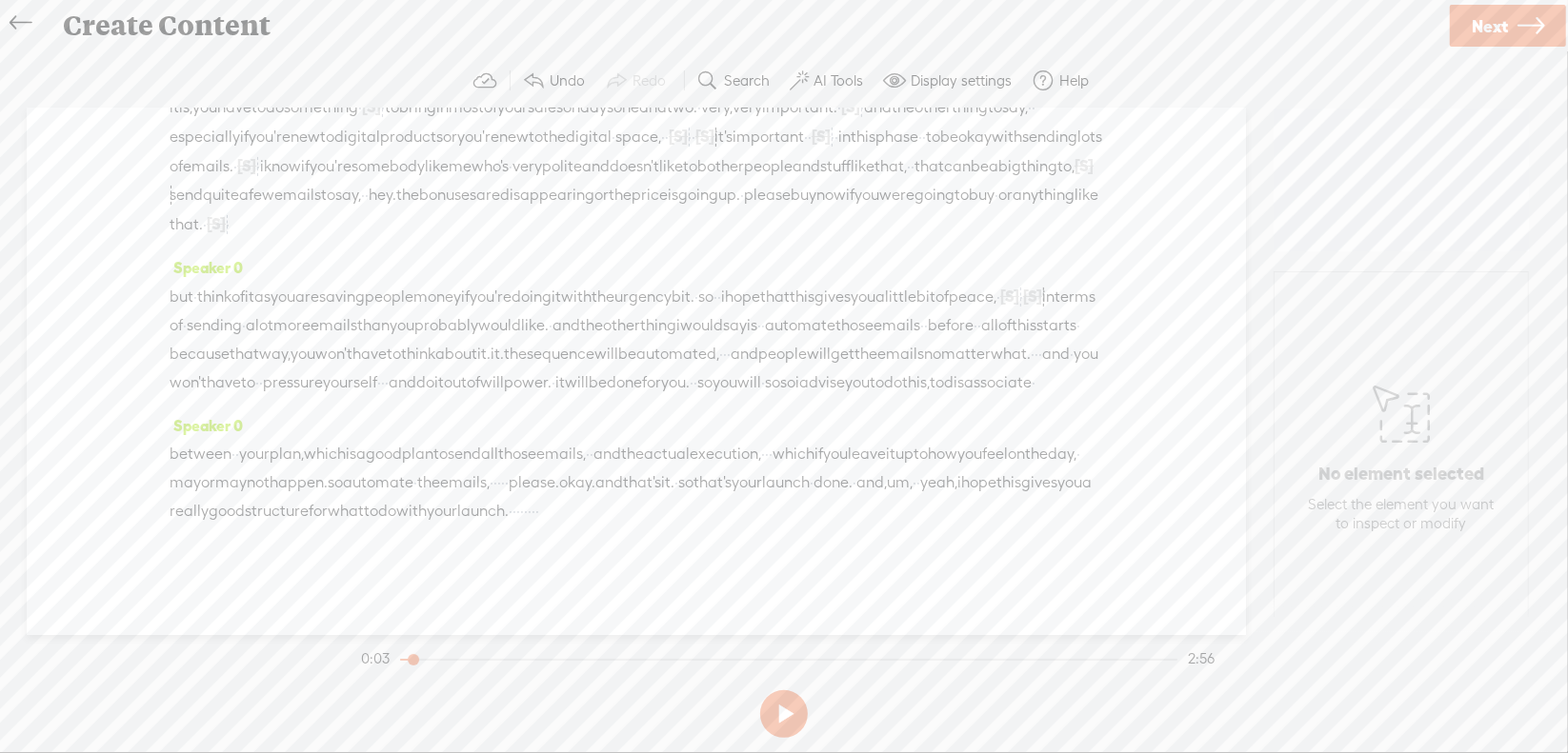
click at [723, 340] on span "·" at bounding box center [725, 354] width 4 height 29
click at [395, 255] on span "Delete" at bounding box center [392, 250] width 45 height 19
click at [1050, 340] on span "·" at bounding box center [1052, 354] width 4 height 29
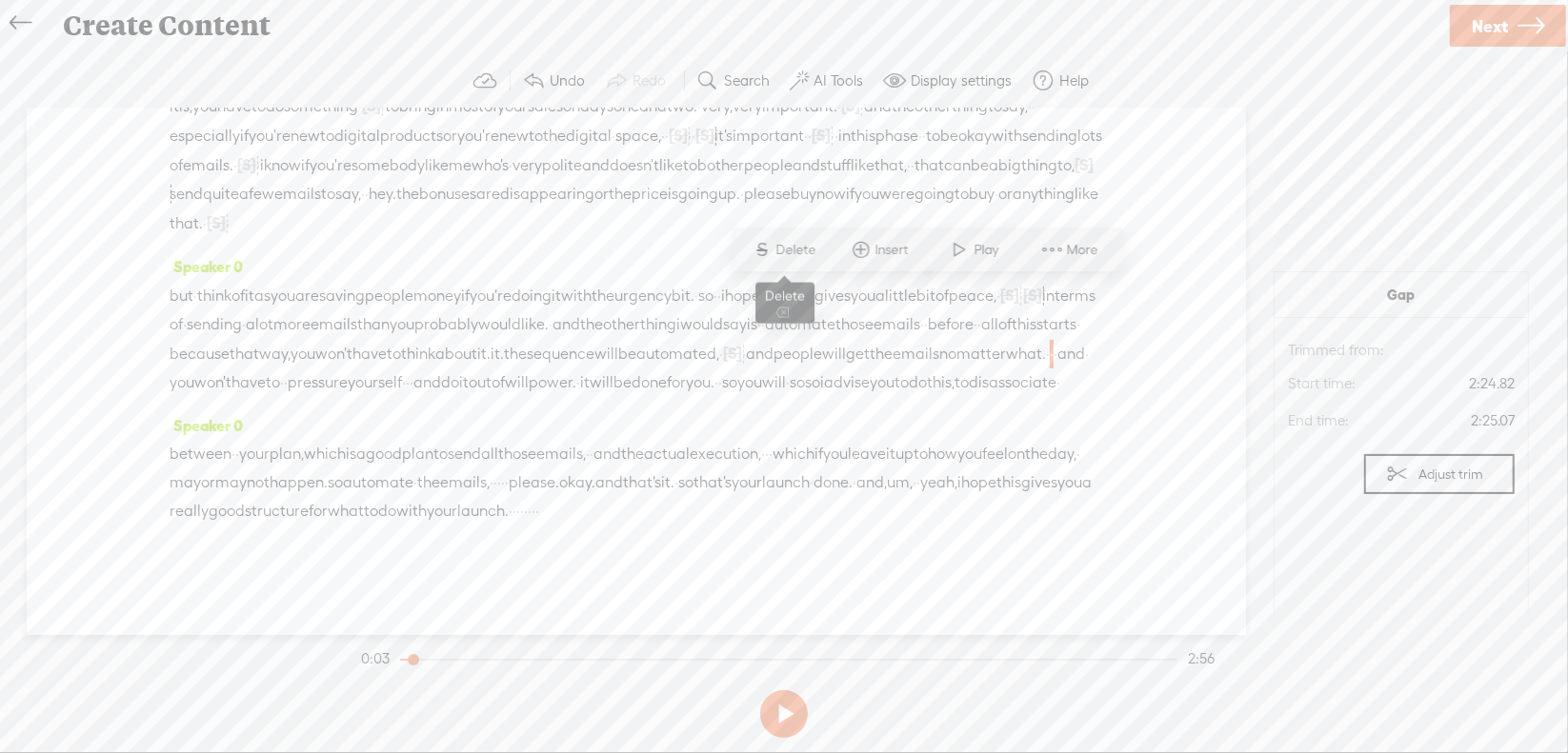
click at [769, 248] on span "S" at bounding box center [762, 249] width 29 height 35
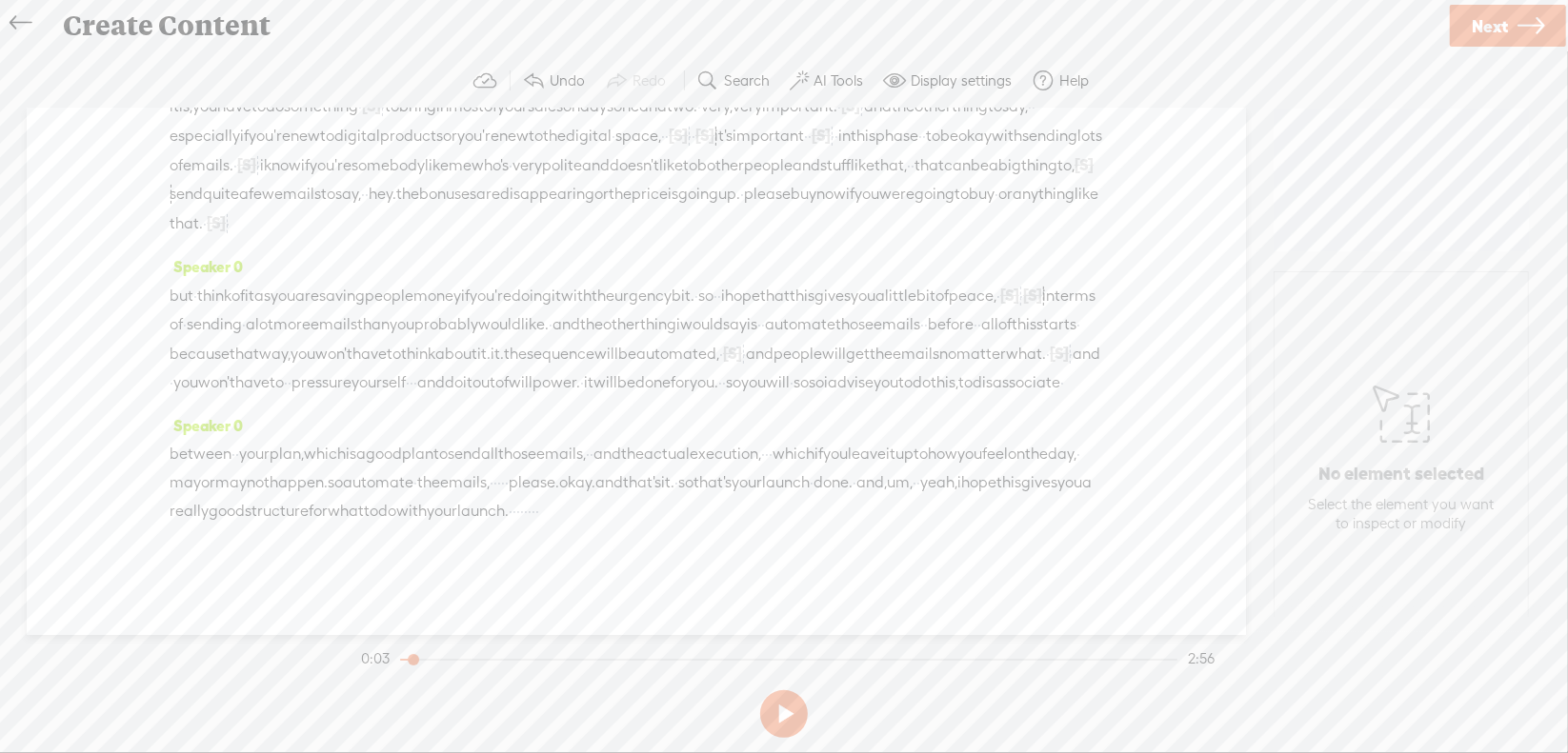
click at [410, 368] on span "·" at bounding box center [412, 383] width 4 height 29
click at [260, 282] on span "Delete" at bounding box center [270, 278] width 45 height 19
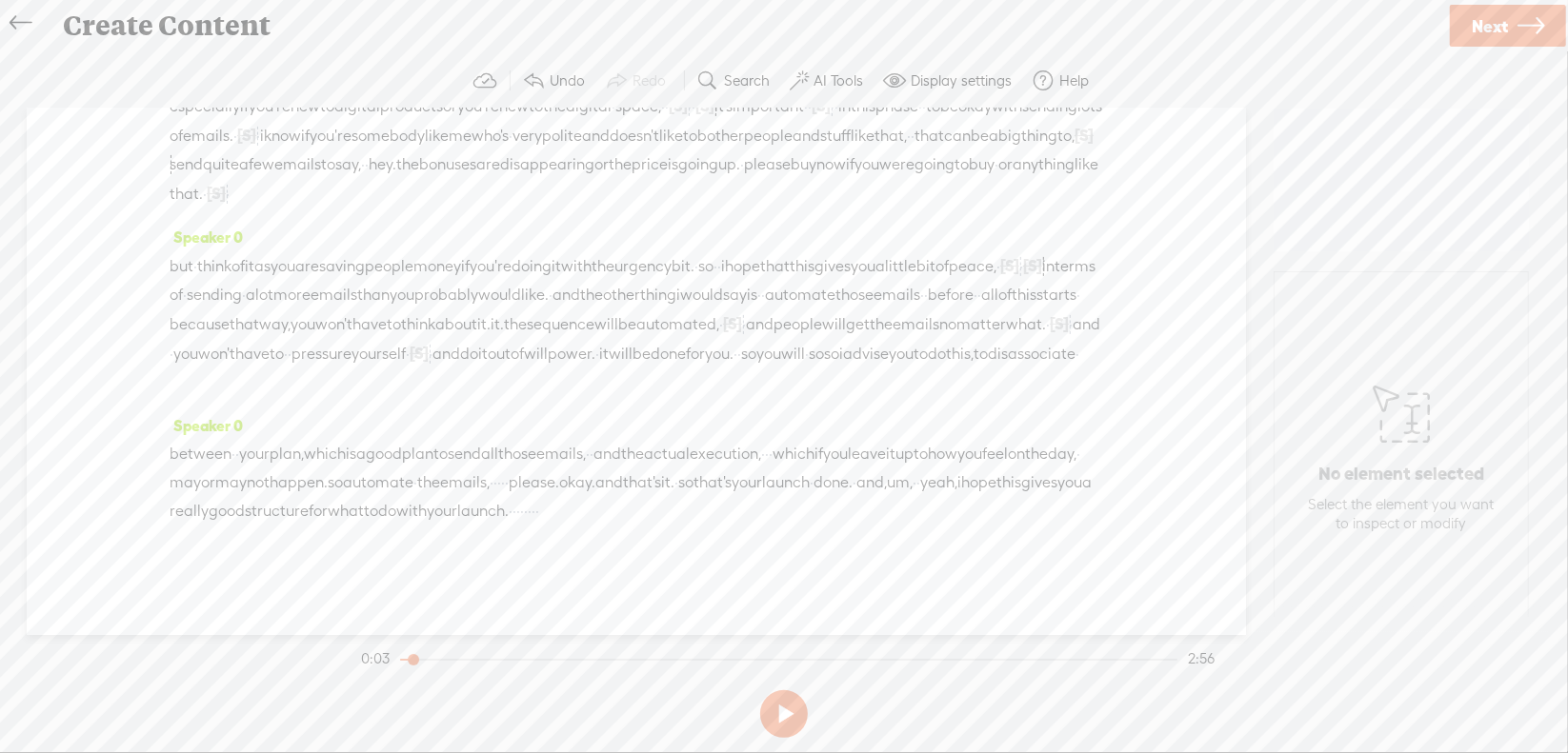
click at [840, 340] on span "so" at bounding box center [832, 354] width 15 height 29
click at [827, 290] on span "S Delete" at bounding box center [831, 278] width 95 height 35
drag, startPoint x: 856, startPoint y: 325, endPoint x: 903, endPoint y: 326, distance: 47.0
click at [903, 326] on div "but · think of it as you are saving people money if you're doing it with the ur…" at bounding box center [636, 324] width 934 height 146
click at [765, 280] on span "Delete" at bounding box center [784, 278] width 45 height 19
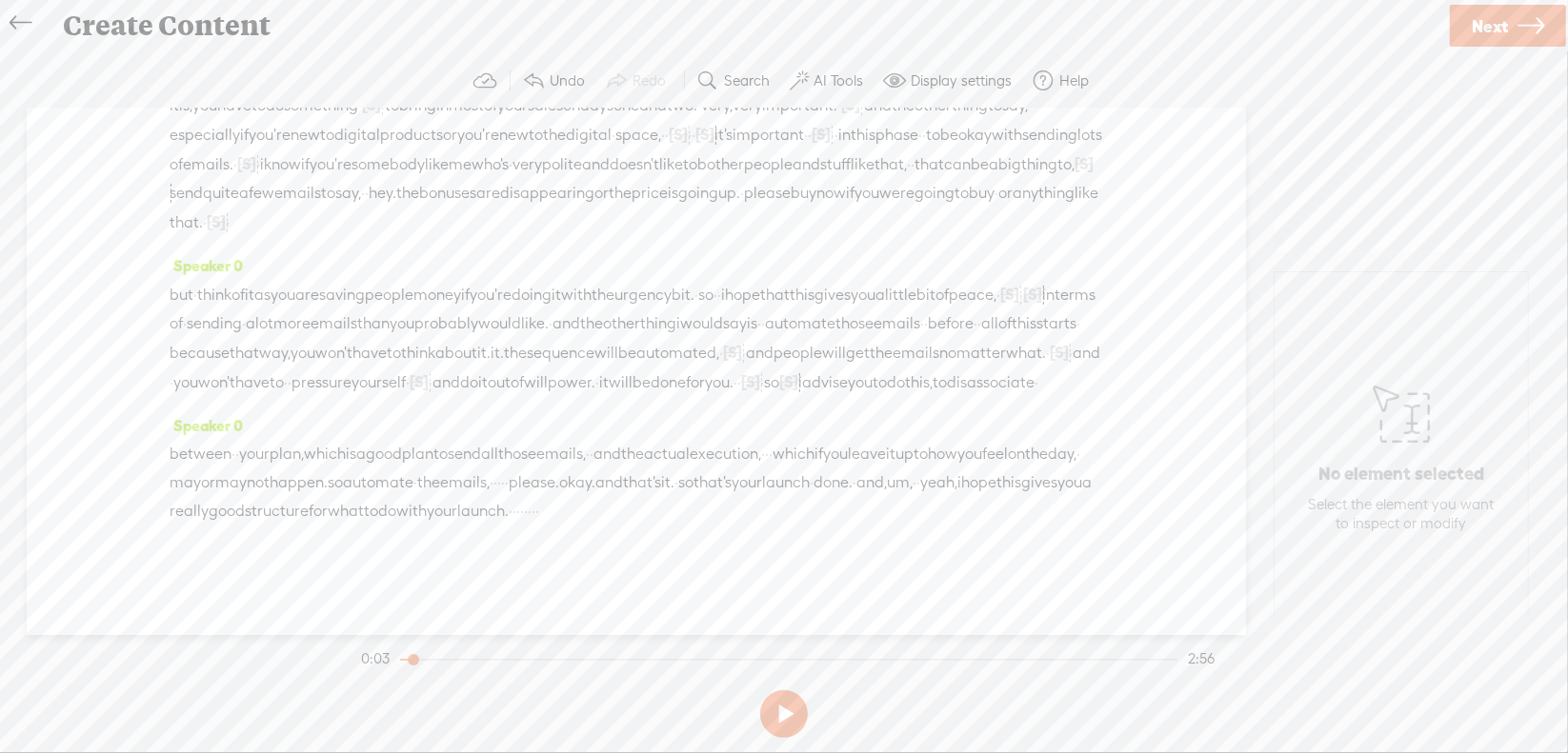
click at [769, 440] on span "·" at bounding box center [767, 455] width 4 height 29
click at [803, 381] on span "Delete" at bounding box center [795, 379] width 45 height 19
click at [501, 468] on span "·" at bounding box center [499, 482] width 4 height 29
click at [781, 406] on span "Delete" at bounding box center [768, 408] width 45 height 19
drag, startPoint x: 1012, startPoint y: 452, endPoint x: 233, endPoint y: 486, distance: 779.7
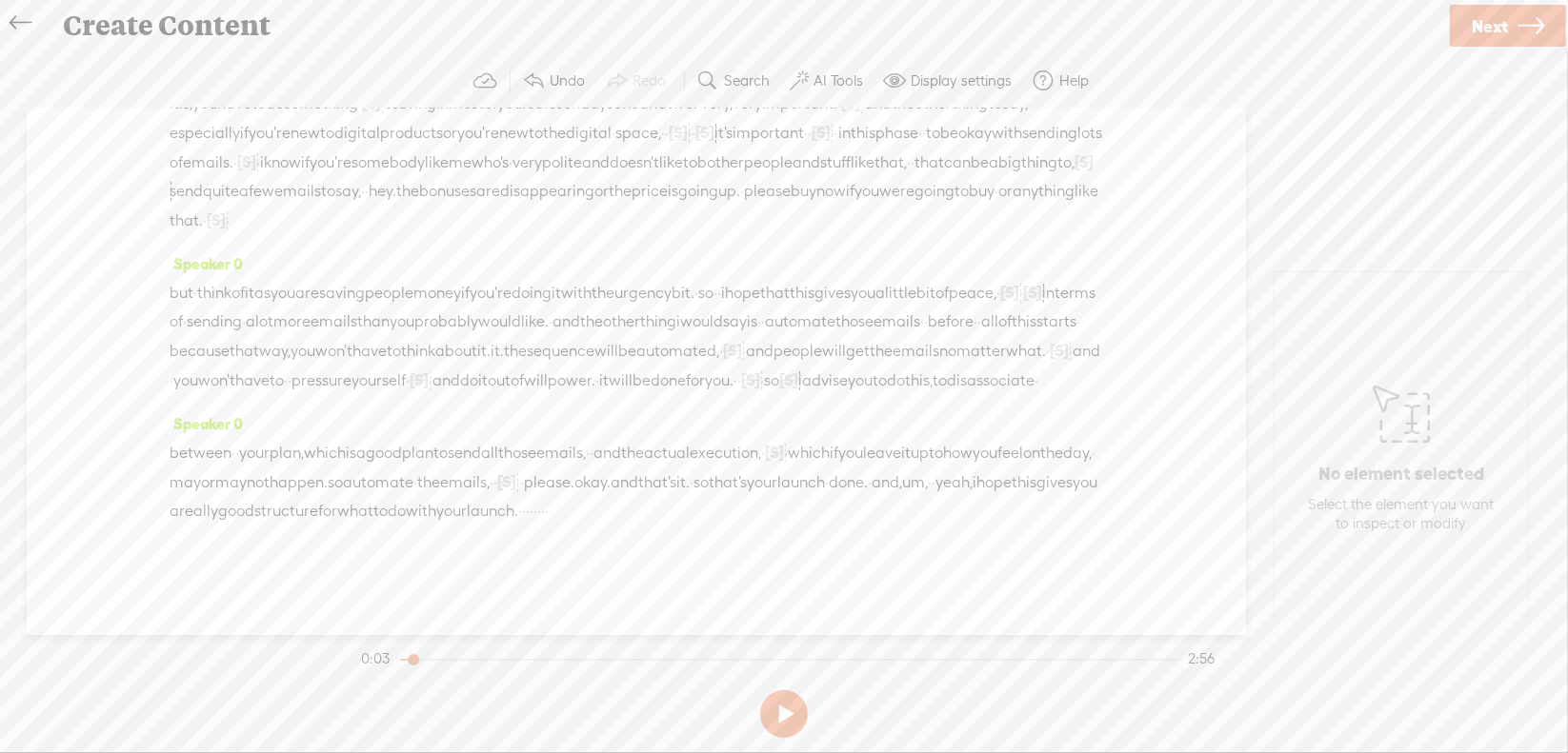
click at [233, 486] on div "between · · your plan, which is a good plan to send all those emails, · · and t…" at bounding box center [636, 482] width 934 height 87
click at [89, 434] on span "Delete" at bounding box center [95, 436] width 45 height 19
click at [806, 488] on span "um," at bounding box center [819, 482] width 26 height 29
click at [287, 434] on span "Delete" at bounding box center [301, 436] width 45 height 19
drag, startPoint x: 446, startPoint y: 480, endPoint x: 501, endPoint y: 480, distance: 55.0
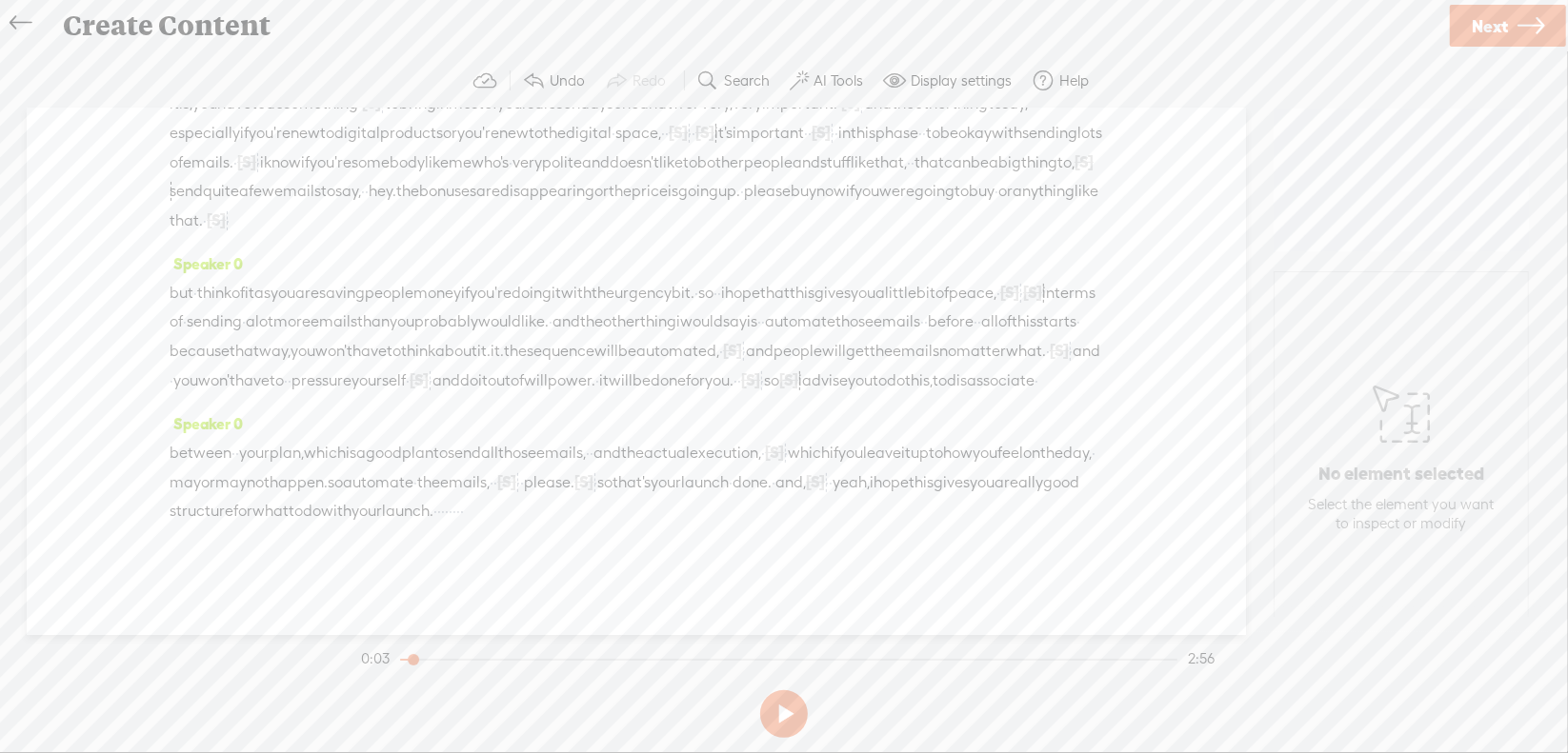
click at [501, 480] on div "between · · your plan, which is a good plan to send all those emails, · · and t…" at bounding box center [636, 482] width 934 height 87
click at [351, 448] on span "S Delete" at bounding box center [340, 436] width 95 height 35
click at [1072, 489] on div "between · · your plan, which is a good plan to send all those emails, · · and t…" at bounding box center [636, 482] width 934 height 87
click at [953, 441] on span "Delete" at bounding box center [948, 436] width 45 height 19
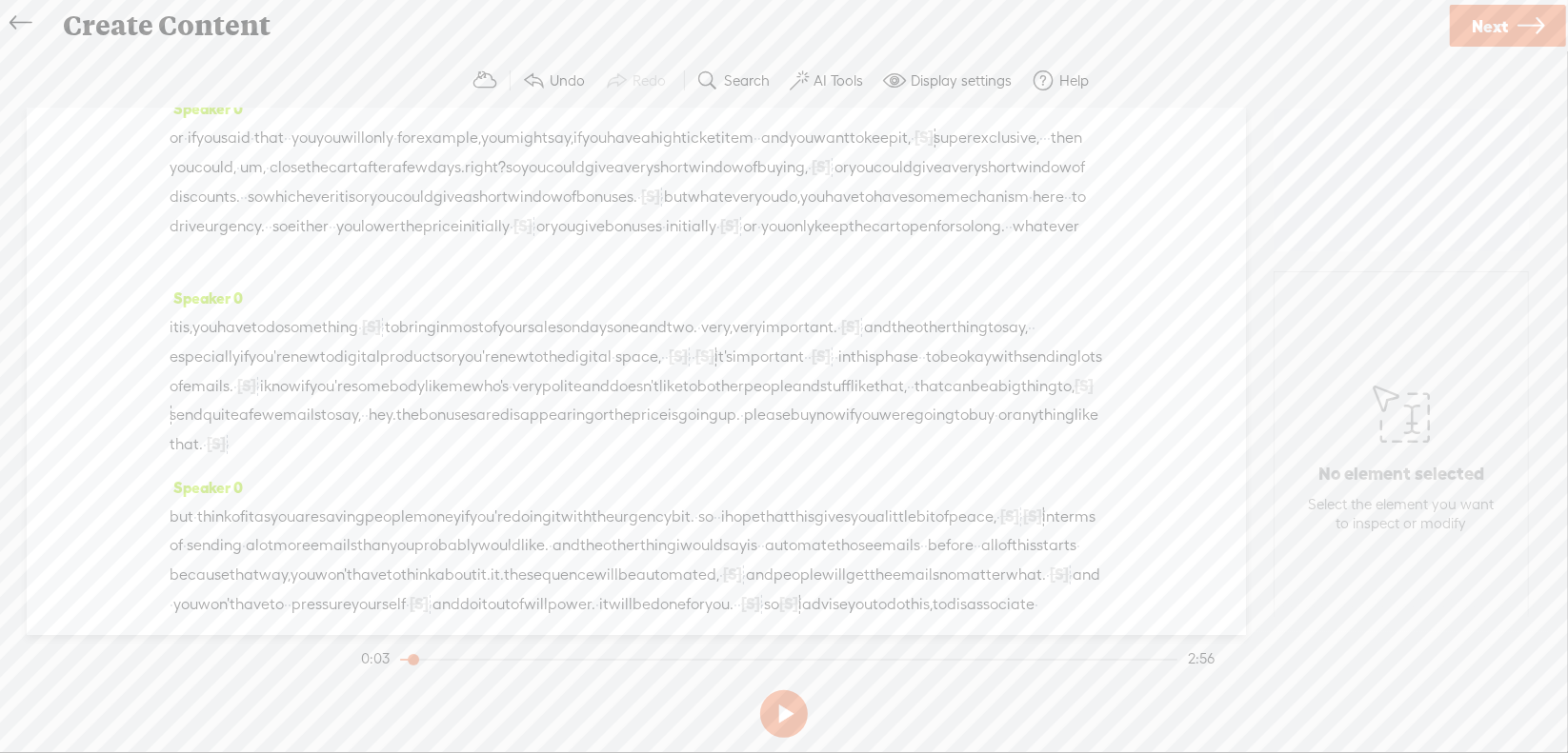
scroll to position [0, 0]
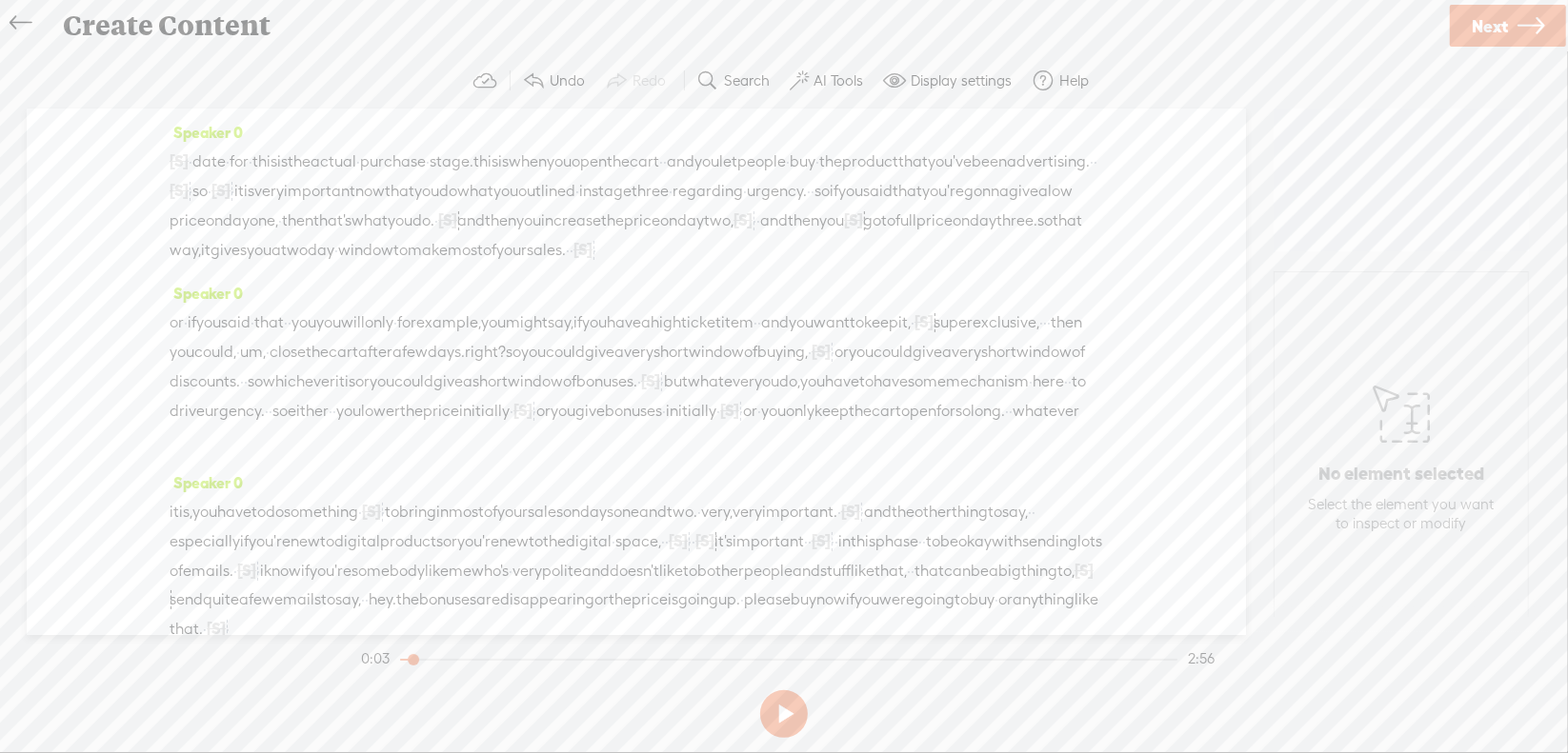
click at [193, 153] on span "·" at bounding box center [191, 162] width 4 height 29
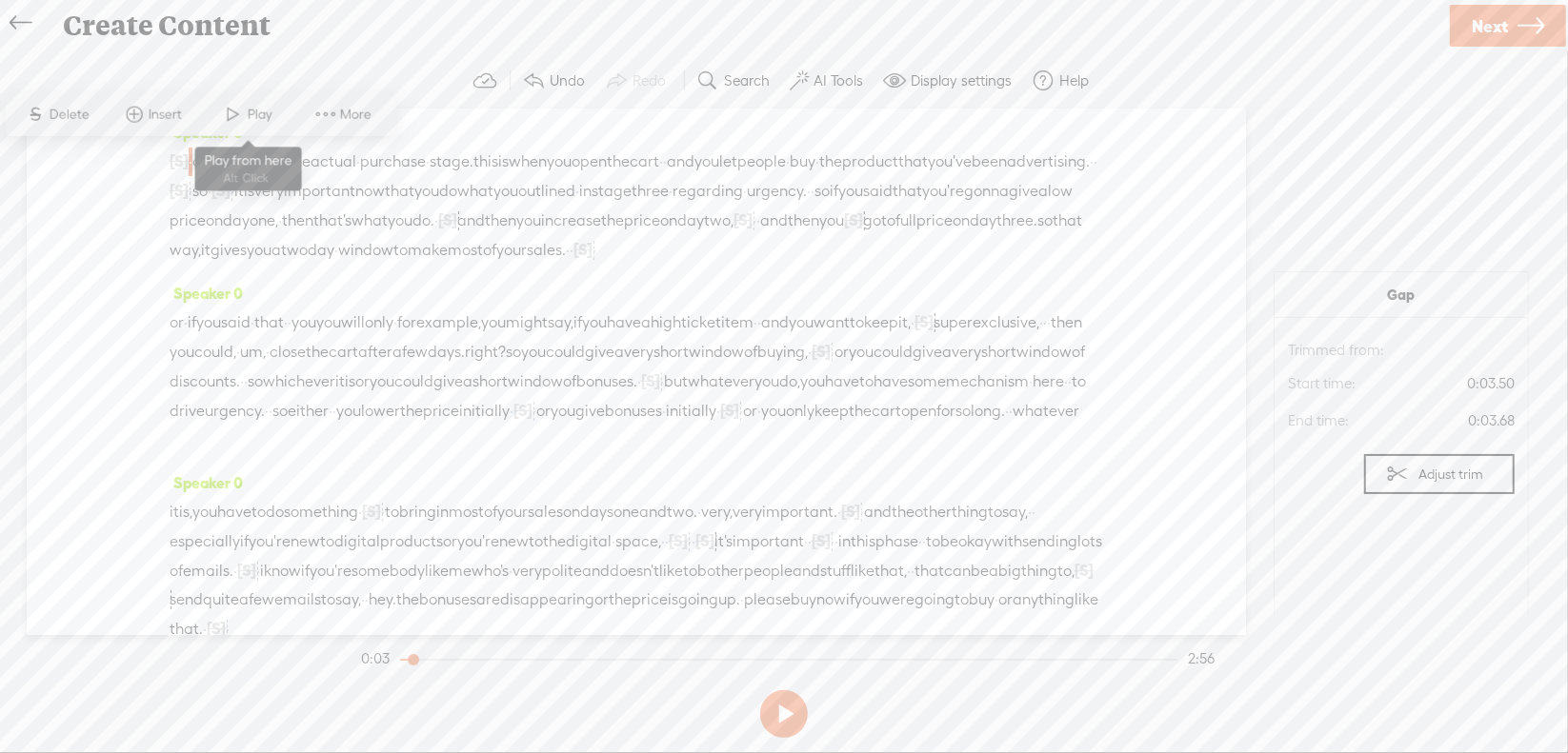
click at [242, 108] on span at bounding box center [233, 114] width 29 height 35
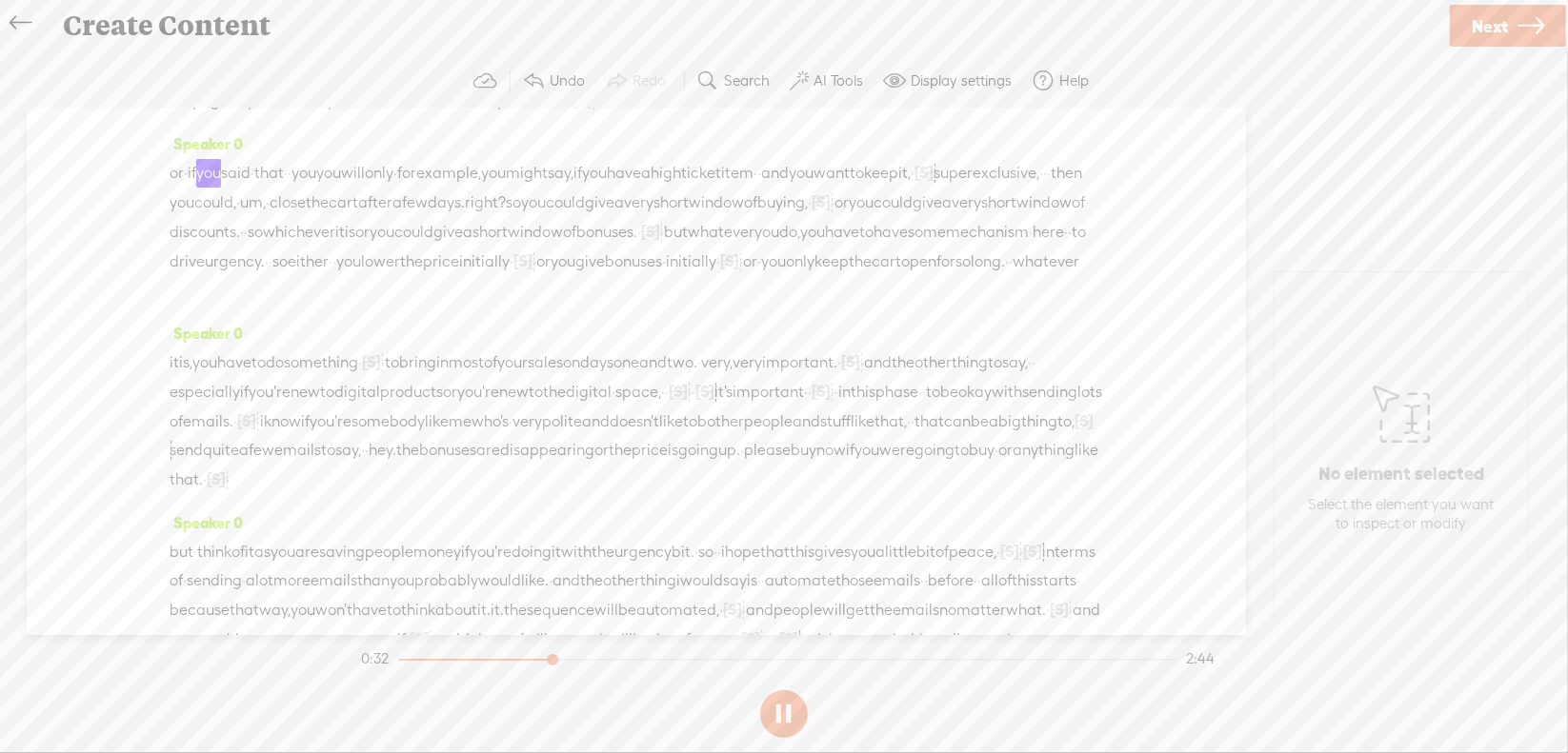
scroll to position [191, 0]
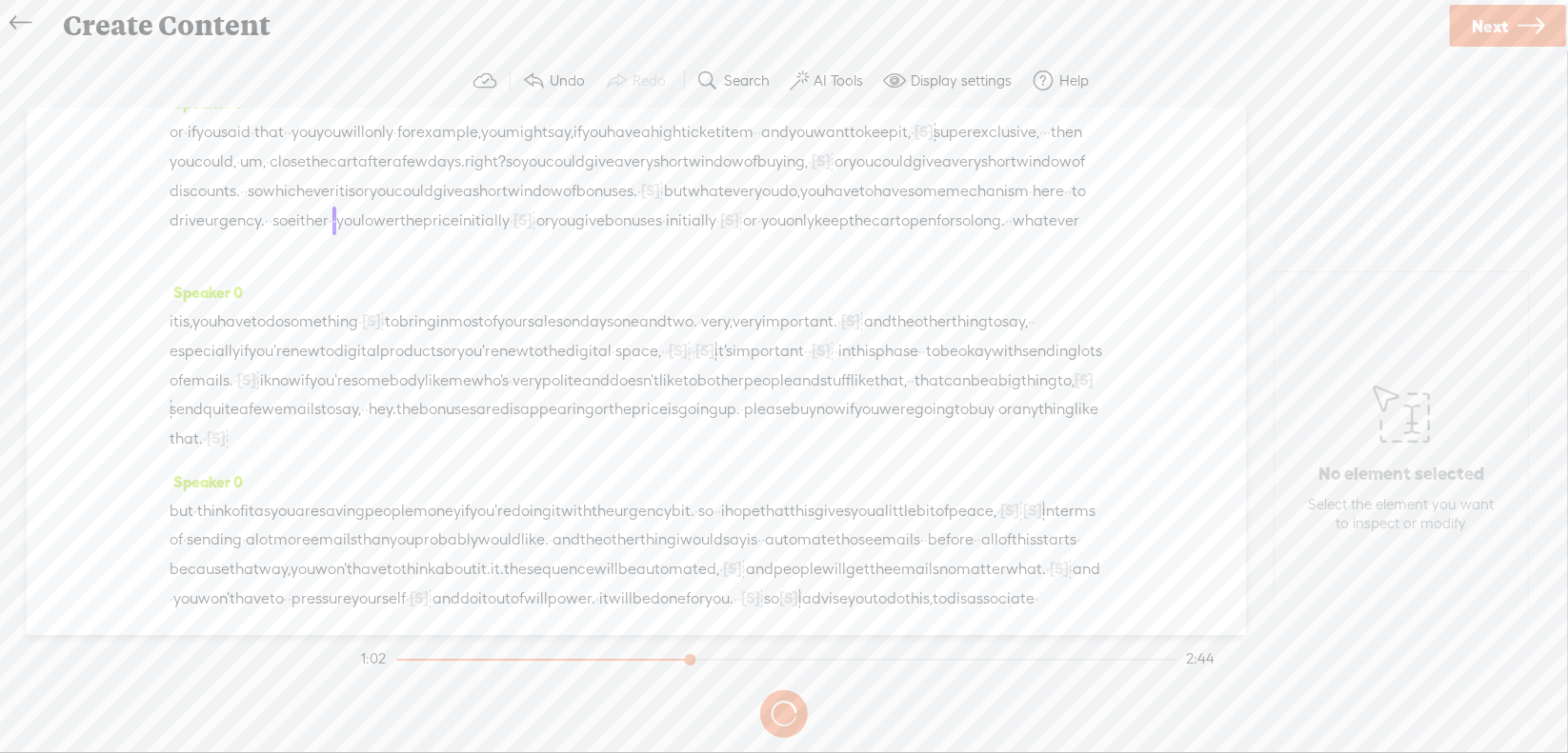
click at [0, 0] on button at bounding box center [0, 0] width 0 height 0
drag, startPoint x: 853, startPoint y: 217, endPoint x: 980, endPoint y: 210, distance: 127.2
click at [980, 210] on div "or · if you said · that · · you you will only · for example, you might say, if …" at bounding box center [636, 190] width 934 height 147
click at [844, 162] on span "Delete" at bounding box center [847, 168] width 45 height 19
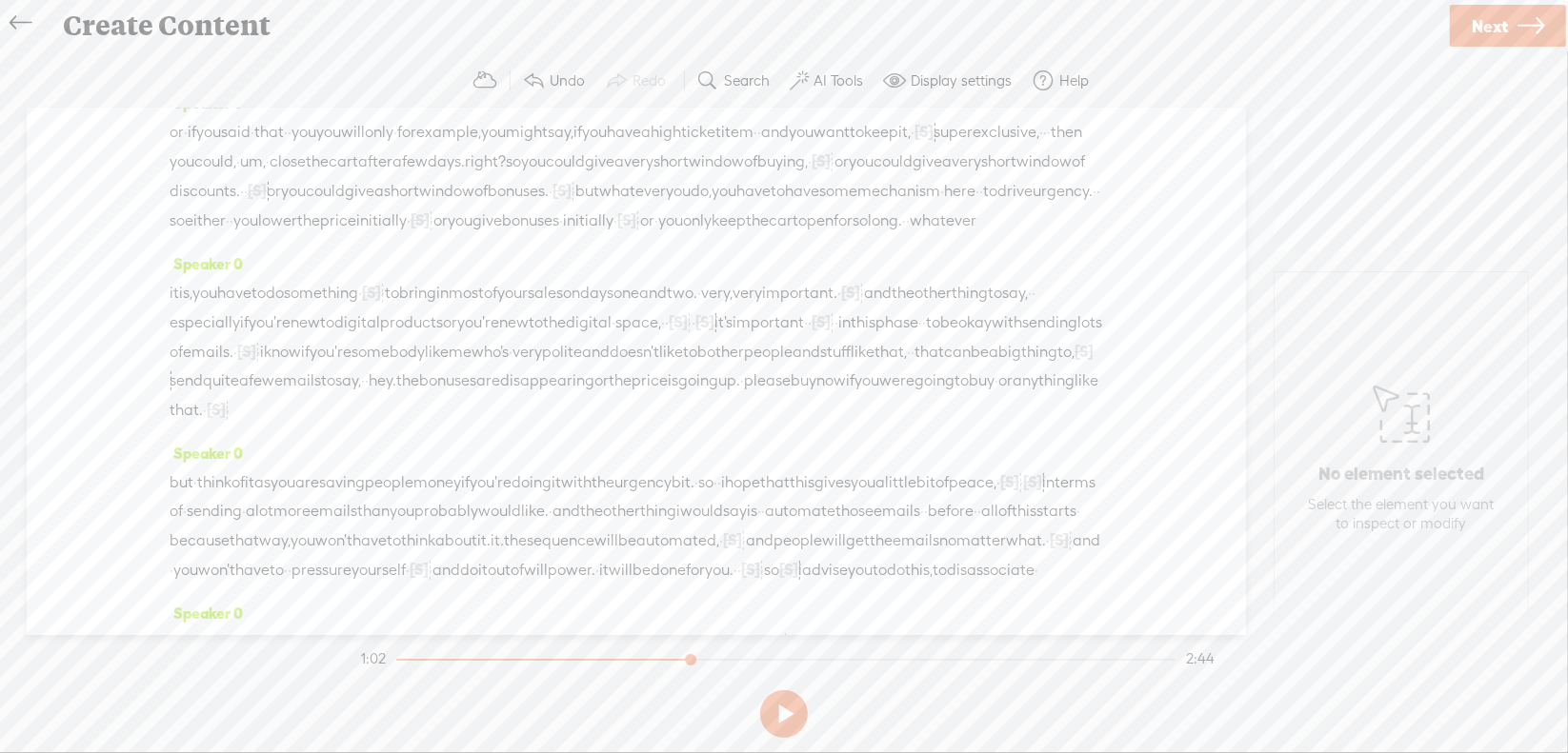
click at [835, 176] on span "or" at bounding box center [842, 162] width 14 height 29
click at [476, 176] on span at bounding box center [480, 168] width 29 height 35
click at [775, 708] on button at bounding box center [784, 715] width 48 height 48
click at [248, 205] on span "·" at bounding box center [246, 192] width 4 height 29
click at [720, 175] on span "Delete" at bounding box center [716, 168] width 45 height 19
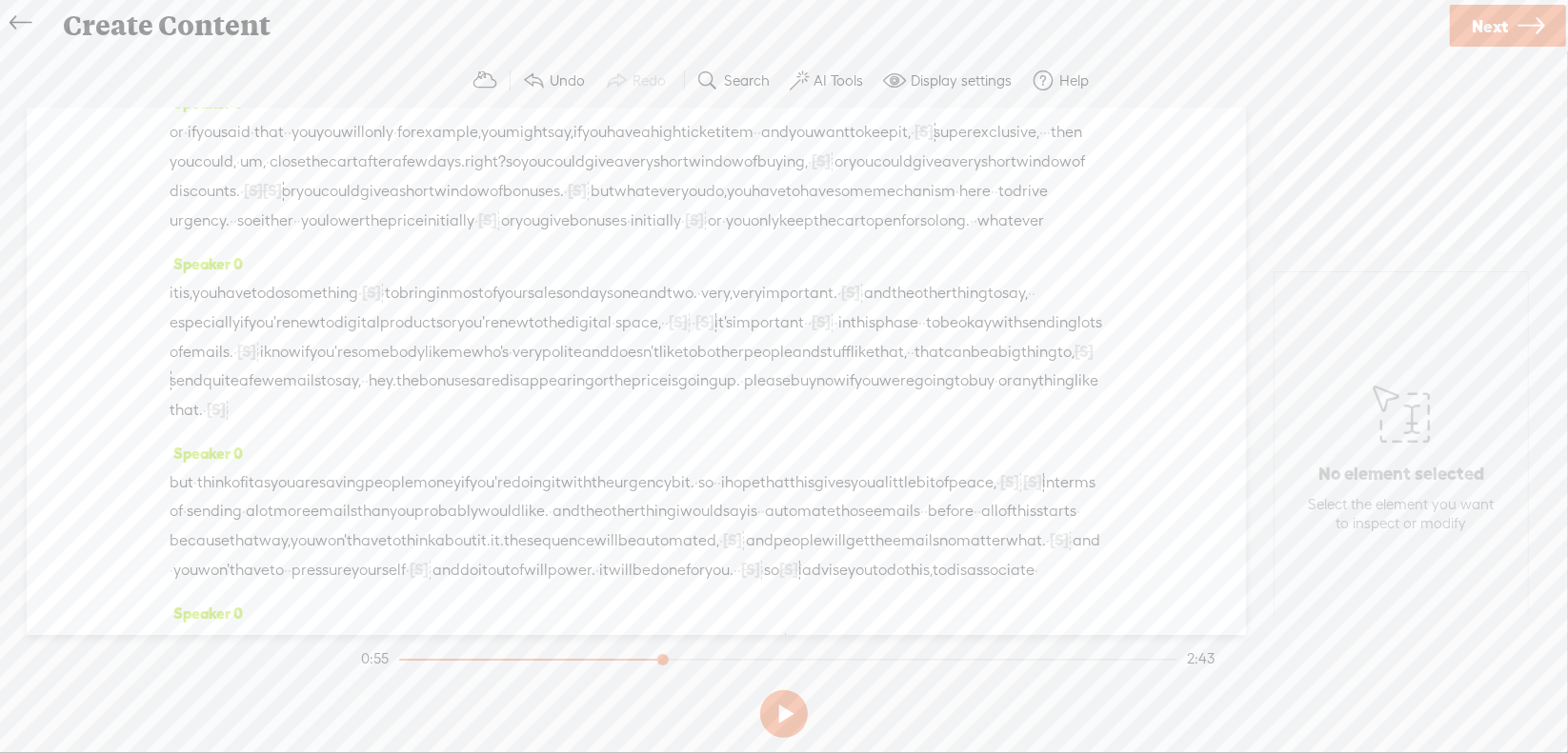
click at [835, 176] on span "or" at bounding box center [842, 162] width 14 height 29
click at [465, 173] on span at bounding box center [480, 168] width 29 height 35
click at [783, 716] on button at bounding box center [784, 715] width 48 height 48
drag, startPoint x: 433, startPoint y: 218, endPoint x: 835, endPoint y: 220, distance: 402.0
click at [835, 220] on div "or · if you said · that · · you you will only · for example, you might say, if …" at bounding box center [636, 176] width 934 height 118
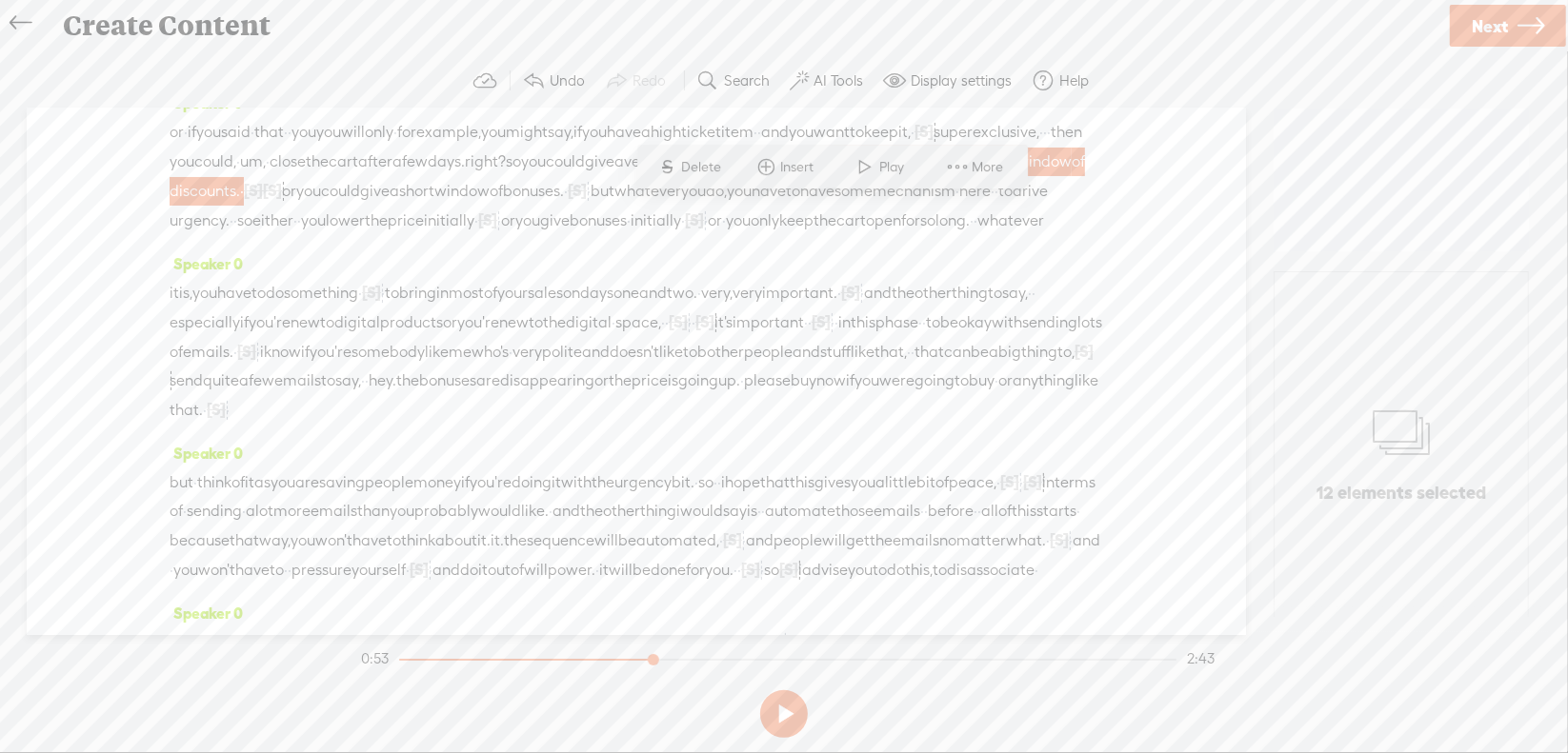
click at [709, 171] on span "Delete" at bounding box center [704, 168] width 45 height 19
click at [624, 176] on span "very" at bounding box center [638, 162] width 30 height 29
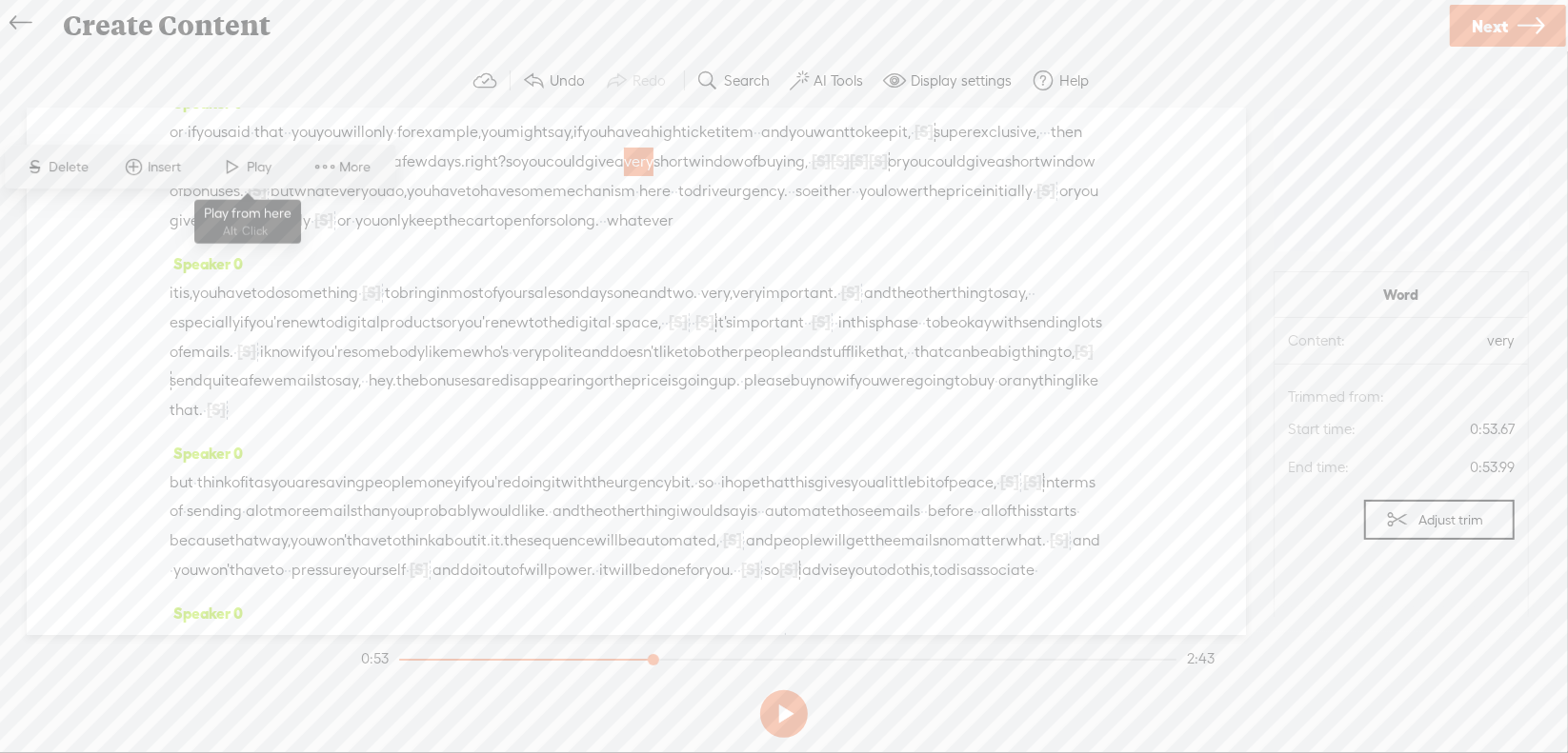
click at [267, 173] on span "Play" at bounding box center [262, 168] width 30 height 19
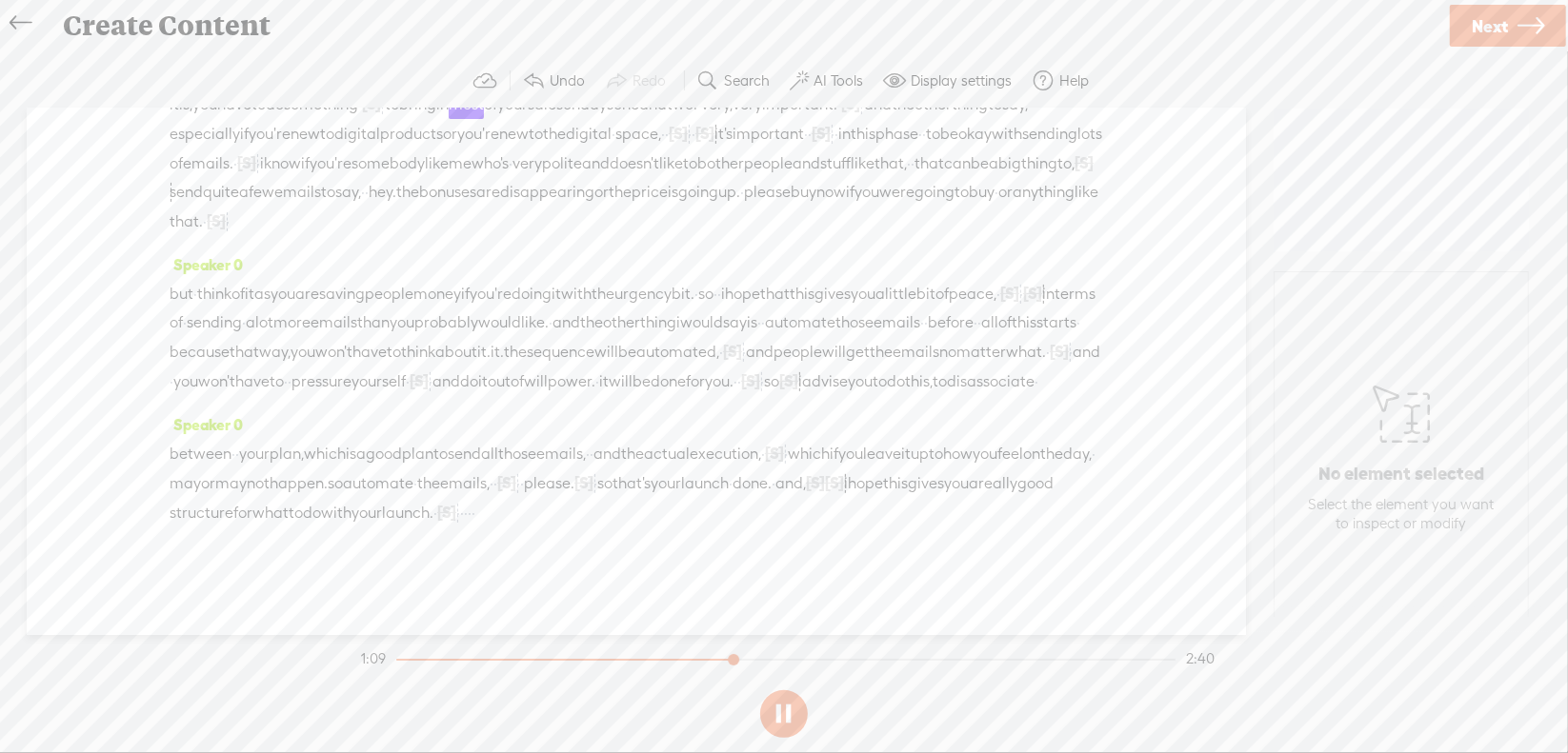
scroll to position [381, 0]
click at [786, 705] on button at bounding box center [784, 715] width 48 height 48
drag, startPoint x: 288, startPoint y: 206, endPoint x: 442, endPoint y: 202, distance: 154.1
click at [442, 202] on div "it is, you have to do something · [S] · · to bring in most of your sales on day…" at bounding box center [636, 160] width 934 height 147
click at [500, 204] on span "disappearing" at bounding box center [547, 191] width 94 height 29
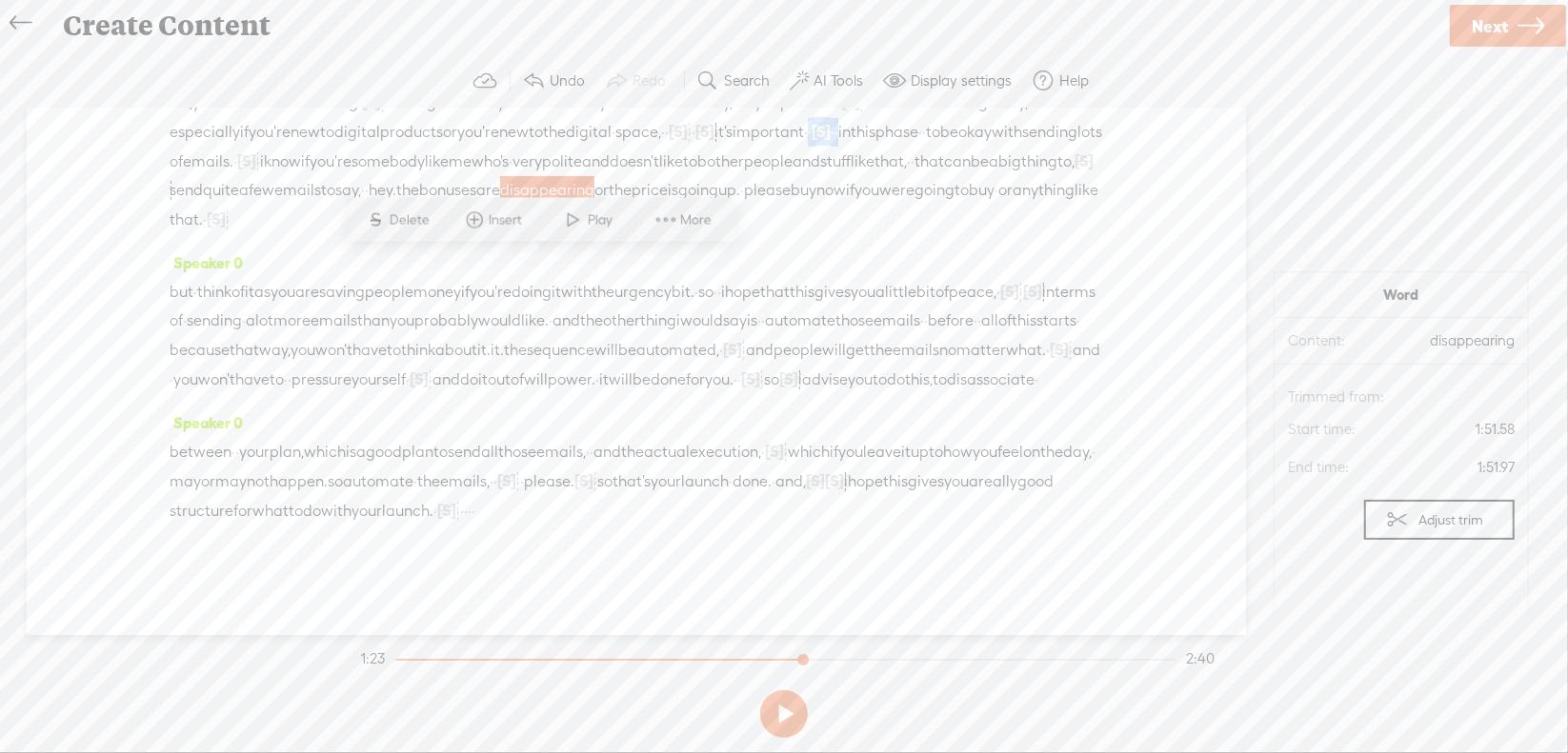
drag, startPoint x: 283, startPoint y: 204, endPoint x: 334, endPoint y: 207, distance: 51.1
click at [334, 207] on div "it is, you have to do something · [S] · · to bring in most of your sales on day…" at bounding box center [636, 160] width 934 height 147
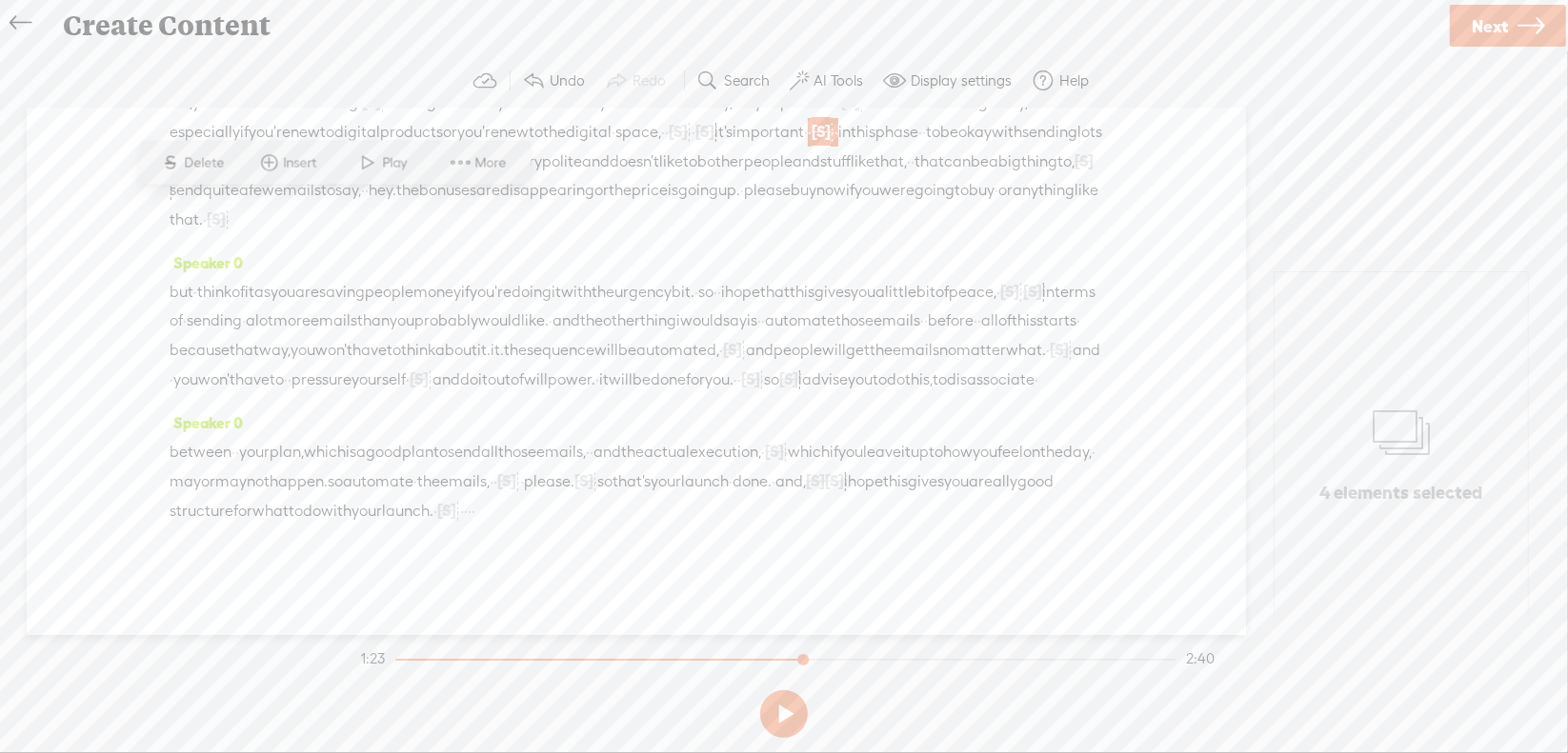
click at [214, 169] on span "Delete" at bounding box center [207, 163] width 45 height 19
drag, startPoint x: 1033, startPoint y: 176, endPoint x: 1067, endPoint y: 177, distance: 34.0
click at [1067, 177] on div "it is, you have to do something · [S] · · to bring in most of your sales on day…" at bounding box center [636, 160] width 934 height 147
click at [955, 147] on span "S Delete" at bounding box center [925, 134] width 95 height 35
click at [543, 147] on span "to" at bounding box center [535, 132] width 14 height 29
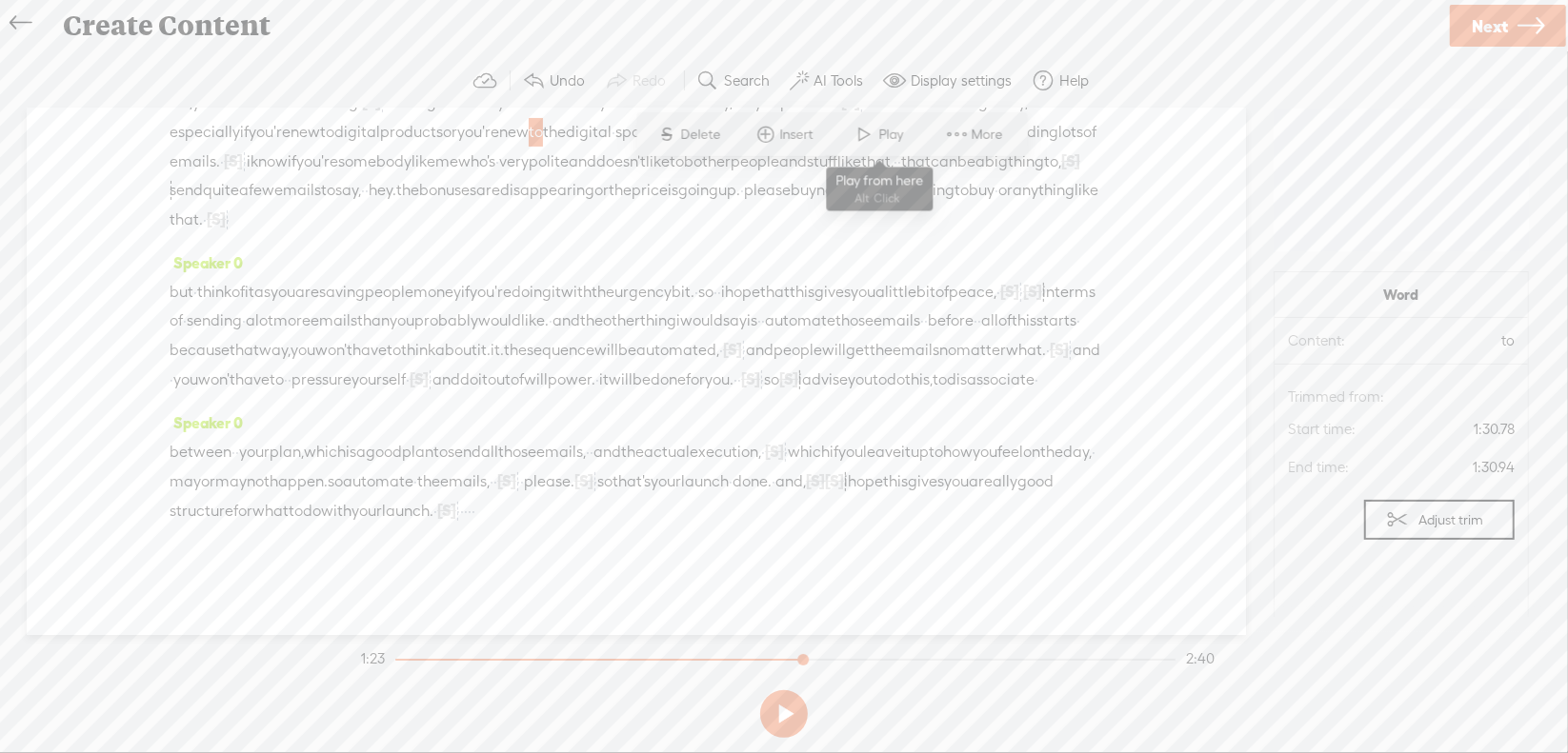
click at [869, 138] on span at bounding box center [865, 134] width 29 height 35
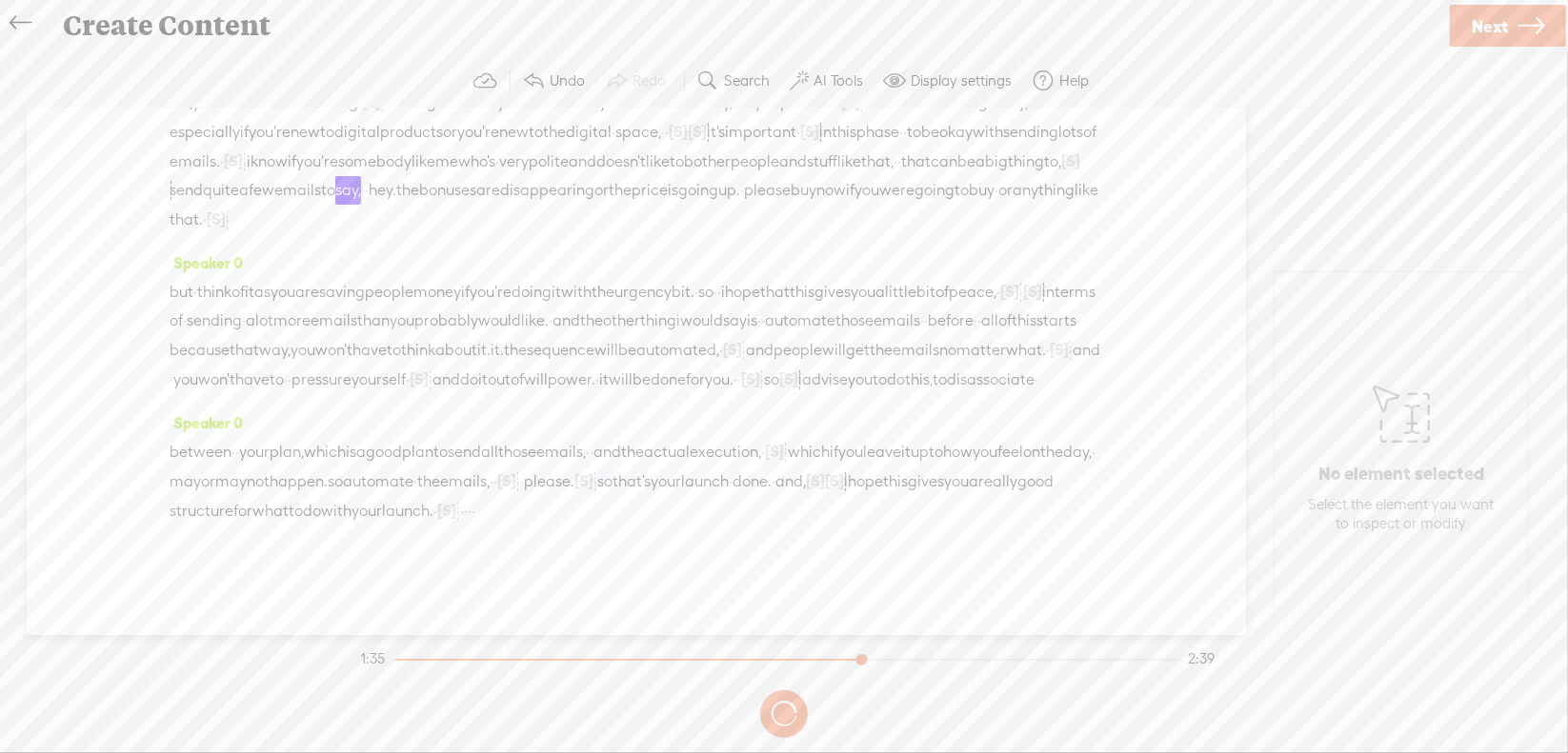
scroll to position [476, 0]
click at [774, 711] on section at bounding box center [783, 715] width 853 height 63
click at [774, 712] on button at bounding box center [784, 715] width 48 height 48
click at [516, 489] on span "[S]" at bounding box center [507, 481] width 19 height 17
click at [908, 459] on span "Restore" at bounding box center [903, 469] width 95 height 35
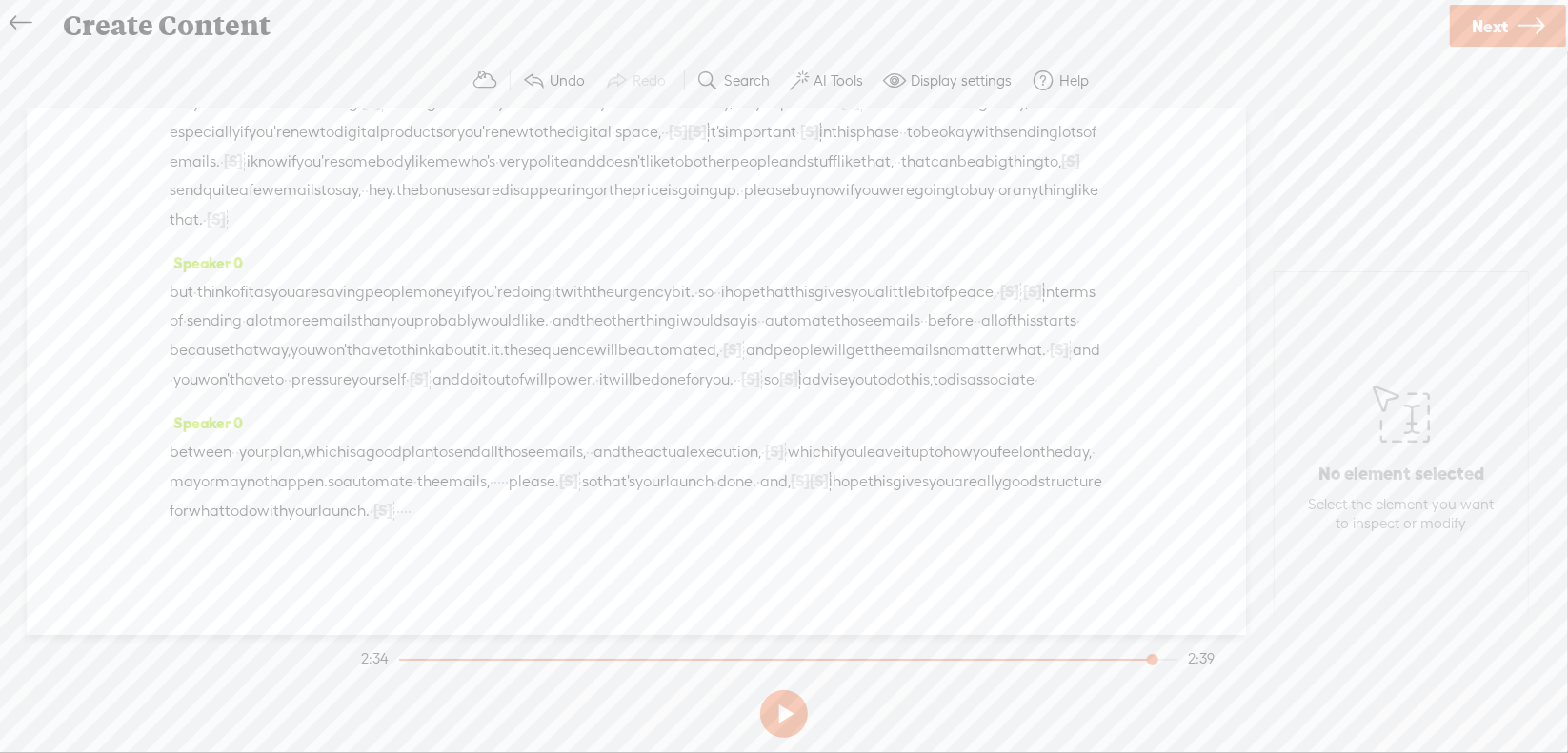
click at [414, 496] on span "automate" at bounding box center [377, 482] width 70 height 29
click at [765, 462] on span at bounding box center [768, 469] width 29 height 35
click at [0, 0] on button at bounding box center [0, 0] width 0 height 0
click at [582, 496] on span "·" at bounding box center [581, 482] width 4 height 29
click at [885, 466] on span "Delete" at bounding box center [883, 468] width 45 height 19
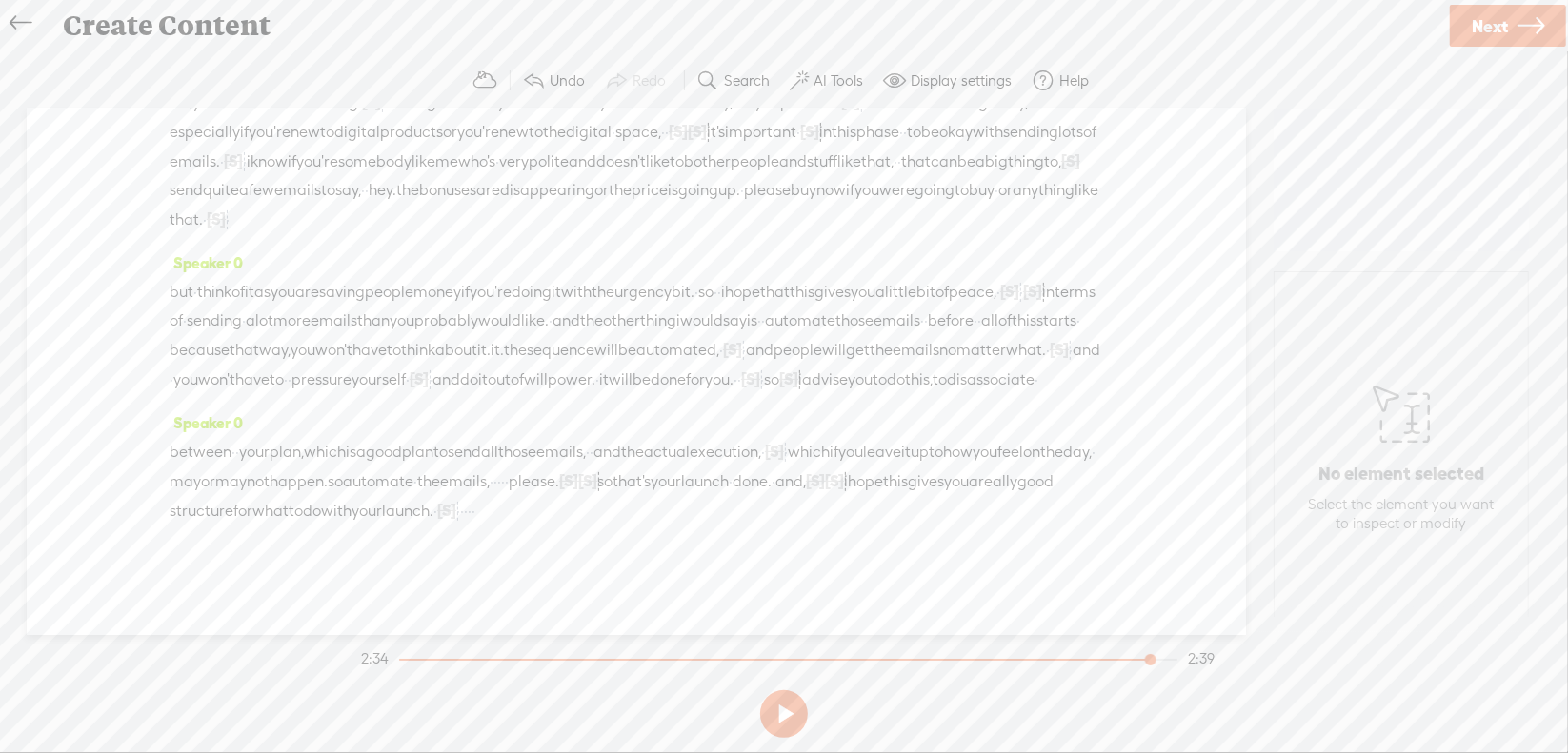
click at [489, 496] on span "emails," at bounding box center [465, 482] width 50 height 29
click at [860, 463] on span at bounding box center [874, 469] width 29 height 35
drag, startPoint x: 173, startPoint y: 574, endPoint x: 240, endPoint y: 575, distance: 67.0
click at [240, 526] on div "between · · your plan, which is a good plan to send all those emails, · · and t…" at bounding box center [636, 482] width 934 height 88
click at [100, 528] on span "Delete" at bounding box center [90, 526] width 45 height 19
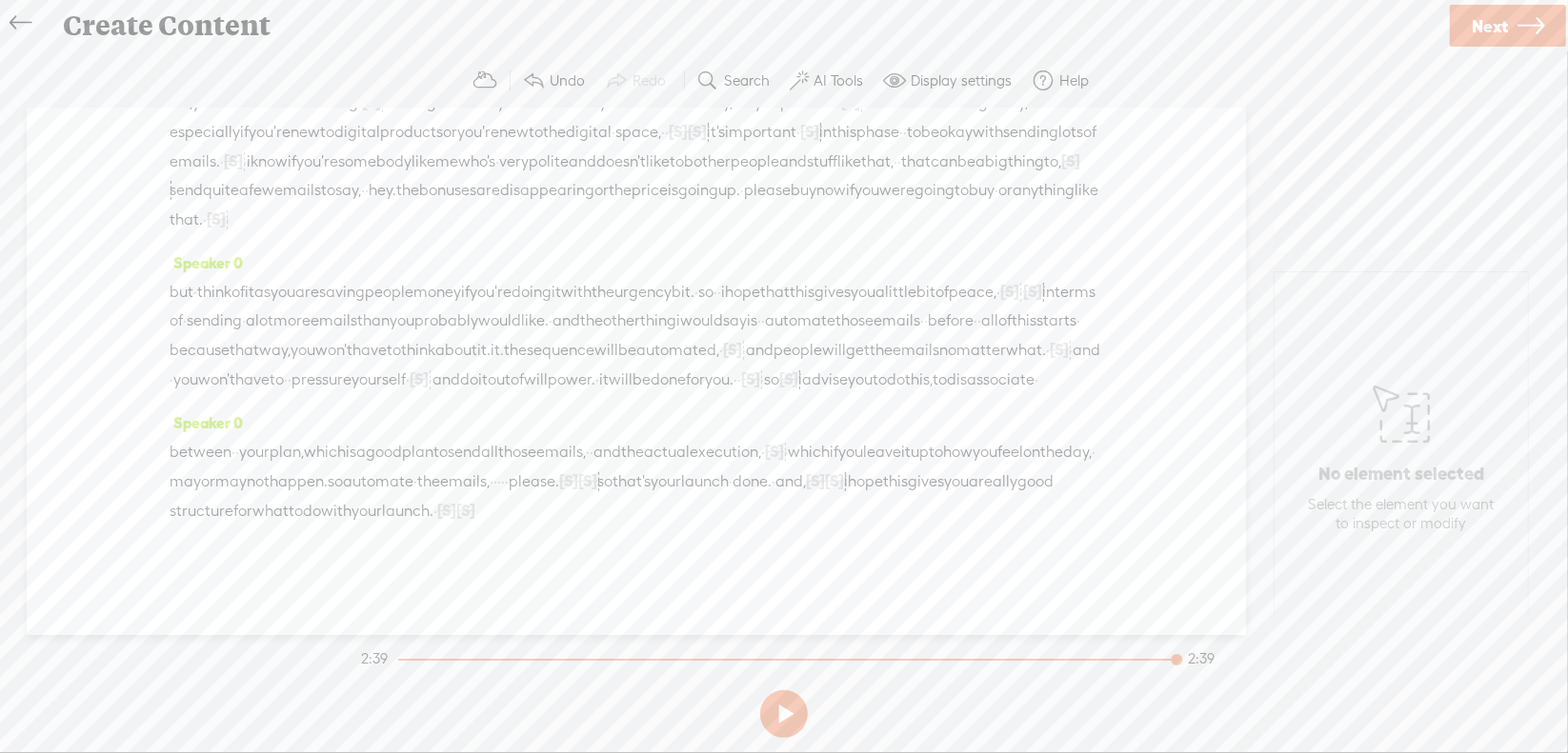
click at [979, 496] on span "really" at bounding box center [998, 482] width 39 height 29
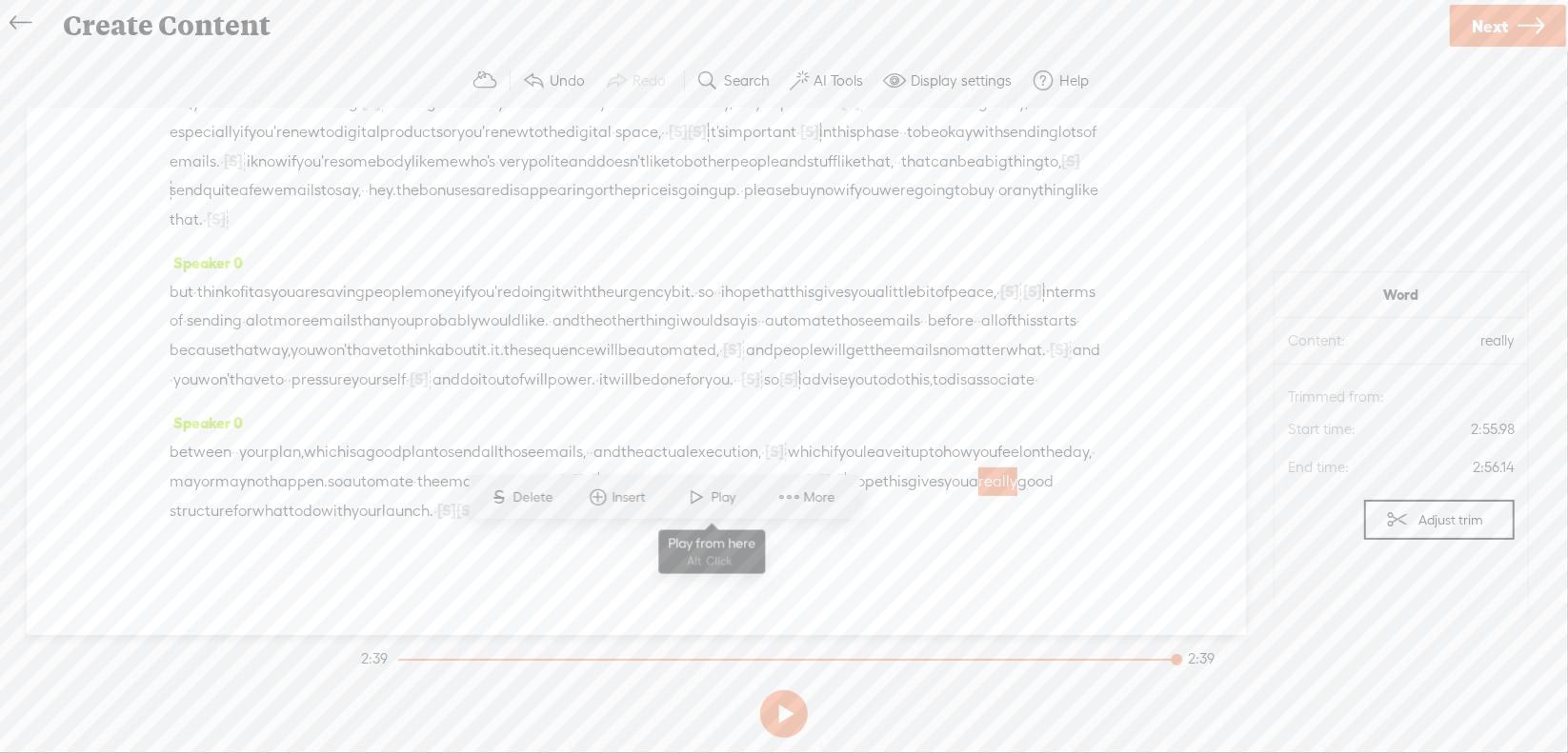
click at [712, 498] on span "Play" at bounding box center [726, 498] width 30 height 19
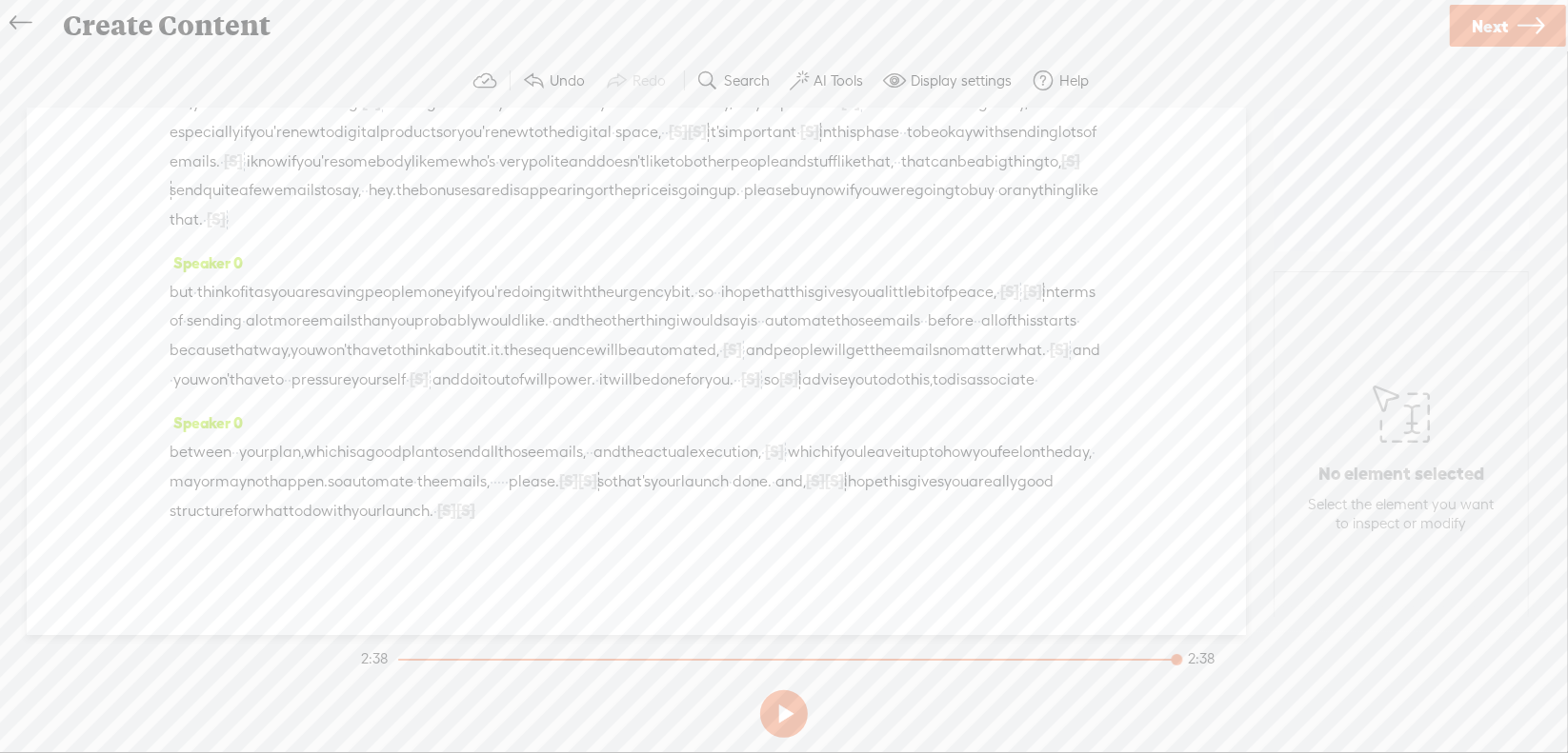
click at [1488, 32] on span "Next" at bounding box center [1490, 26] width 36 height 49
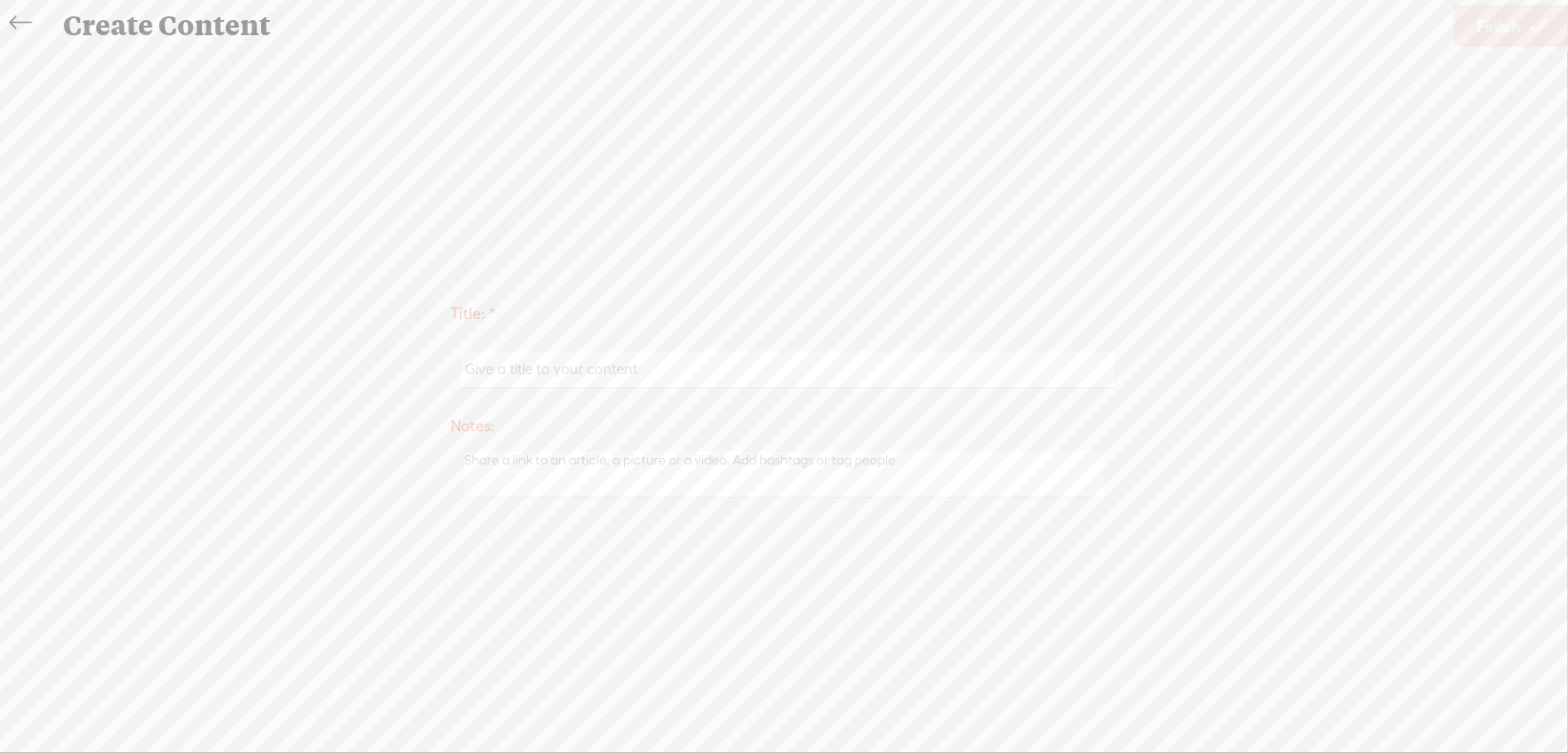
scroll to position [475, 0]
click at [587, 372] on input "text" at bounding box center [787, 369] width 653 height 37
type input "Sales5Mod4"
click at [1489, 30] on span "Finish" at bounding box center [1499, 26] width 44 height 49
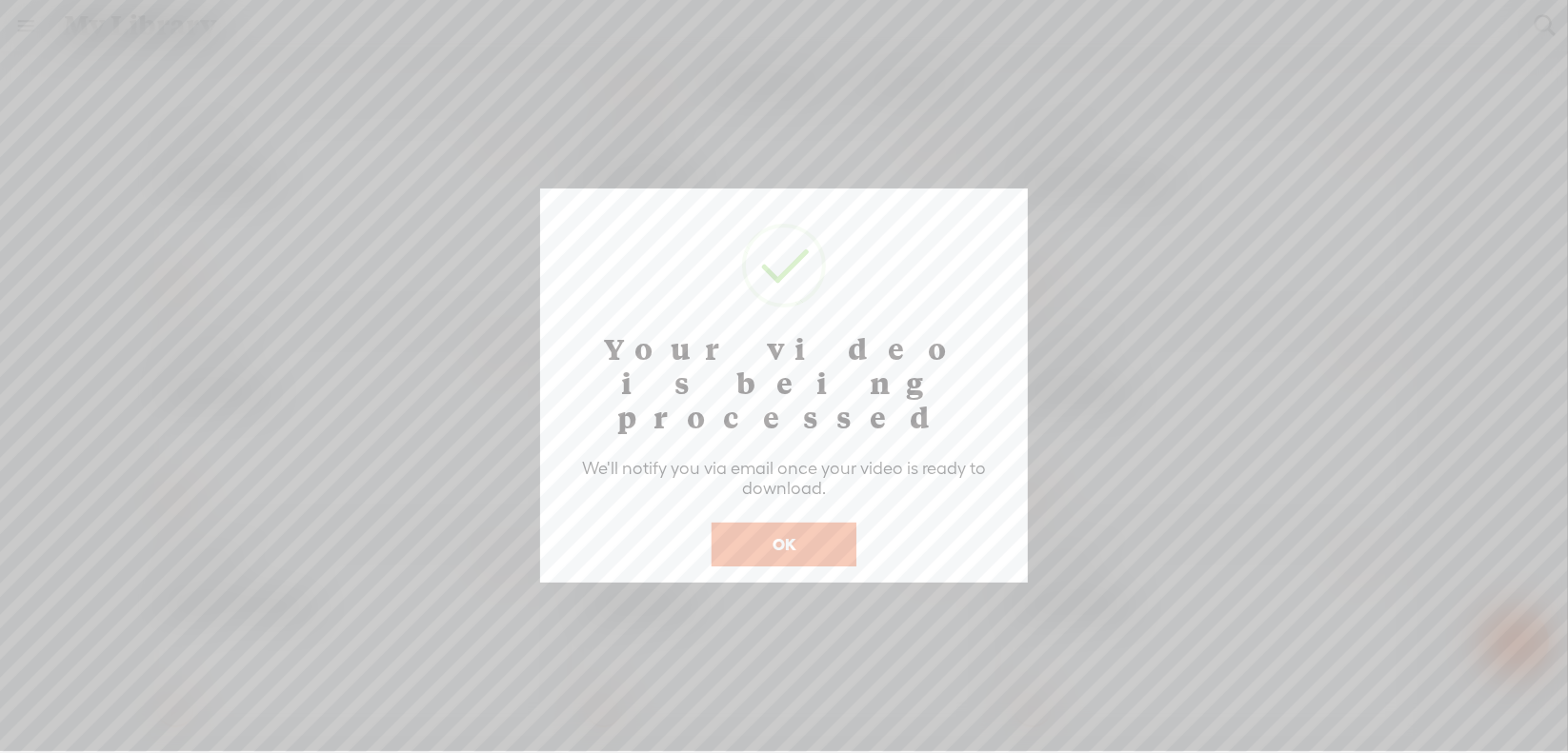
click at [817, 523] on button "OK" at bounding box center [784, 545] width 145 height 44
